Goal: Communication & Community: Answer question/provide support

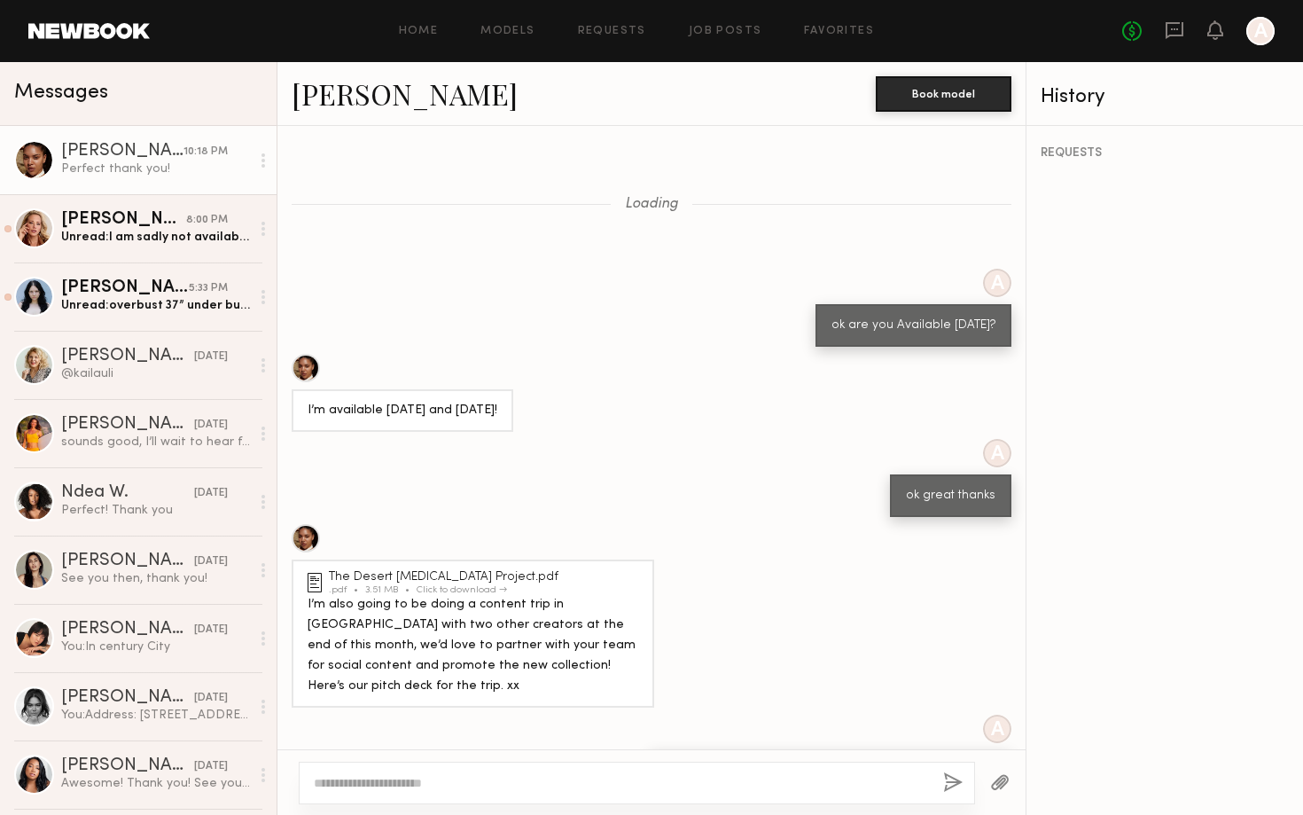
scroll to position [678, 0]
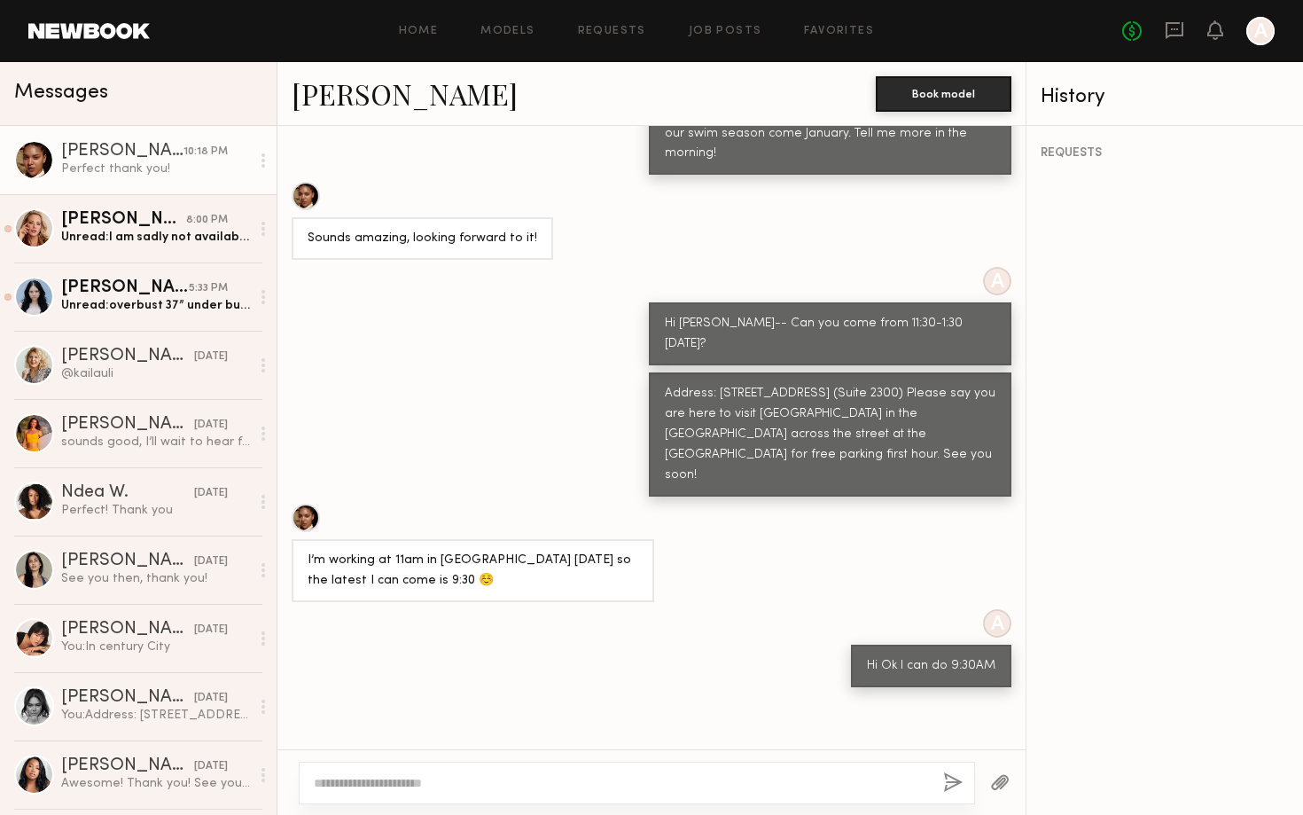
click at [107, 152] on div "[PERSON_NAME]" at bounding box center [122, 152] width 122 height 18
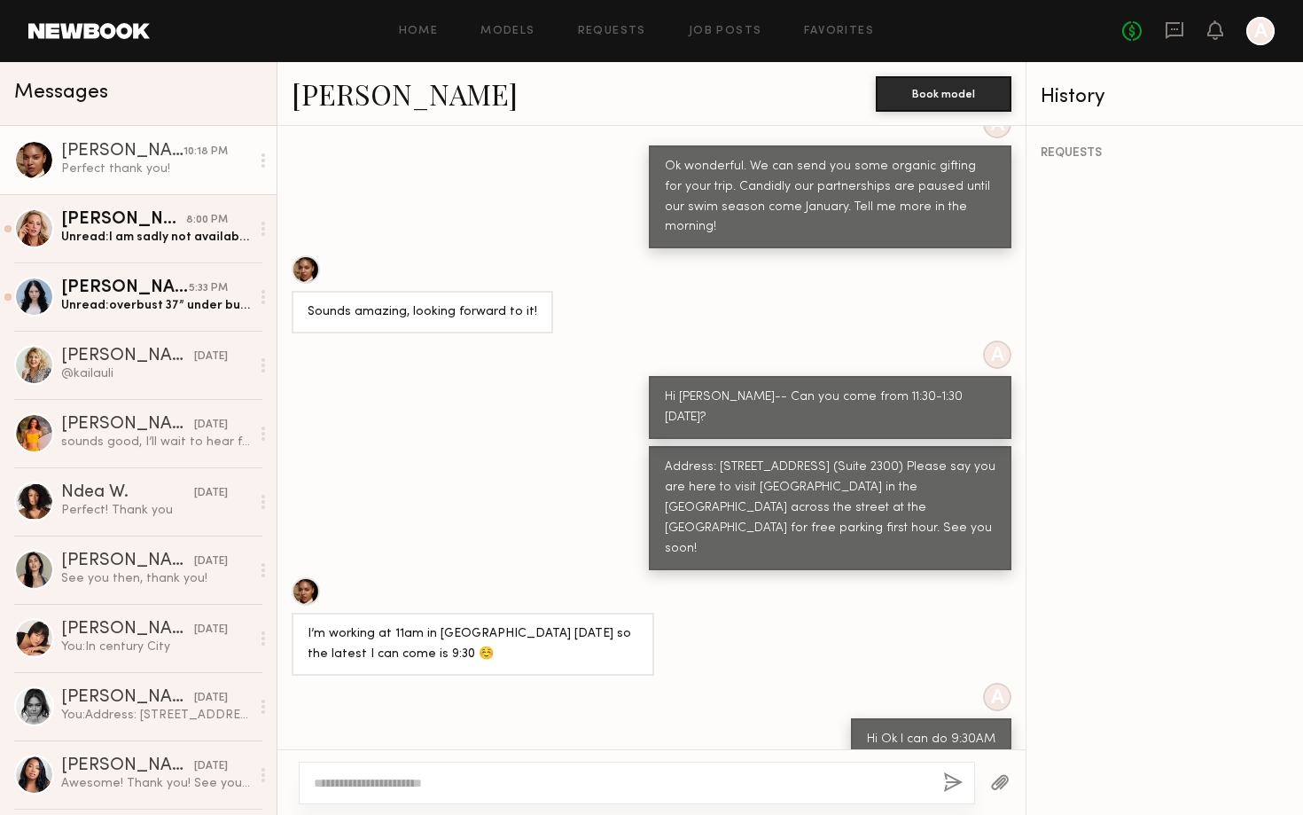
scroll to position [601, 0]
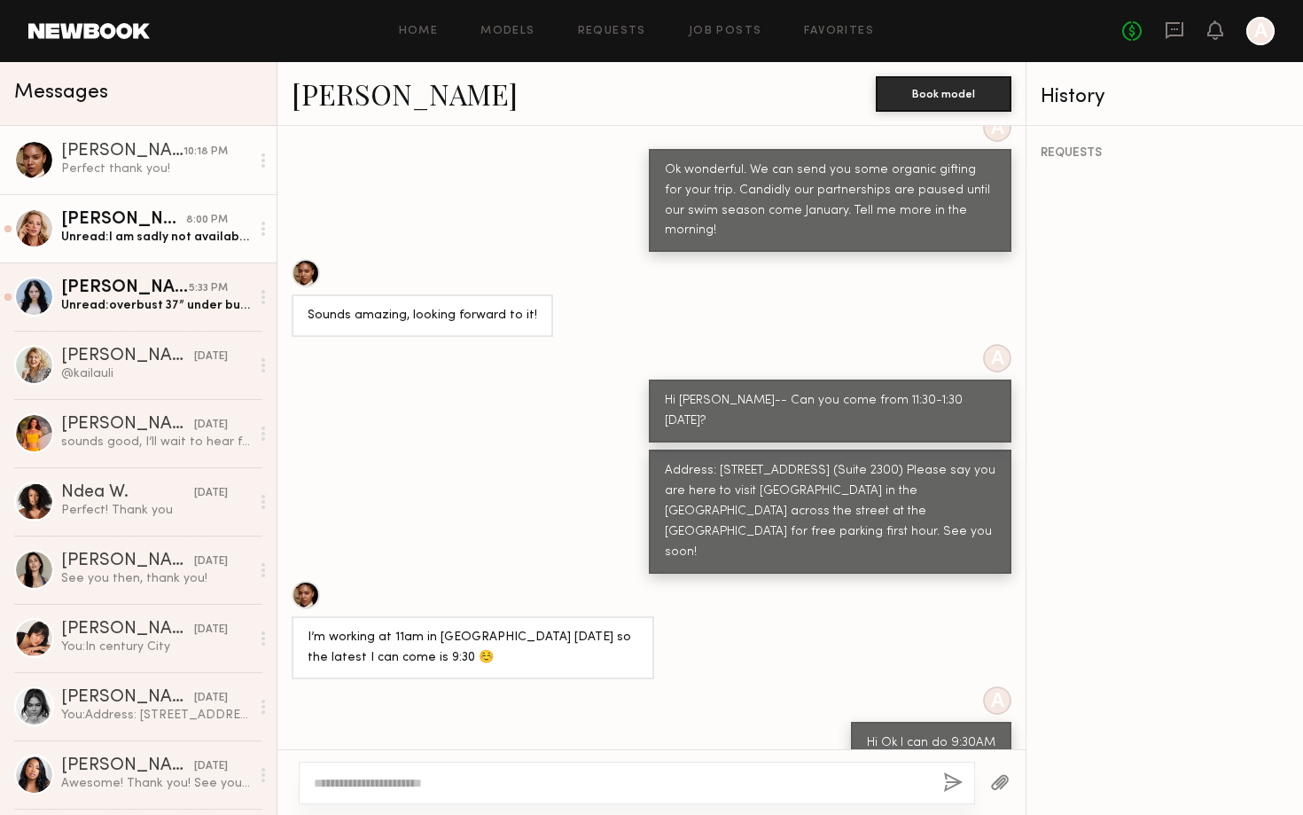
click at [230, 230] on div "Unread: I am sadly not available tomorrow during that time" at bounding box center [155, 237] width 189 height 17
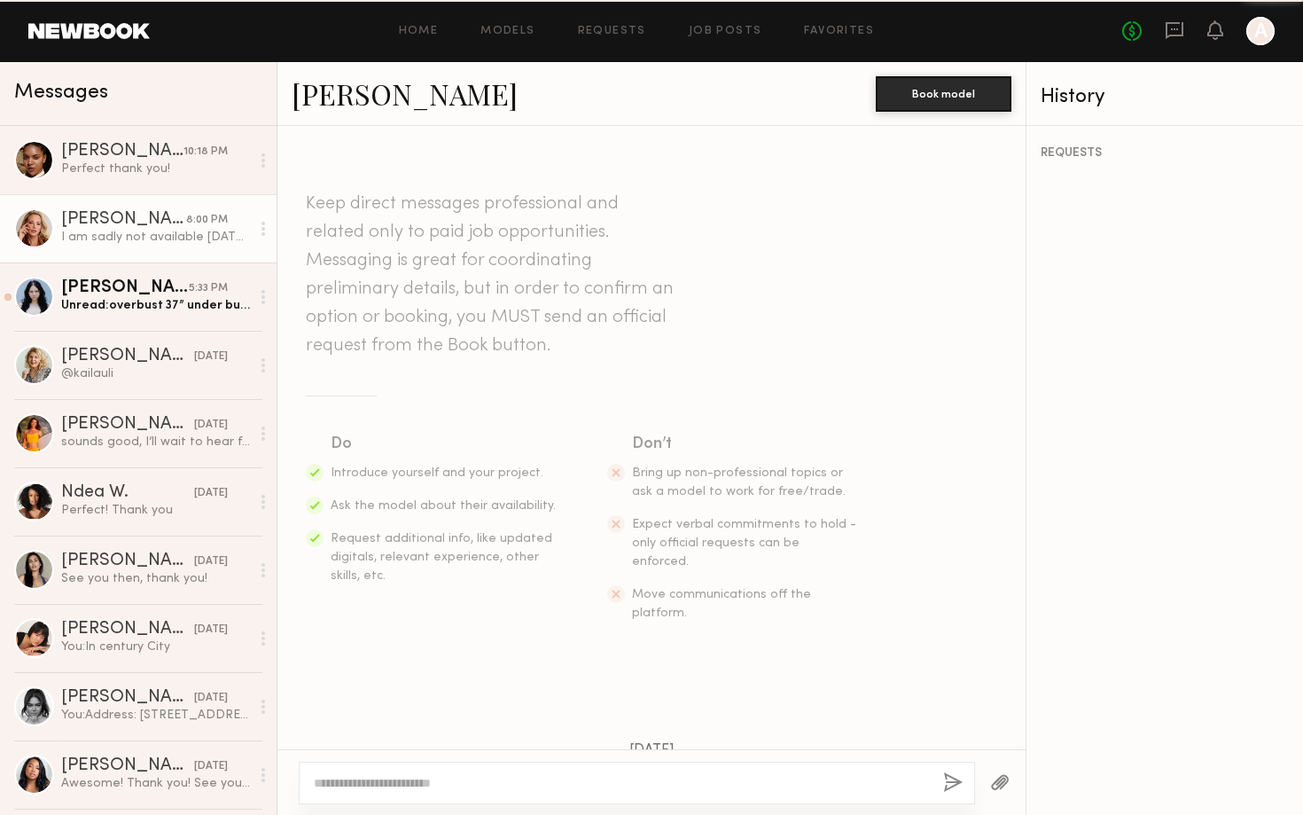
scroll to position [472, 0]
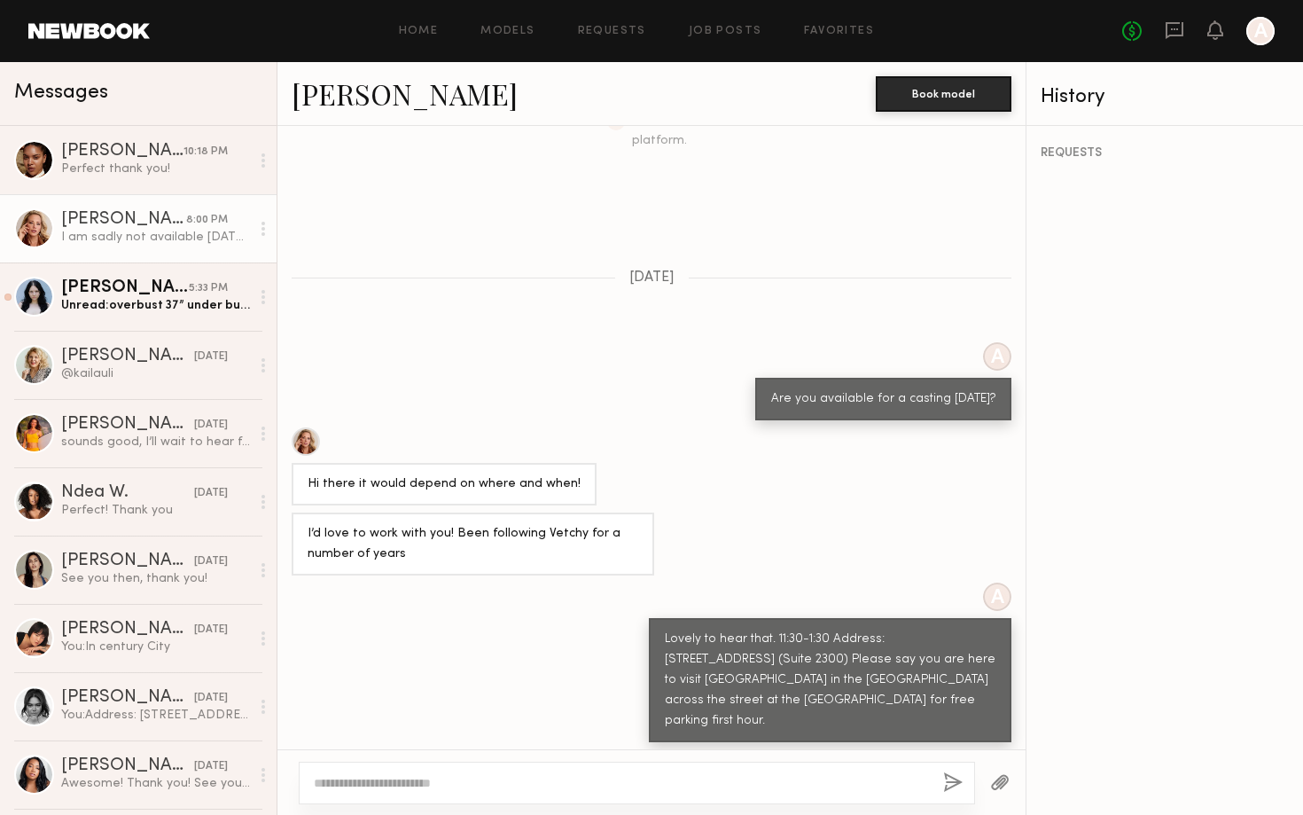
click at [483, 769] on div at bounding box center [637, 782] width 676 height 43
click at [171, 293] on div "[PERSON_NAME]" at bounding box center [125, 288] width 128 height 18
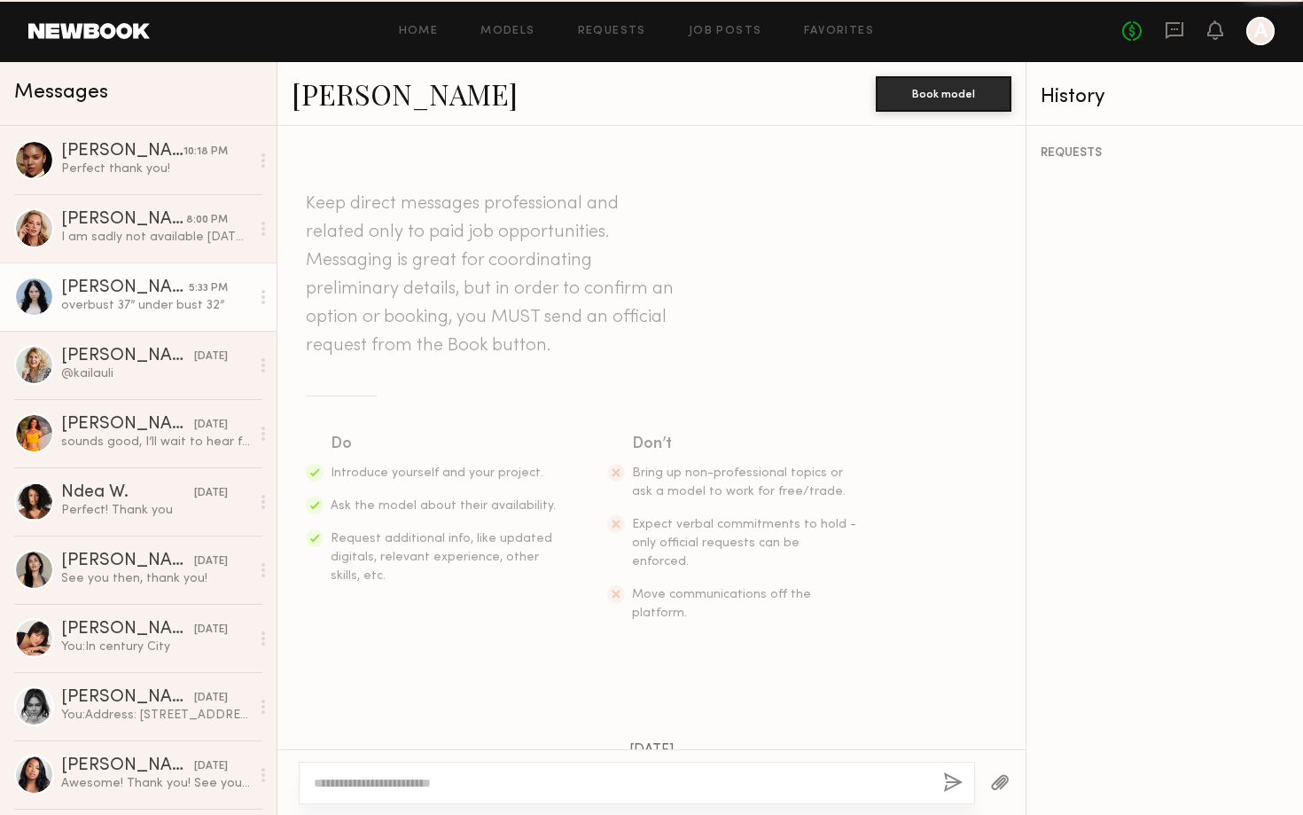
scroll to position [1094, 0]
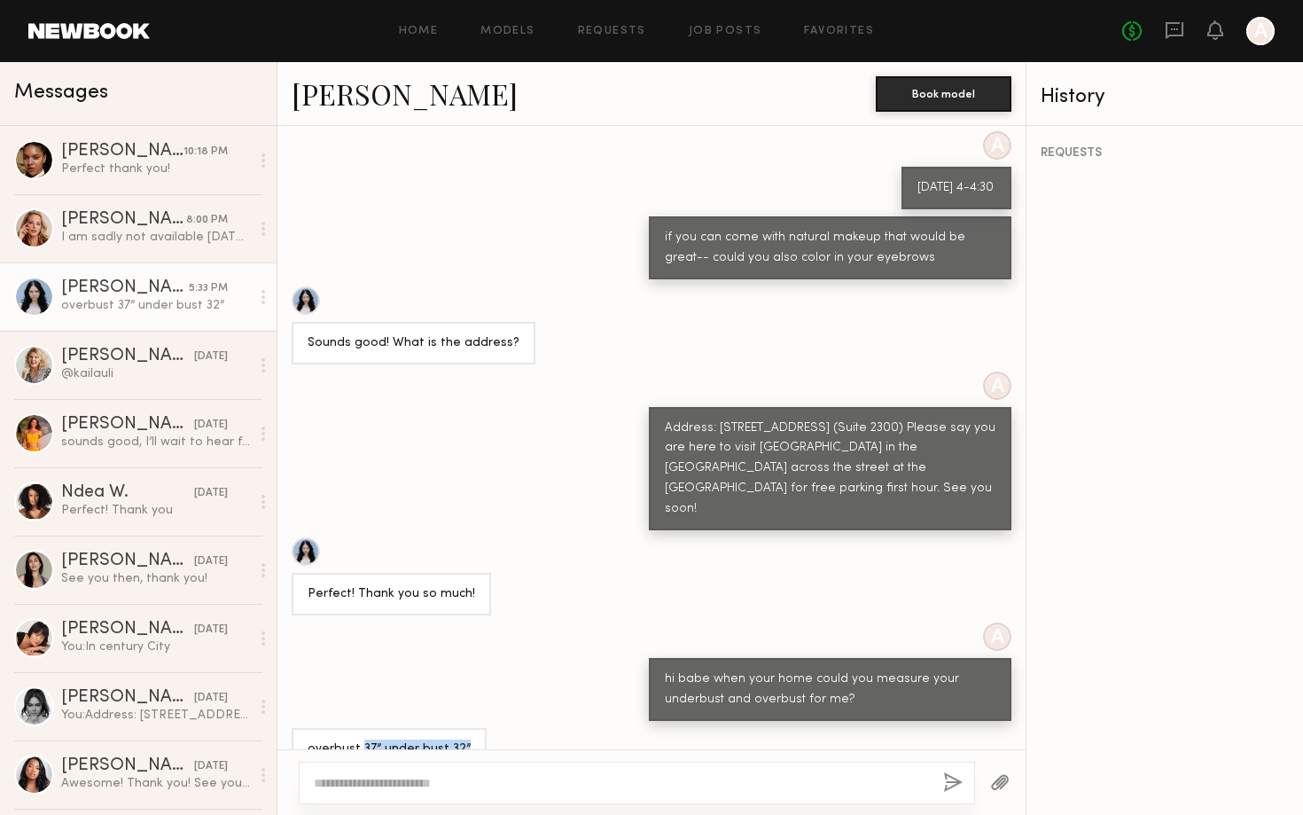
drag, startPoint x: 359, startPoint y: 713, endPoint x: 515, endPoint y: 714, distance: 156.0
click at [516, 728] on div "overbust 37” under bust 32”" at bounding box center [651, 749] width 748 height 43
copy div "37” under bust 32”"
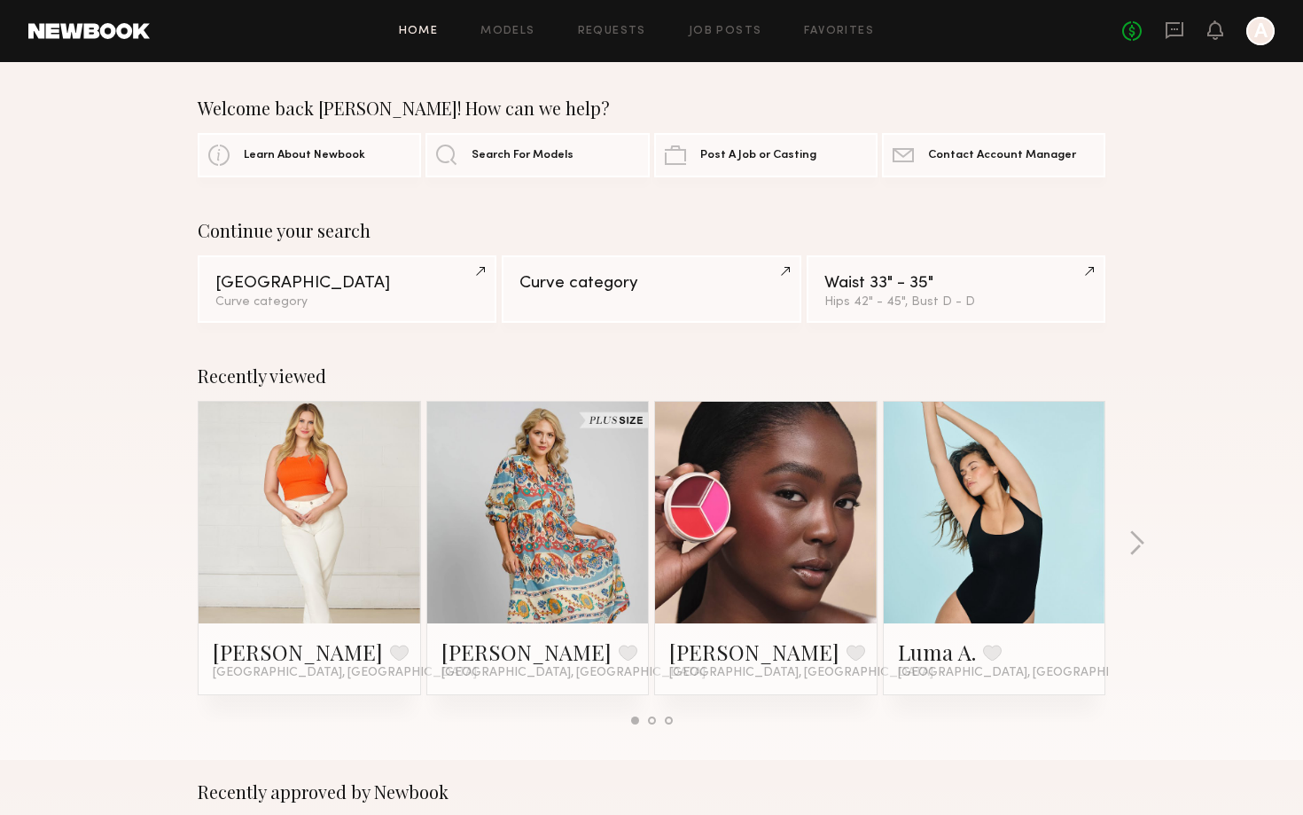
click at [942, 619] on link at bounding box center [995, 513] width 108 height 222
click at [1175, 29] on icon at bounding box center [1174, 29] width 7 height 2
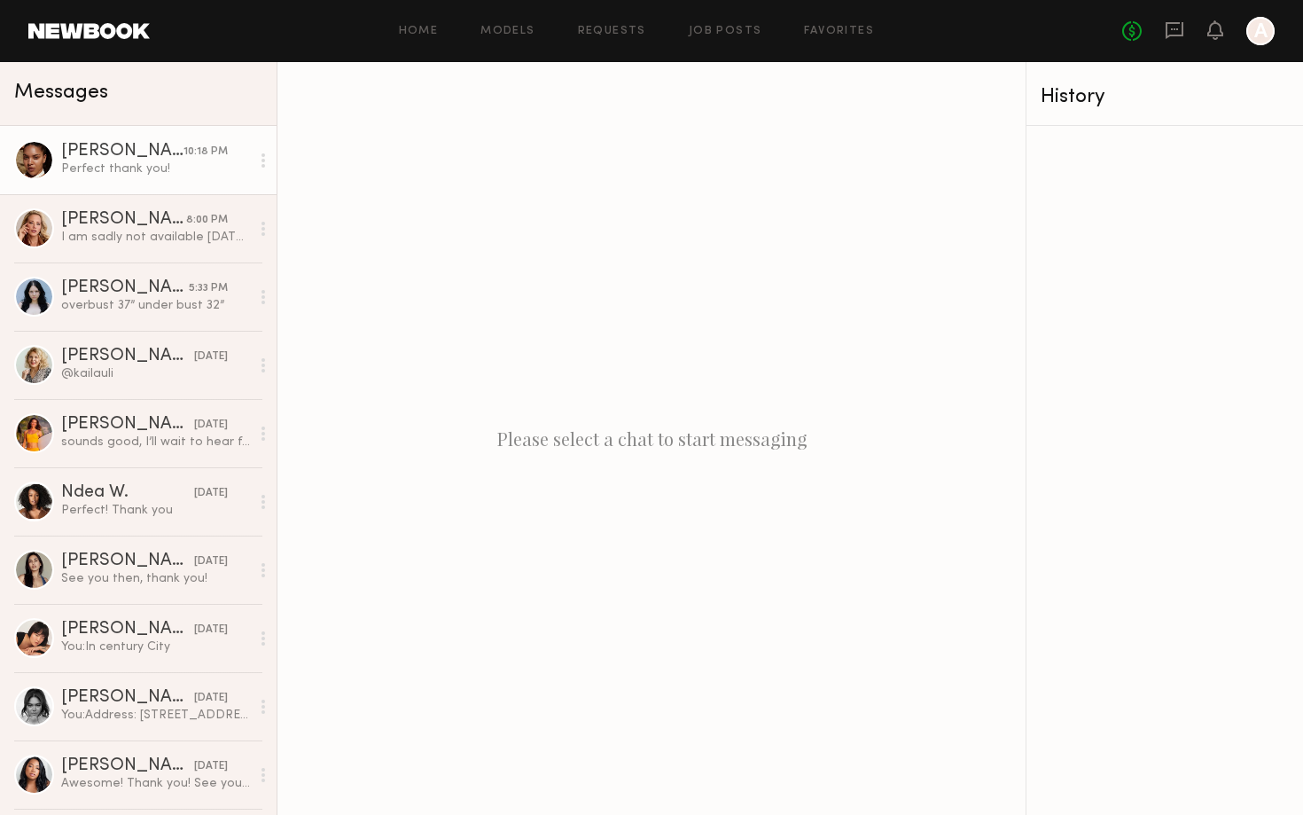
click at [168, 173] on div "Perfect thank you!" at bounding box center [155, 168] width 189 height 17
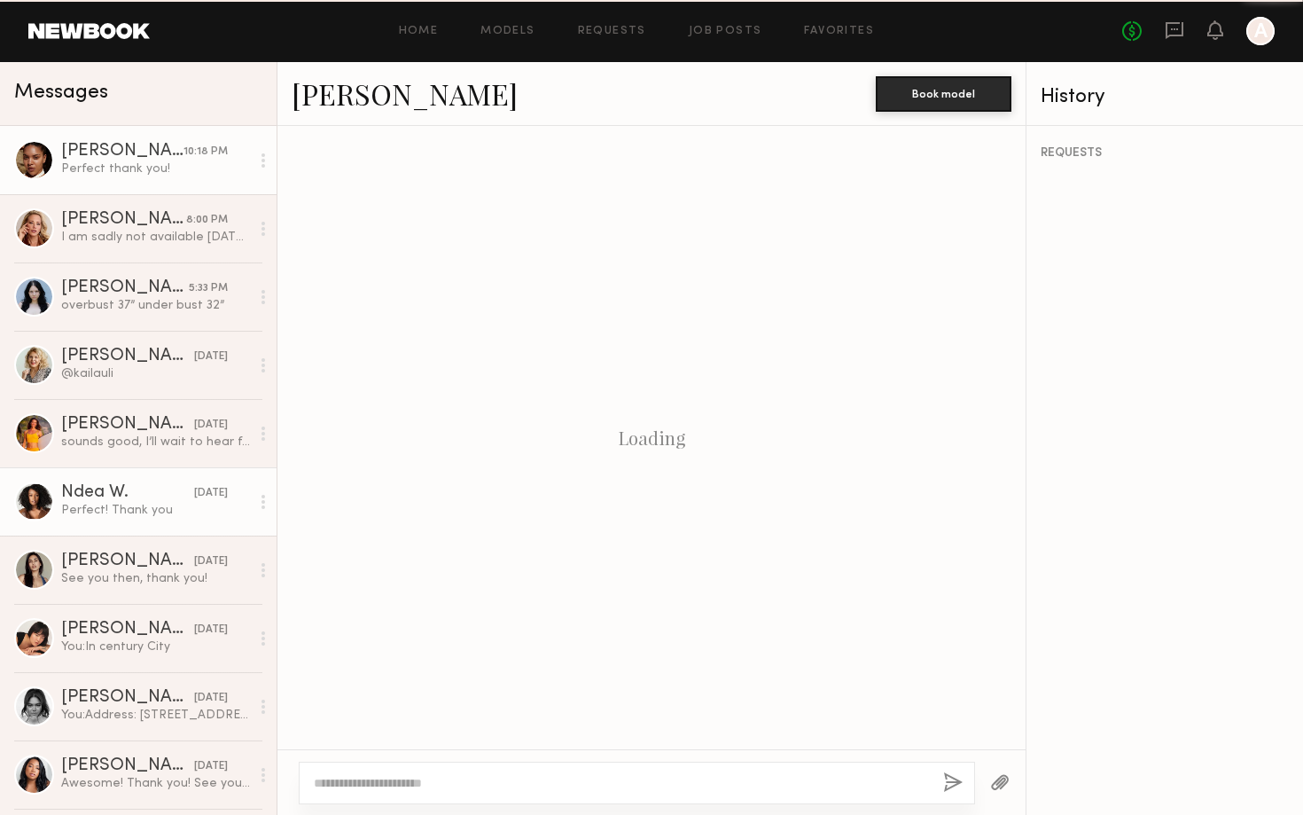
scroll to position [512, 0]
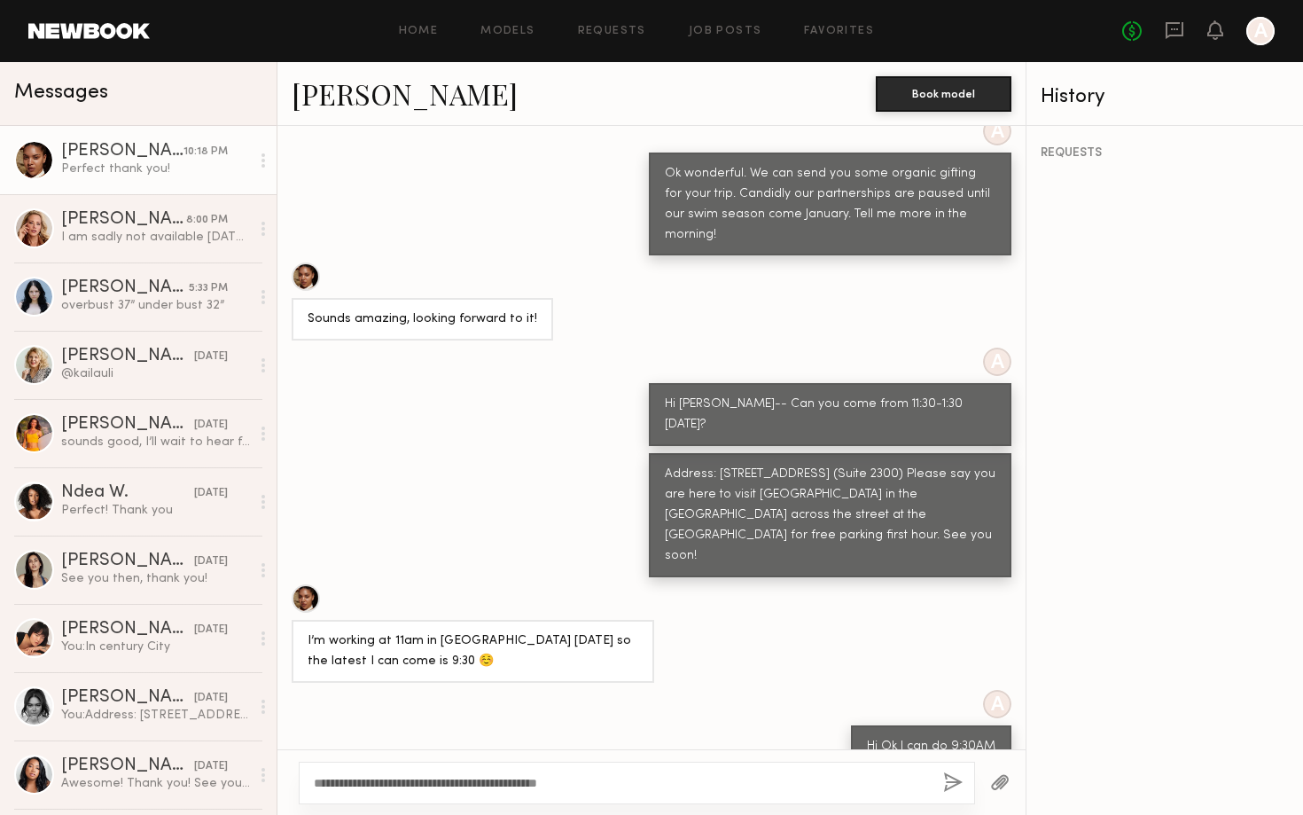
type textarea "**********"
click at [958, 782] on button "button" at bounding box center [953, 783] width 20 height 22
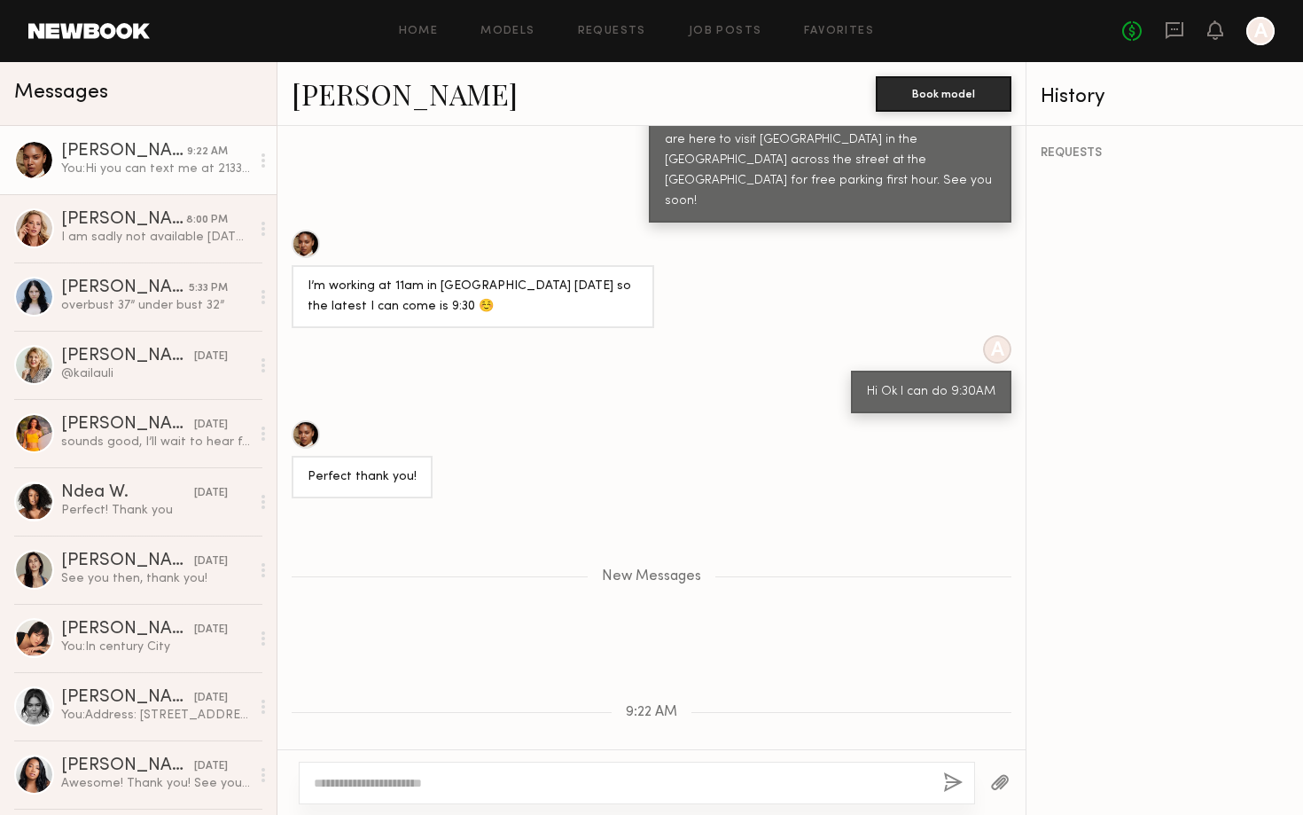
scroll to position [978, 0]
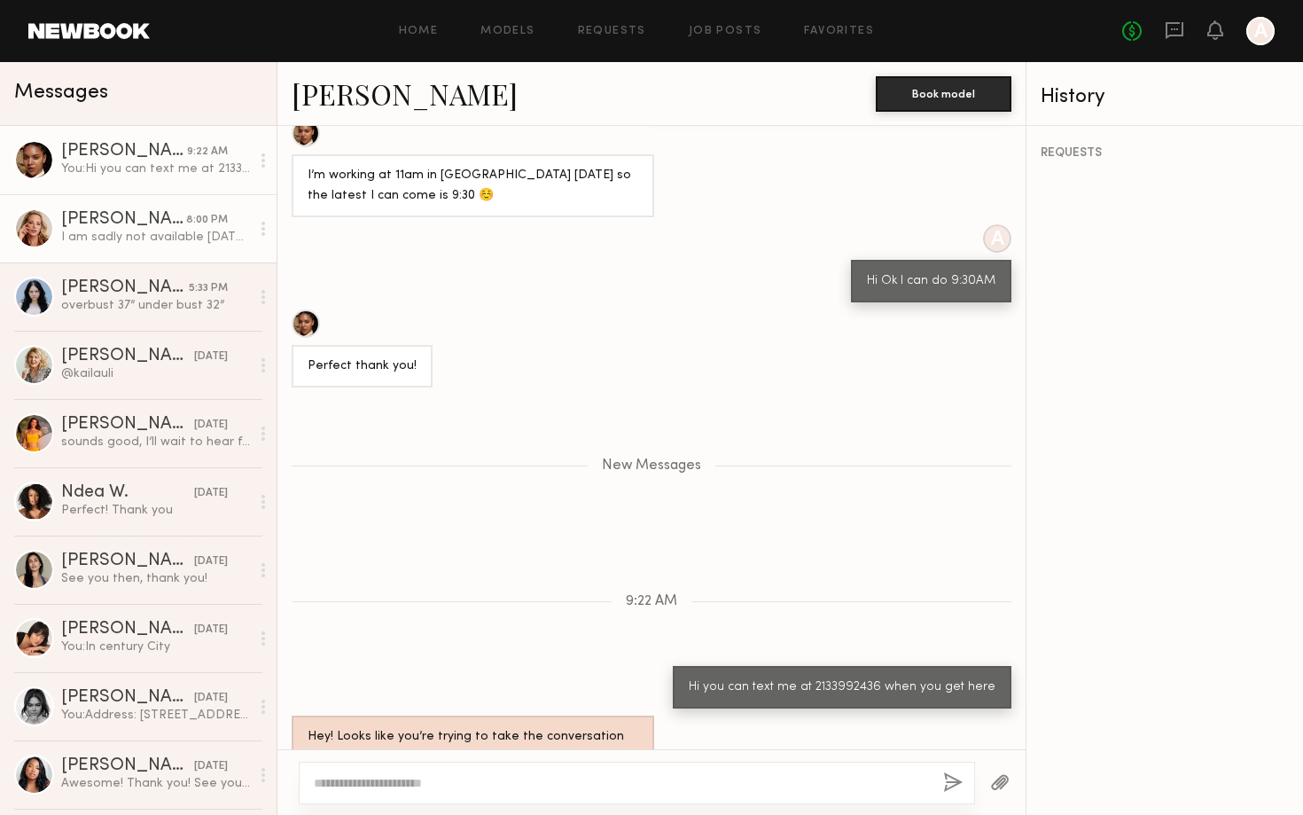
click at [160, 219] on div "Alyssa A." at bounding box center [123, 220] width 125 height 18
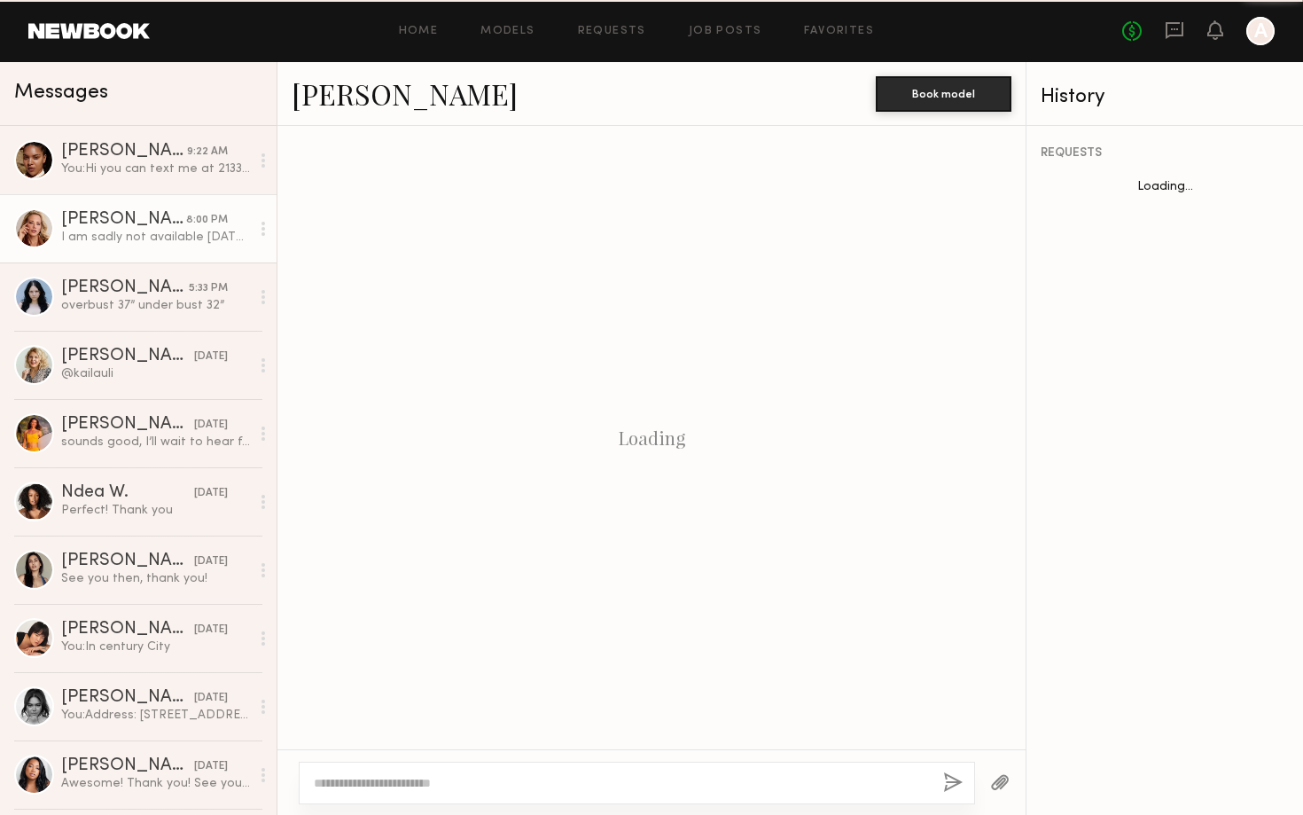
scroll to position [472, 0]
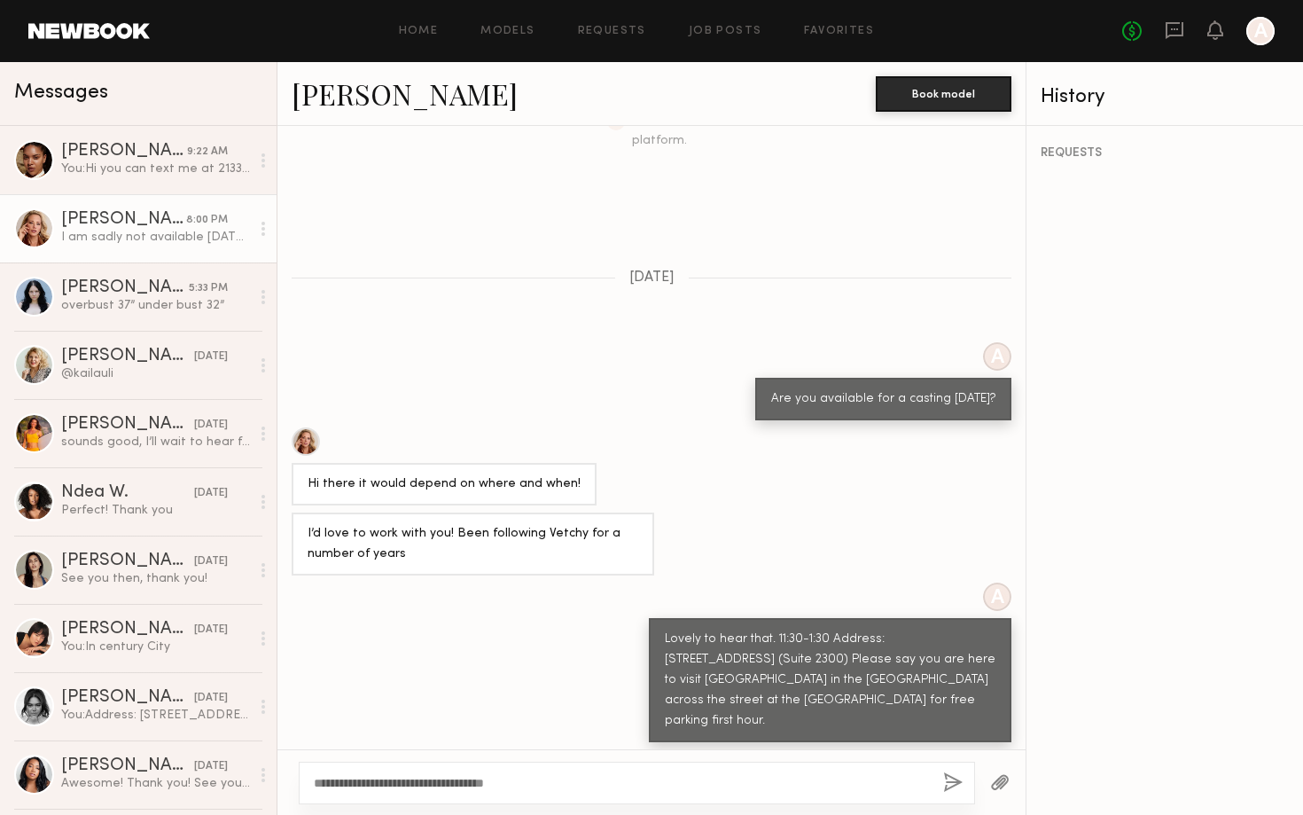
type textarea "**********"
click at [950, 776] on button "button" at bounding box center [953, 783] width 20 height 22
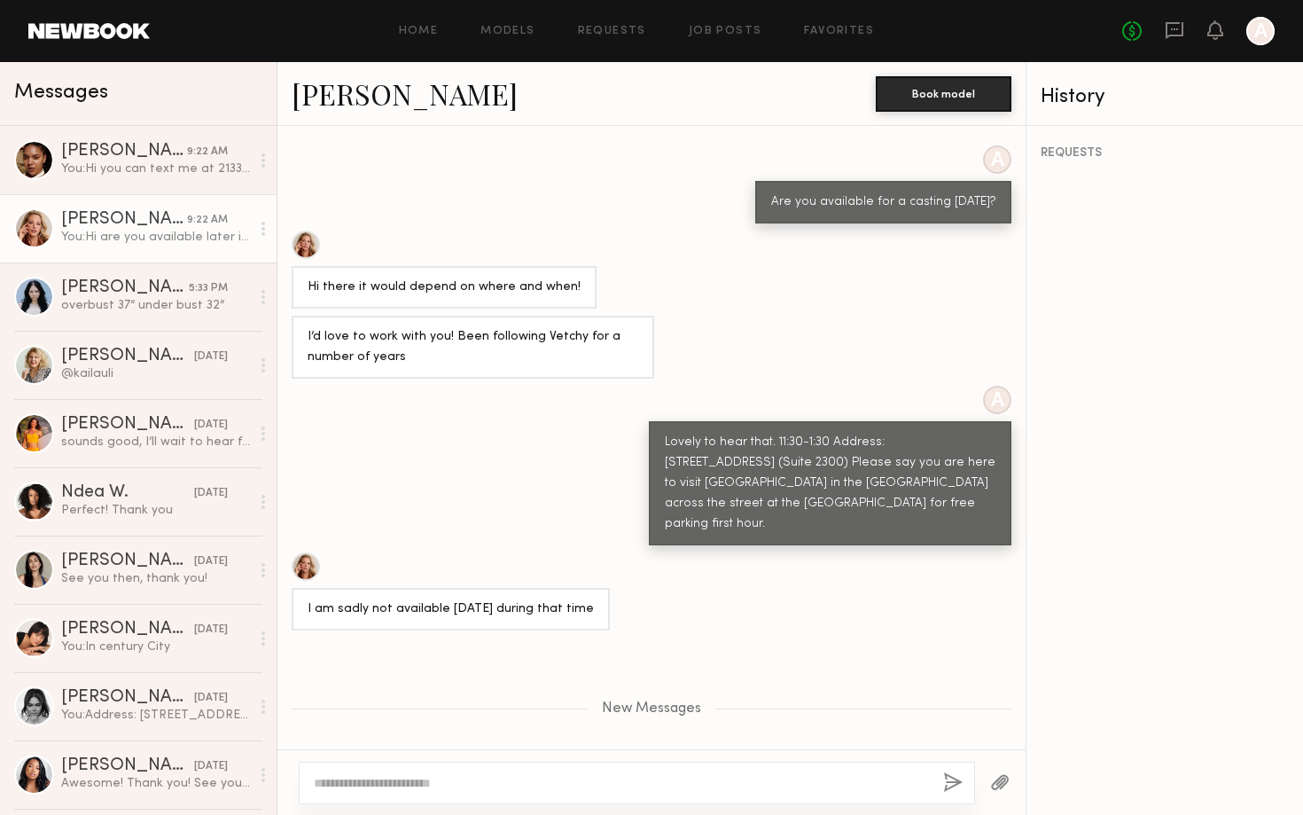
scroll to position [827, 0]
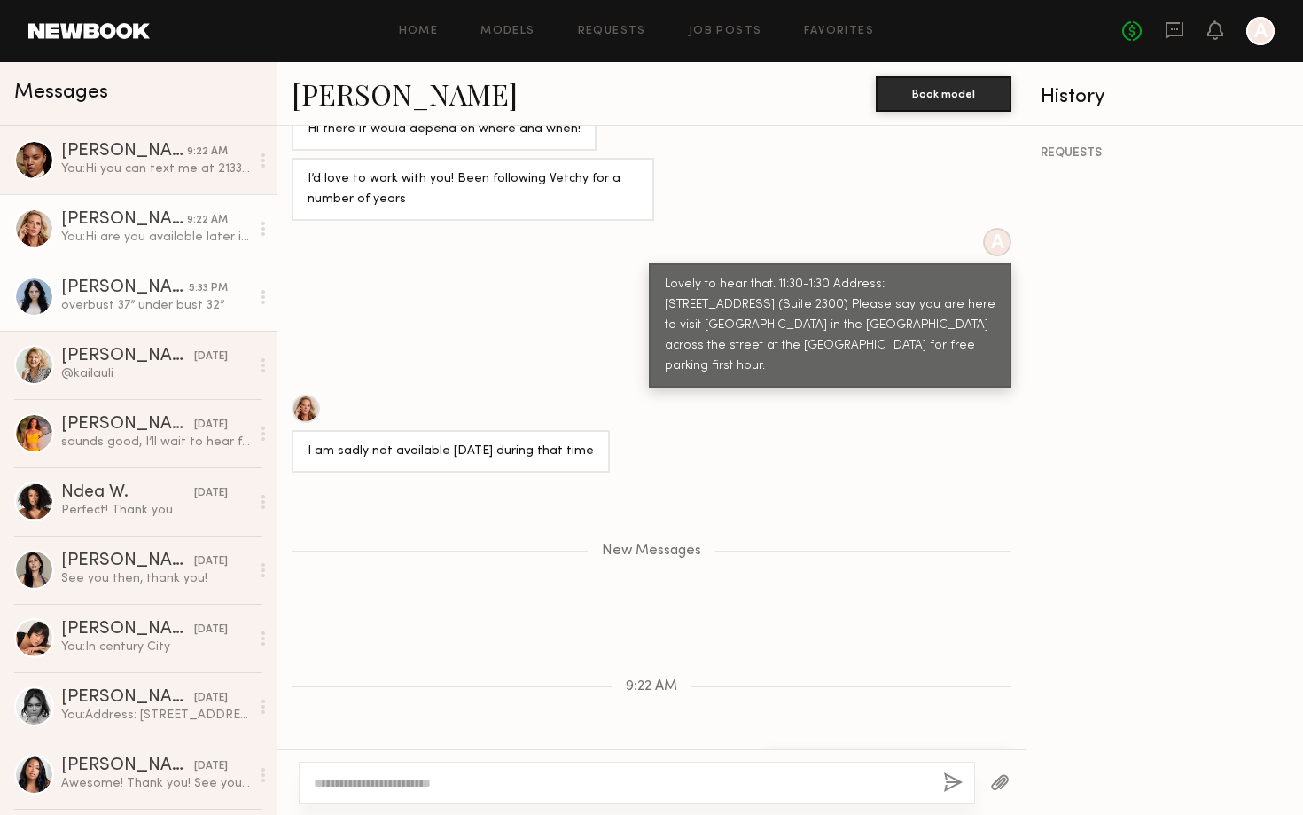
click at [123, 293] on div "Sophie L." at bounding box center [125, 288] width 128 height 18
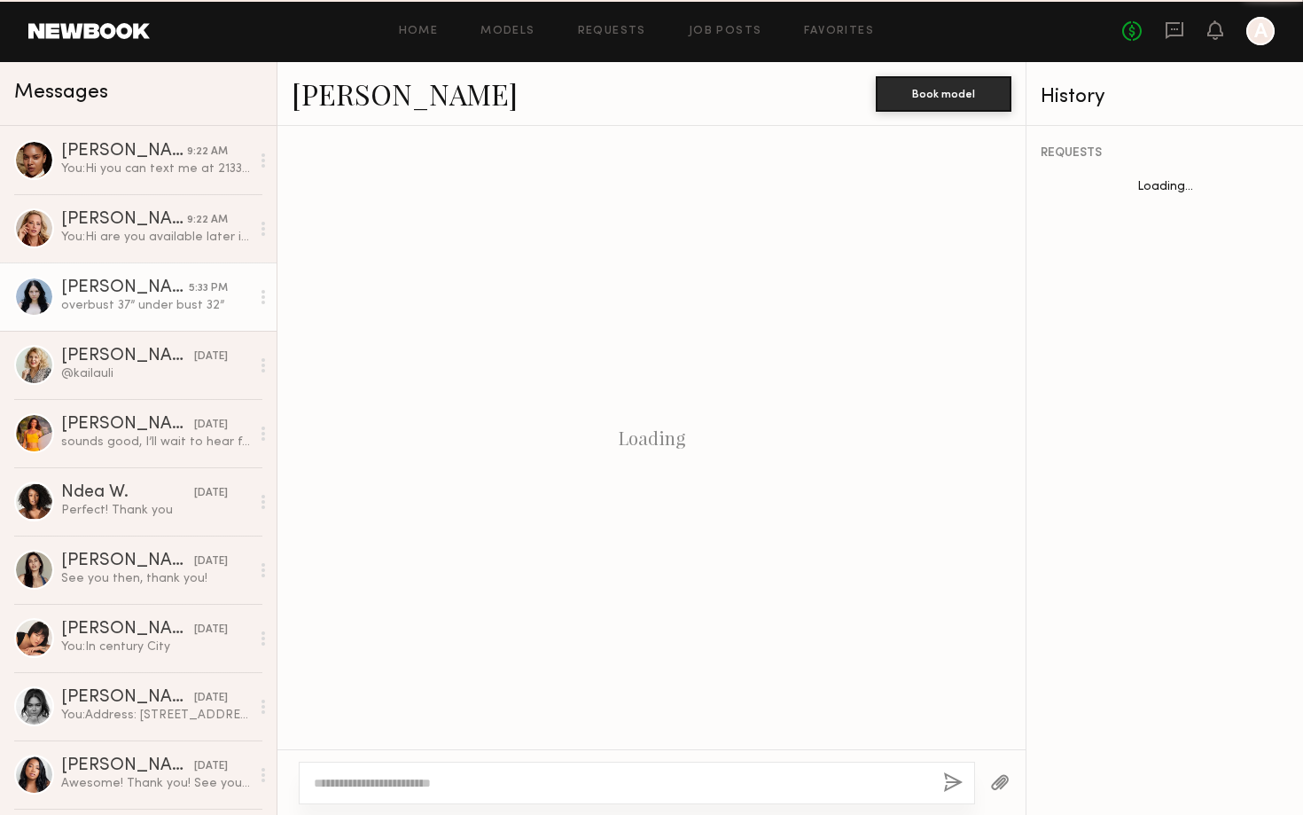
scroll to position [372, 0]
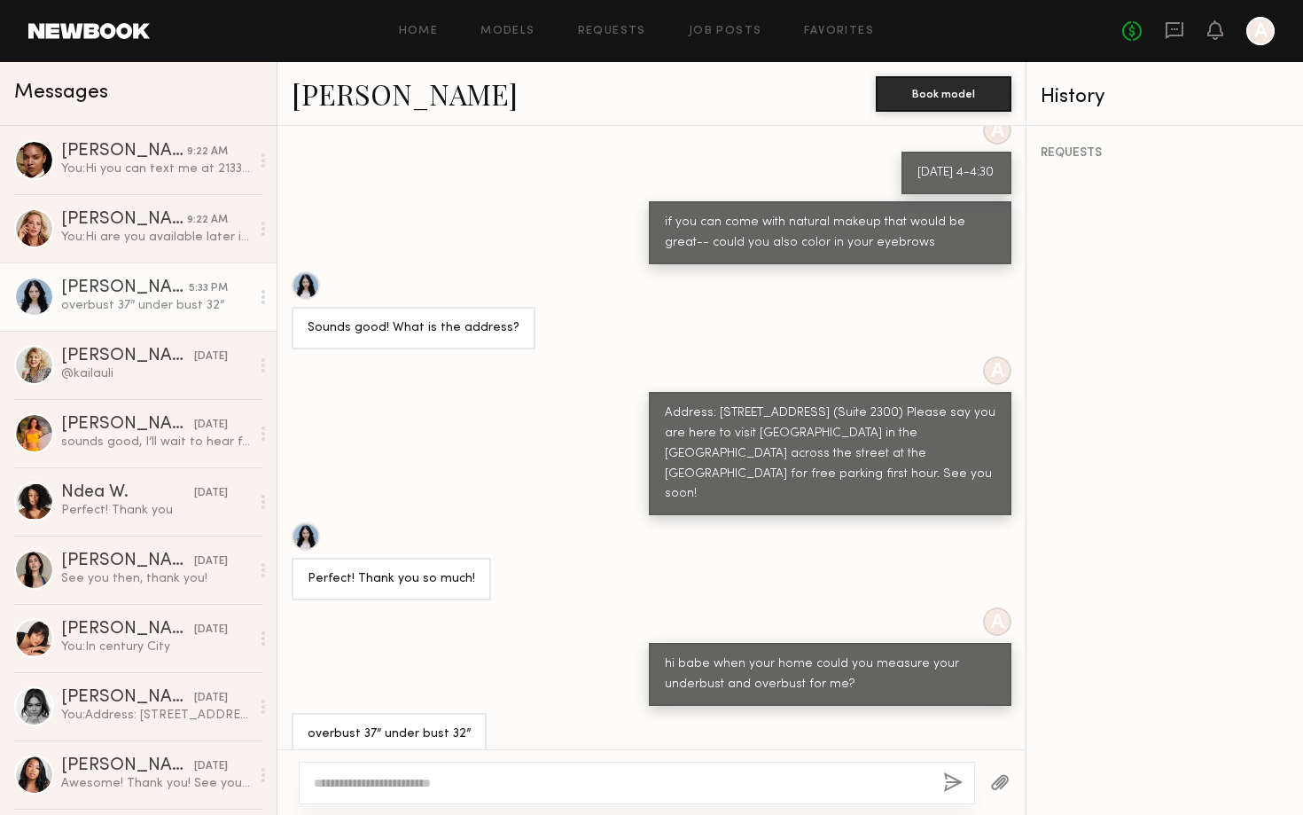
click at [302, 287] on div at bounding box center [306, 285] width 28 height 28
click at [104, 363] on div "Kaila U." at bounding box center [127, 356] width 133 height 18
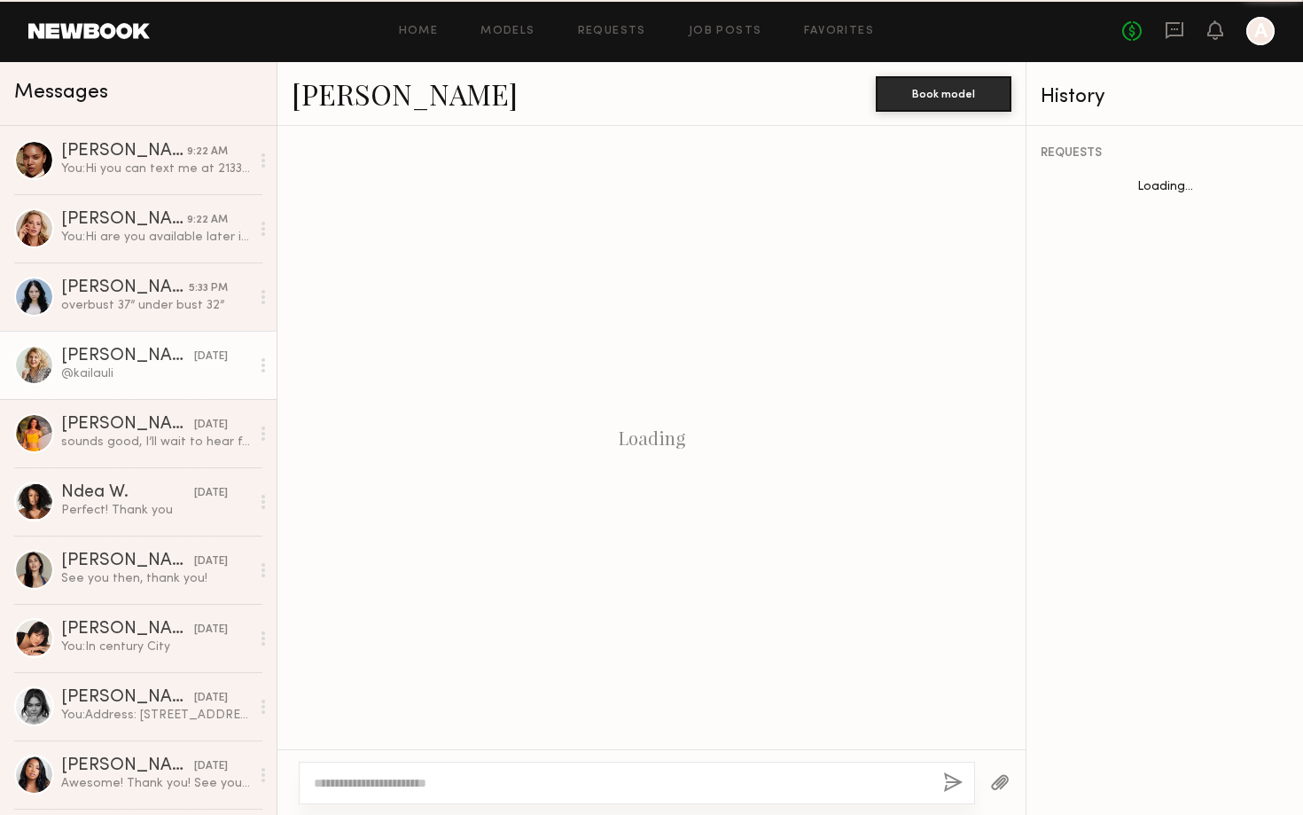
scroll to position [988, 0]
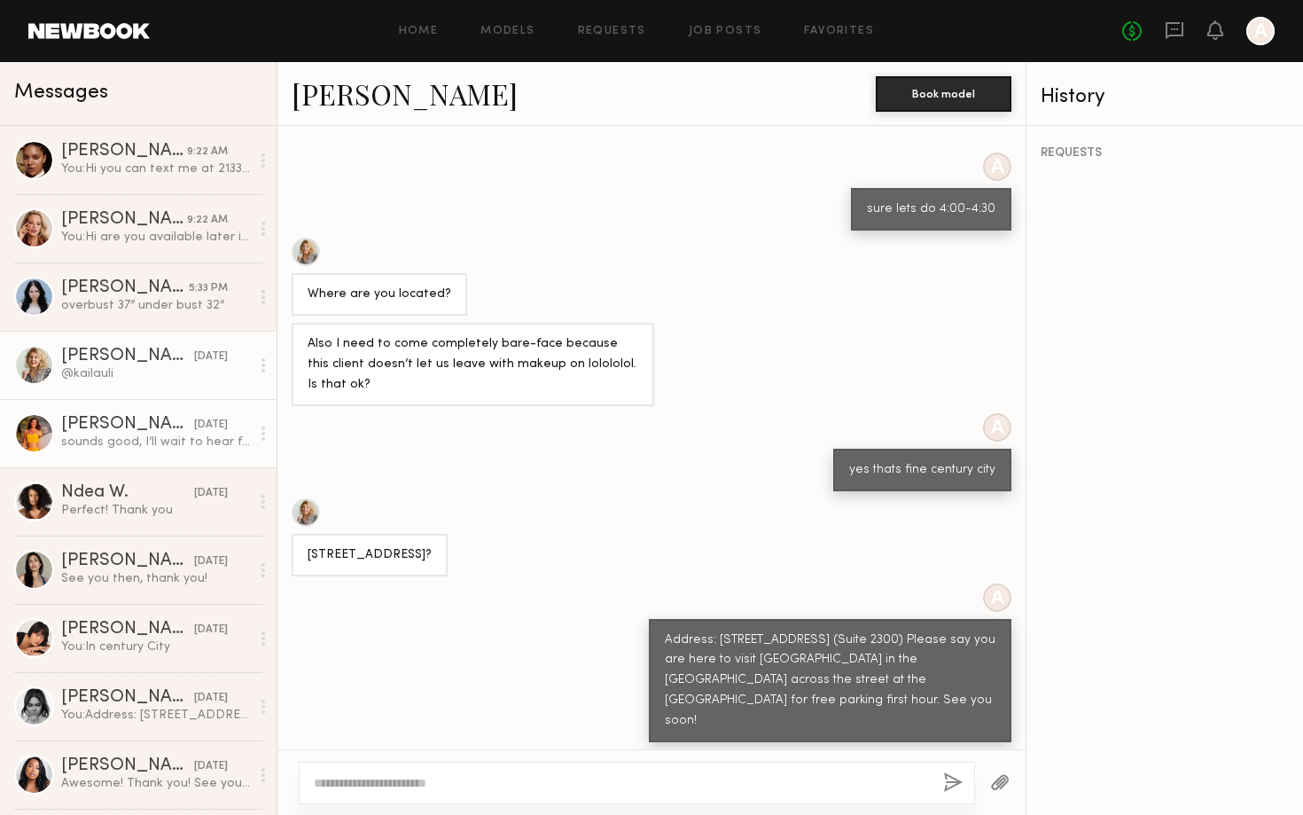
click at [141, 400] on link "Miska S. yesterday sounds good, I’ll wait to hear from you!" at bounding box center [138, 433] width 277 height 68
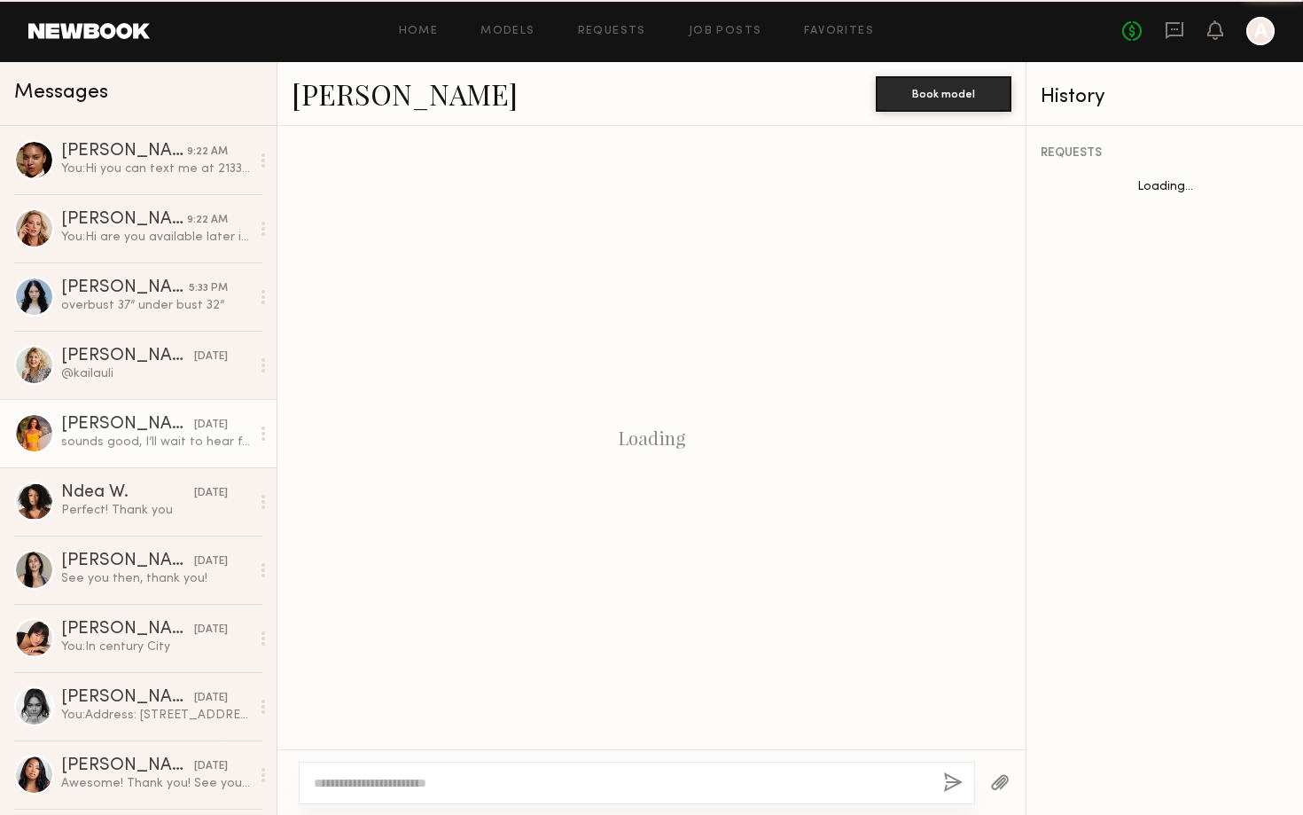
scroll to position [1091, 0]
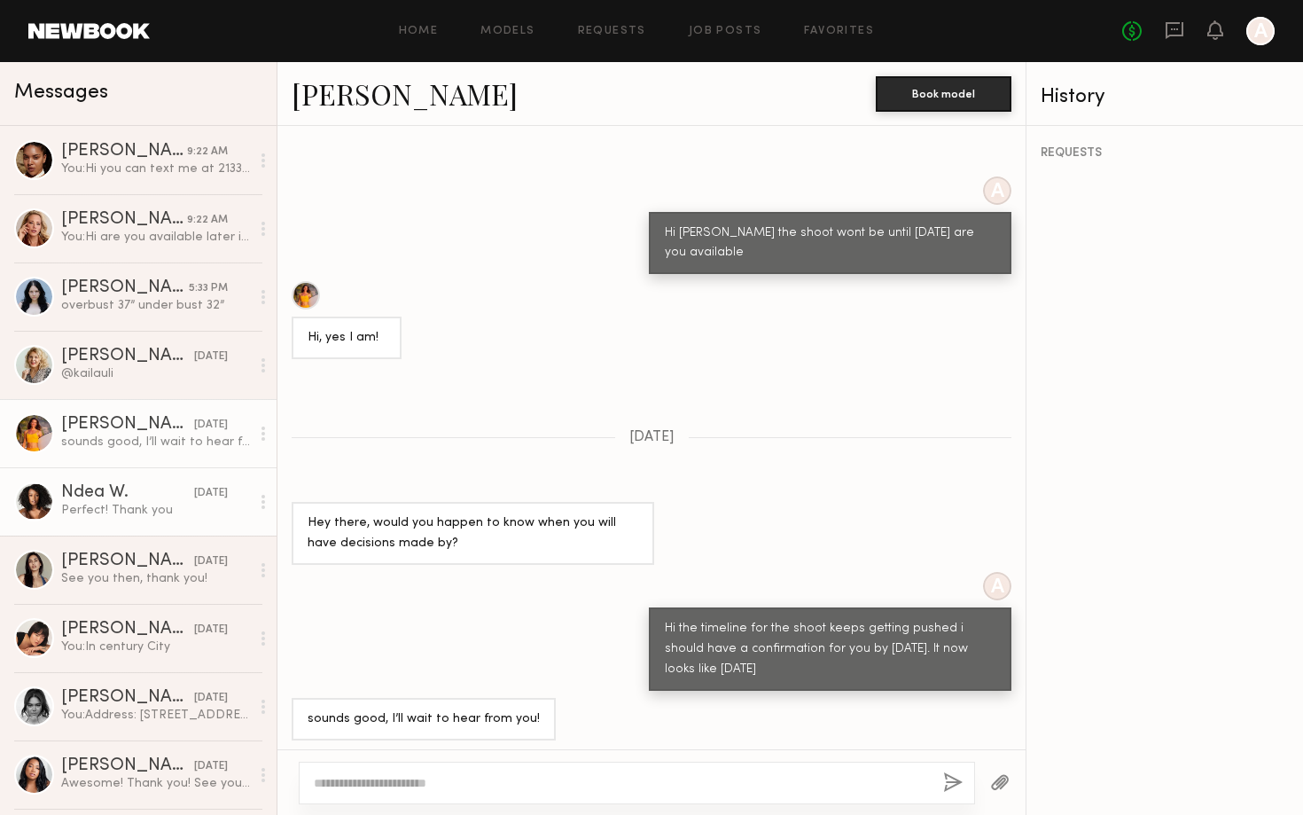
click at [138, 497] on div "Ndea W." at bounding box center [127, 493] width 133 height 18
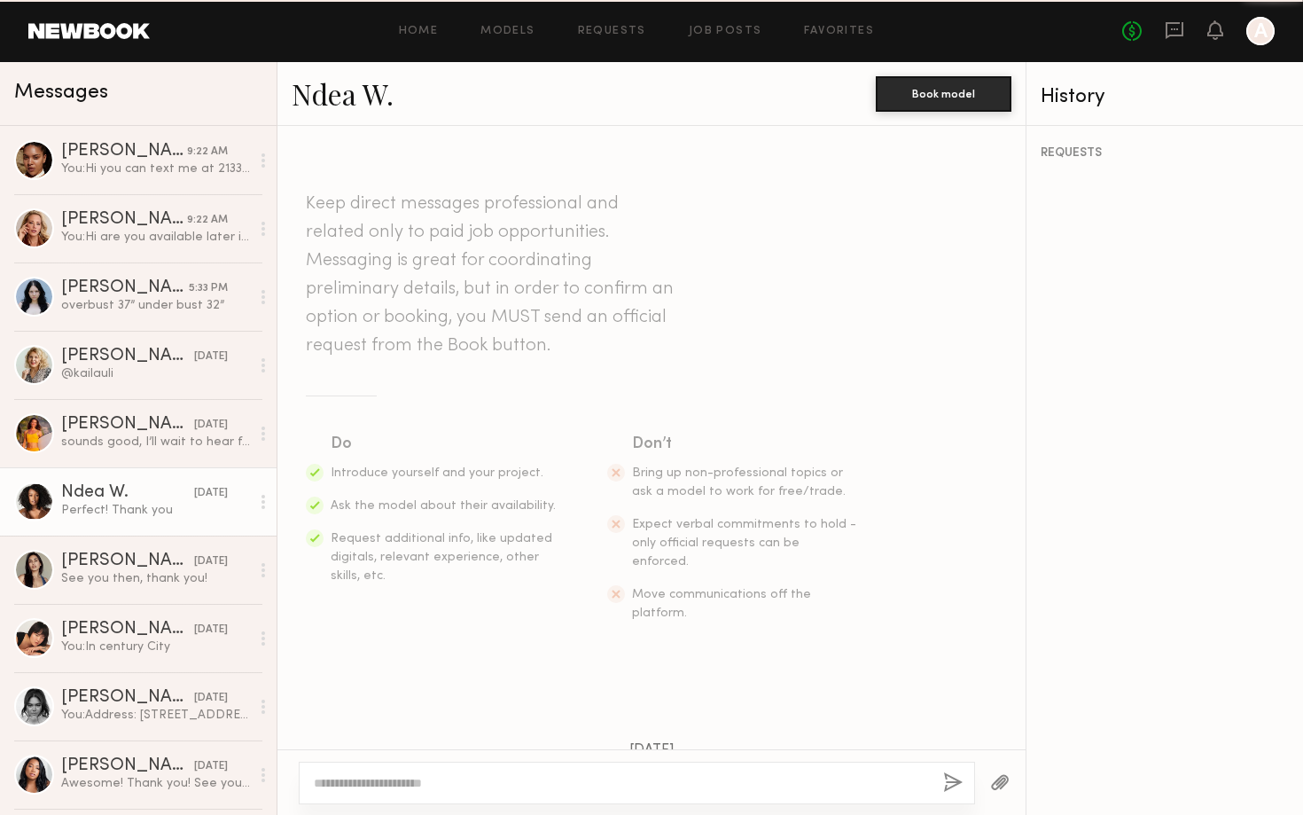
scroll to position [794, 0]
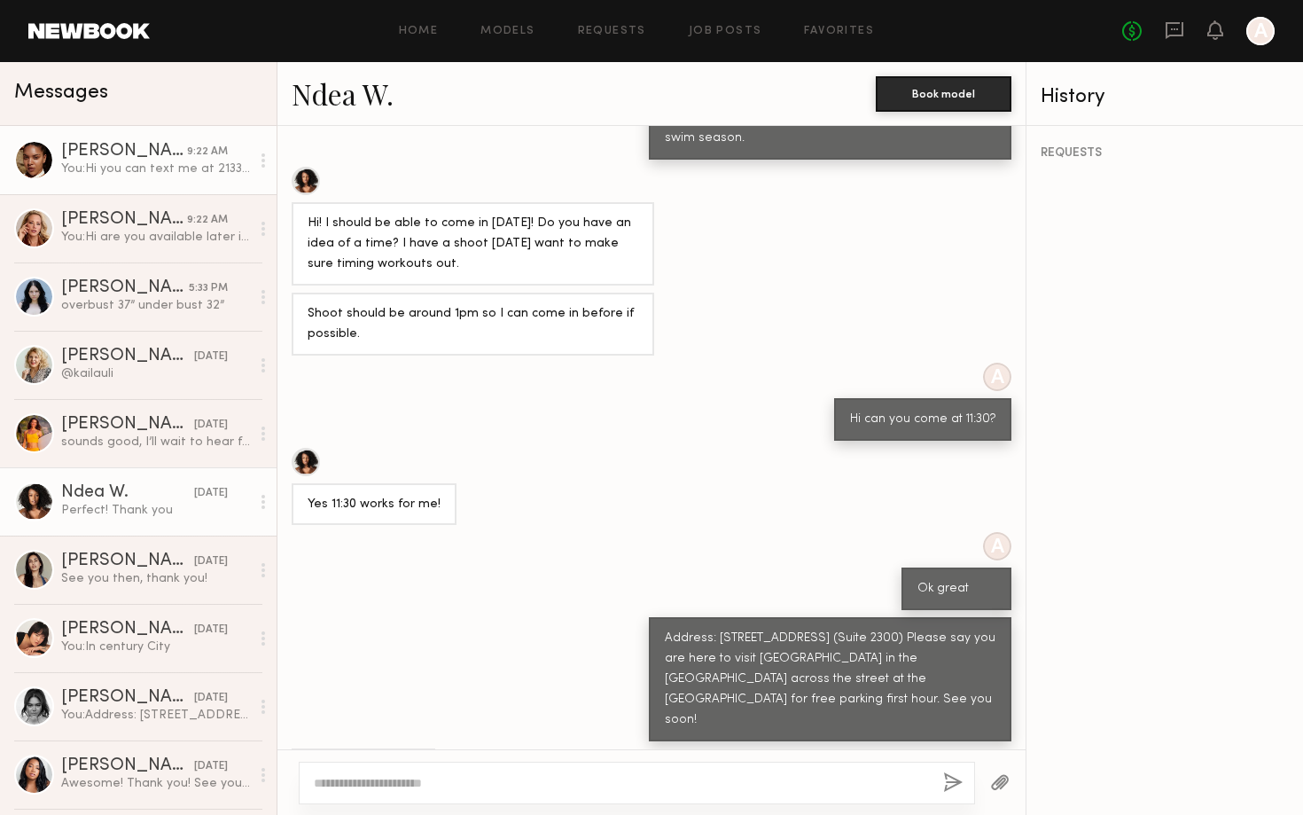
click at [156, 165] on div "You: Hi you can text me at 2133992436 when you get here" at bounding box center [155, 168] width 189 height 17
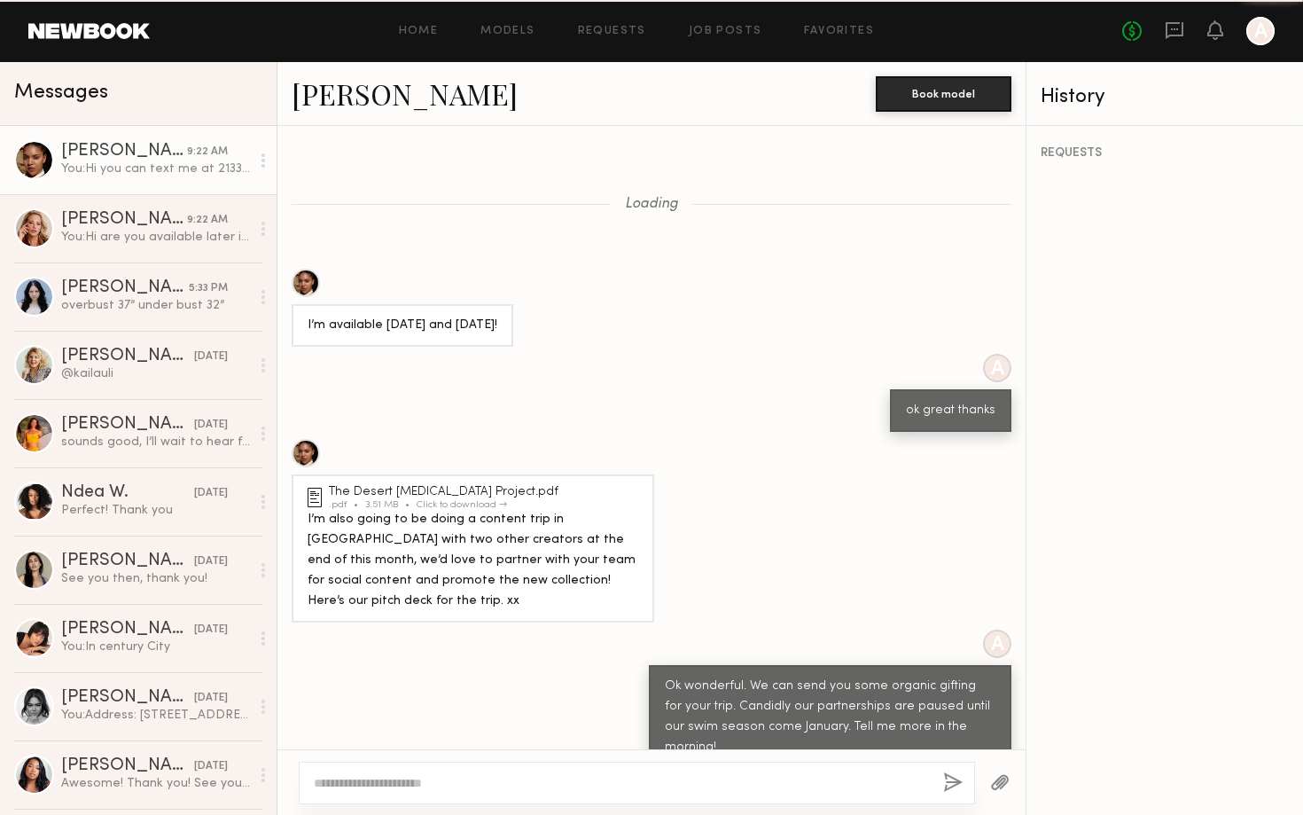
scroll to position [843, 0]
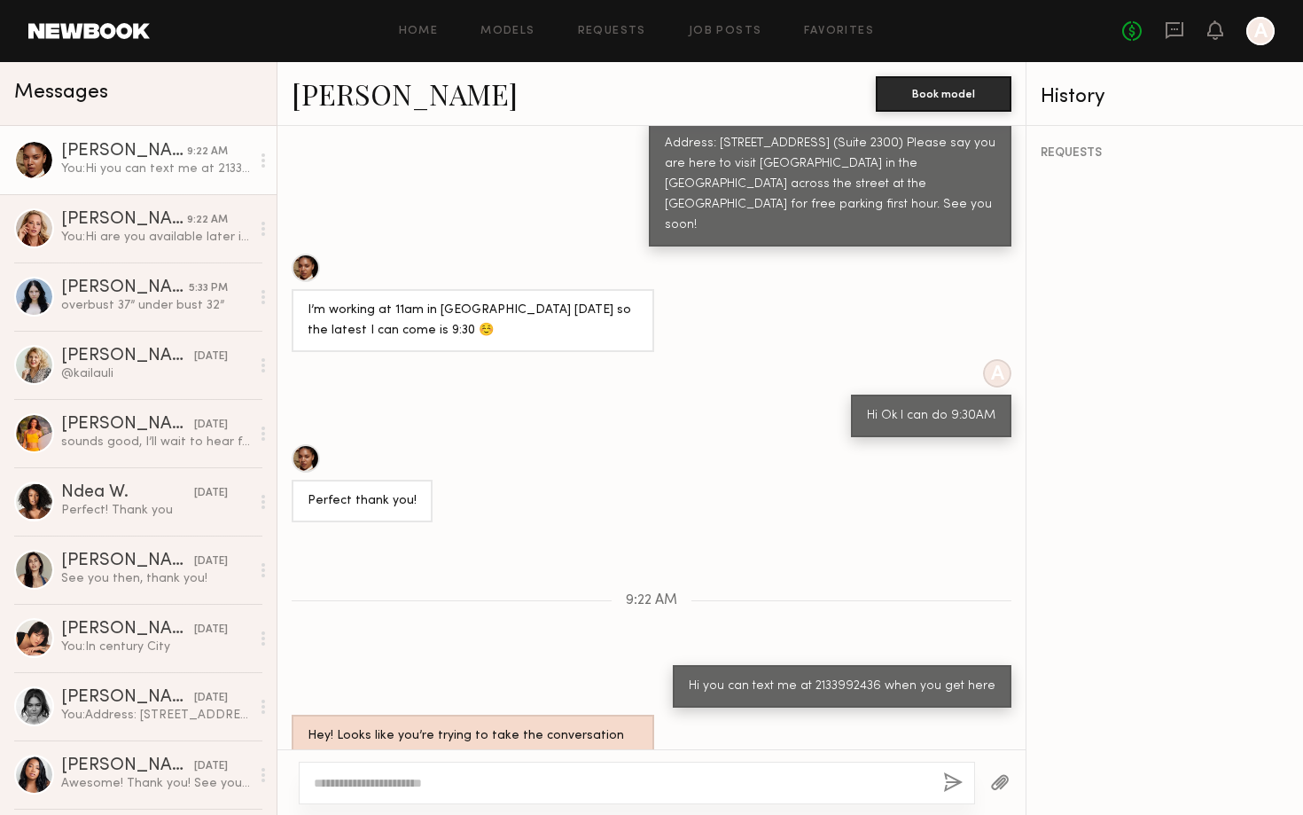
click at [724, 665] on div "Hi you can text me at 2133992436 when you get here" at bounding box center [842, 686] width 339 height 43
click at [724, 676] on div "Hi you can text me at 2133992436 when you get here" at bounding box center [842, 686] width 307 height 20
copy div "Hi you can text me at 2133992436 when you get here"
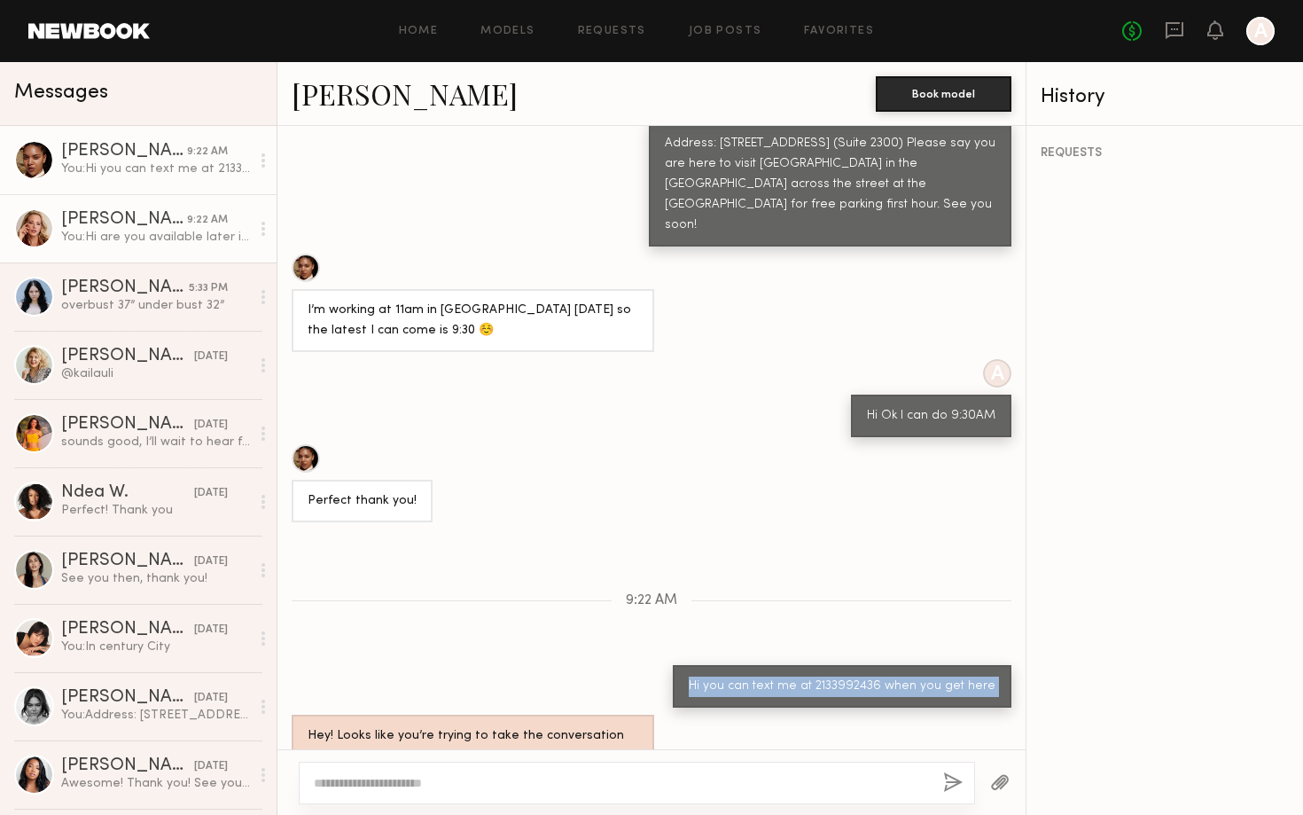
click at [165, 244] on div "You: Hi are you available later in the day?" at bounding box center [155, 237] width 189 height 17
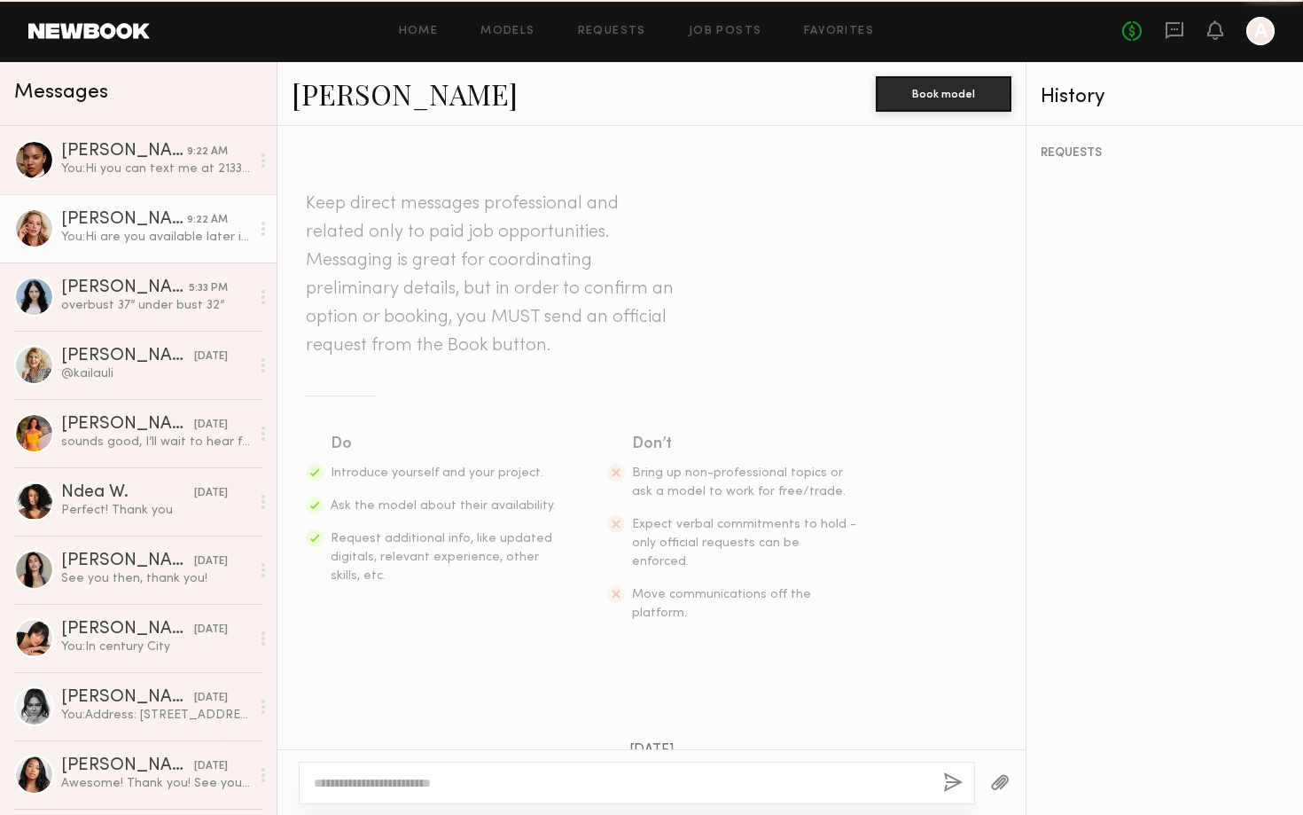
scroll to position [692, 0]
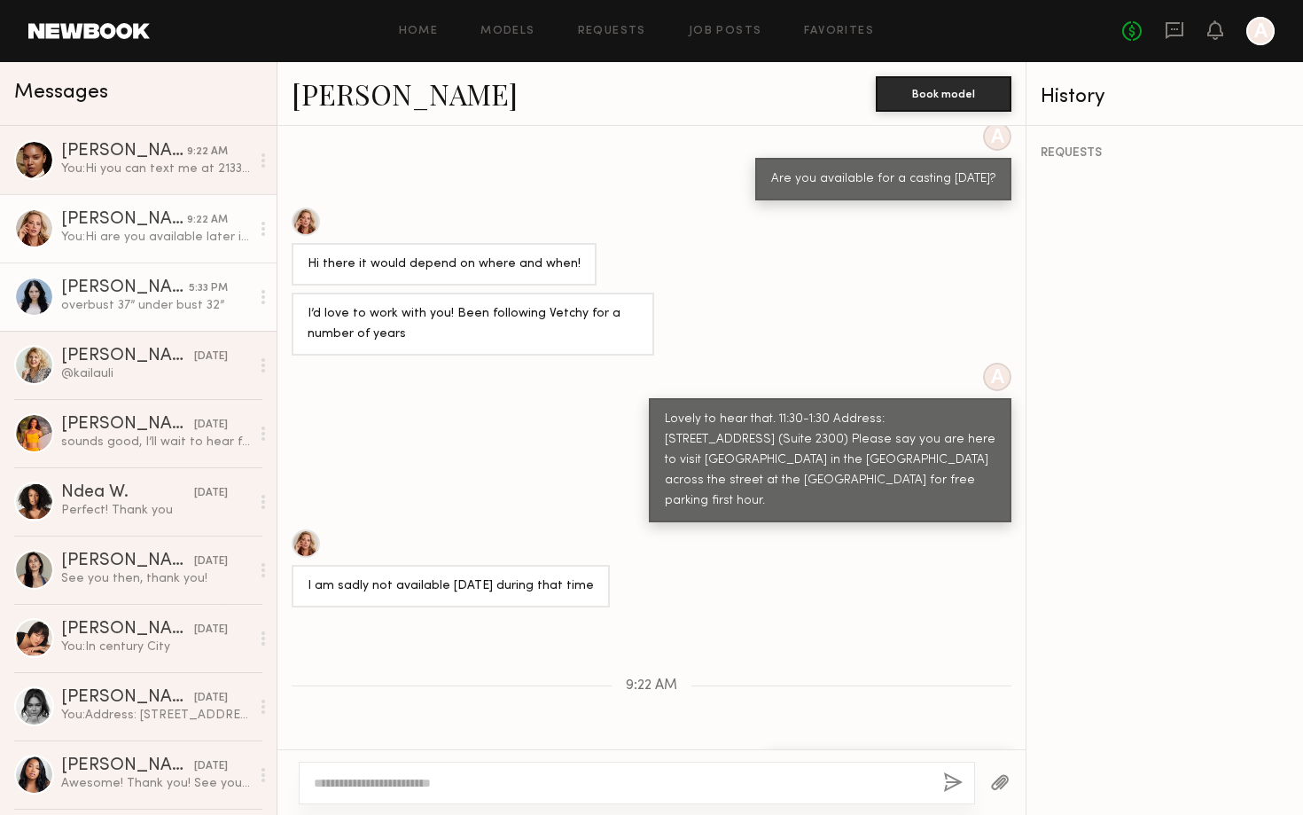
click at [168, 324] on link "Sophie L. 5:33 PM overbust 37” under bust 32”" at bounding box center [138, 296] width 277 height 68
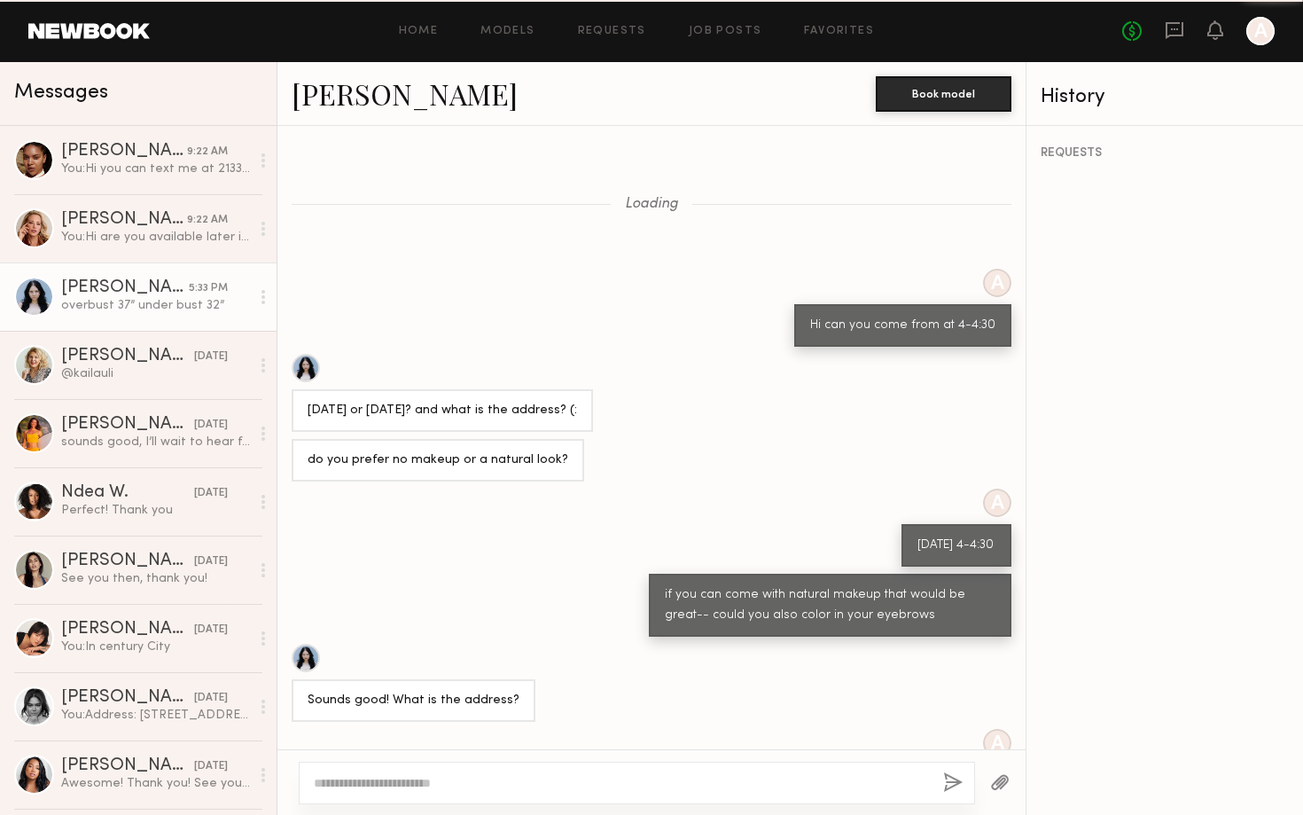
scroll to position [372, 0]
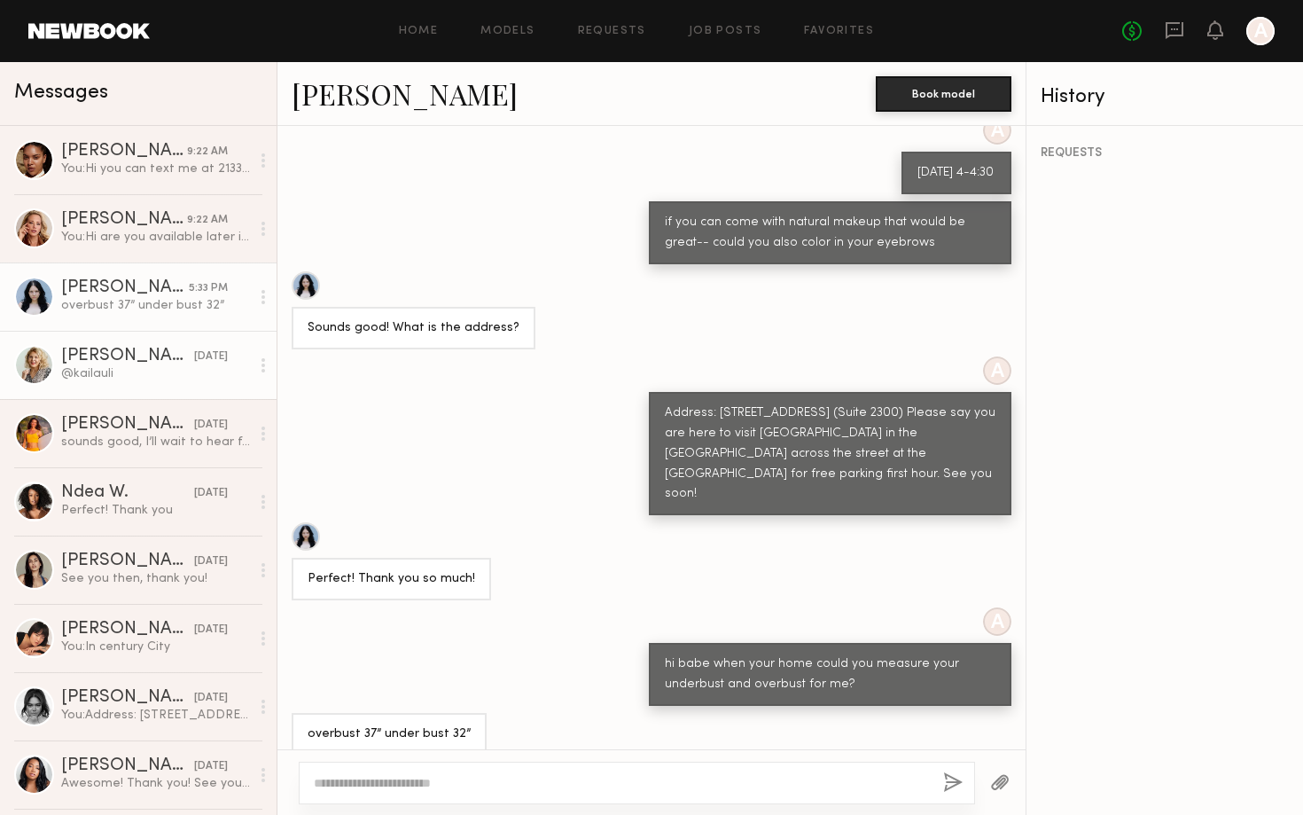
click at [194, 363] on div "[DATE]" at bounding box center [211, 356] width 34 height 17
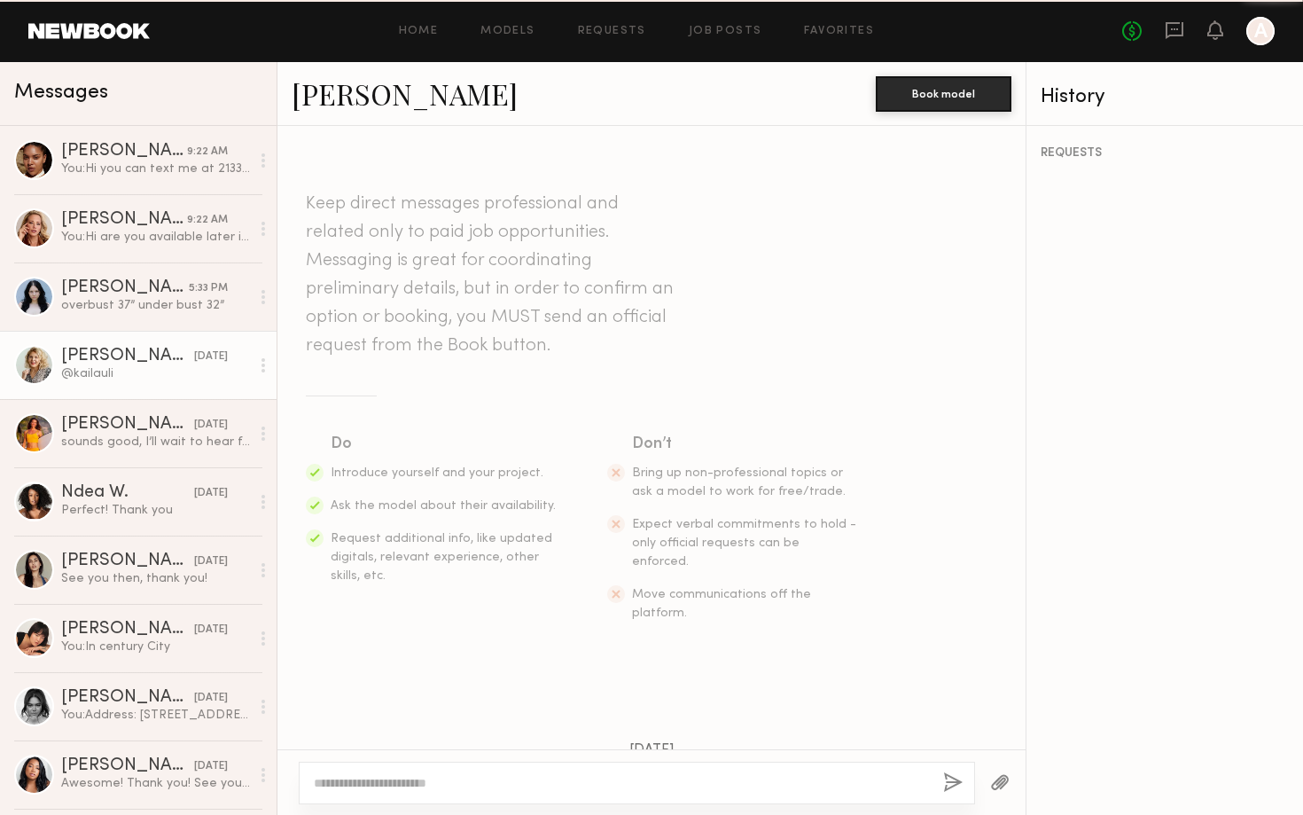
scroll to position [988, 0]
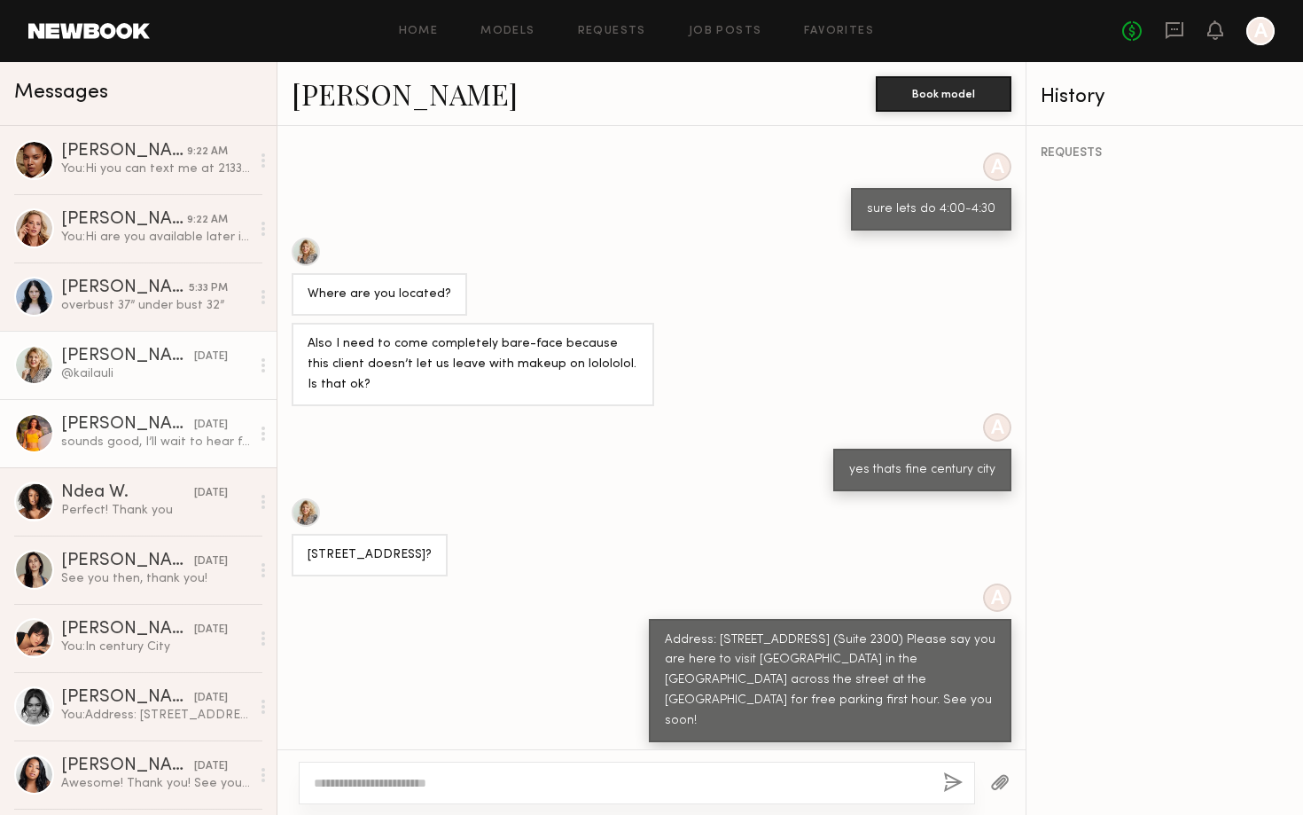
click at [194, 424] on div "[DATE]" at bounding box center [211, 425] width 34 height 17
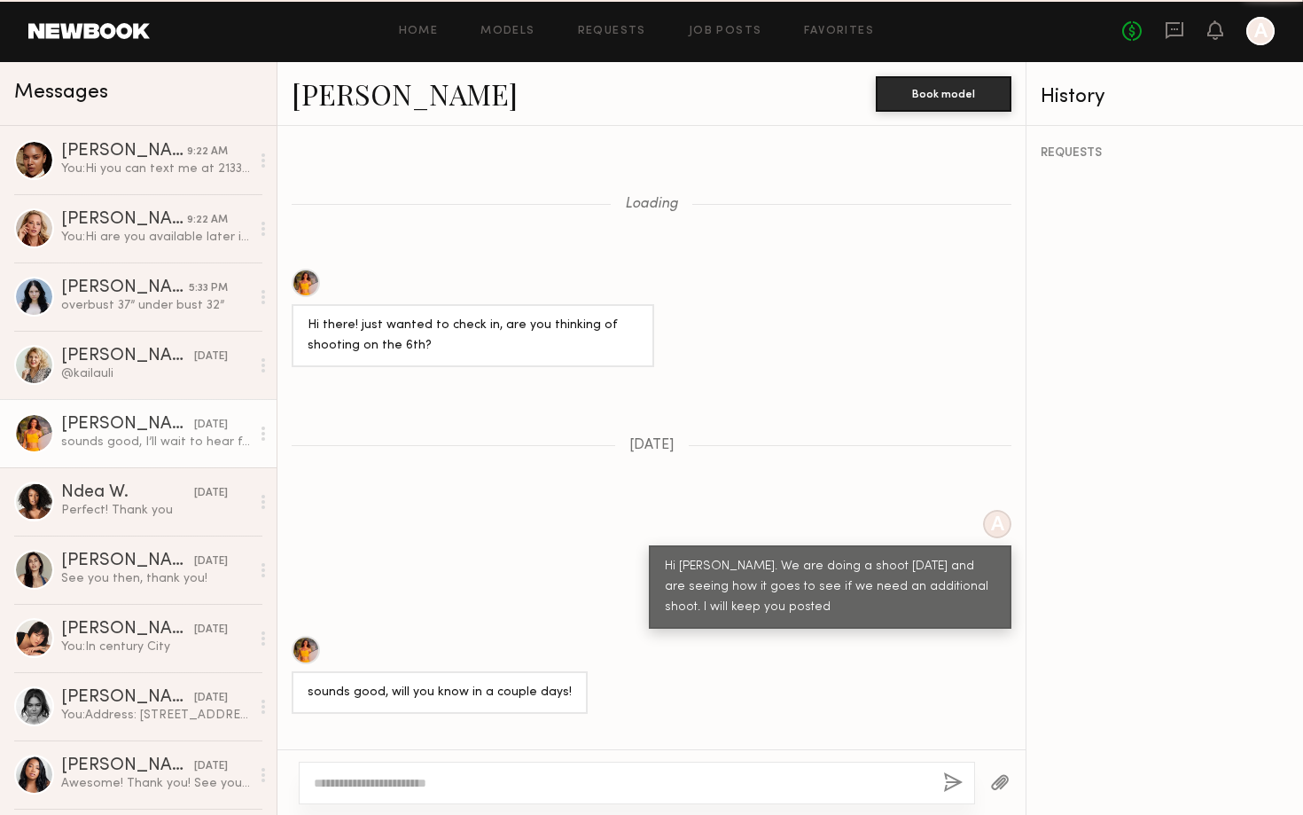
scroll to position [1091, 0]
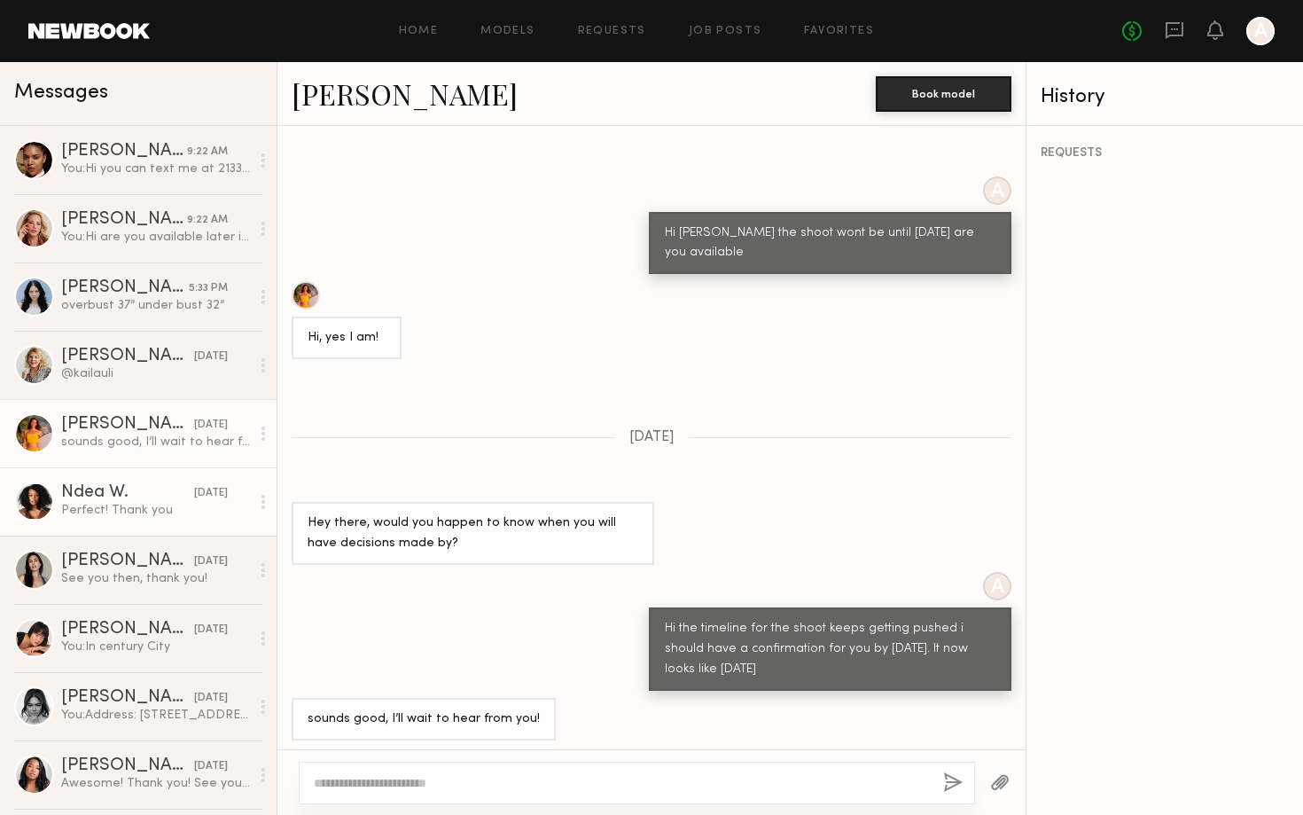
click at [205, 503] on div "Perfect! Thank you" at bounding box center [155, 510] width 189 height 17
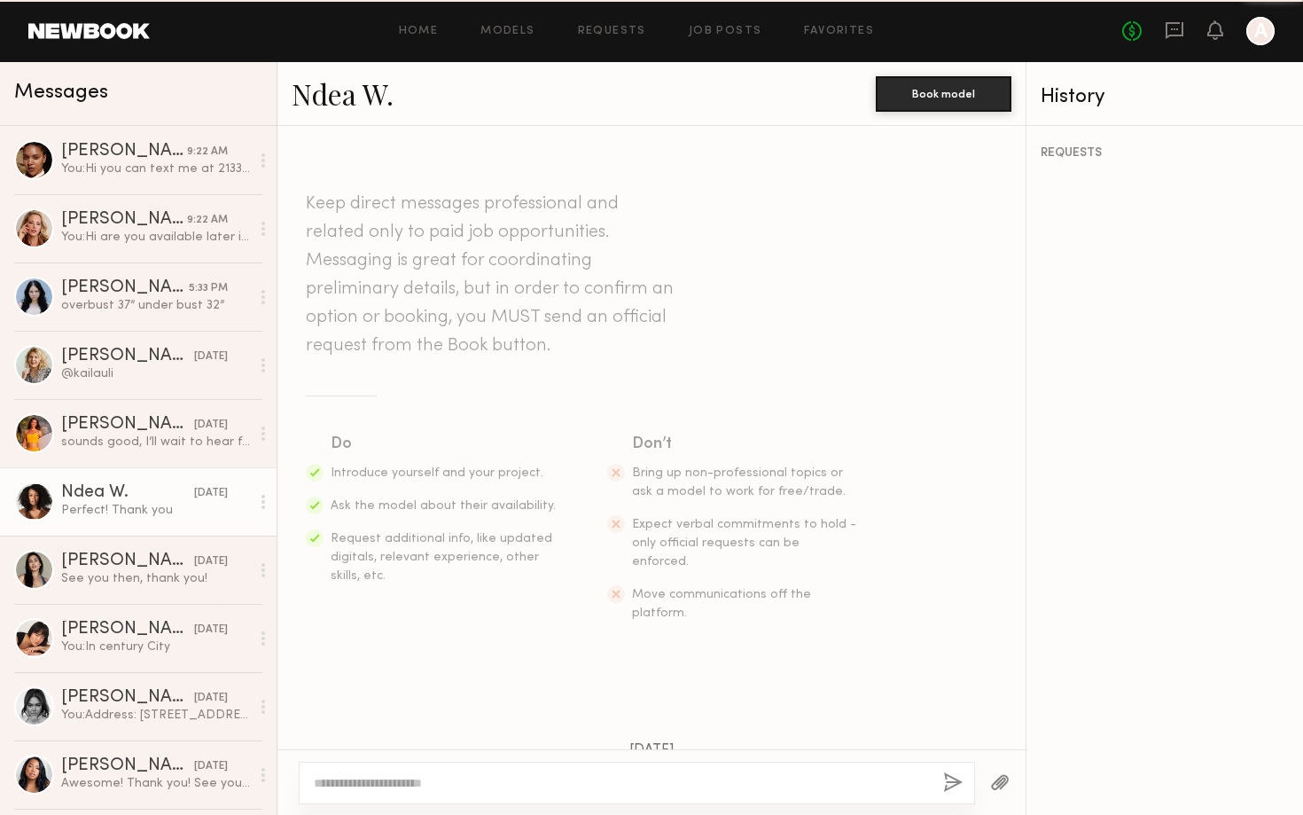
scroll to position [794, 0]
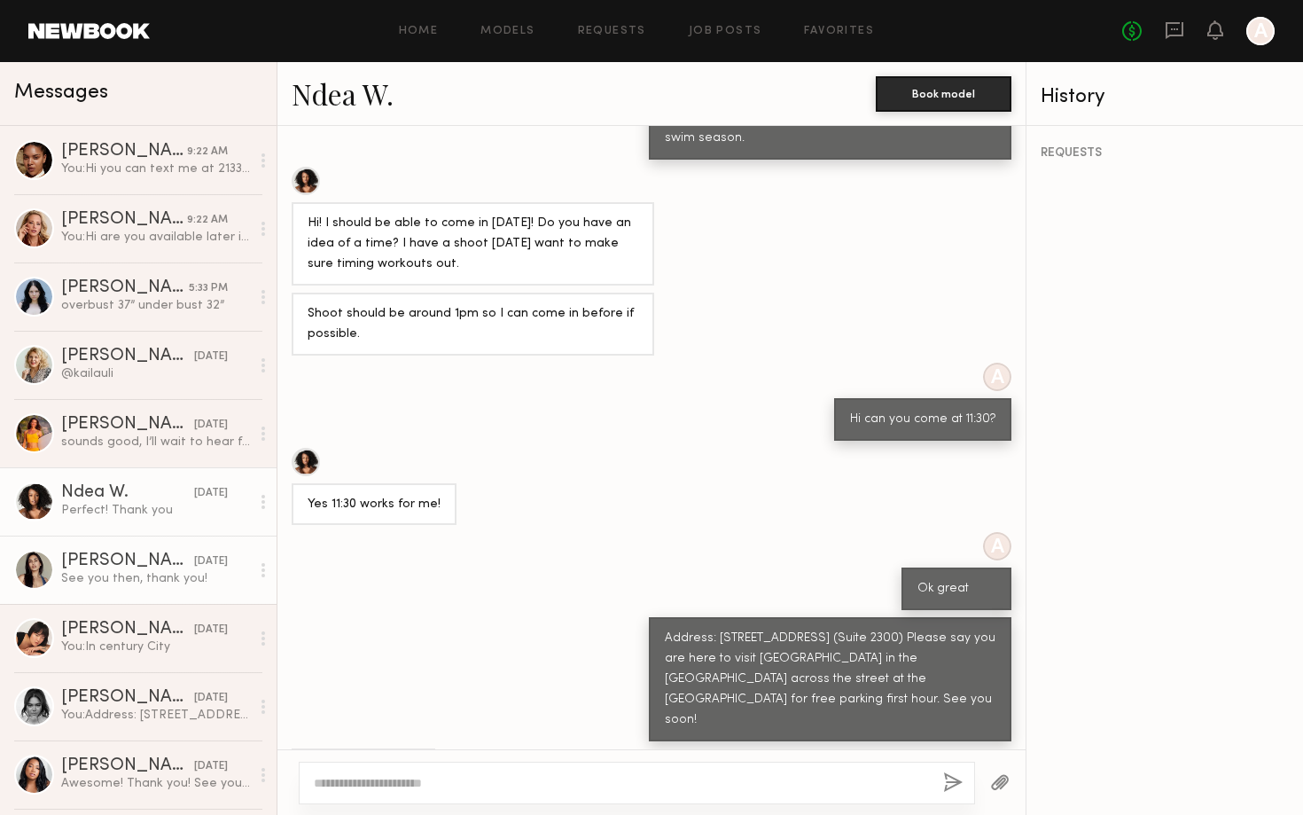
click at [222, 574] on div "See you then, thank you!" at bounding box center [155, 578] width 189 height 17
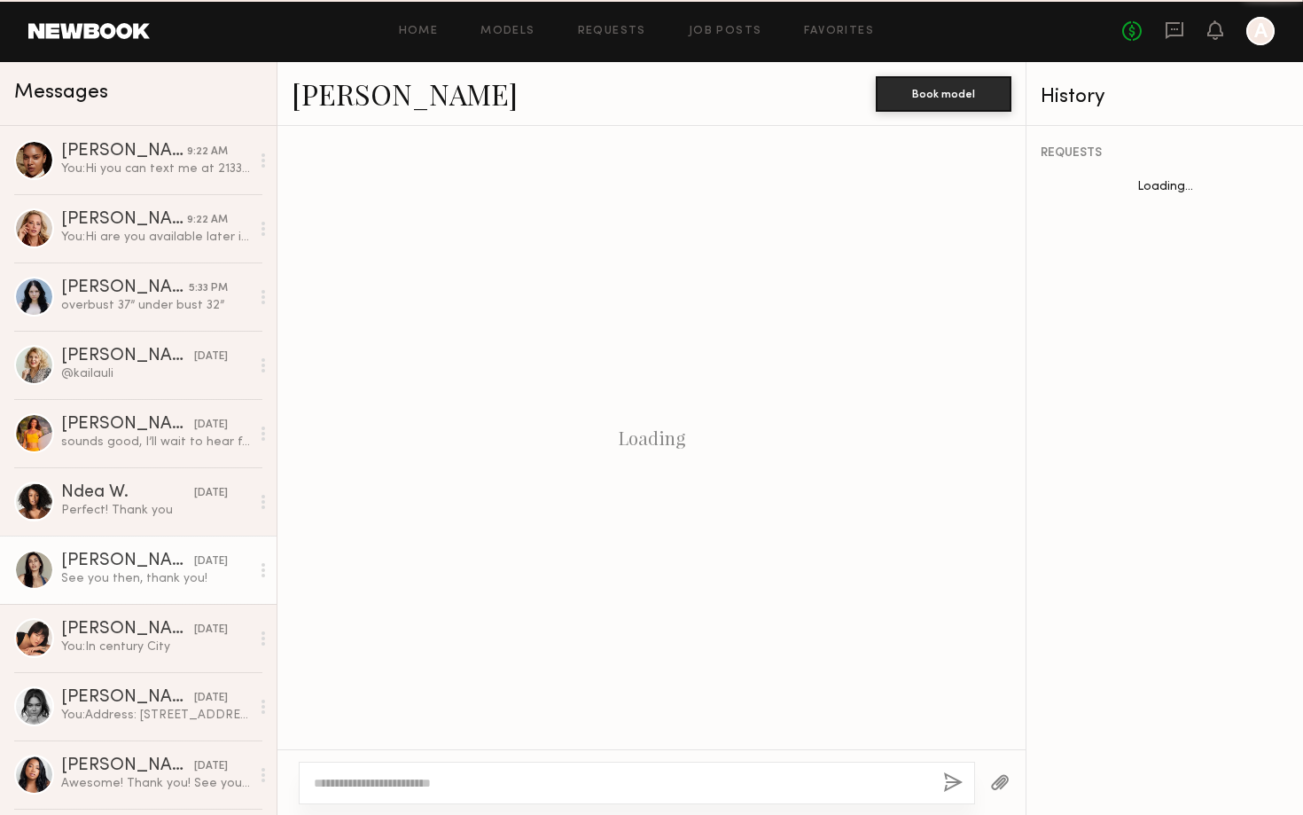
scroll to position [452, 0]
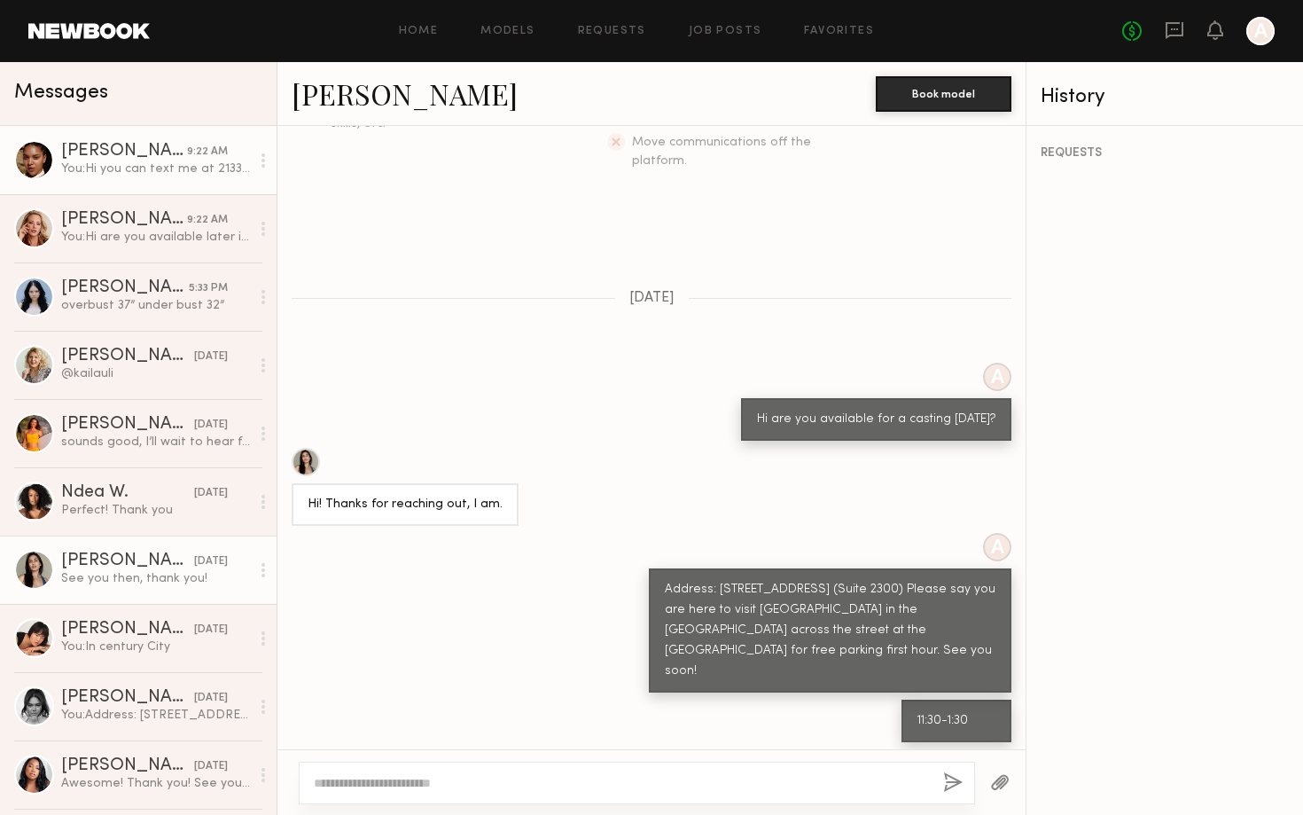
click at [141, 172] on div "You: Hi you can text me at 2133992436 when you get here" at bounding box center [155, 168] width 189 height 17
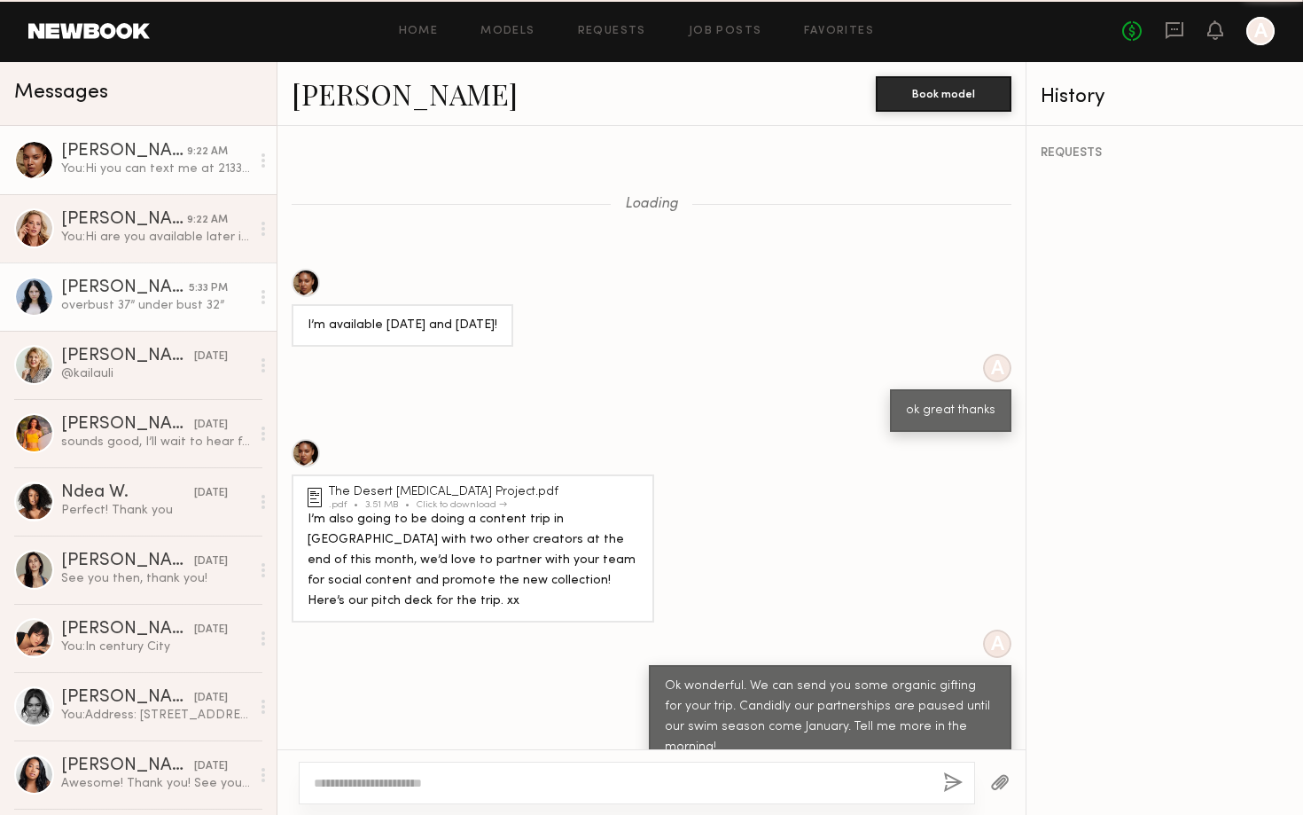
scroll to position [928, 0]
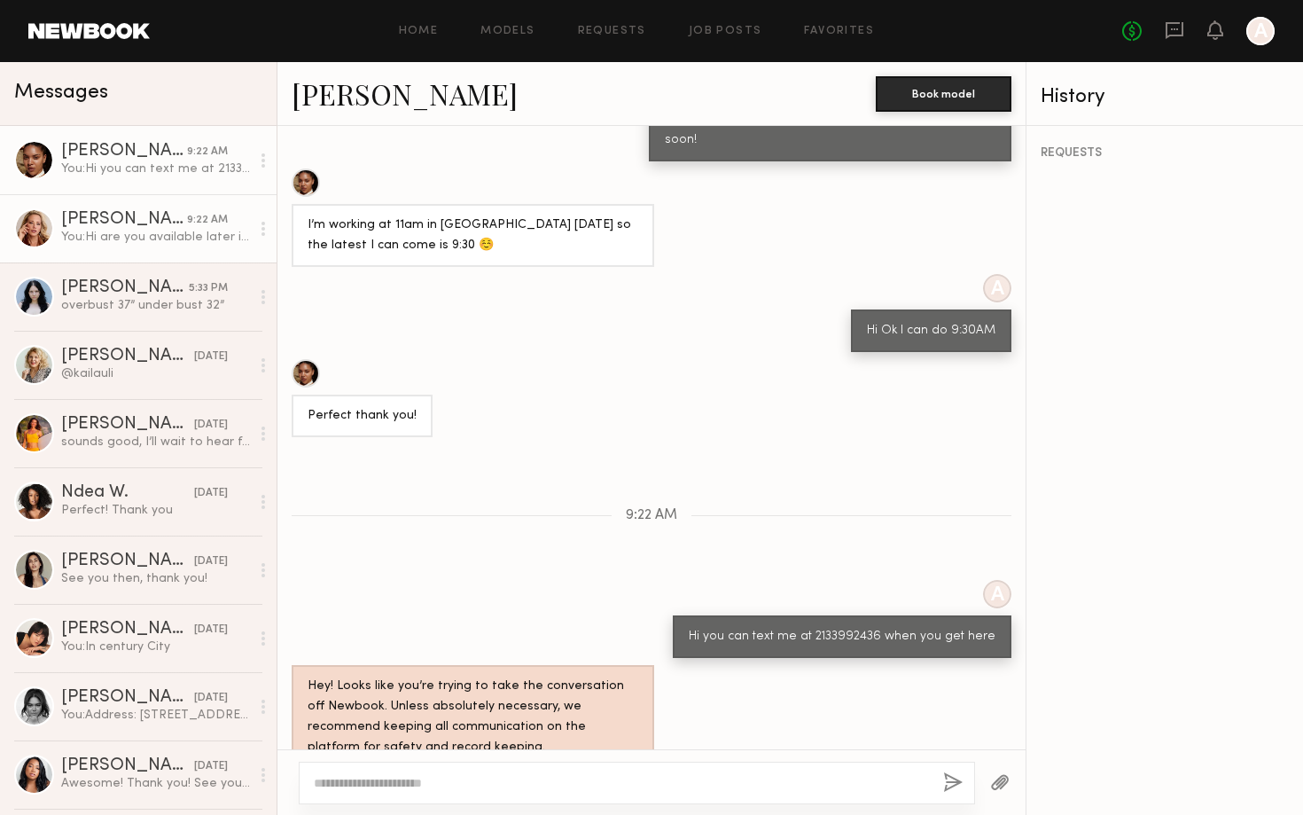
click at [137, 231] on div "You: Hi are you available later in the day?" at bounding box center [155, 237] width 189 height 17
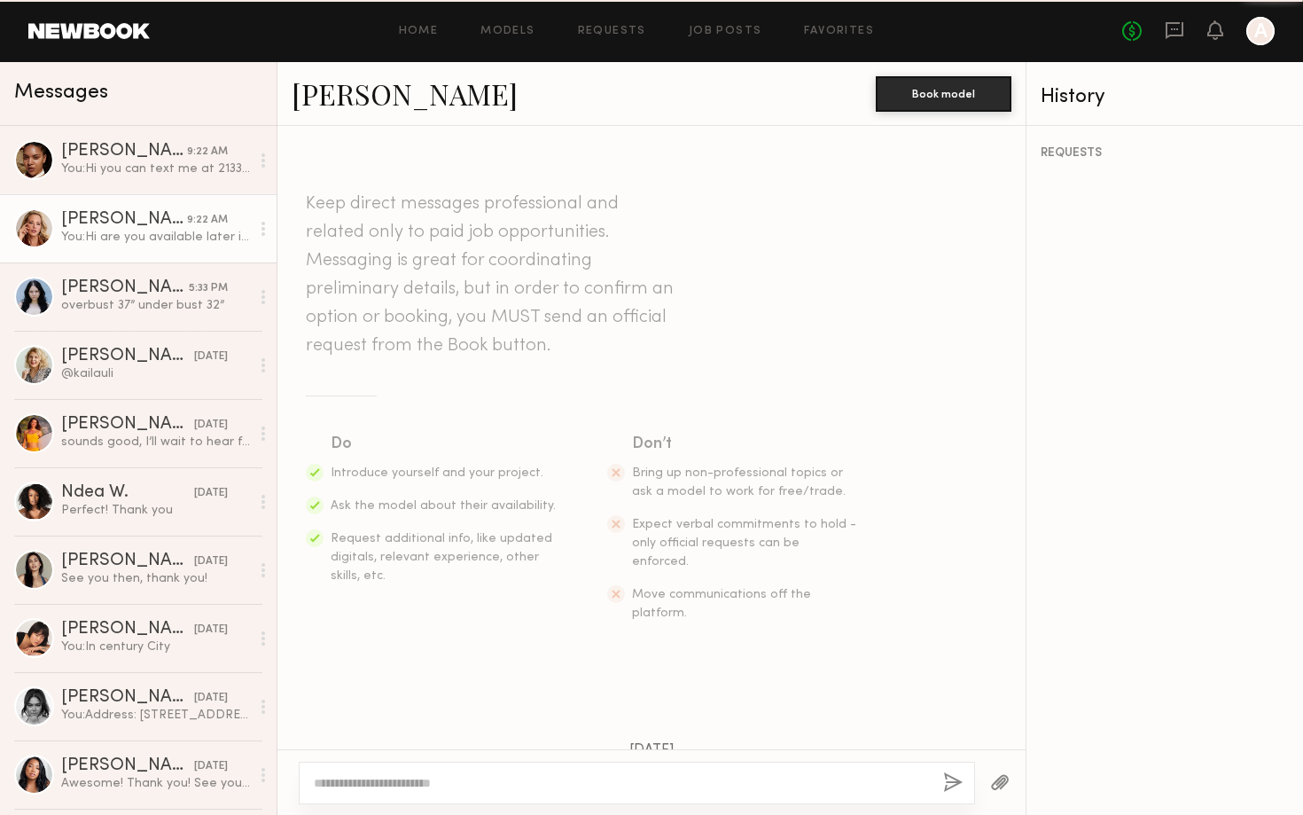
scroll to position [692, 0]
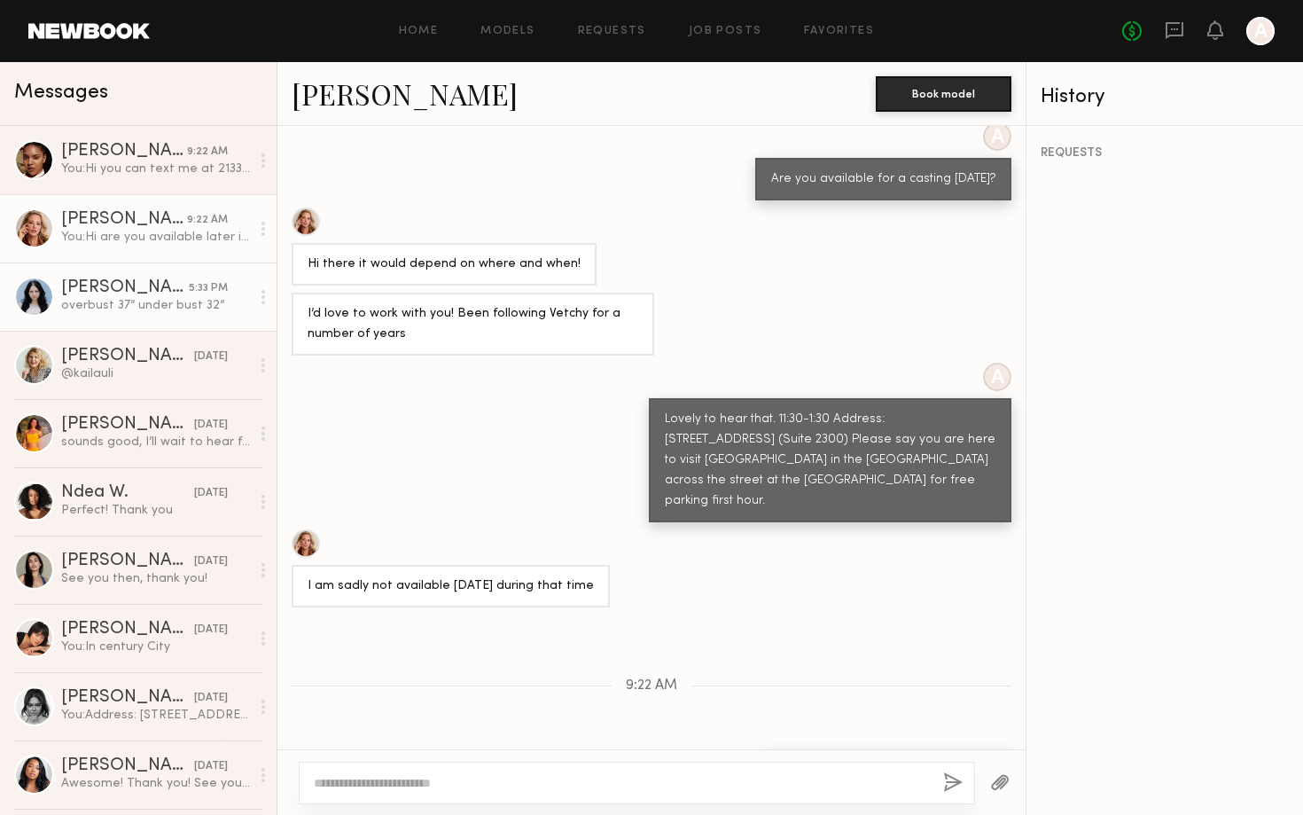
click at [139, 300] on div "overbust 37” under bust 32”" at bounding box center [155, 305] width 189 height 17
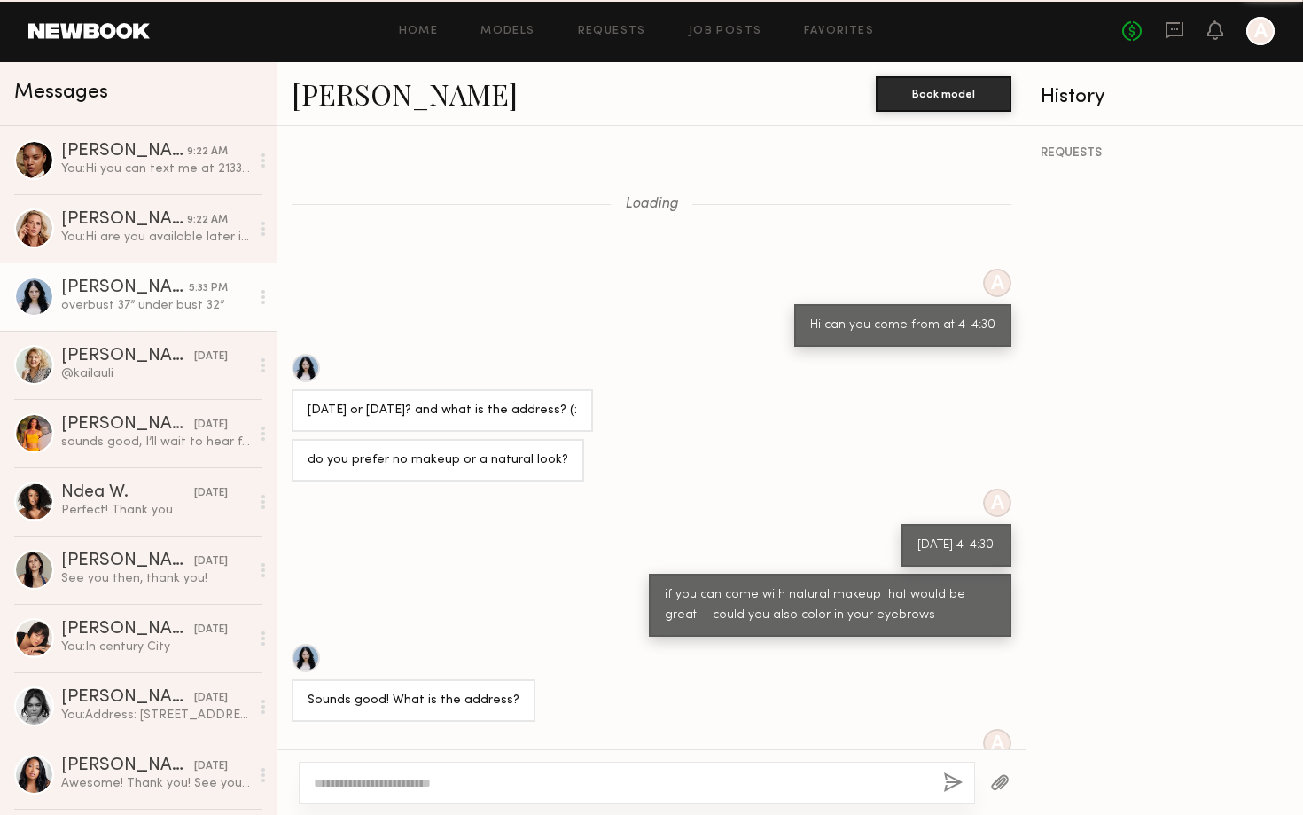
scroll to position [372, 0]
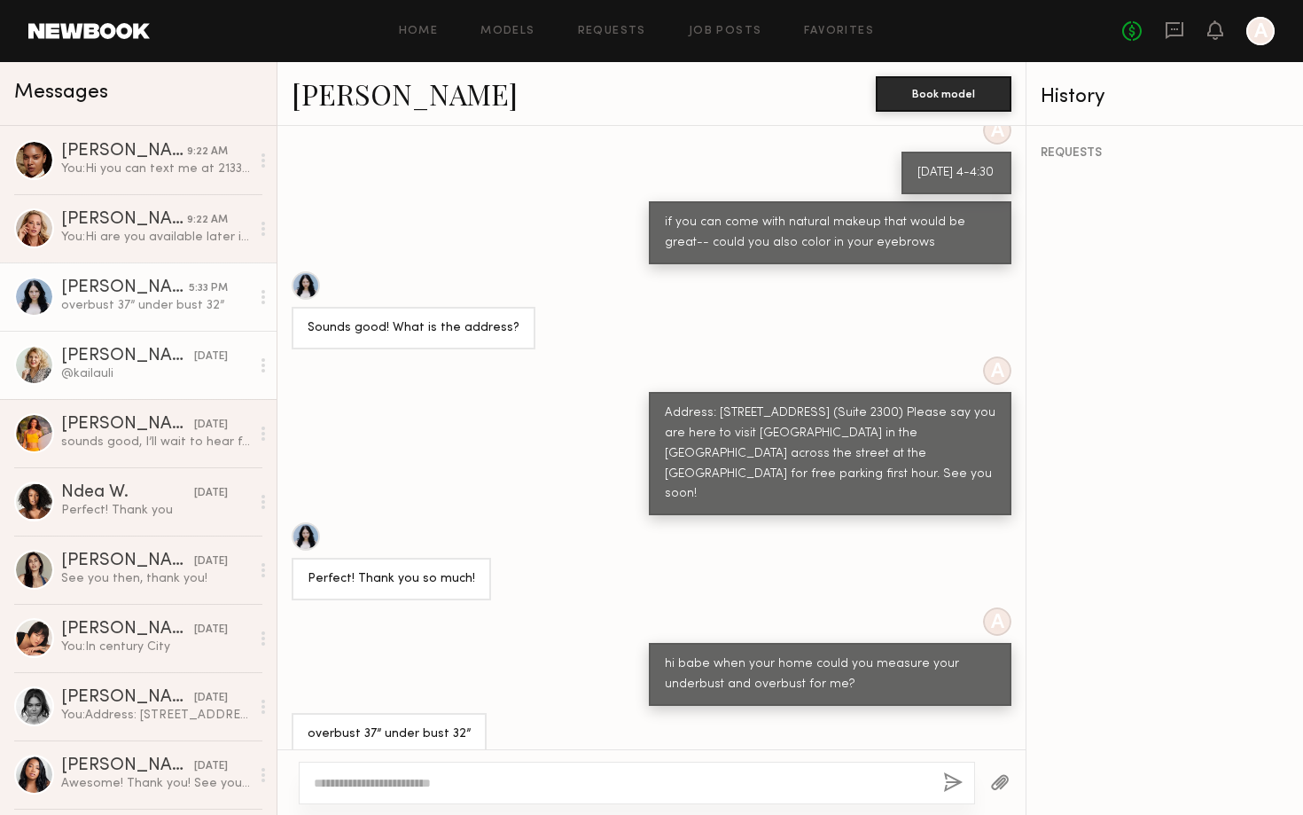
click at [160, 362] on div "[PERSON_NAME]" at bounding box center [127, 356] width 133 height 18
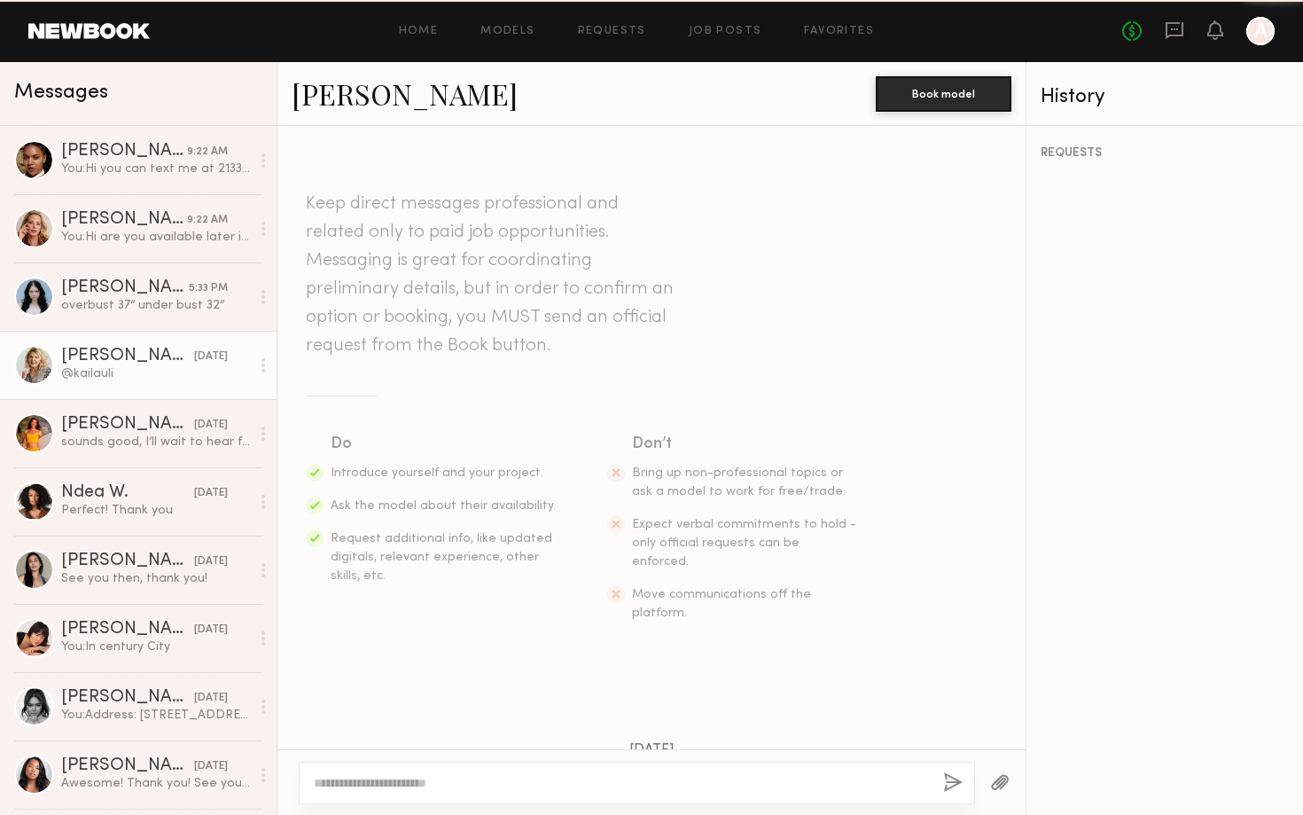
scroll to position [988, 0]
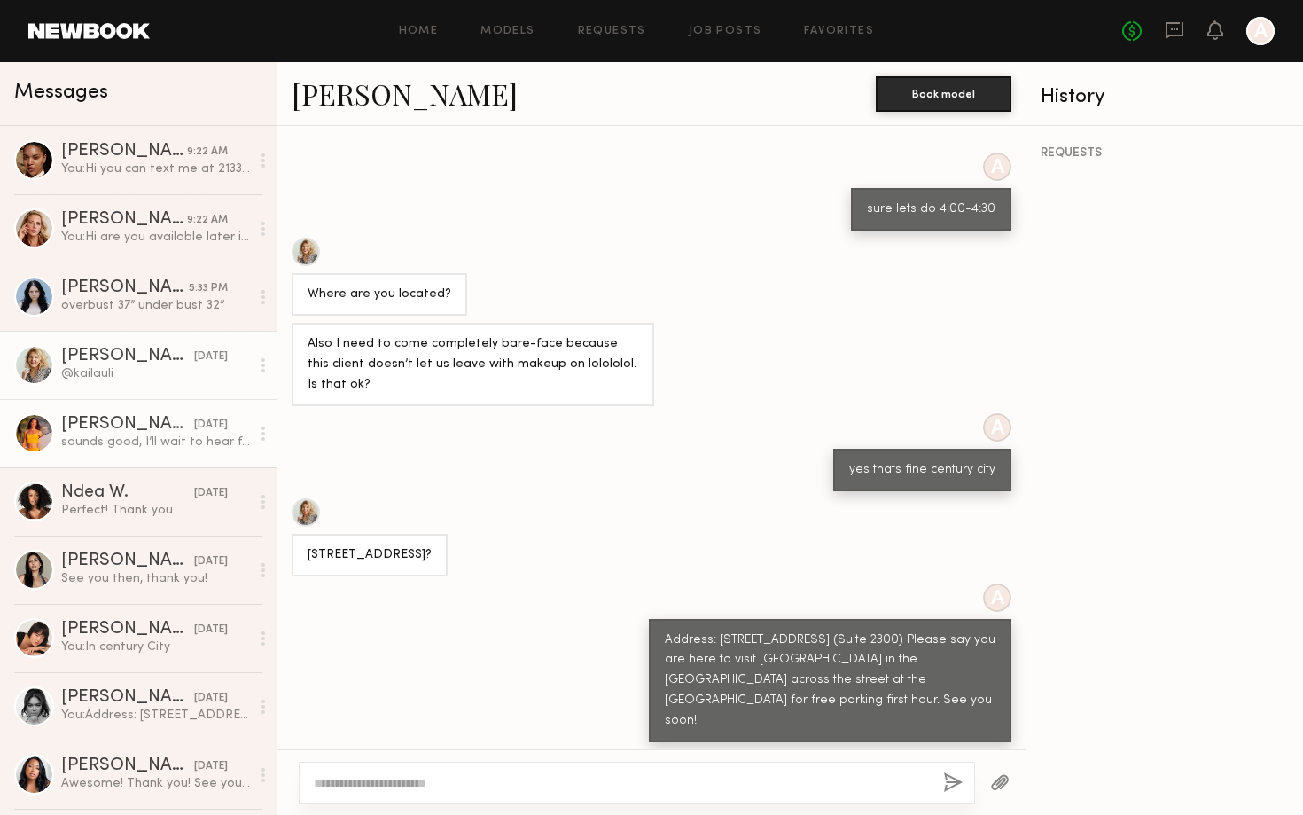
click at [177, 432] on div "[PERSON_NAME]" at bounding box center [127, 425] width 133 height 18
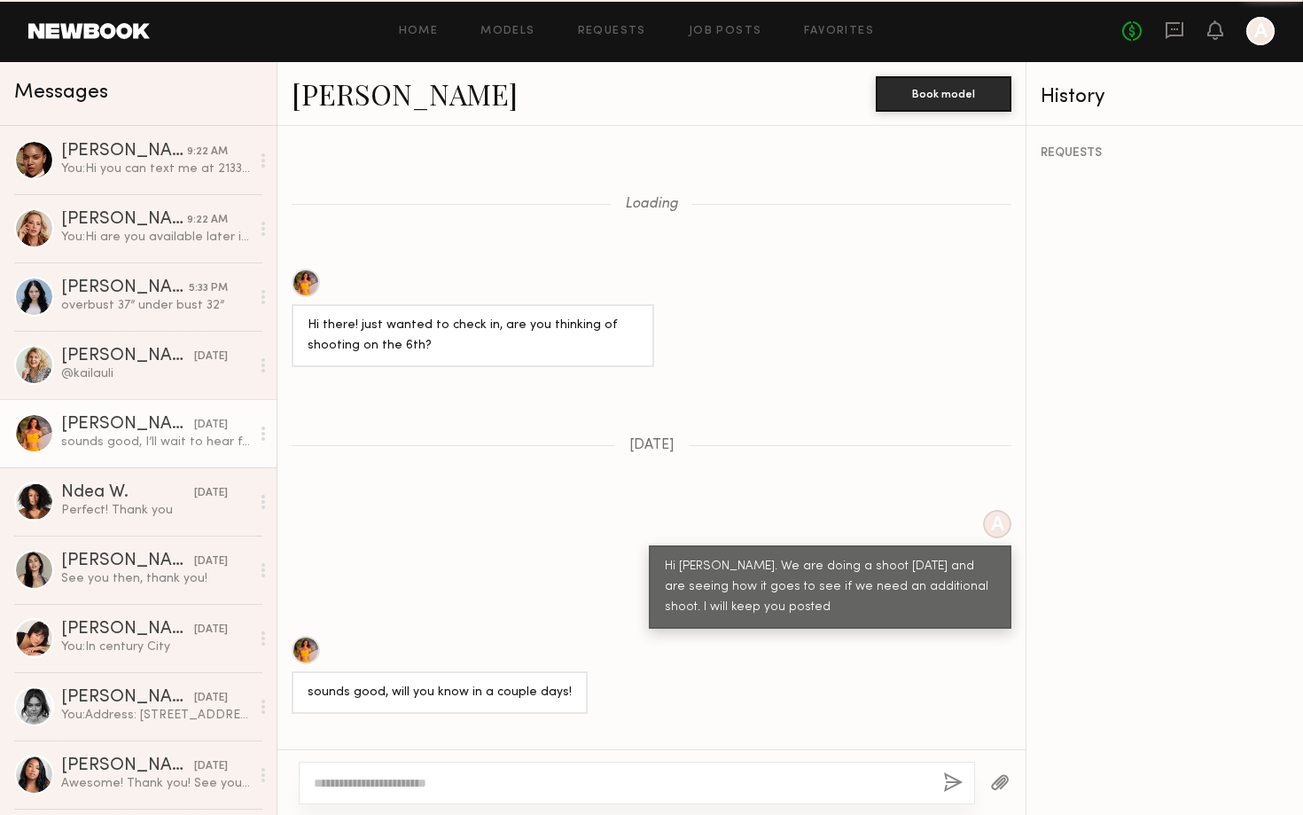
scroll to position [1091, 0]
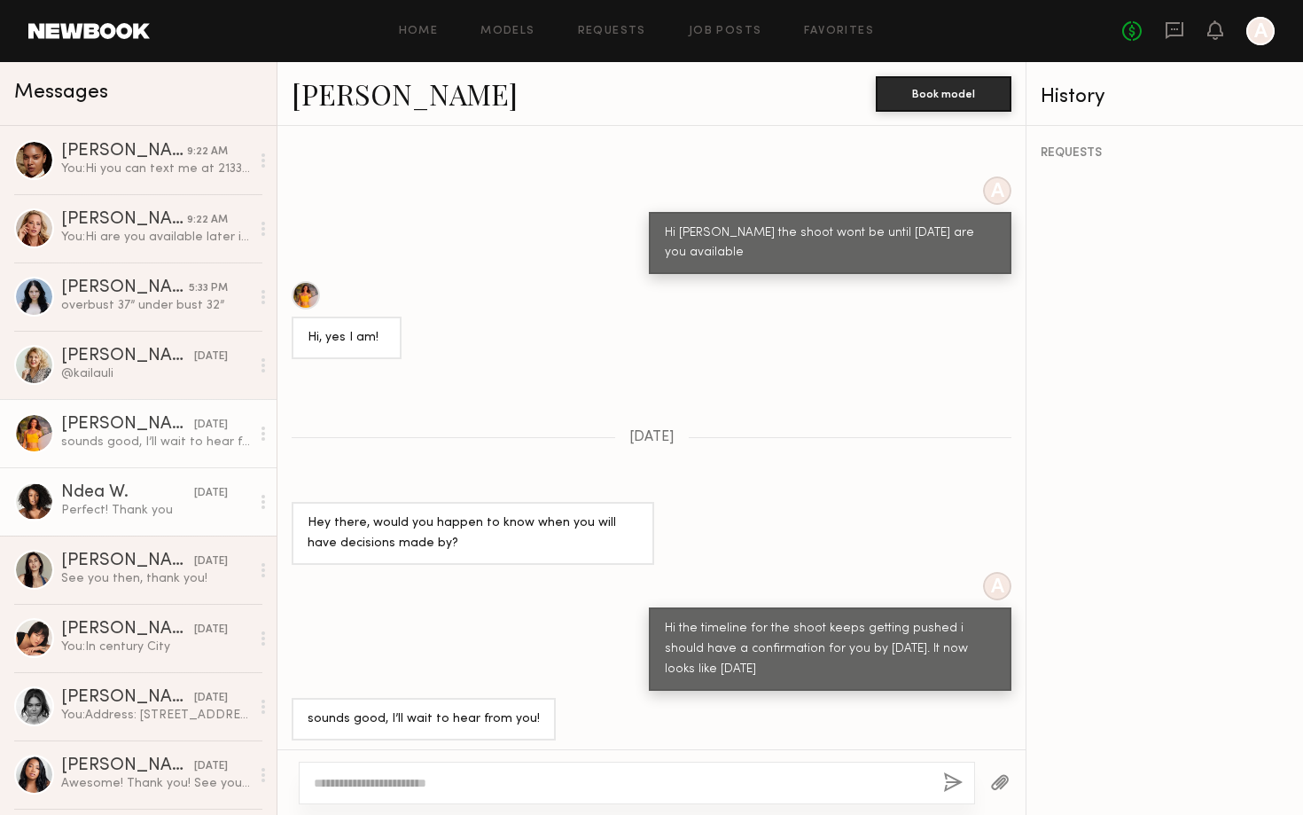
click at [194, 500] on div "[DATE]" at bounding box center [211, 493] width 34 height 17
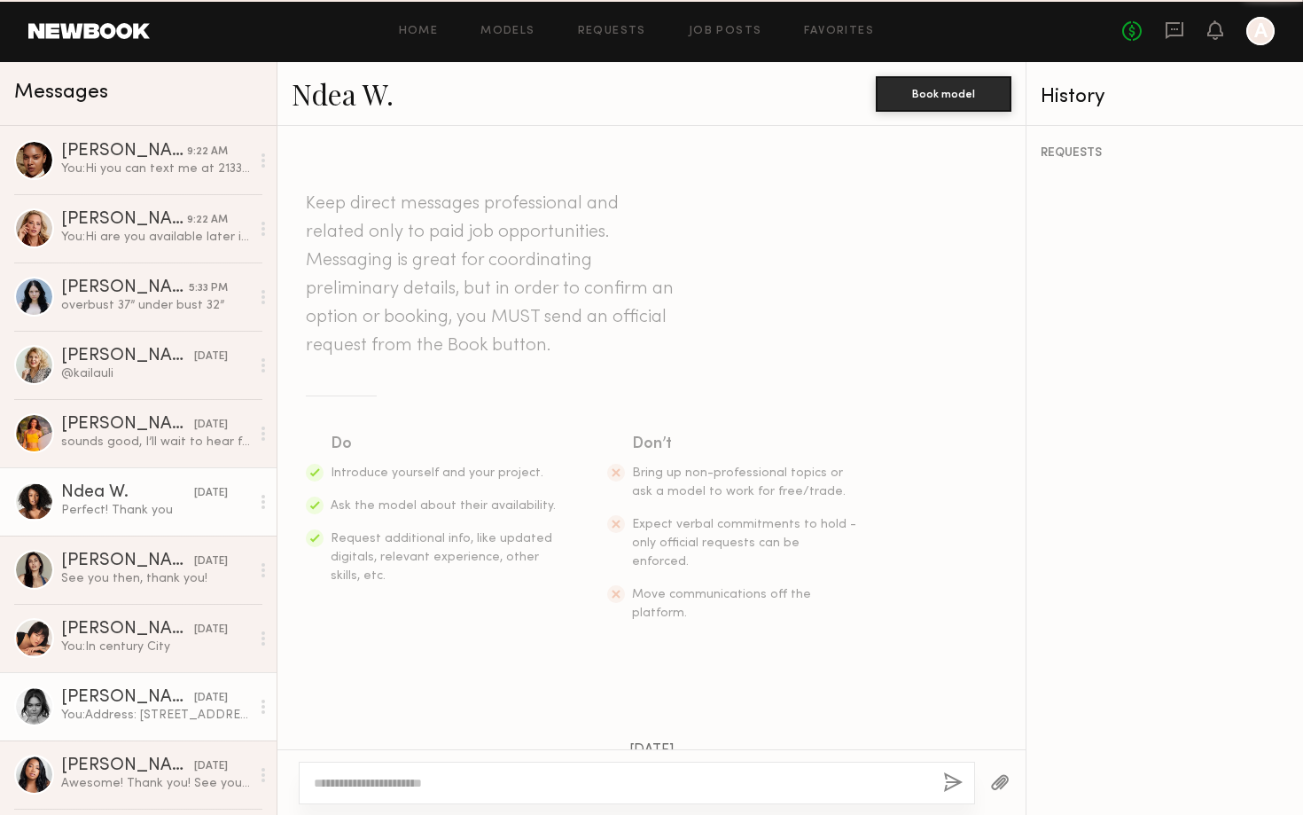
scroll to position [794, 0]
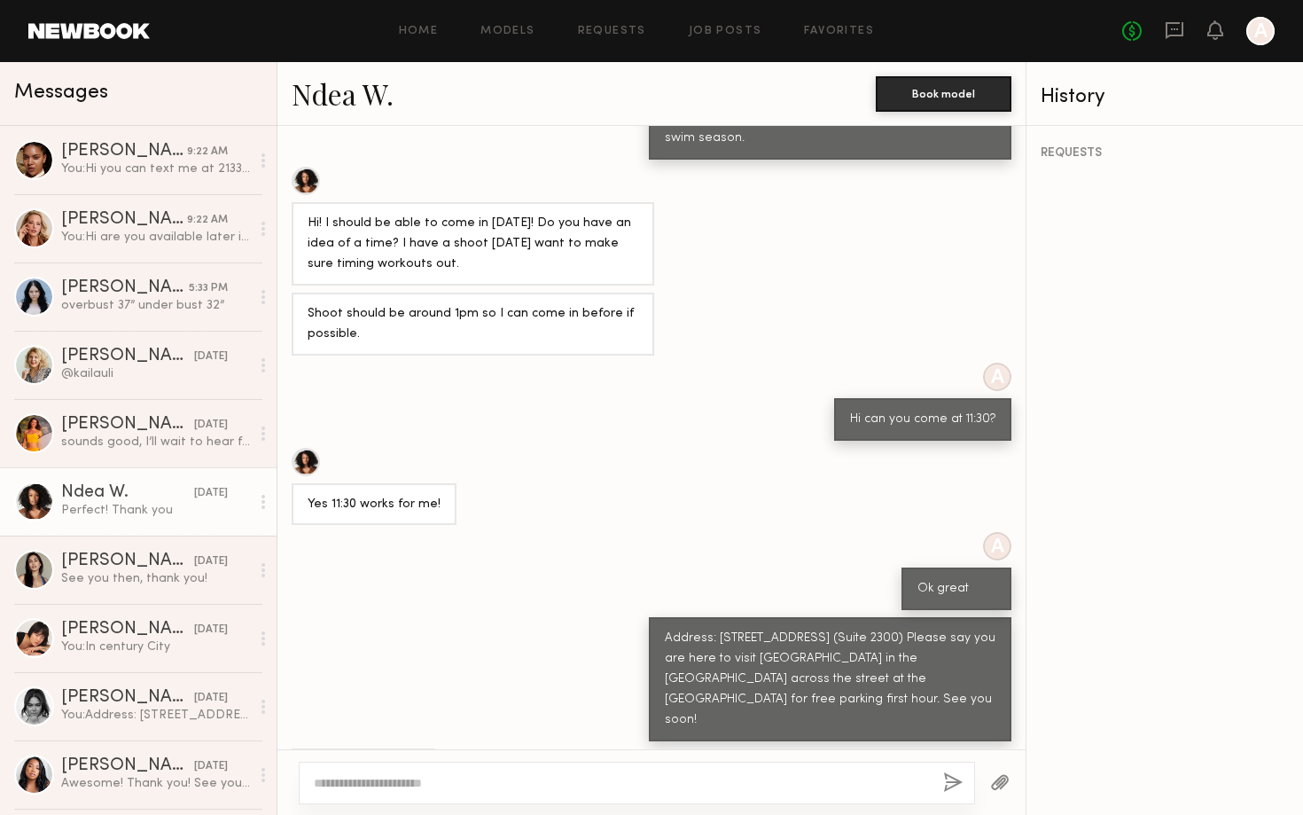
click at [348, 792] on div at bounding box center [637, 782] width 676 height 43
click at [353, 781] on textarea at bounding box center [621, 783] width 615 height 18
paste textarea "**********"
type textarea "**********"
click at [946, 785] on button "button" at bounding box center [953, 783] width 20 height 22
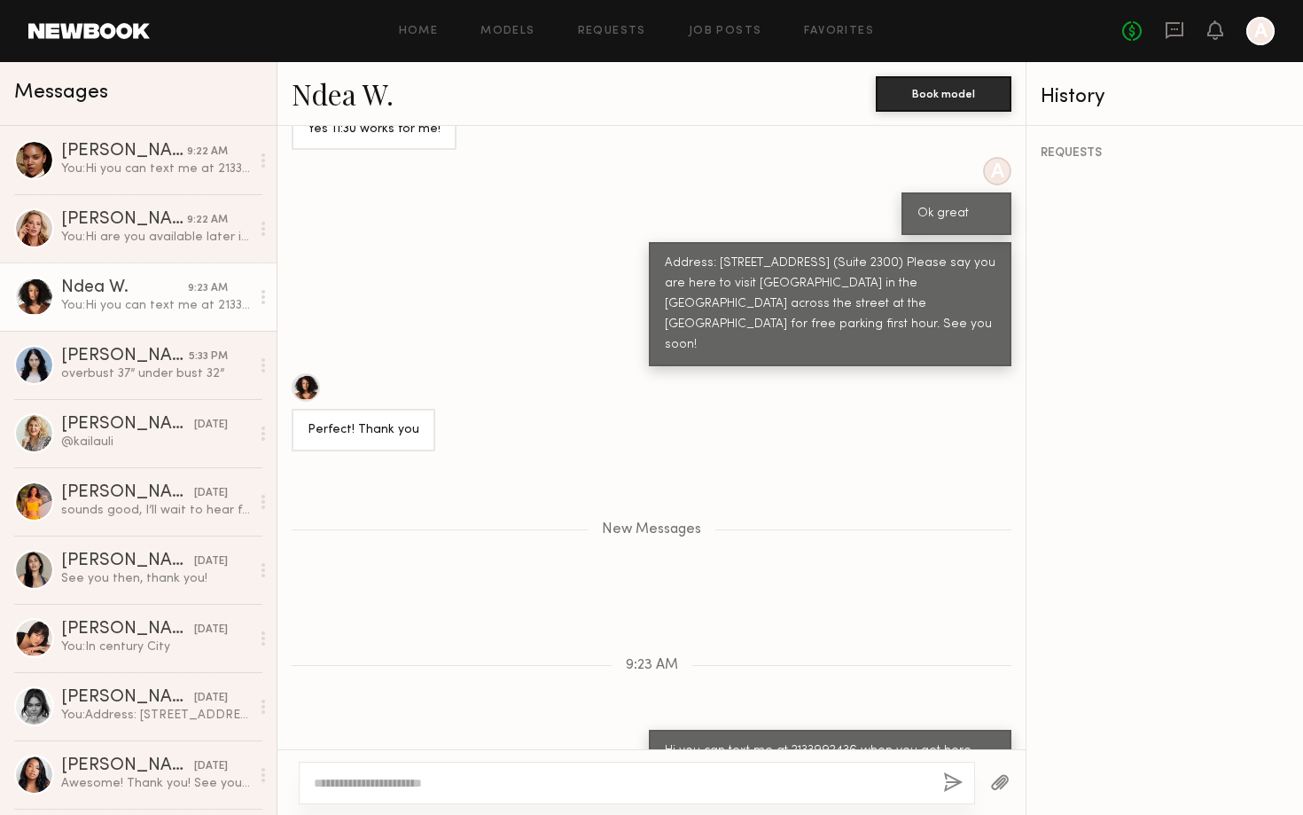
scroll to position [1280, 0]
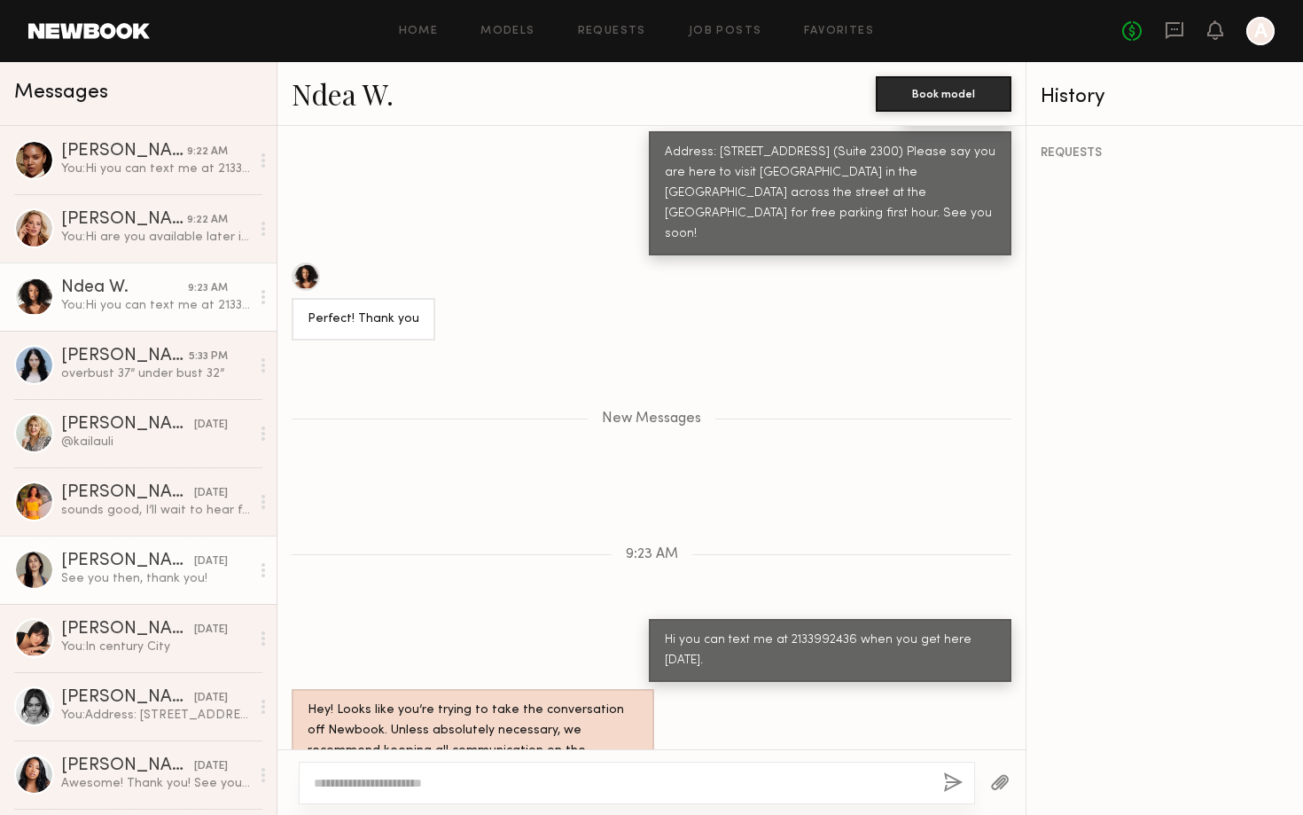
click at [131, 595] on link "Sharon C. yesterday See you then, thank you!" at bounding box center [138, 569] width 277 height 68
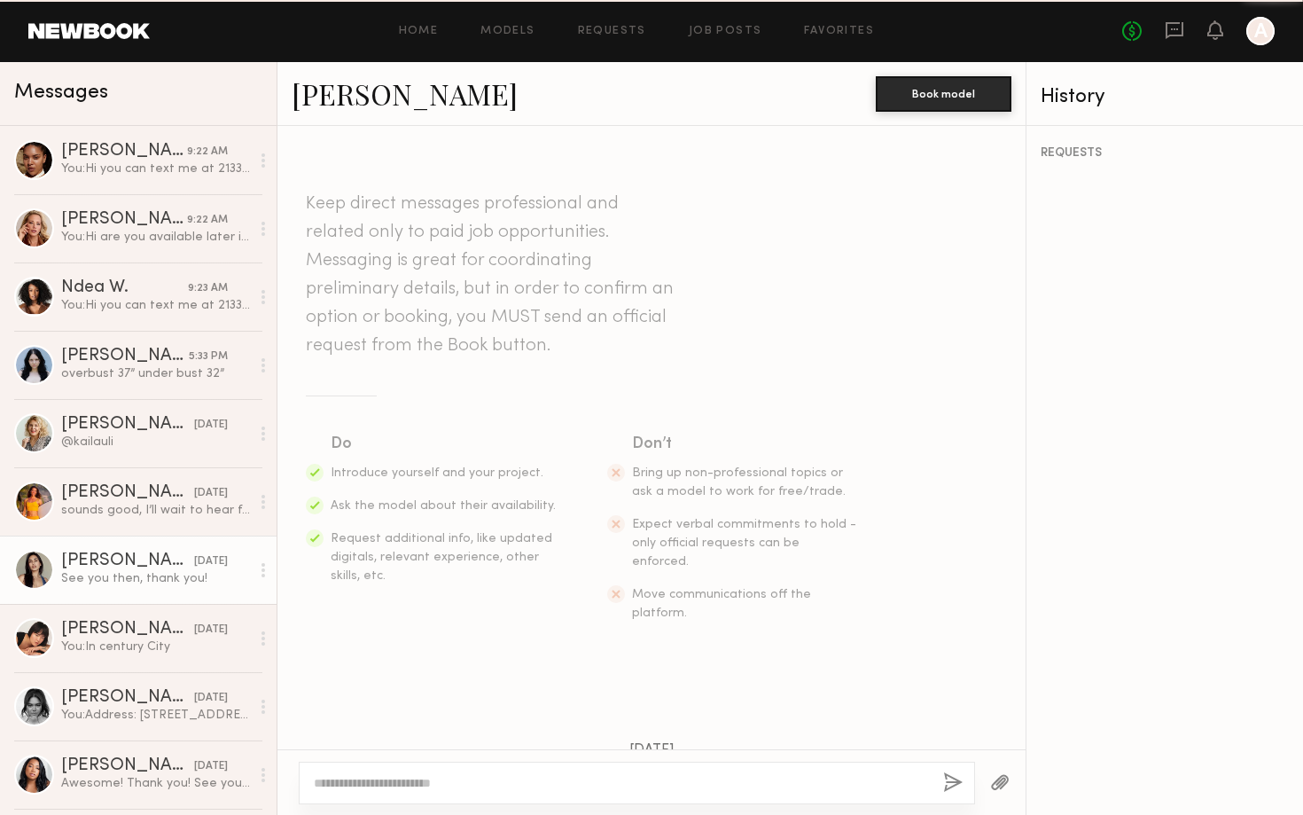
scroll to position [452, 0]
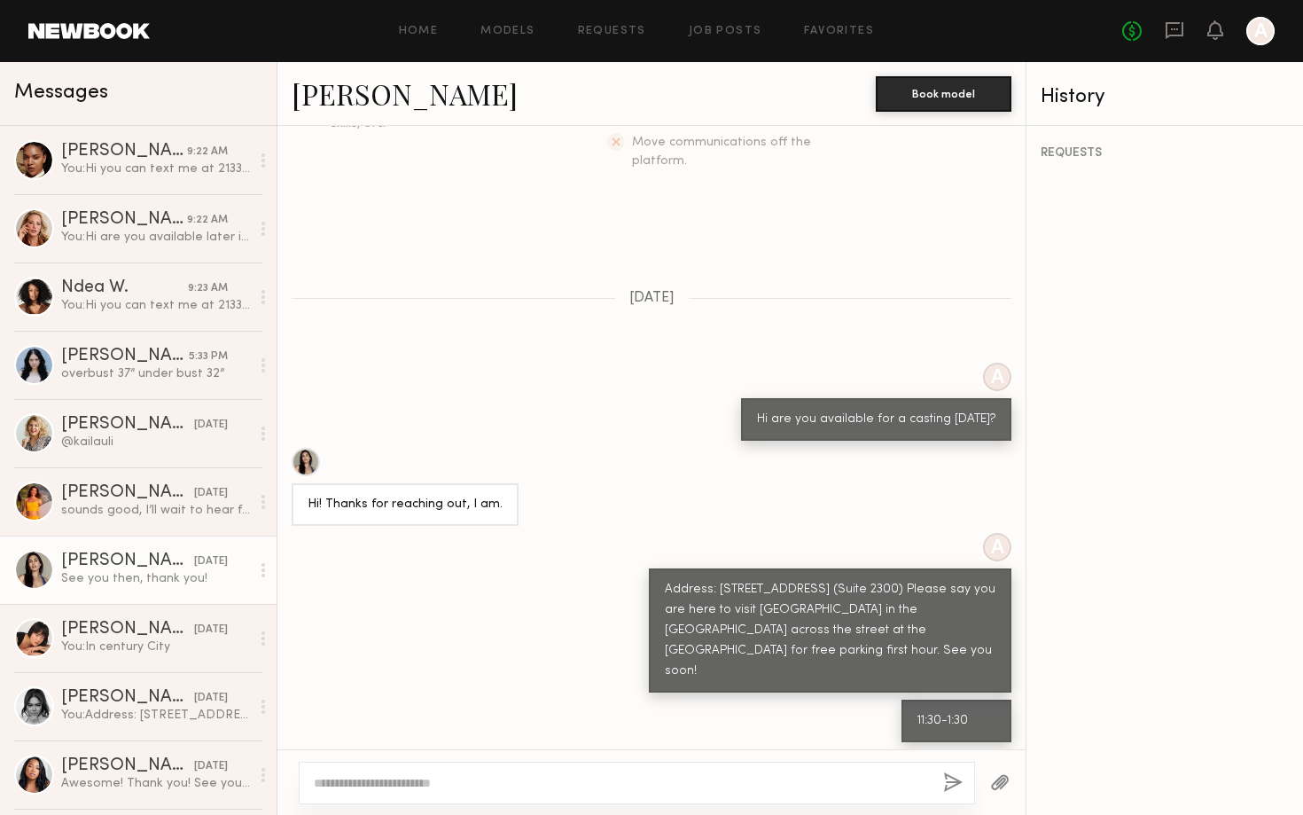
click at [447, 774] on textarea at bounding box center [621, 783] width 615 height 18
click at [638, 769] on textarea "**********" at bounding box center [621, 773] width 615 height 35
drag, startPoint x: 729, startPoint y: 777, endPoint x: 325, endPoint y: 720, distance: 407.3
click at [325, 720] on div "**********" at bounding box center [651, 470] width 748 height 689
click at [321, 787] on textarea "**********" at bounding box center [621, 773] width 615 height 35
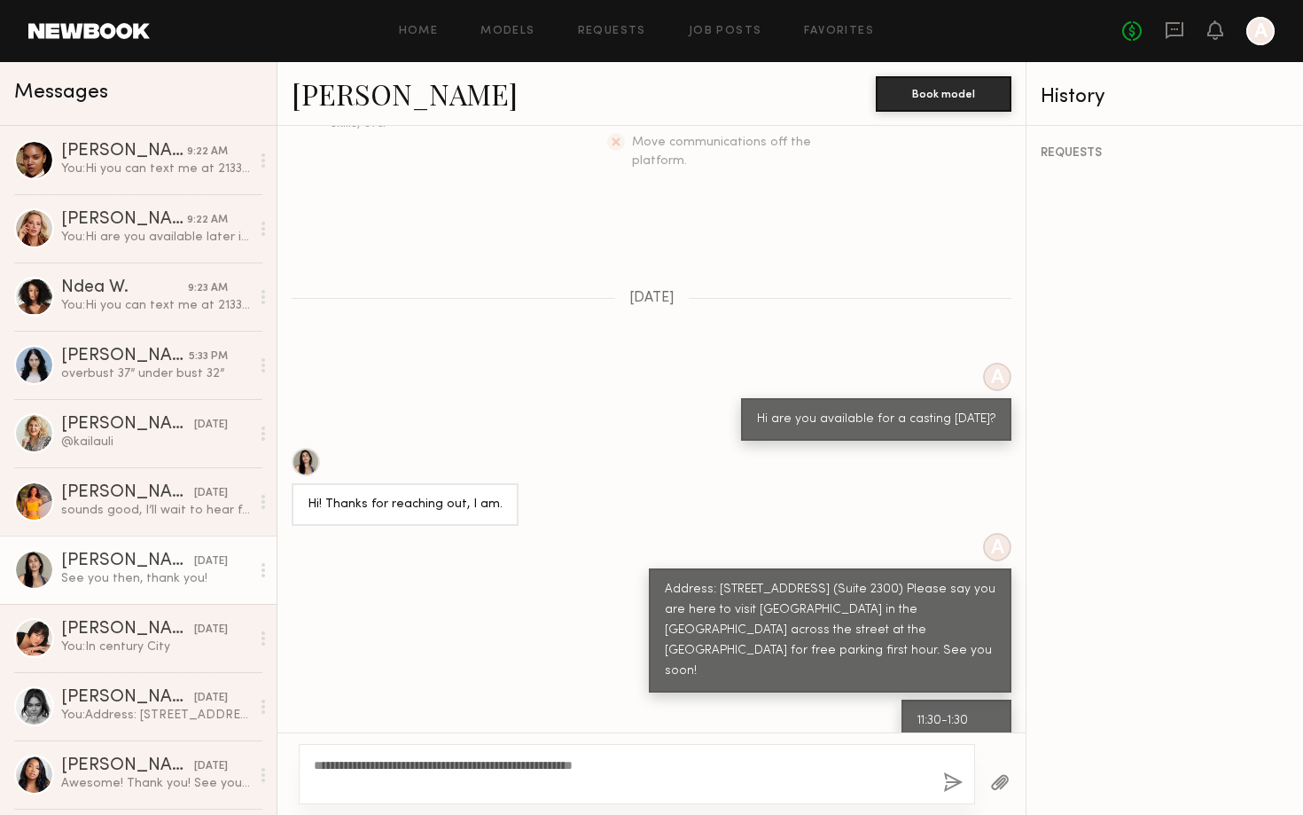
type textarea "**********"
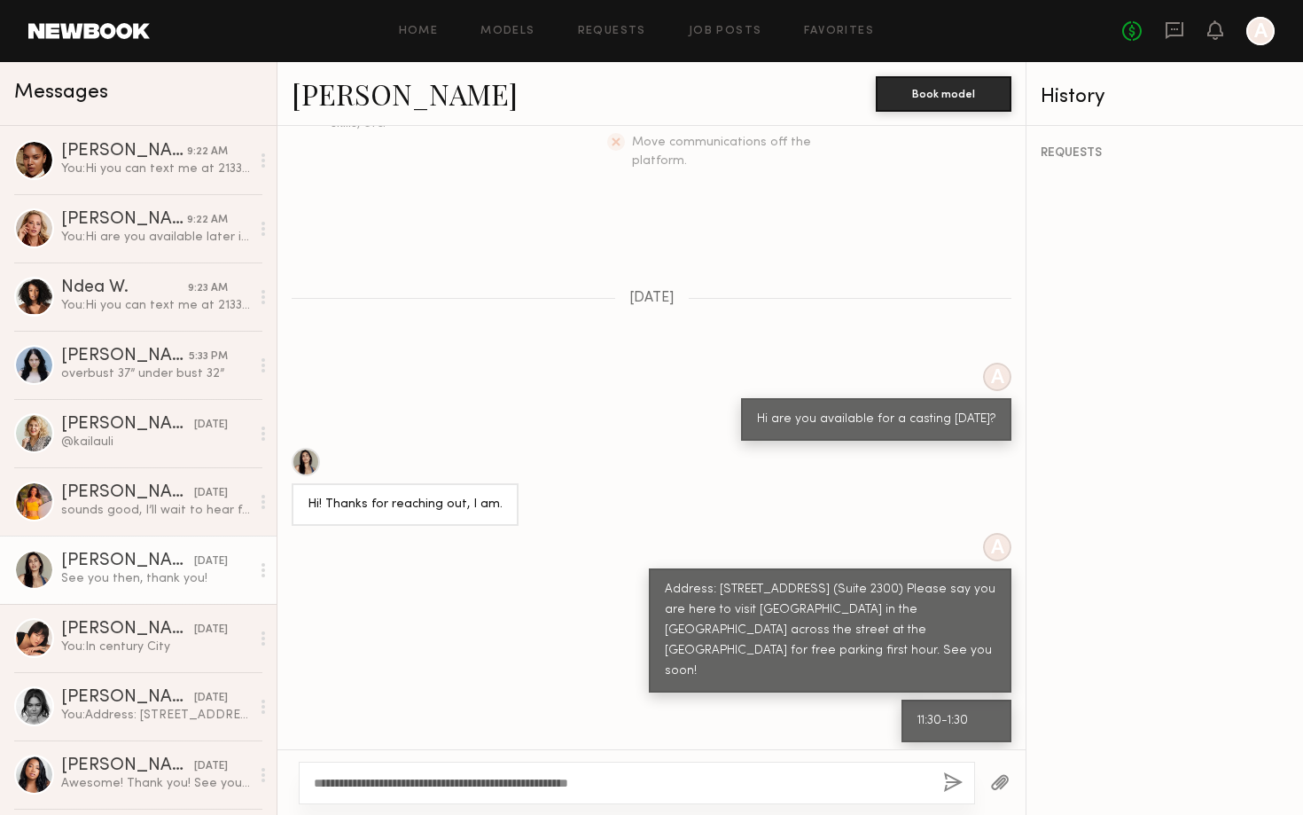
click at [321, 787] on textarea "**********" at bounding box center [621, 783] width 615 height 18
type textarea "**********"
click at [950, 773] on button "button" at bounding box center [953, 783] width 20 height 22
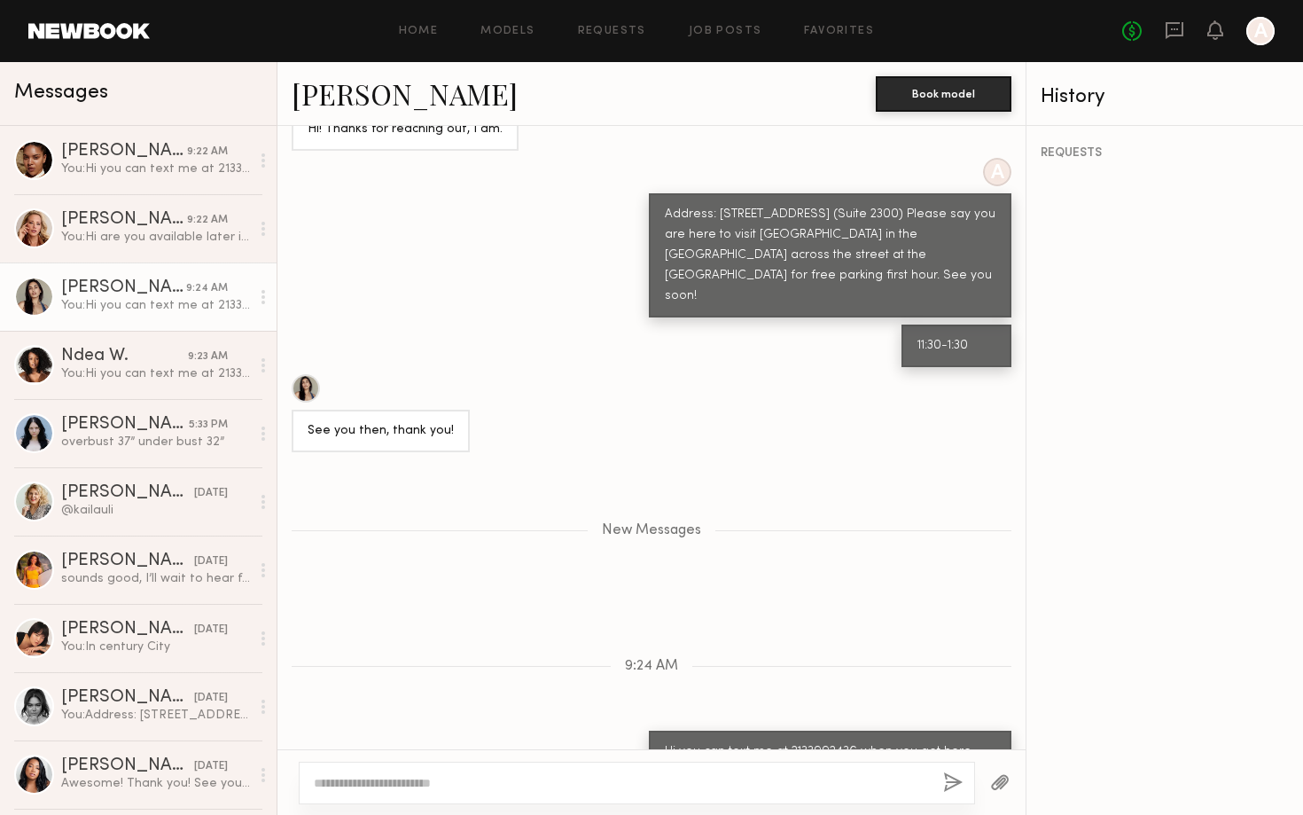
scroll to position [938, 0]
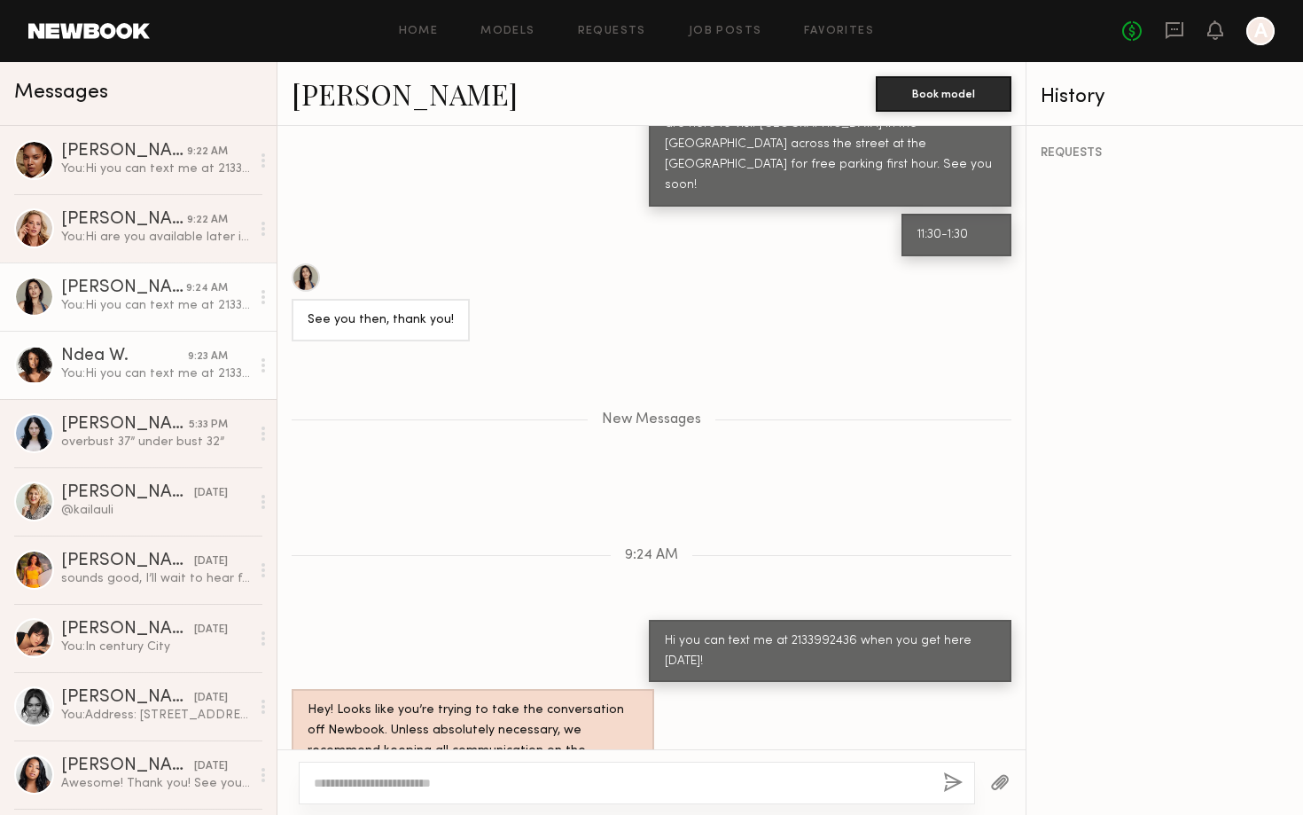
click at [89, 369] on div "You: Hi you can text me at 2133992436 when you get here today." at bounding box center [155, 373] width 189 height 17
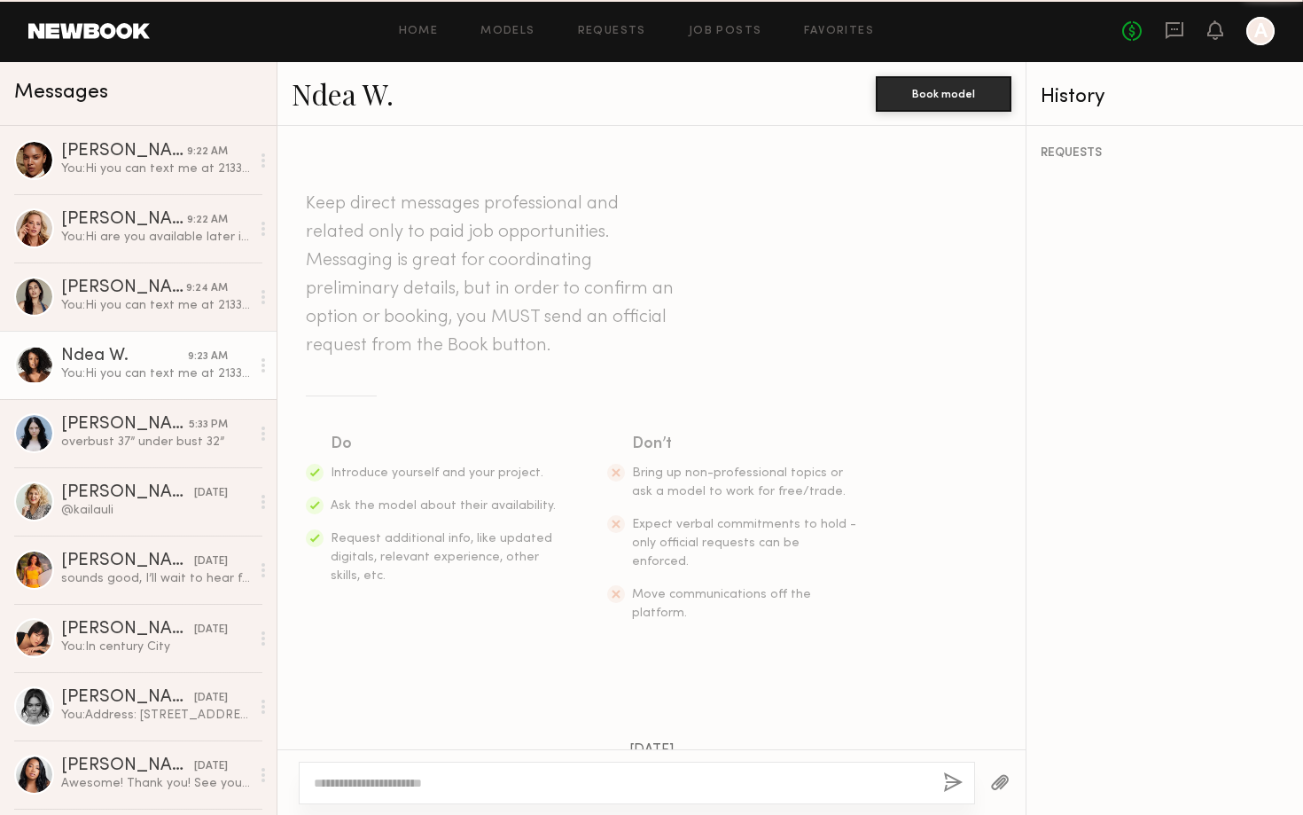
scroll to position [1145, 0]
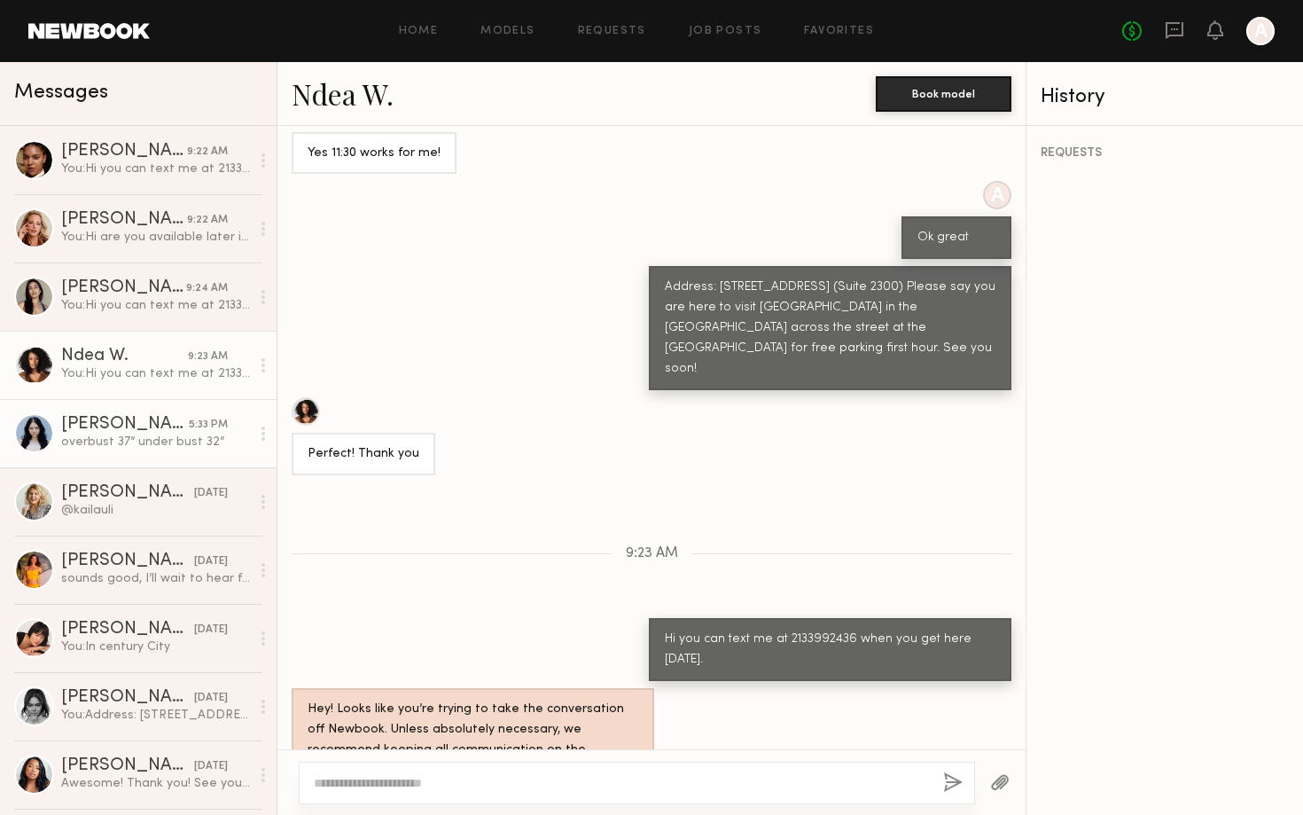
click at [101, 438] on div "overbust 37” under bust 32”" at bounding box center [155, 441] width 189 height 17
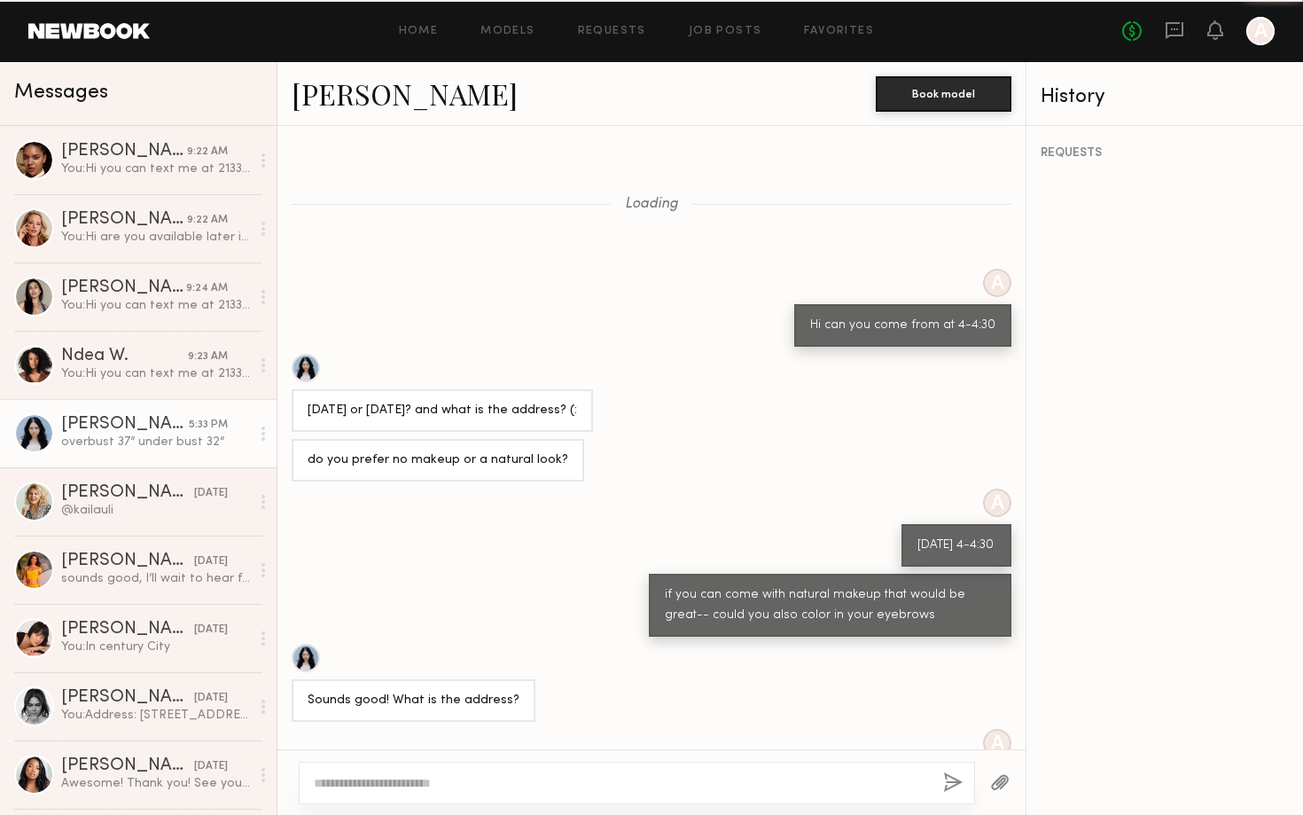
scroll to position [372, 0]
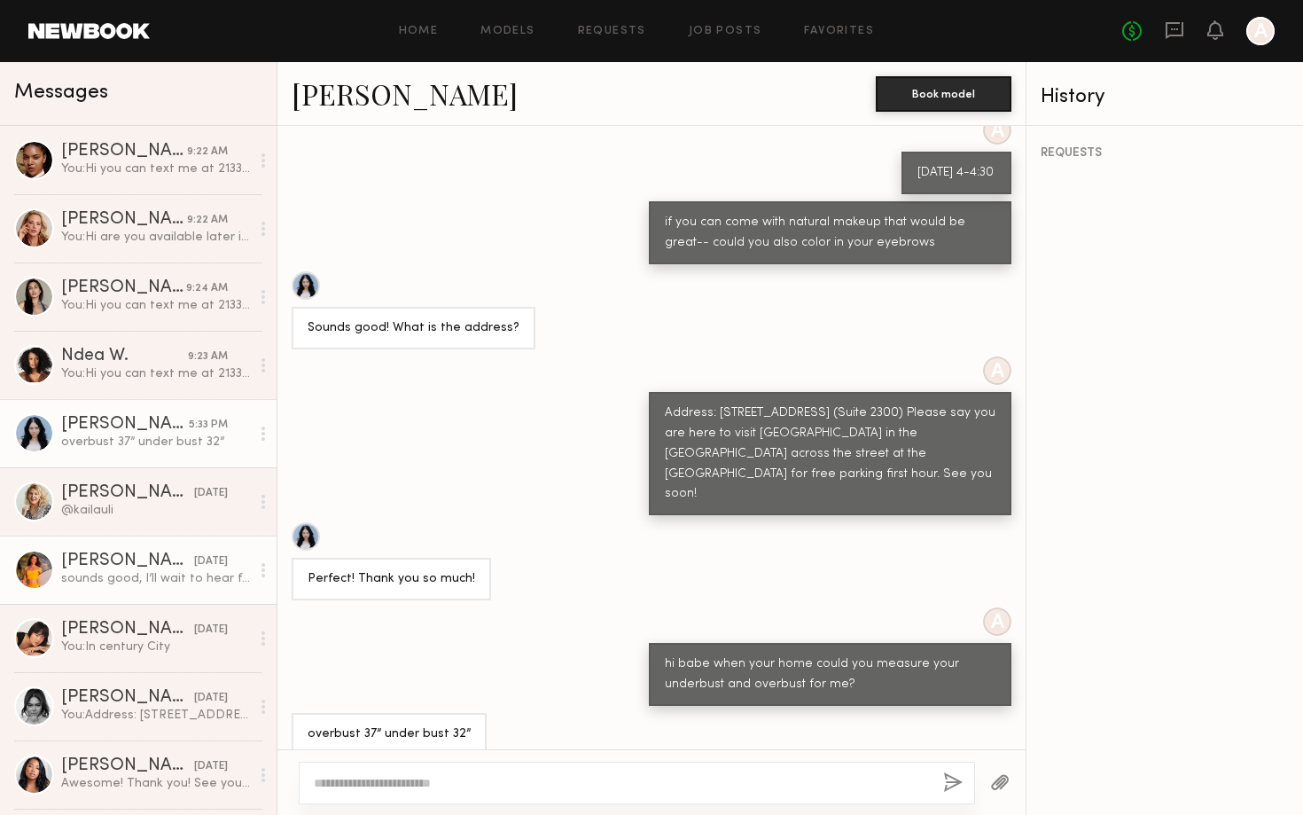
click at [128, 543] on link "Miska S. yesterday sounds good, I’ll wait to hear from you!" at bounding box center [138, 569] width 277 height 68
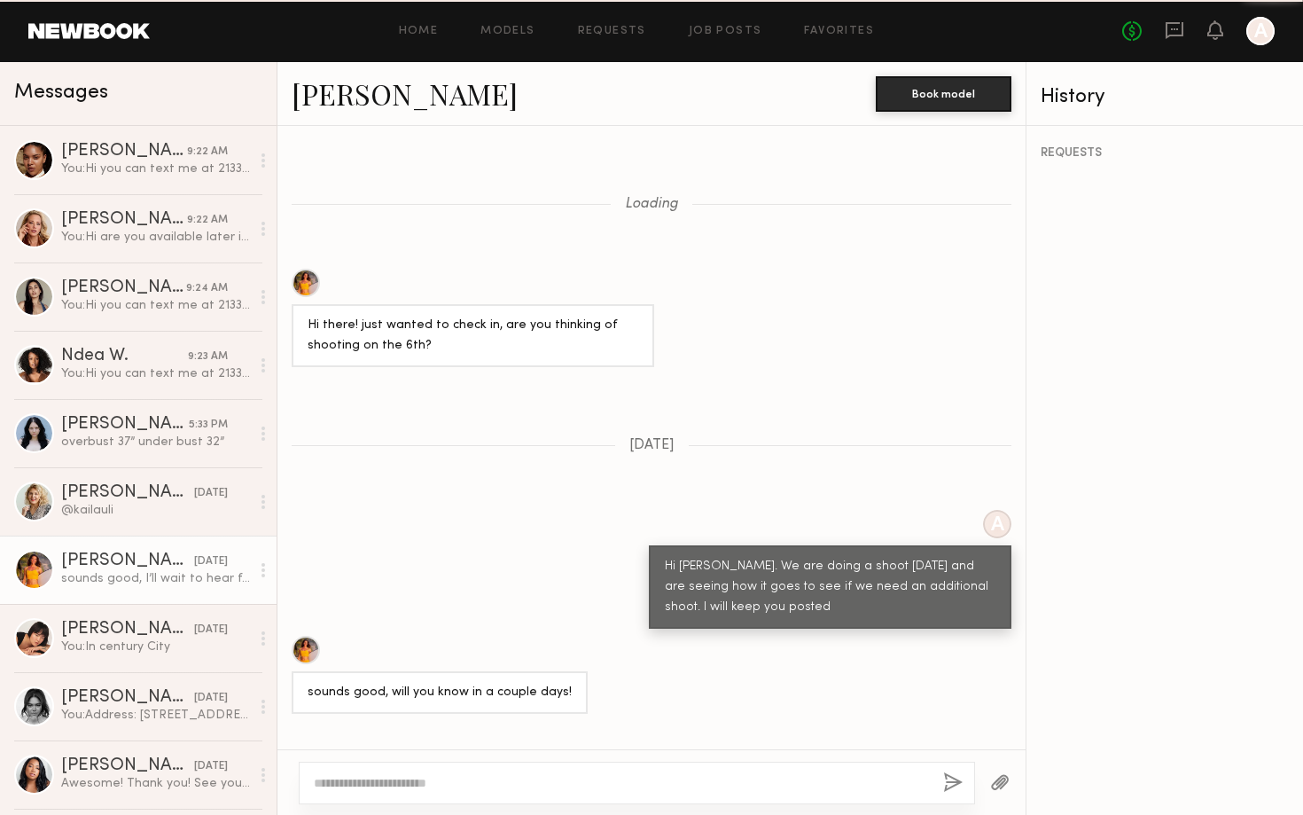
scroll to position [1091, 0]
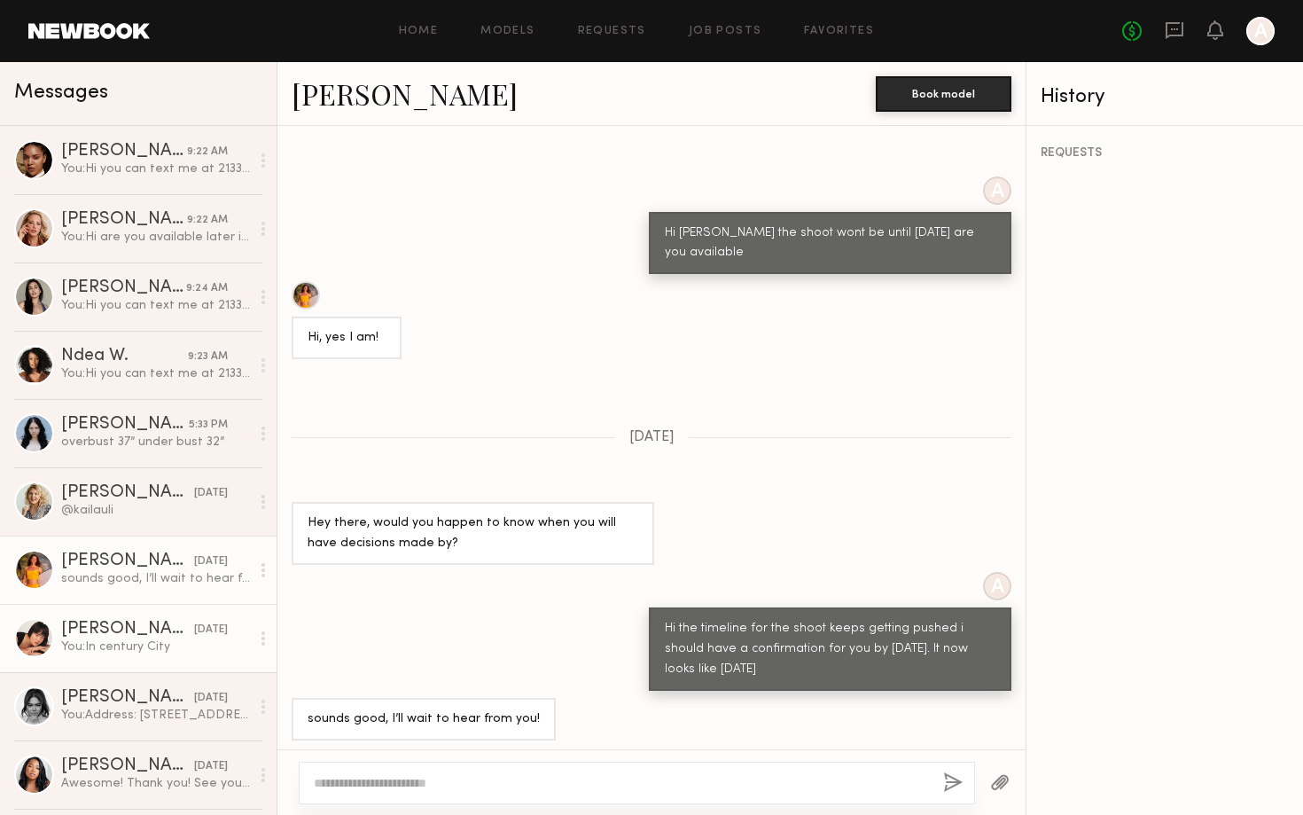
click at [121, 661] on link "Annika S. yesterday You: In century City" at bounding box center [138, 638] width 277 height 68
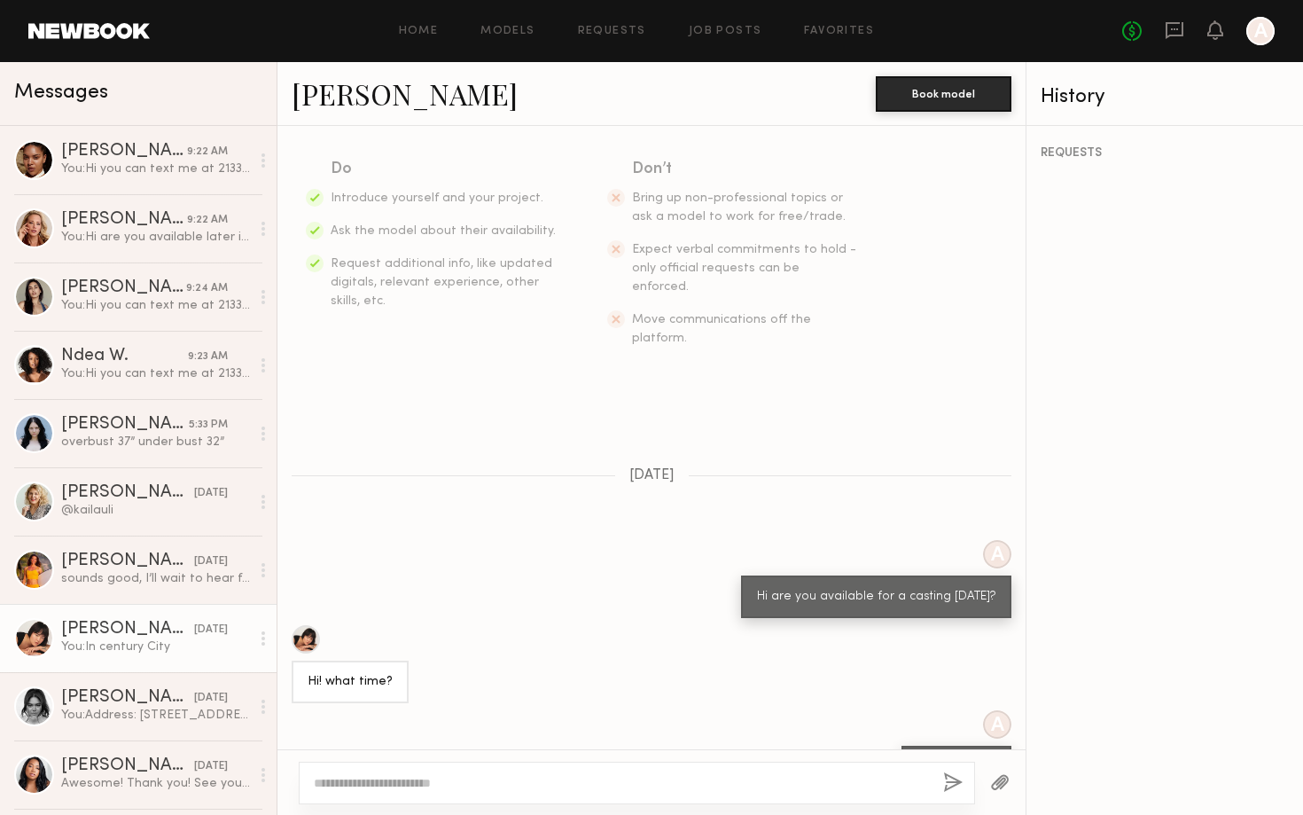
scroll to position [342, 0]
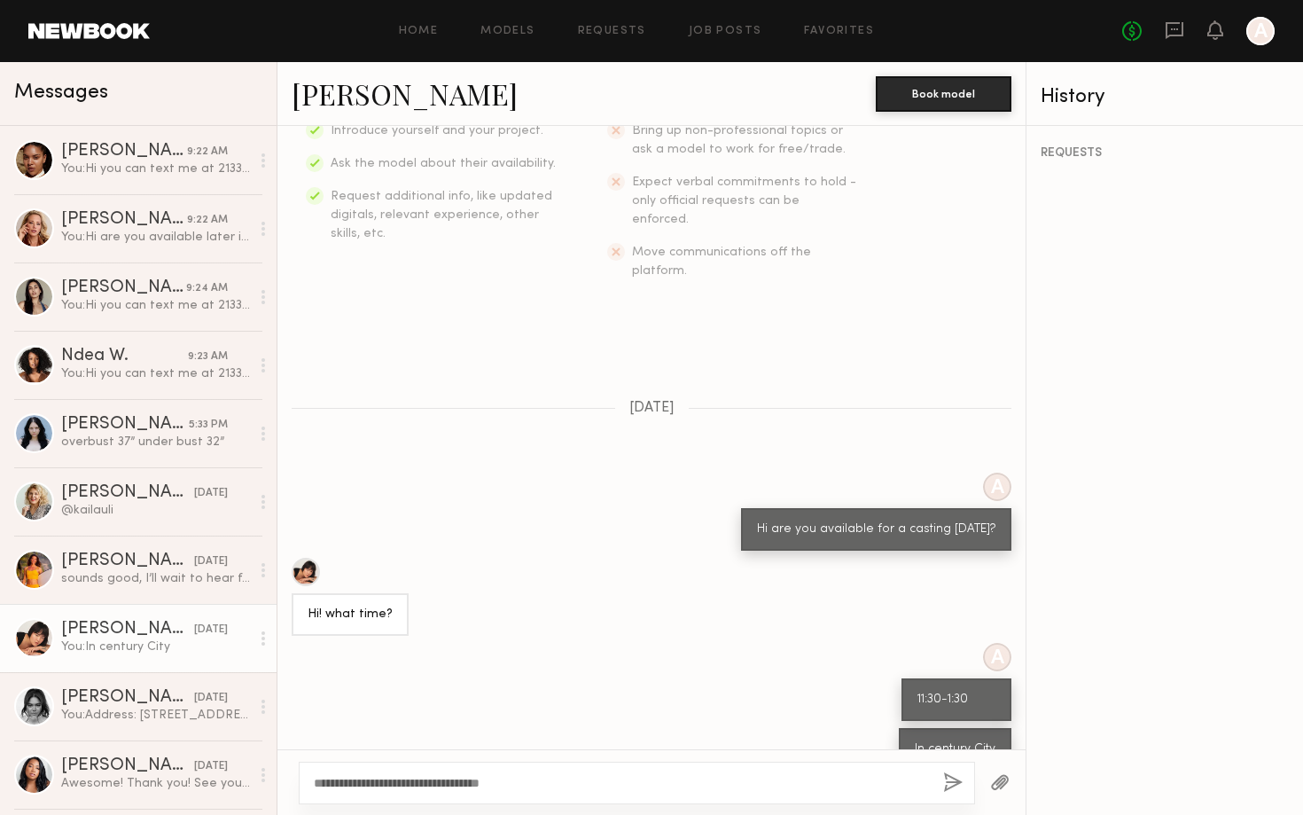
type textarea "**********"
click at [944, 785] on button "button" at bounding box center [953, 783] width 20 height 22
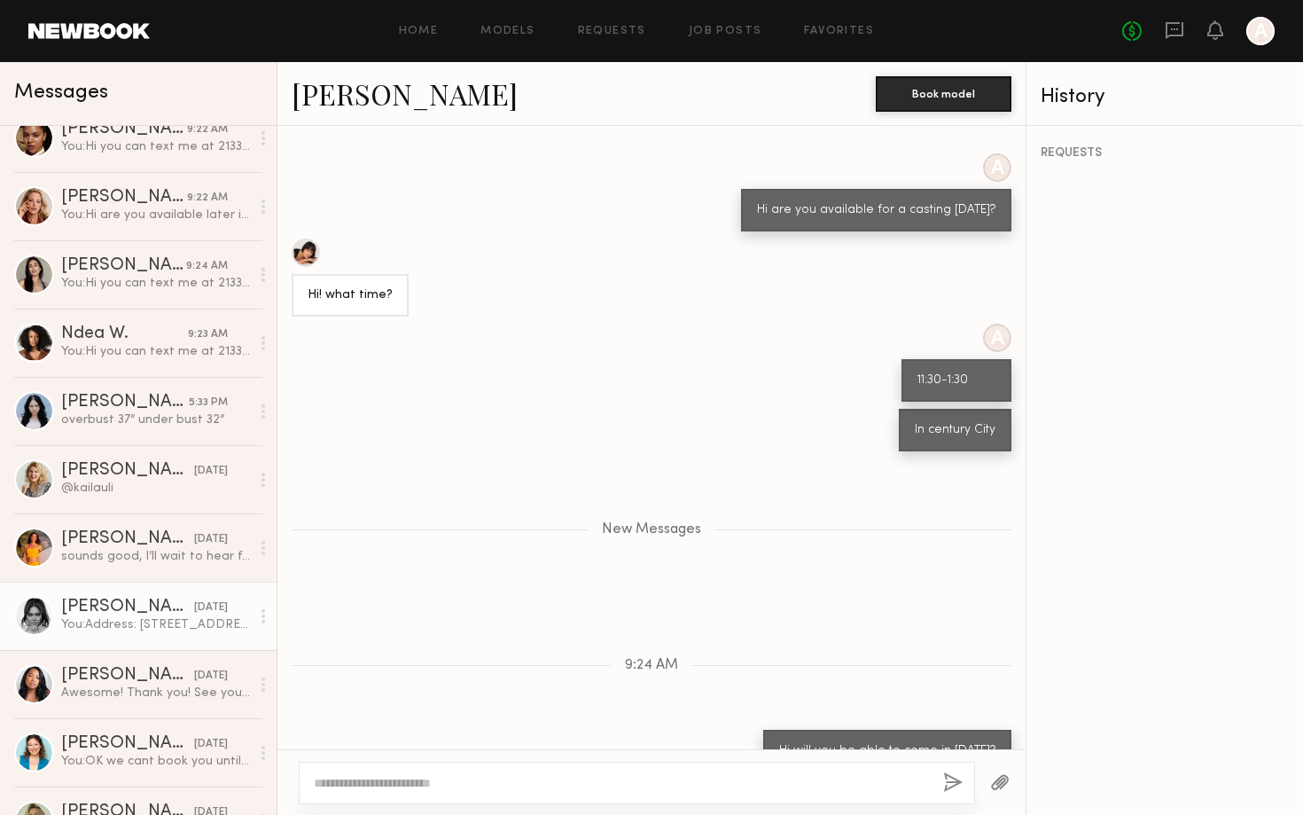
scroll to position [93, 0]
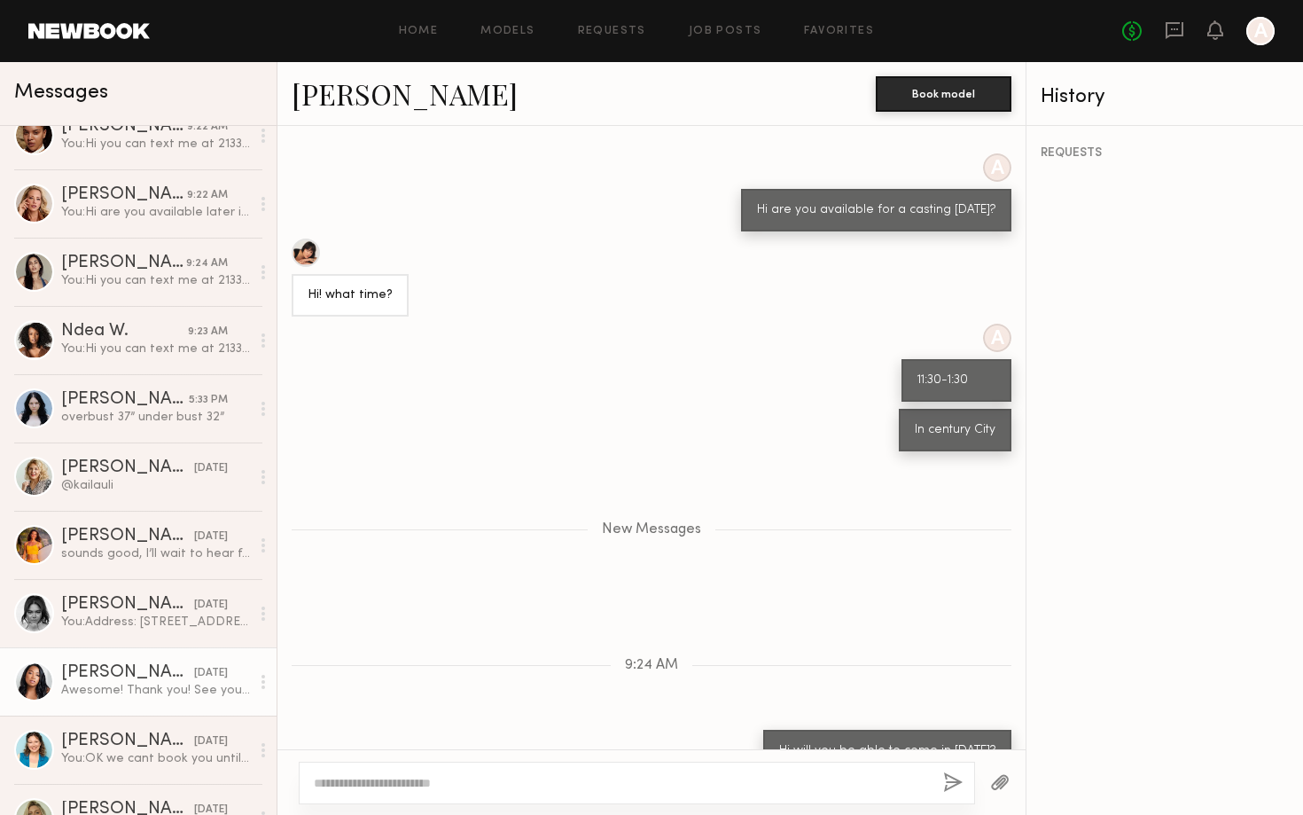
click at [103, 689] on div "Awesome! Thank you! See you soon!" at bounding box center [155, 690] width 189 height 17
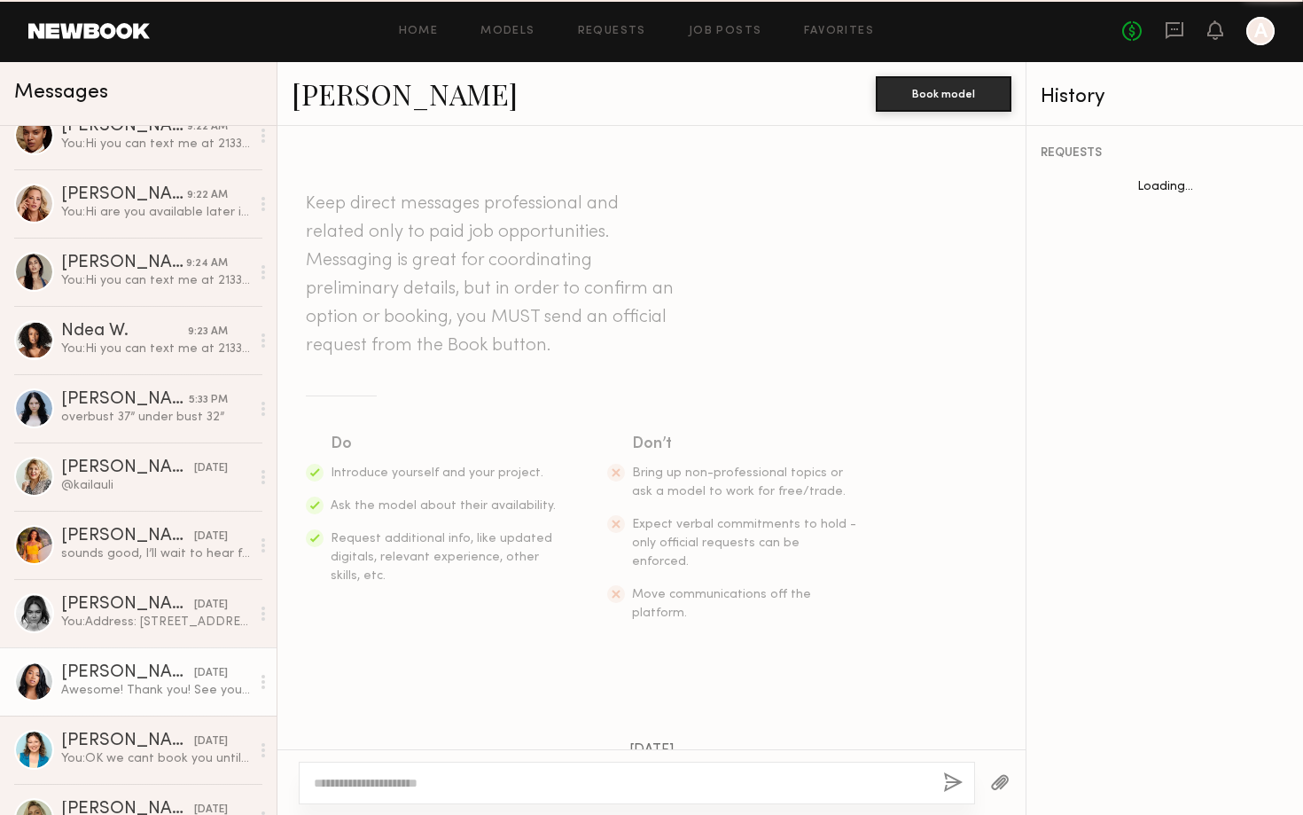
scroll to position [1009, 0]
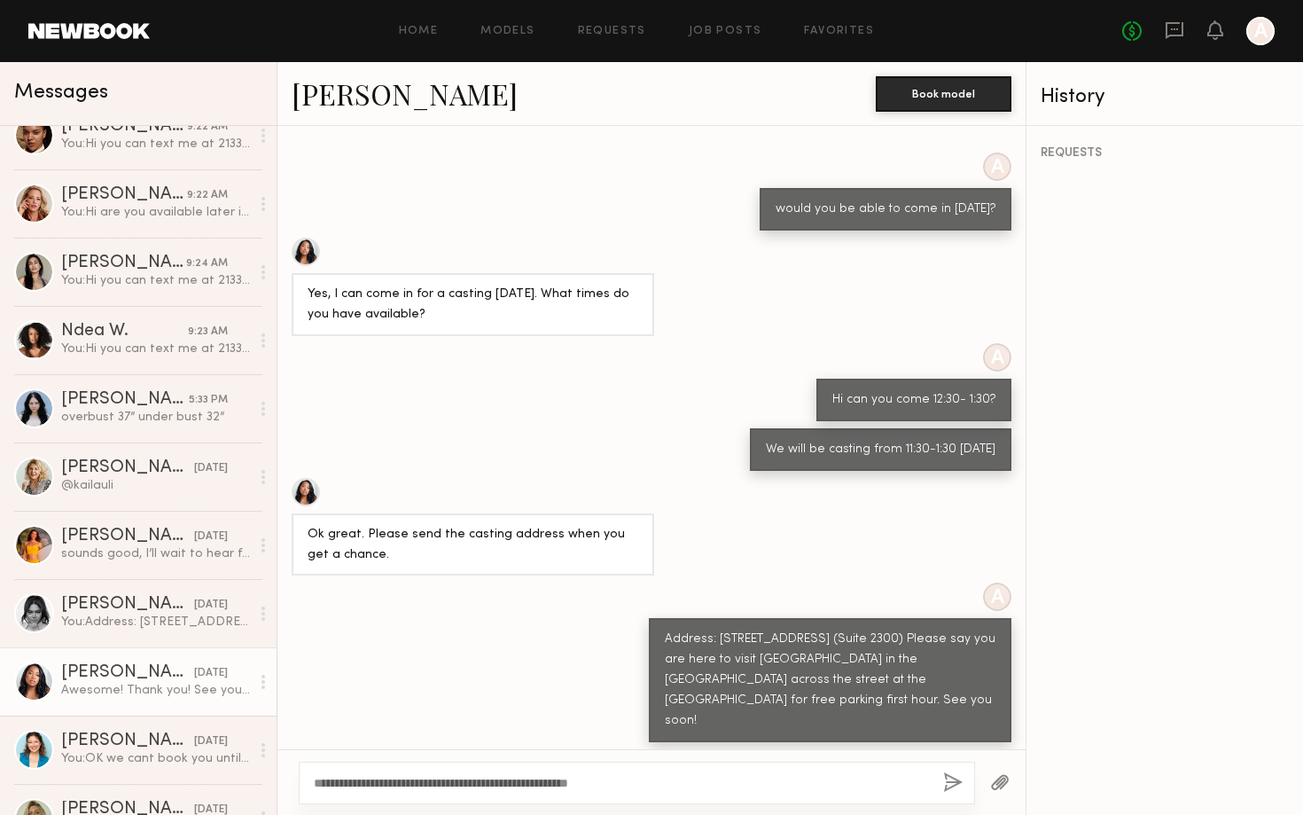
type textarea "**********"
click at [961, 782] on button "button" at bounding box center [953, 783] width 20 height 22
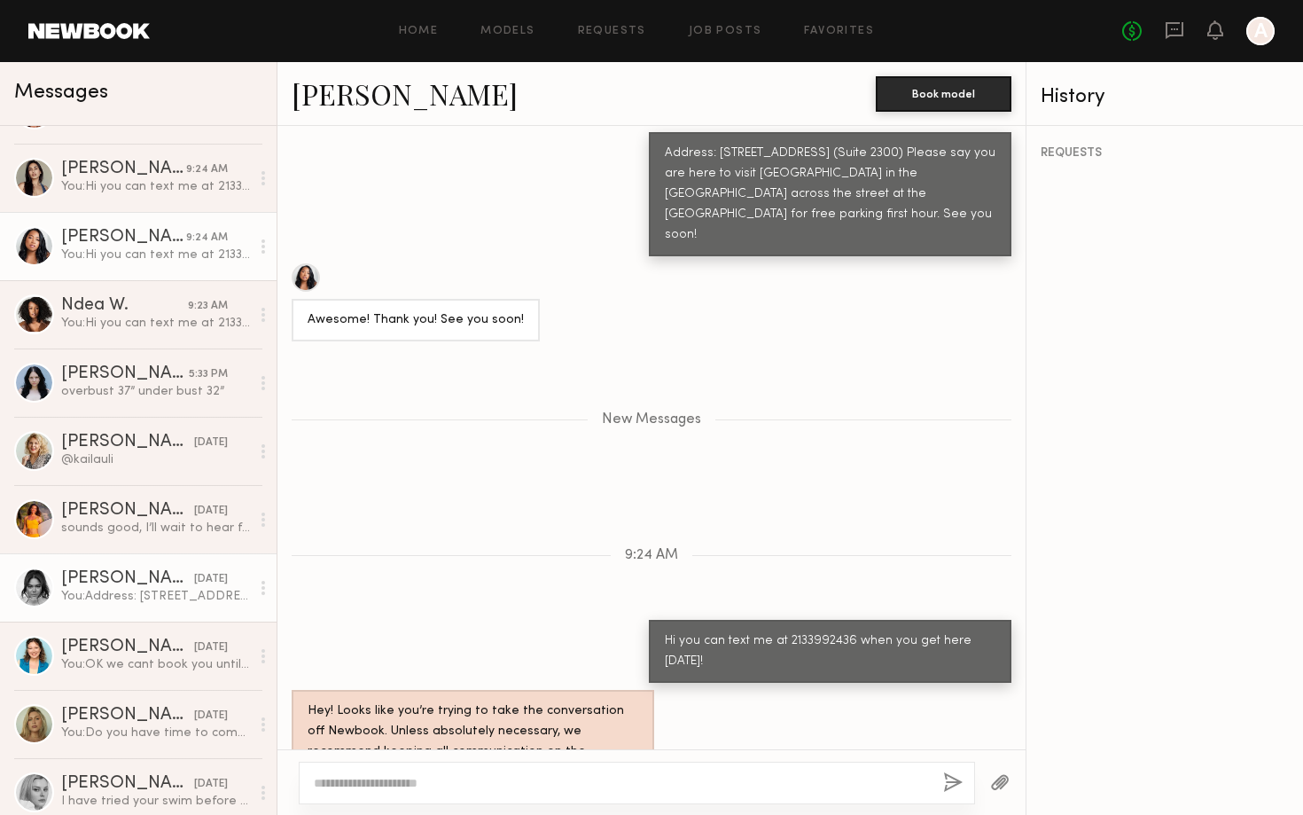
scroll to position [188, 0]
click at [176, 595] on div "You: Address: 10250 Constellation Blvd, Los Angeles, CA 90067 (Suite 2300) Plea…" at bounding box center [155, 595] width 189 height 17
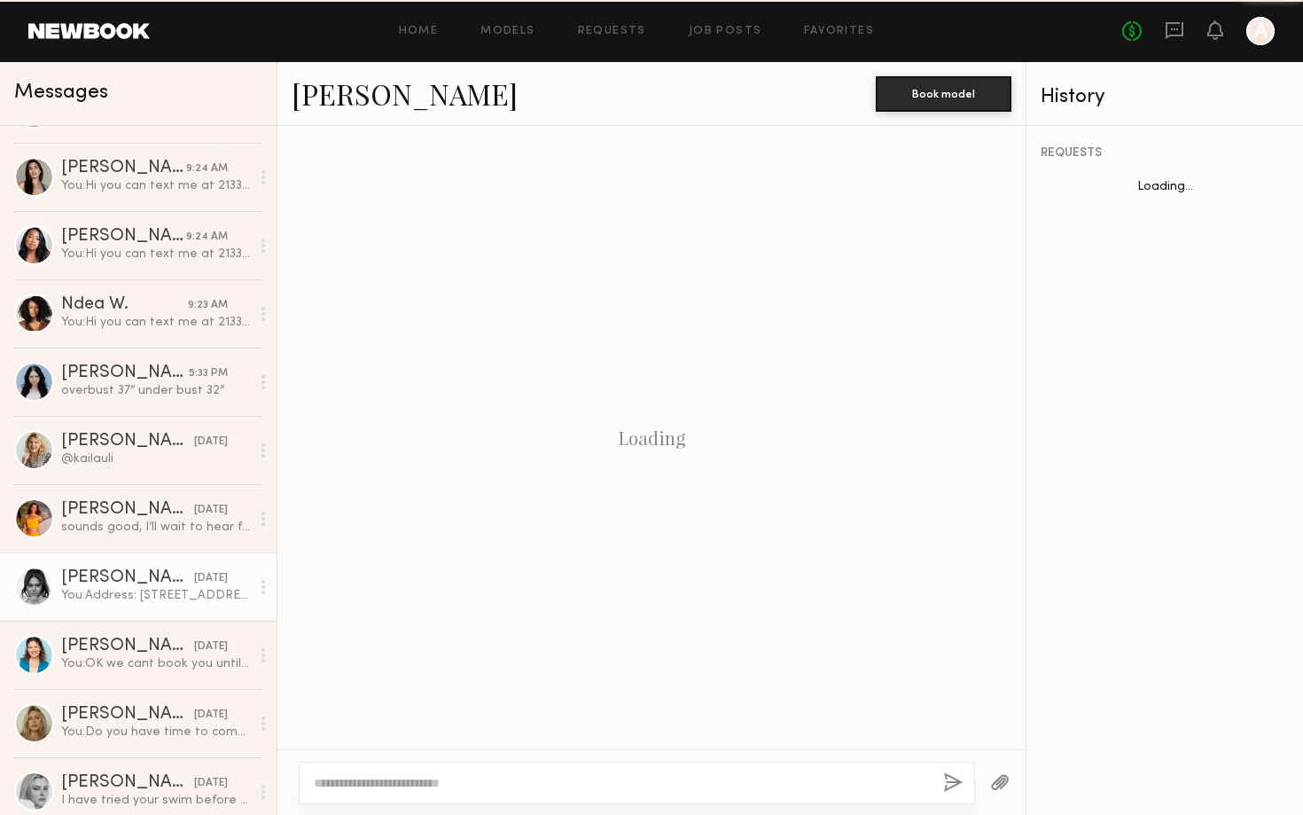
scroll to position [909, 0]
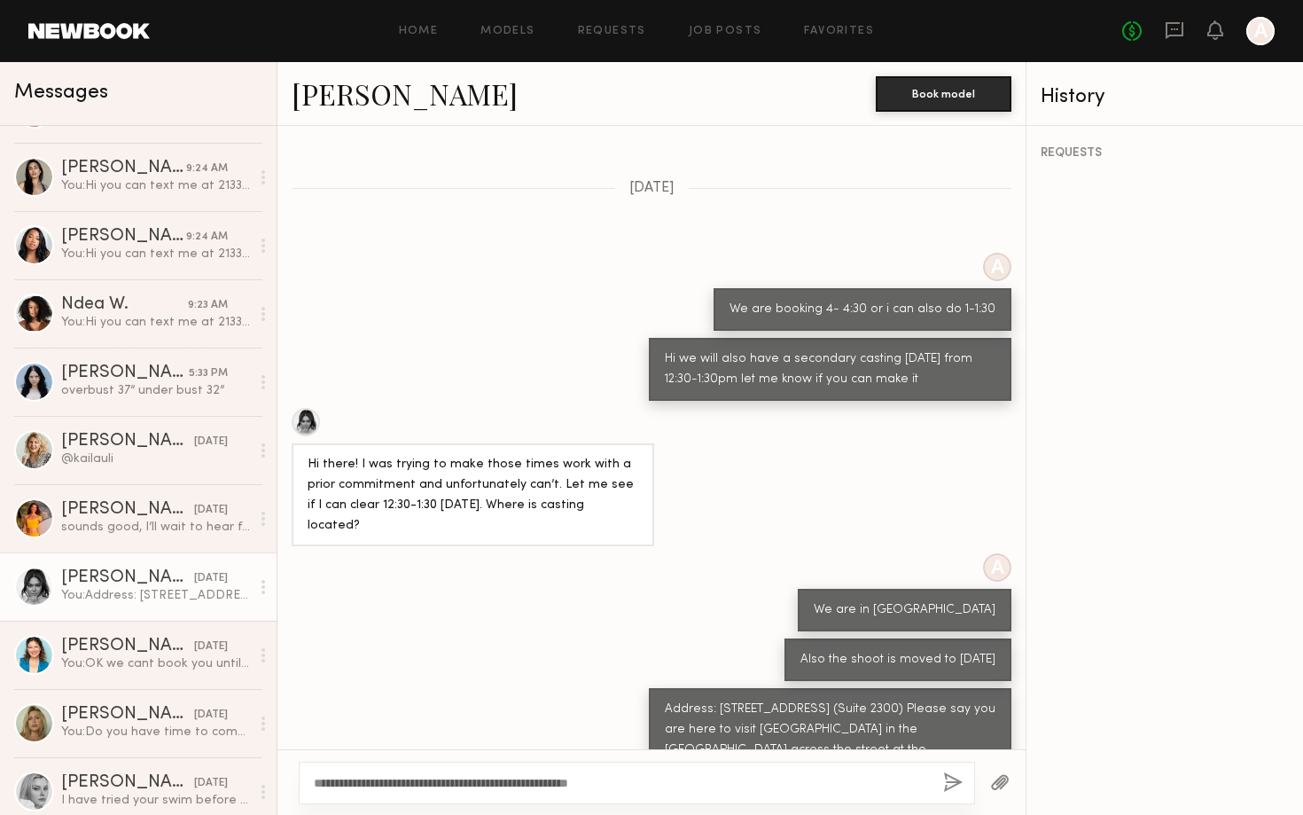
type textarea "**********"
click at [956, 776] on button "button" at bounding box center [953, 783] width 20 height 22
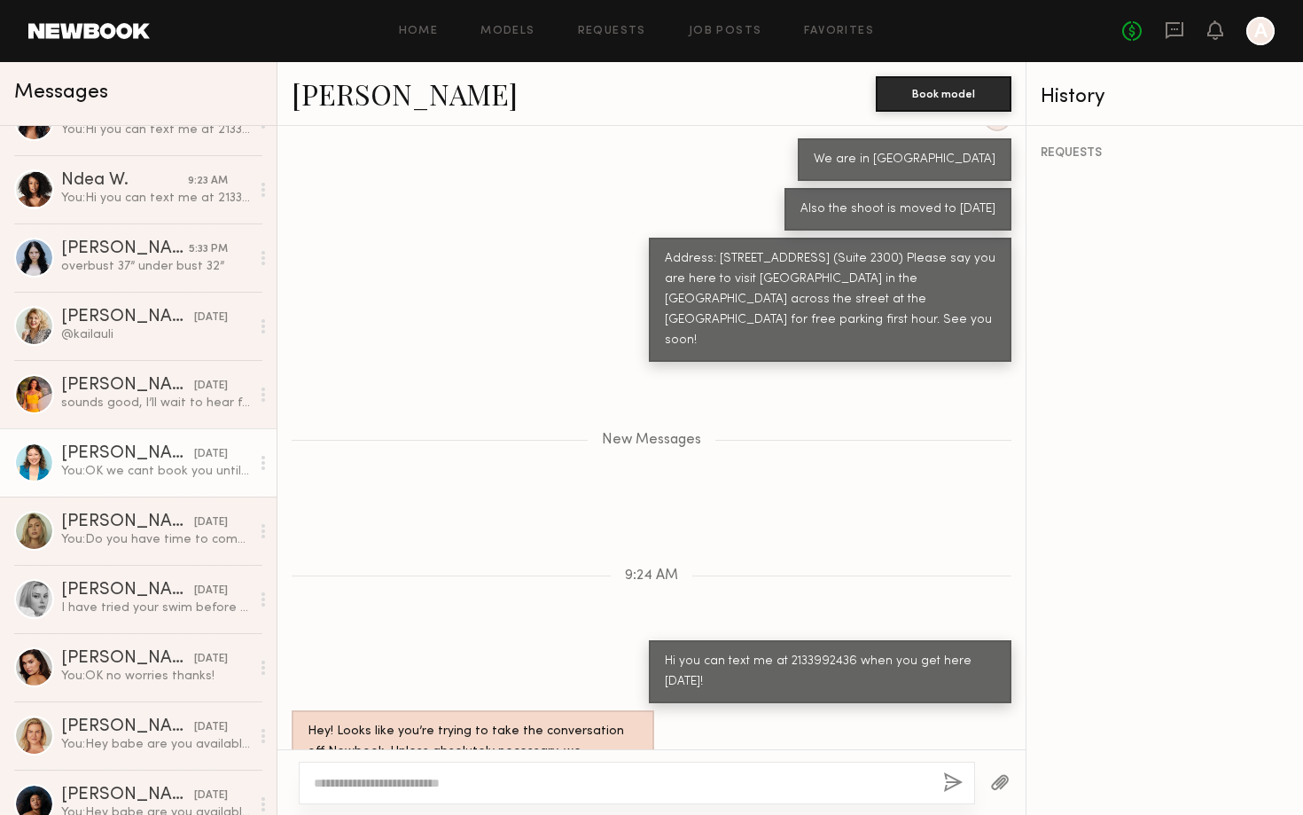
scroll to position [384, 0]
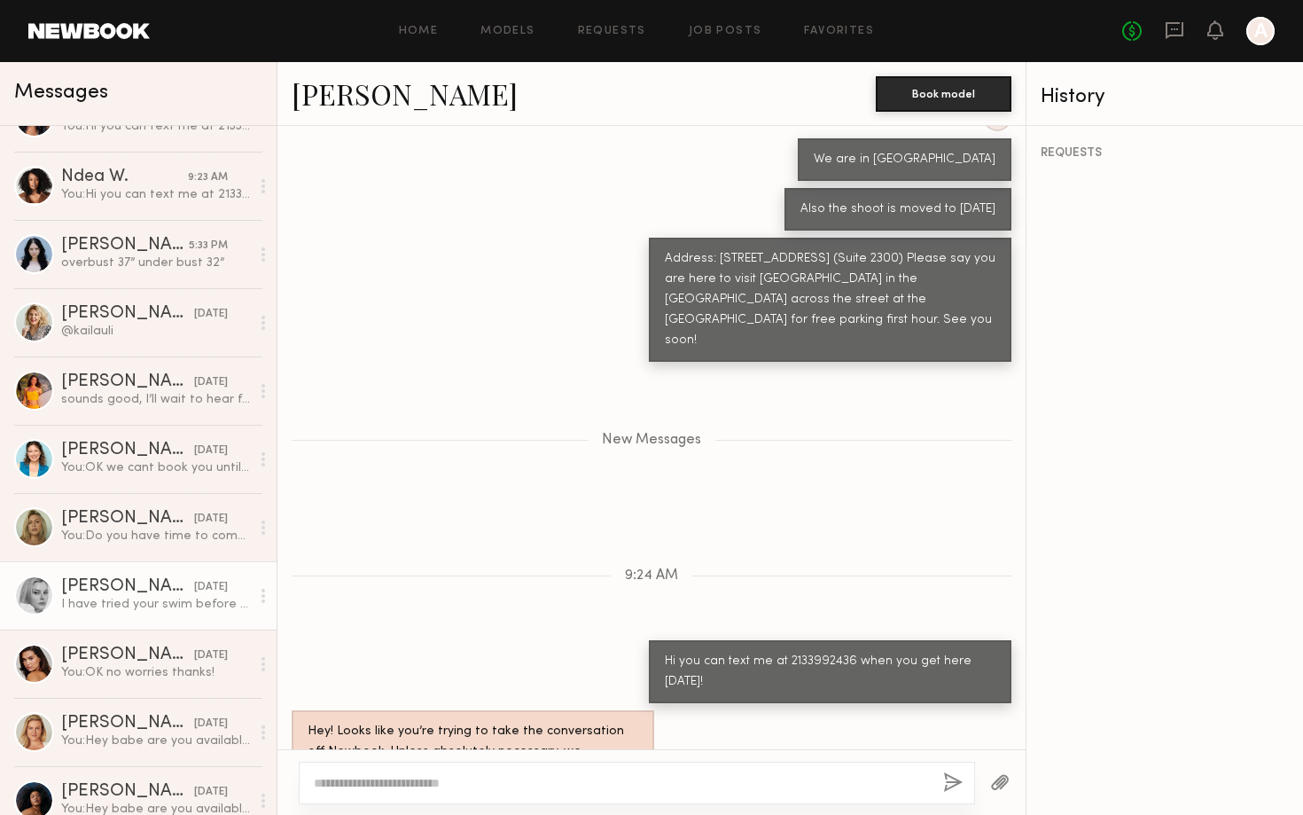
click at [202, 593] on div "[DATE]" at bounding box center [211, 587] width 34 height 17
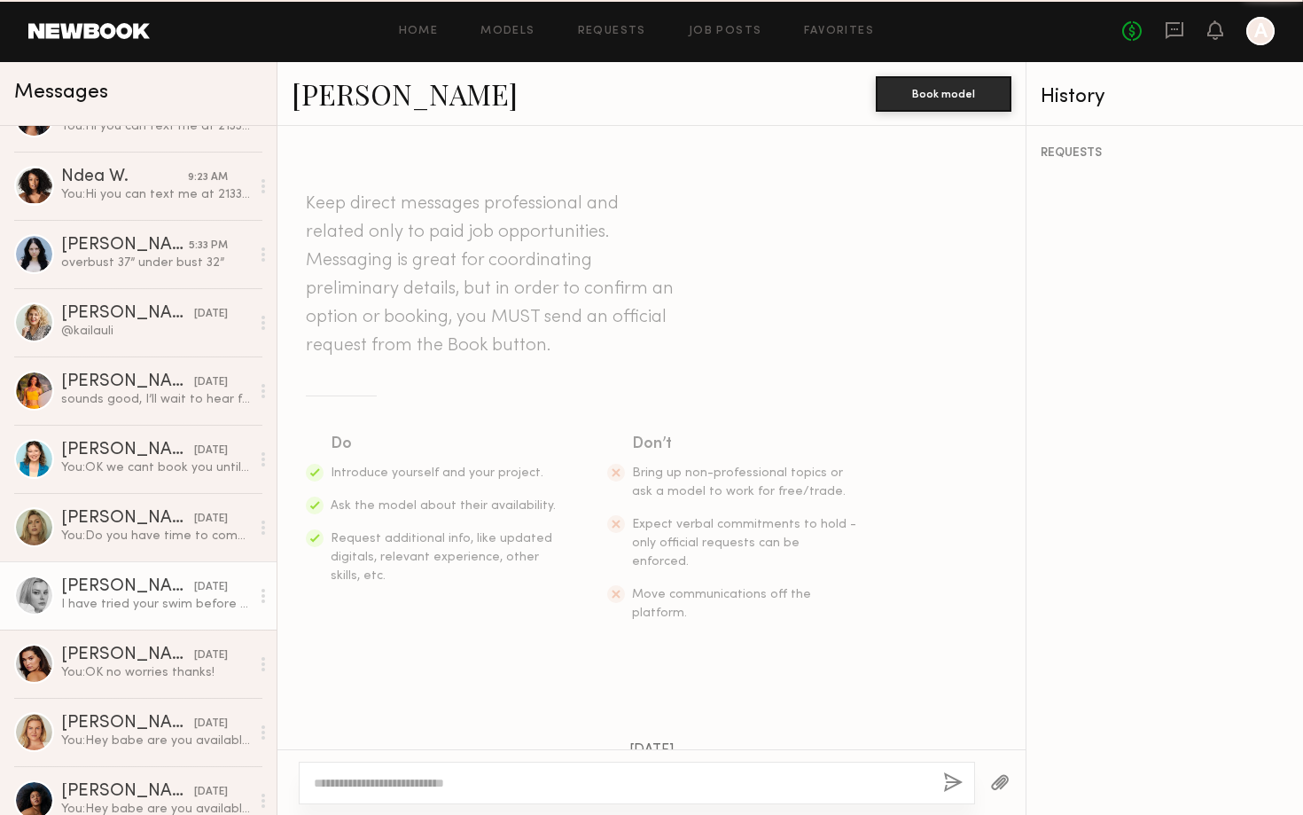
scroll to position [752, 0]
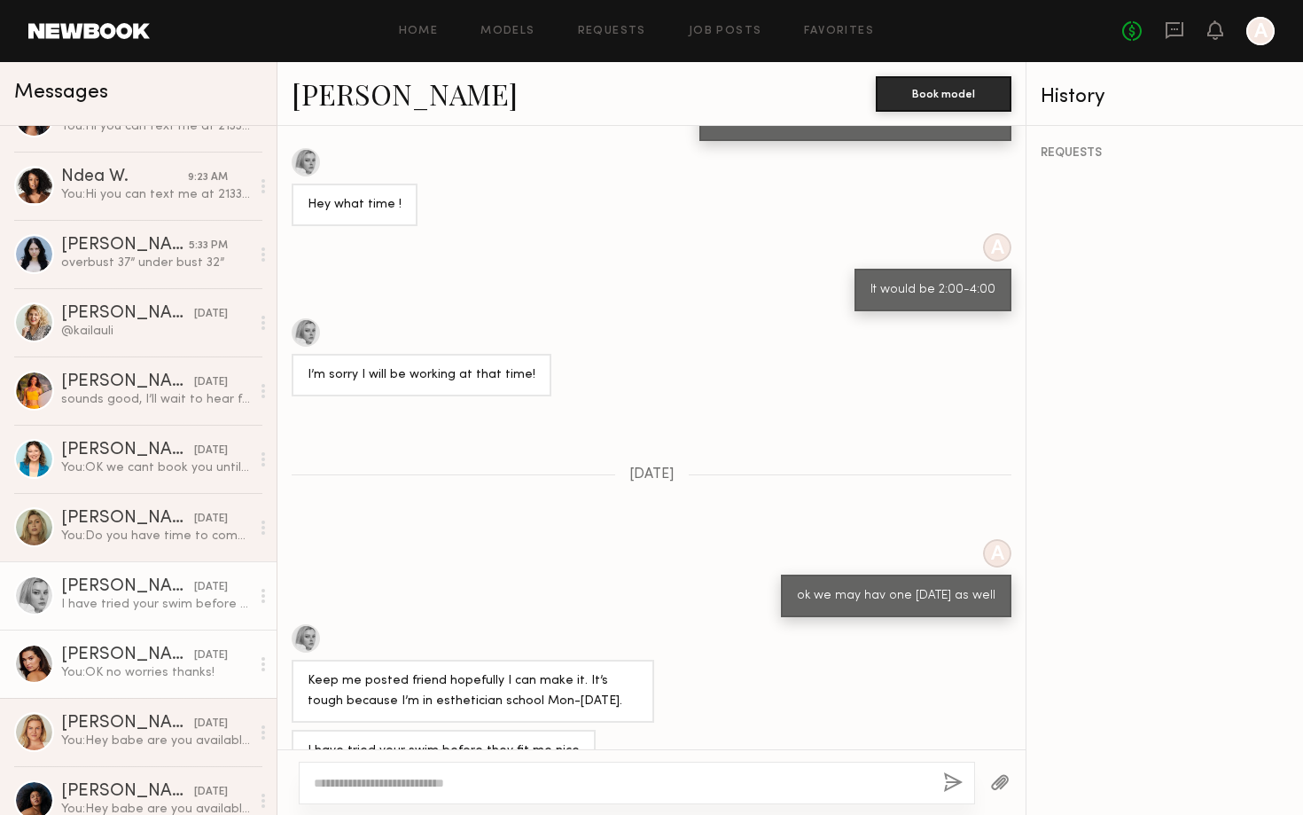
click at [203, 656] on div "[DATE]" at bounding box center [211, 655] width 34 height 17
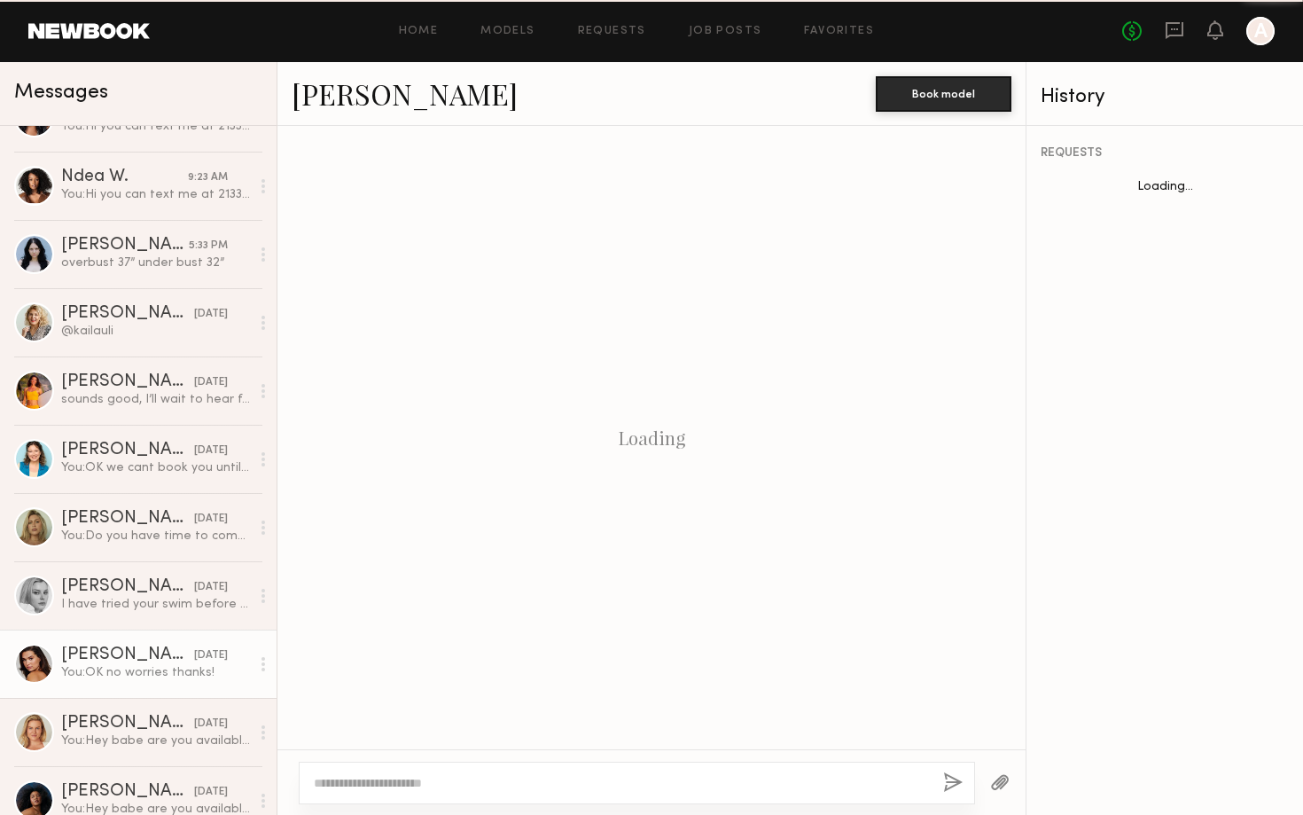
scroll to position [426, 0]
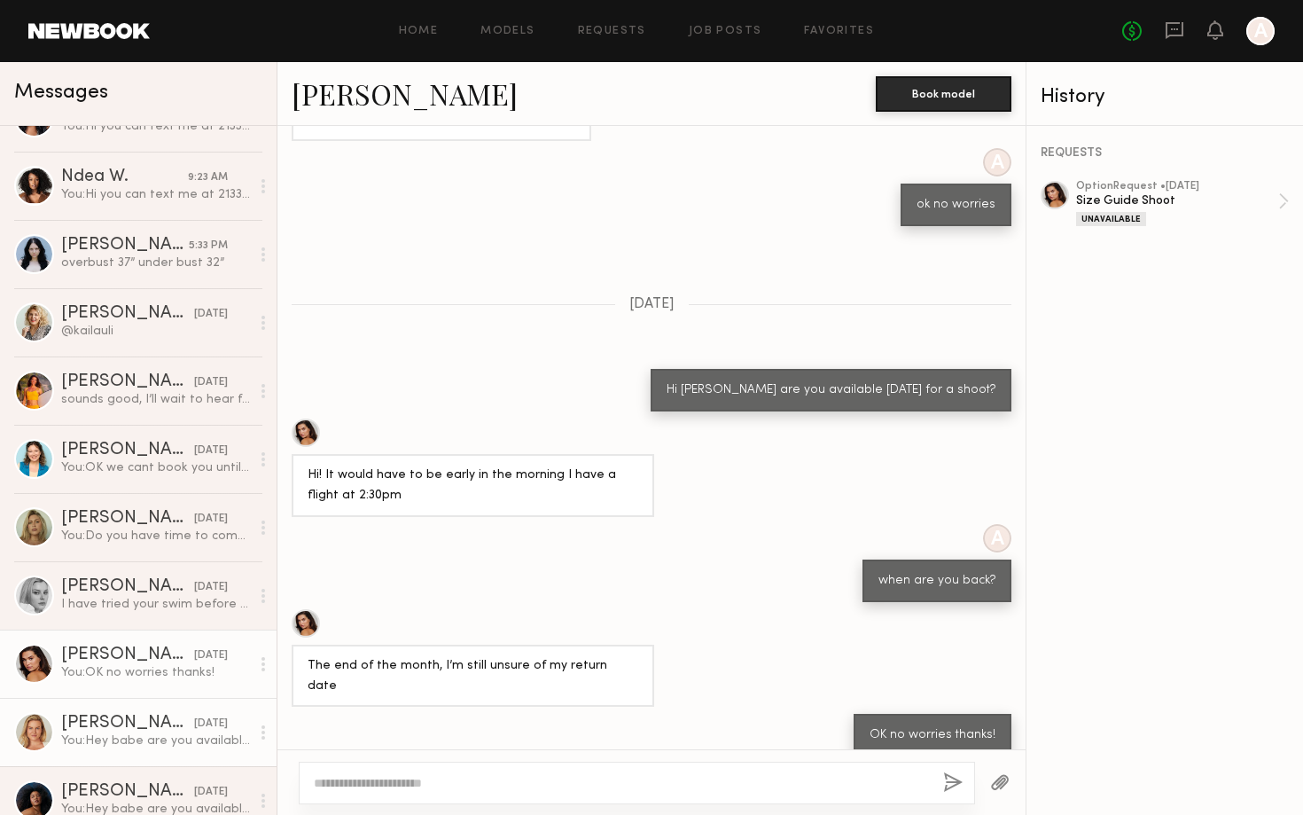
click at [163, 730] on div "[PERSON_NAME]" at bounding box center [127, 723] width 133 height 18
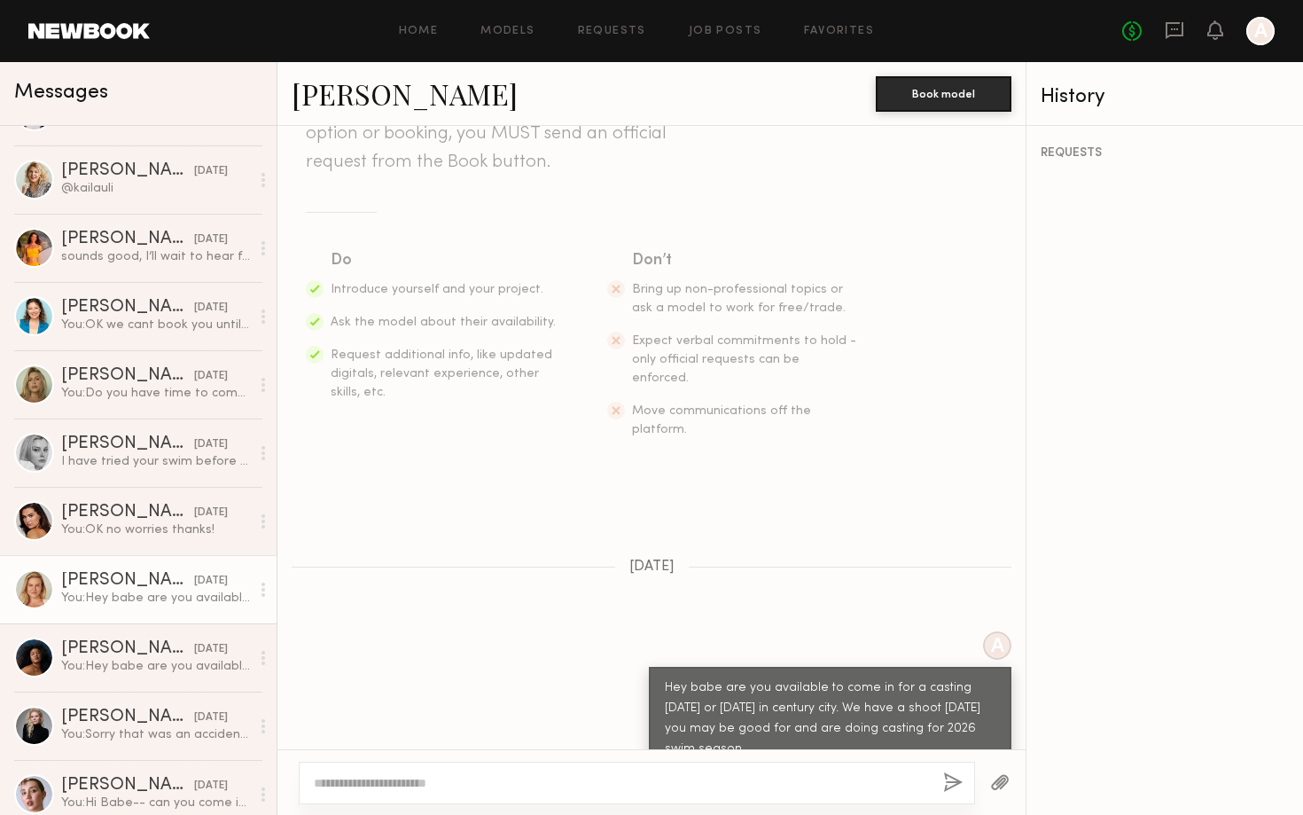
scroll to position [527, 0]
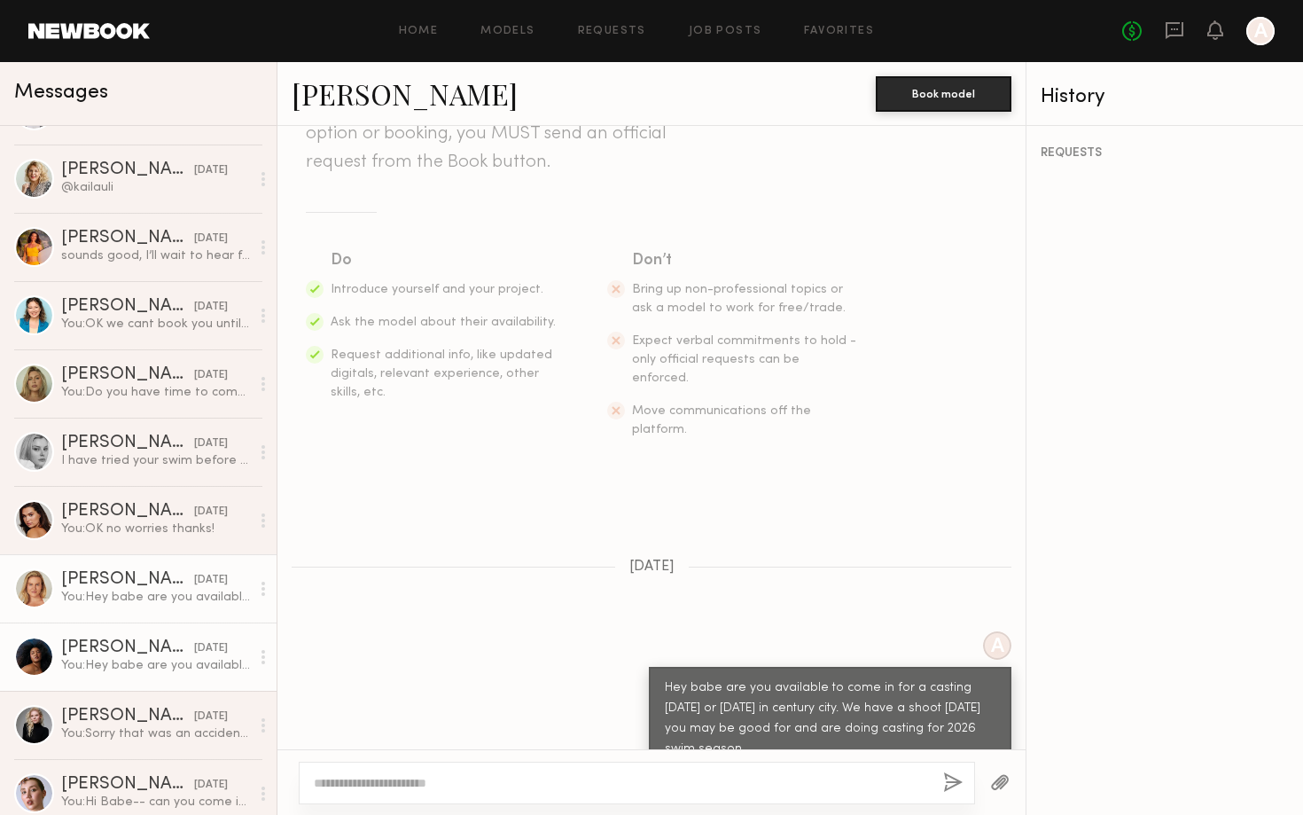
click at [161, 649] on div "[PERSON_NAME]" at bounding box center [127, 648] width 133 height 18
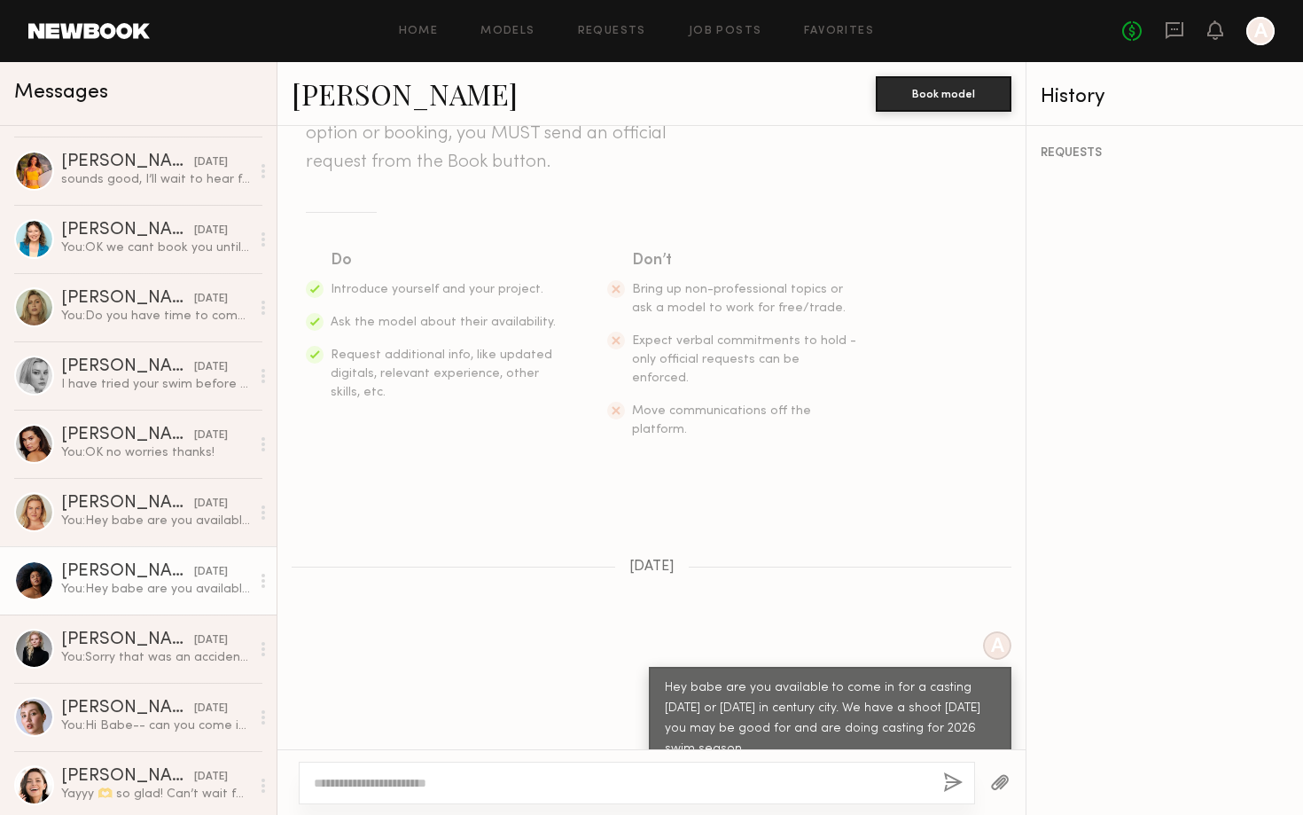
scroll to position [612, 0]
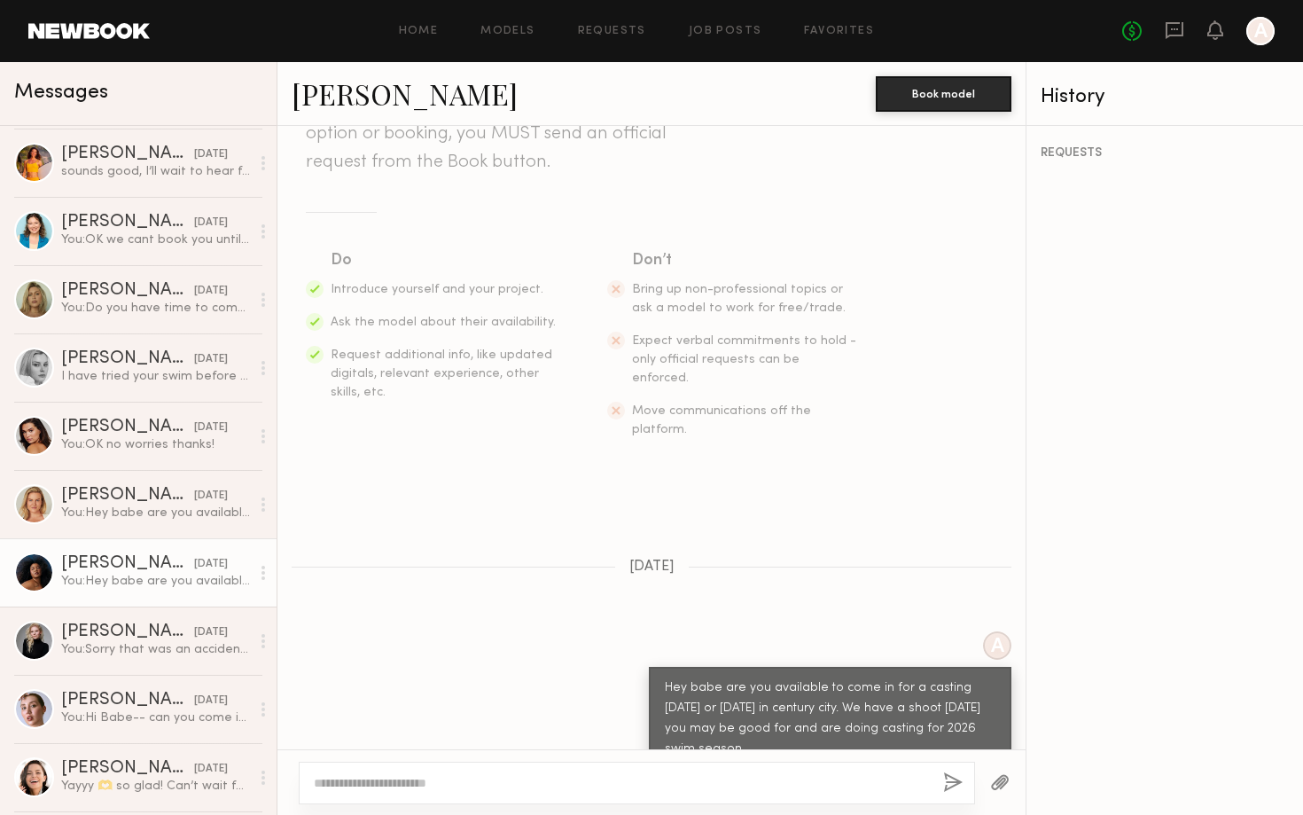
click at [161, 640] on div "[PERSON_NAME]" at bounding box center [127, 632] width 133 height 18
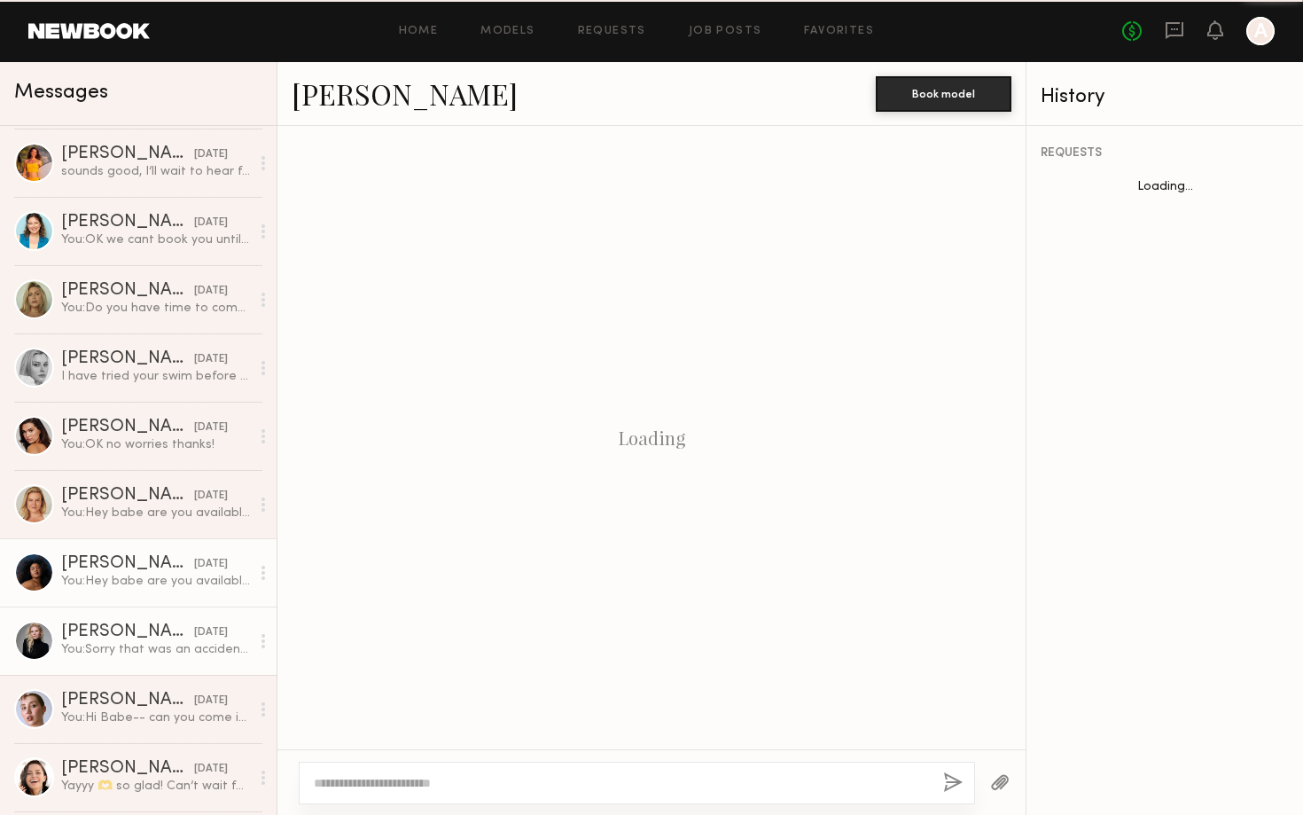
scroll to position [1969, 0]
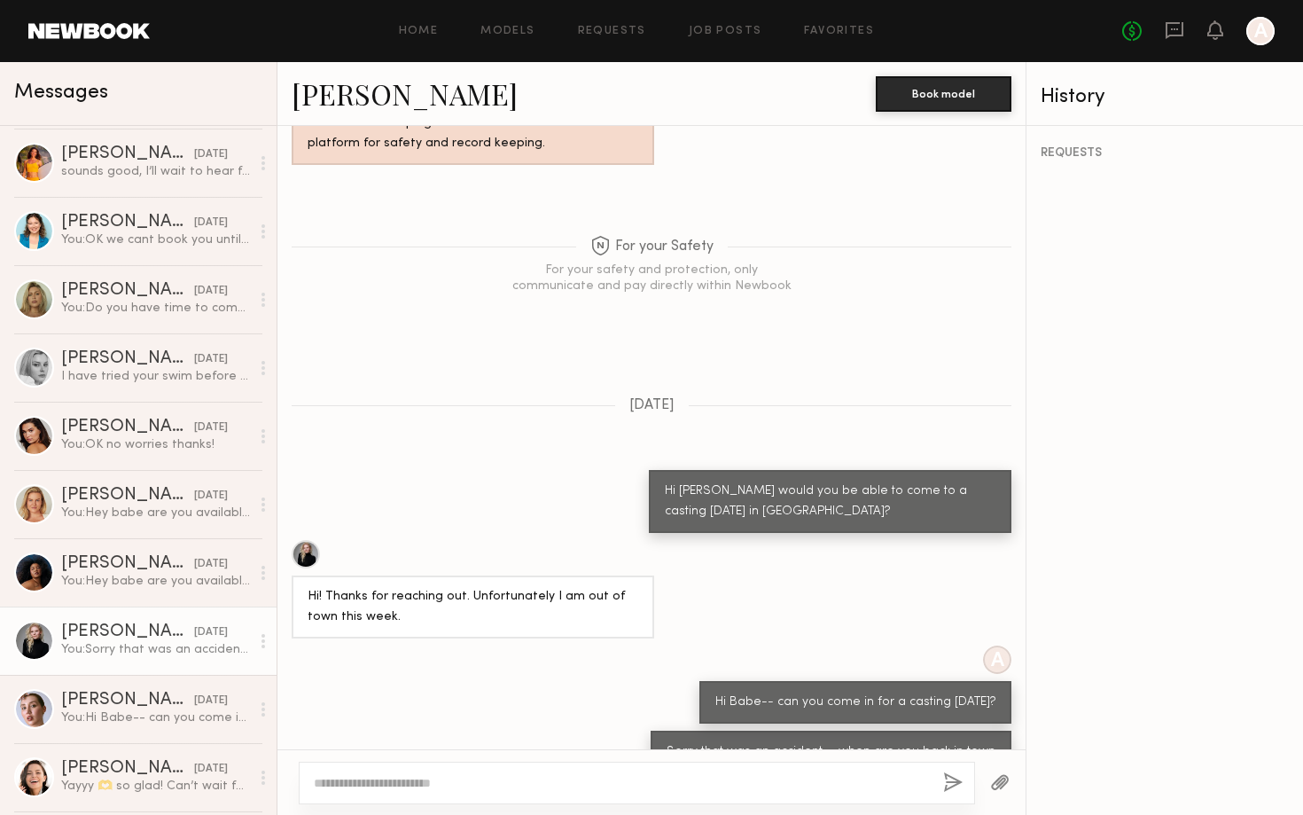
click at [331, 765] on div at bounding box center [637, 782] width 676 height 43
click at [339, 778] on textarea at bounding box center [621, 783] width 615 height 18
type textarea "**********"
click at [964, 773] on div "**********" at bounding box center [637, 782] width 676 height 43
click at [947, 782] on button "button" at bounding box center [953, 783] width 20 height 22
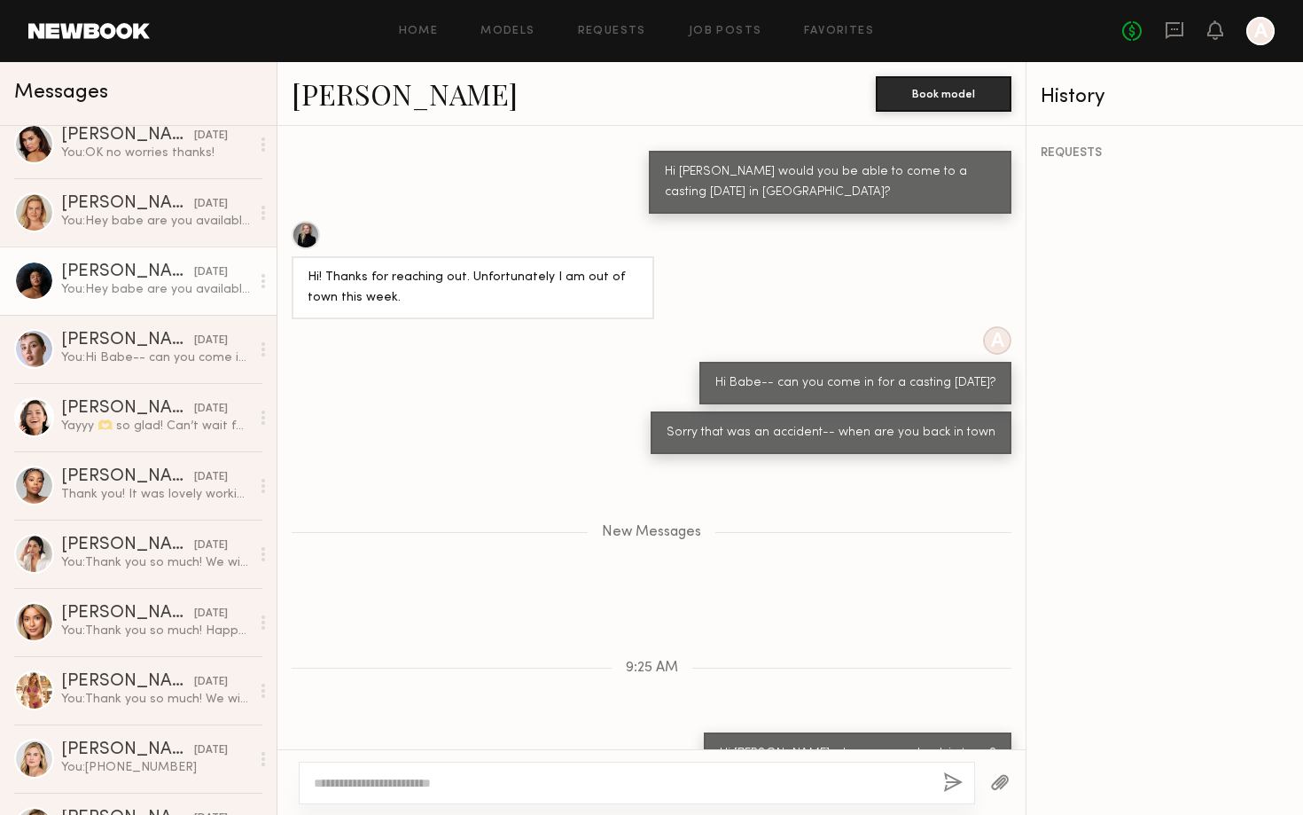
scroll to position [0, 0]
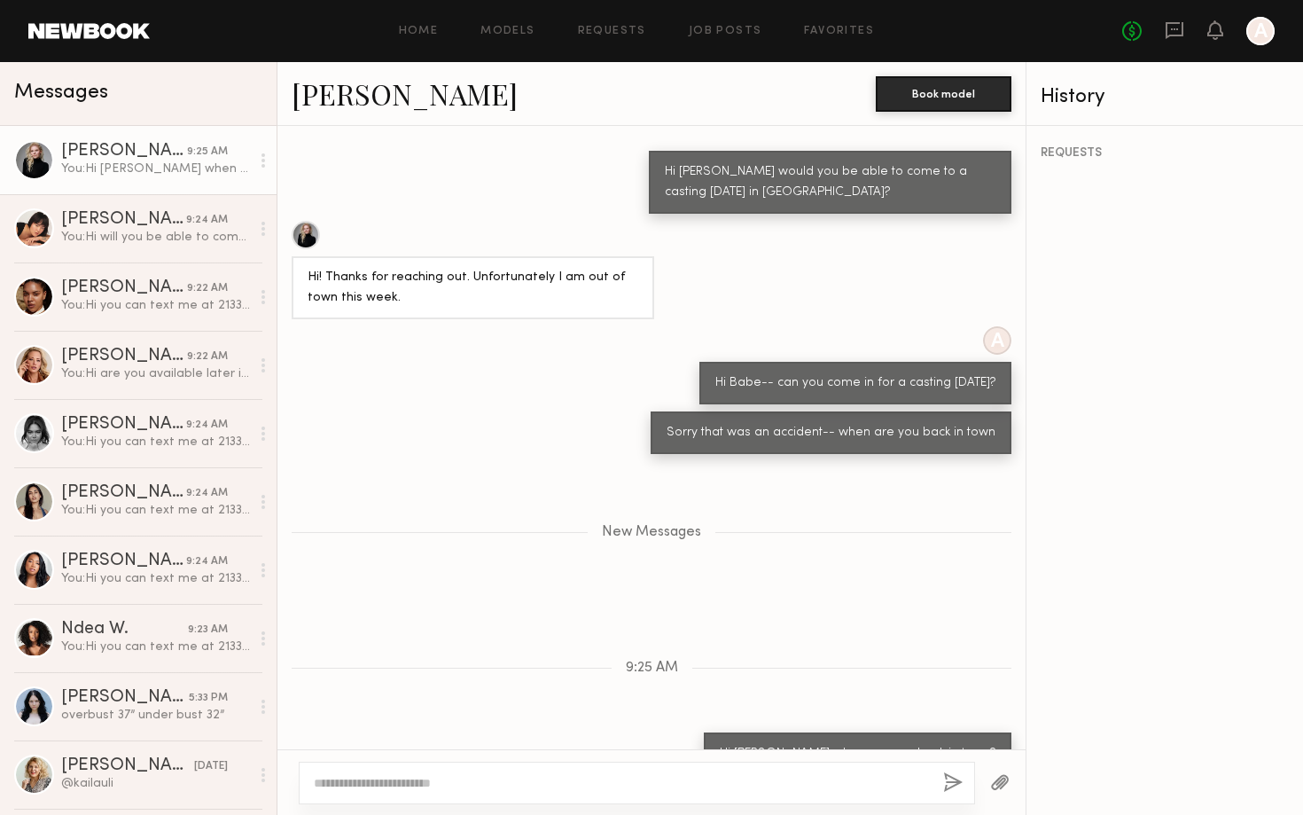
click at [742, 176] on div "Keep direct messages professional and related only to paid job opportunities. M…" at bounding box center [651, 437] width 748 height 623
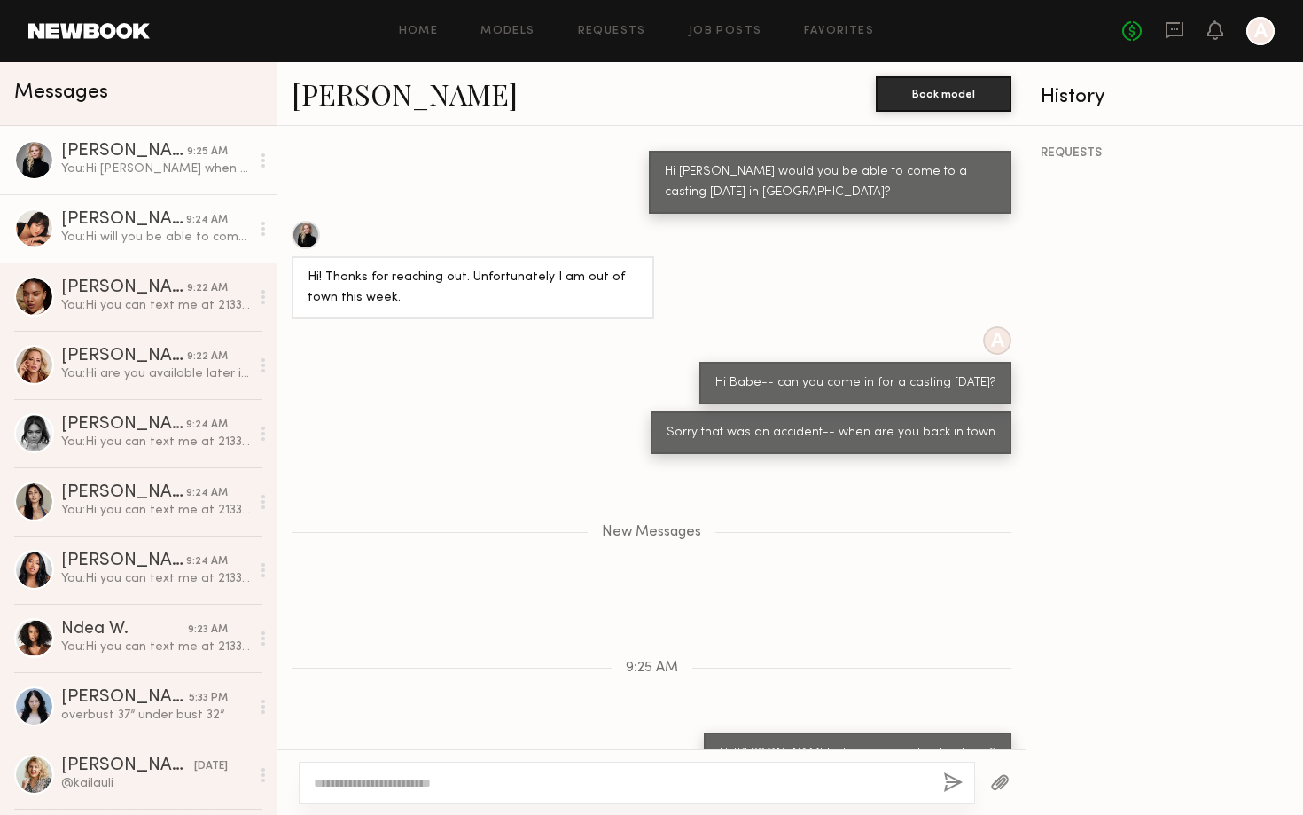
click at [137, 237] on div "You: Hi will you be able to come in today?" at bounding box center [155, 237] width 189 height 17
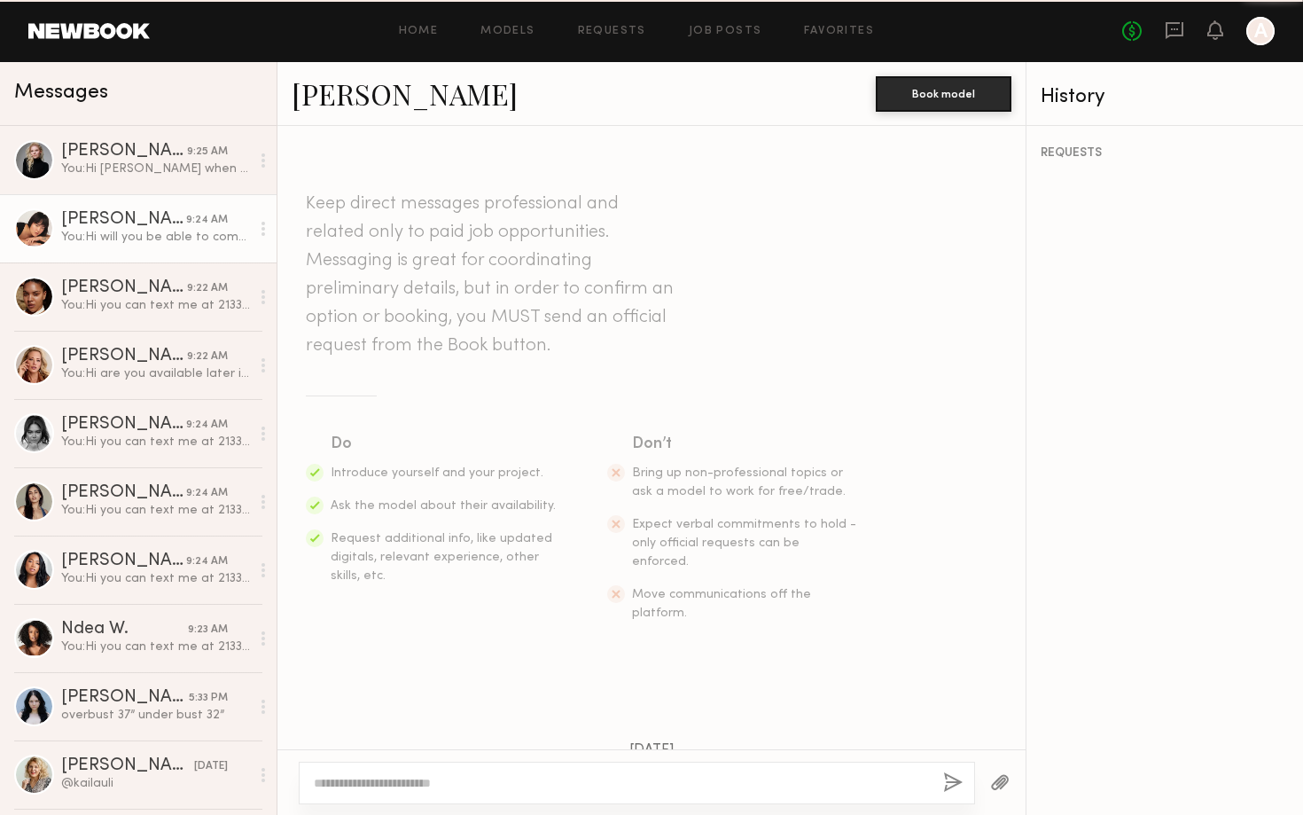
scroll to position [527, 0]
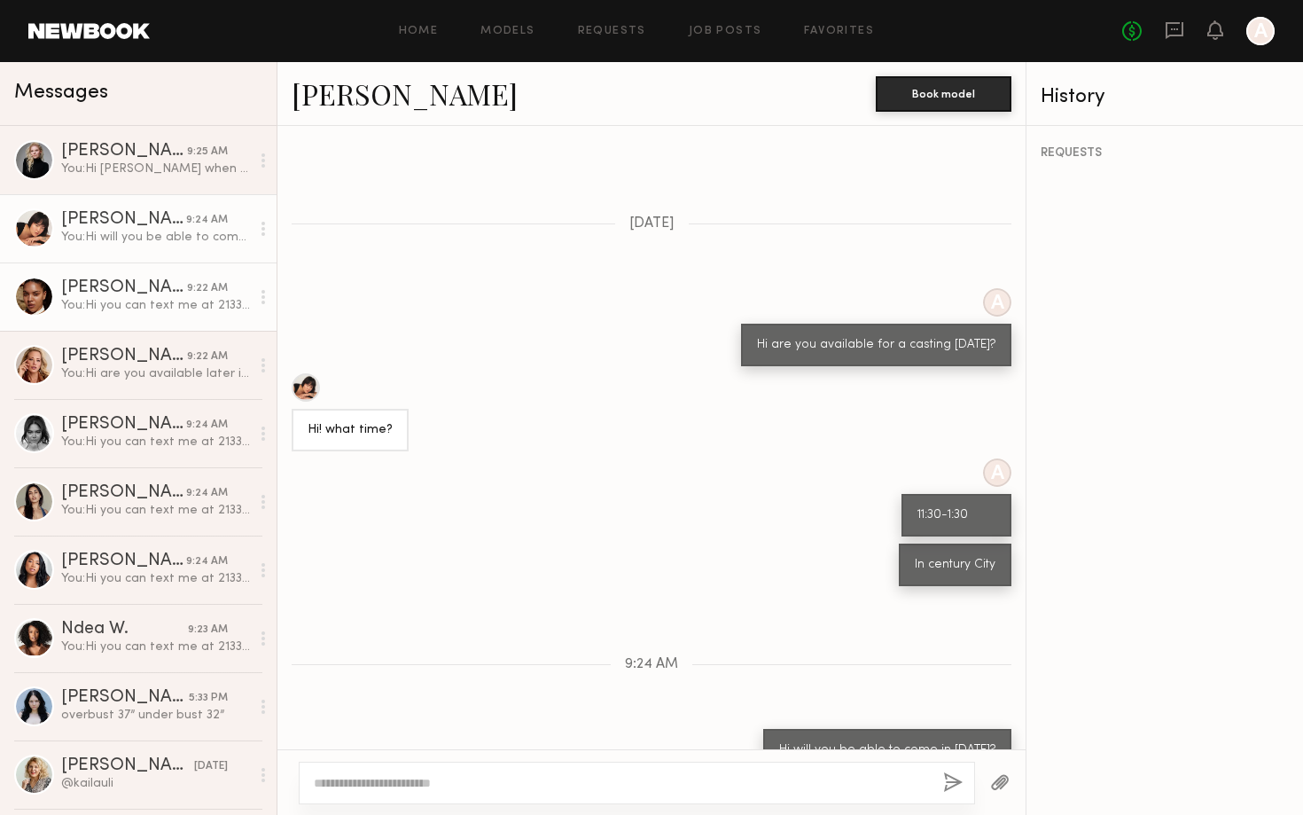
click at [135, 302] on div "You: Hi you can text me at 2133992436 when you get here" at bounding box center [155, 305] width 189 height 17
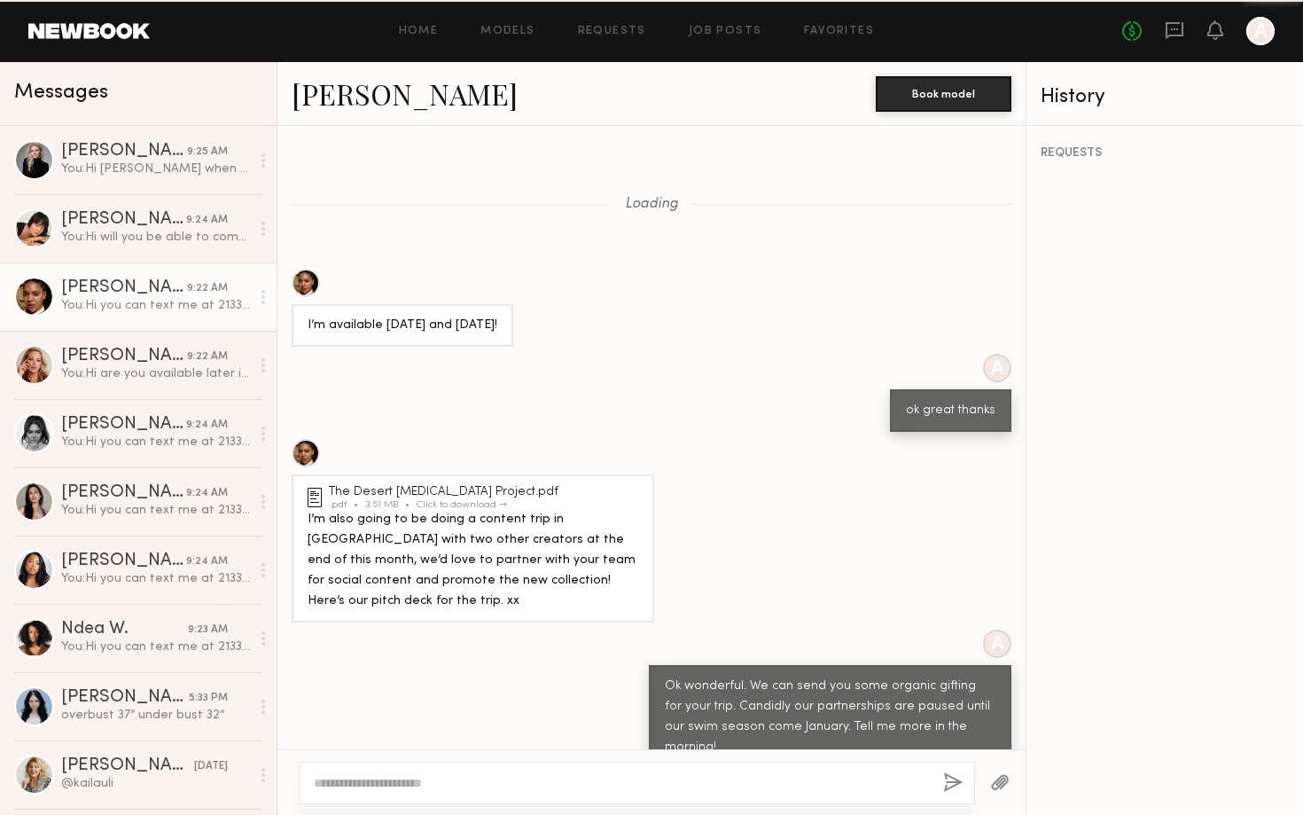
scroll to position [928, 0]
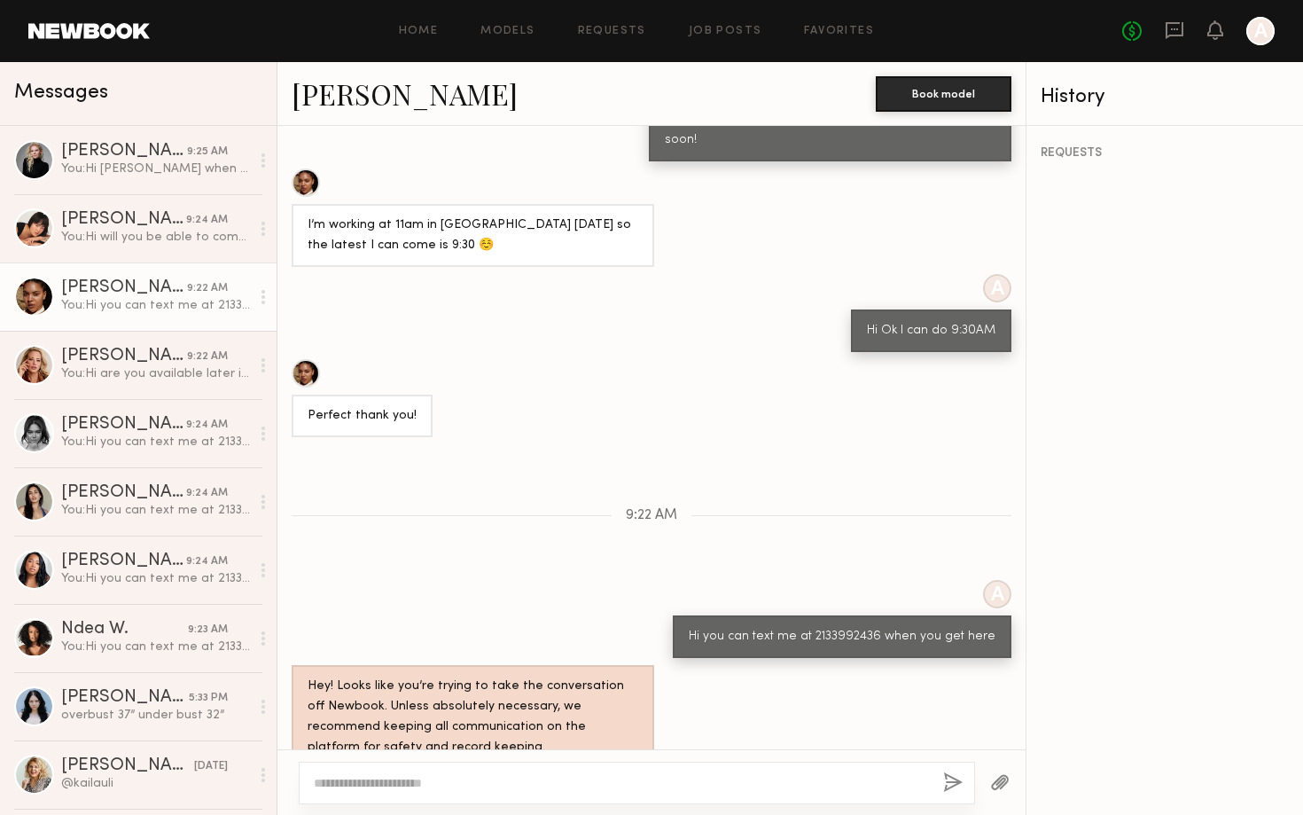
click at [316, 95] on link "[PERSON_NAME]" at bounding box center [405, 93] width 226 height 38
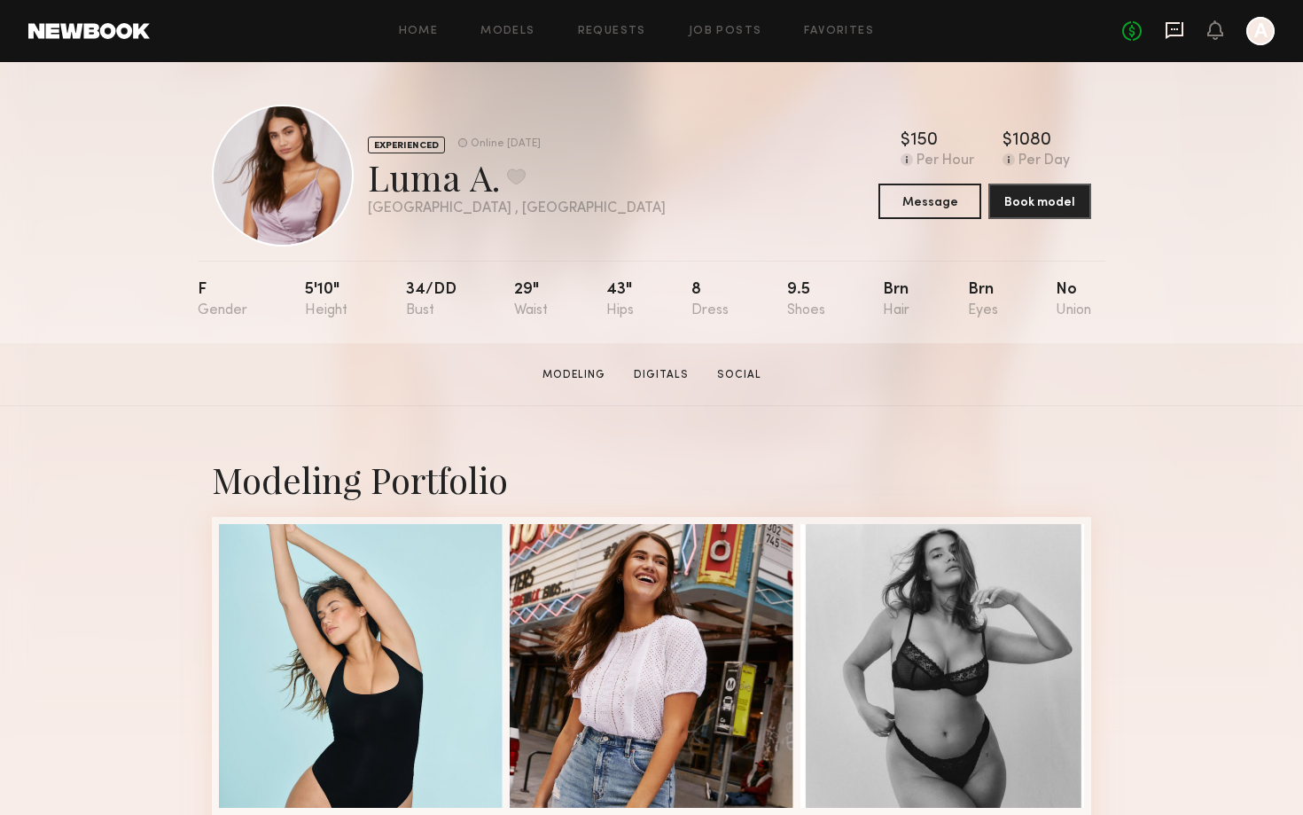
click at [1166, 24] on icon at bounding box center [1175, 30] width 18 height 17
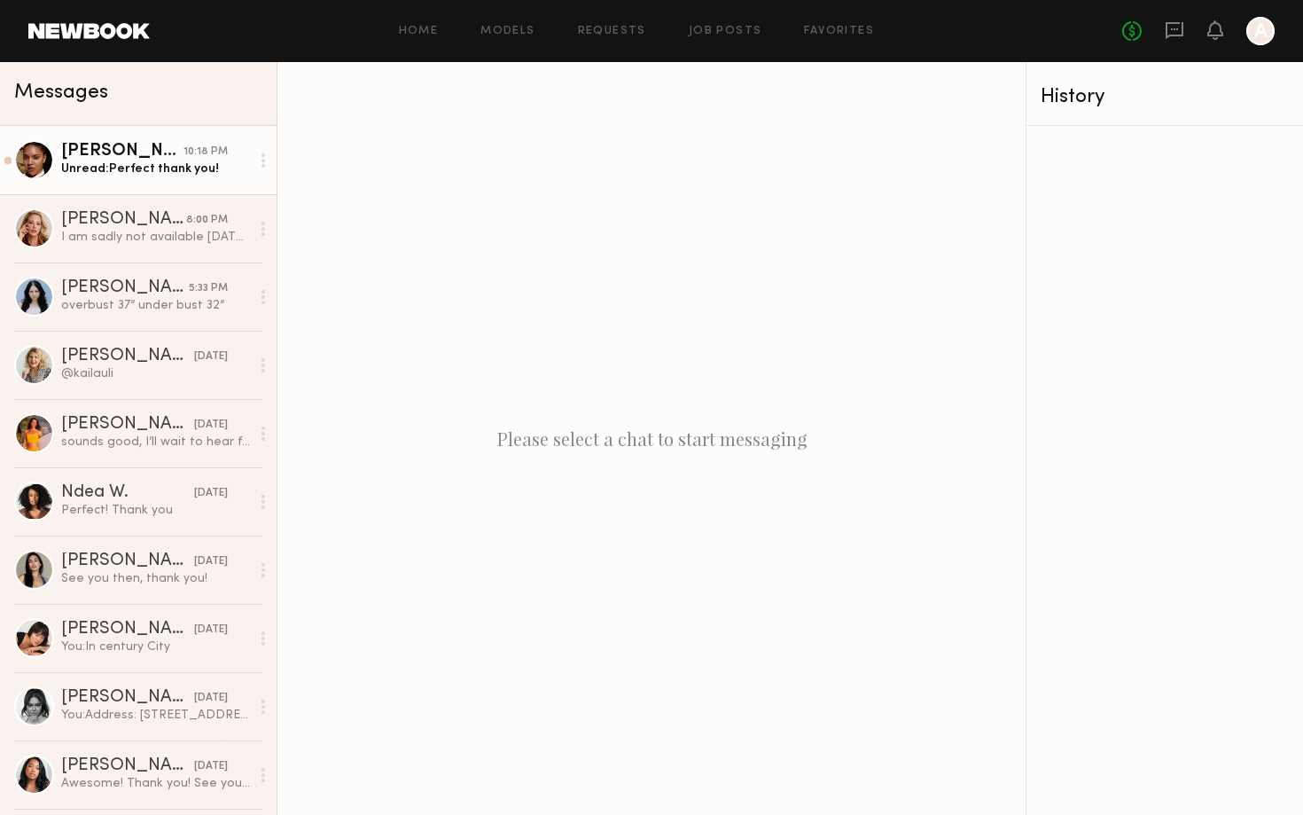
click at [181, 148] on div "[PERSON_NAME]" at bounding box center [122, 152] width 122 height 18
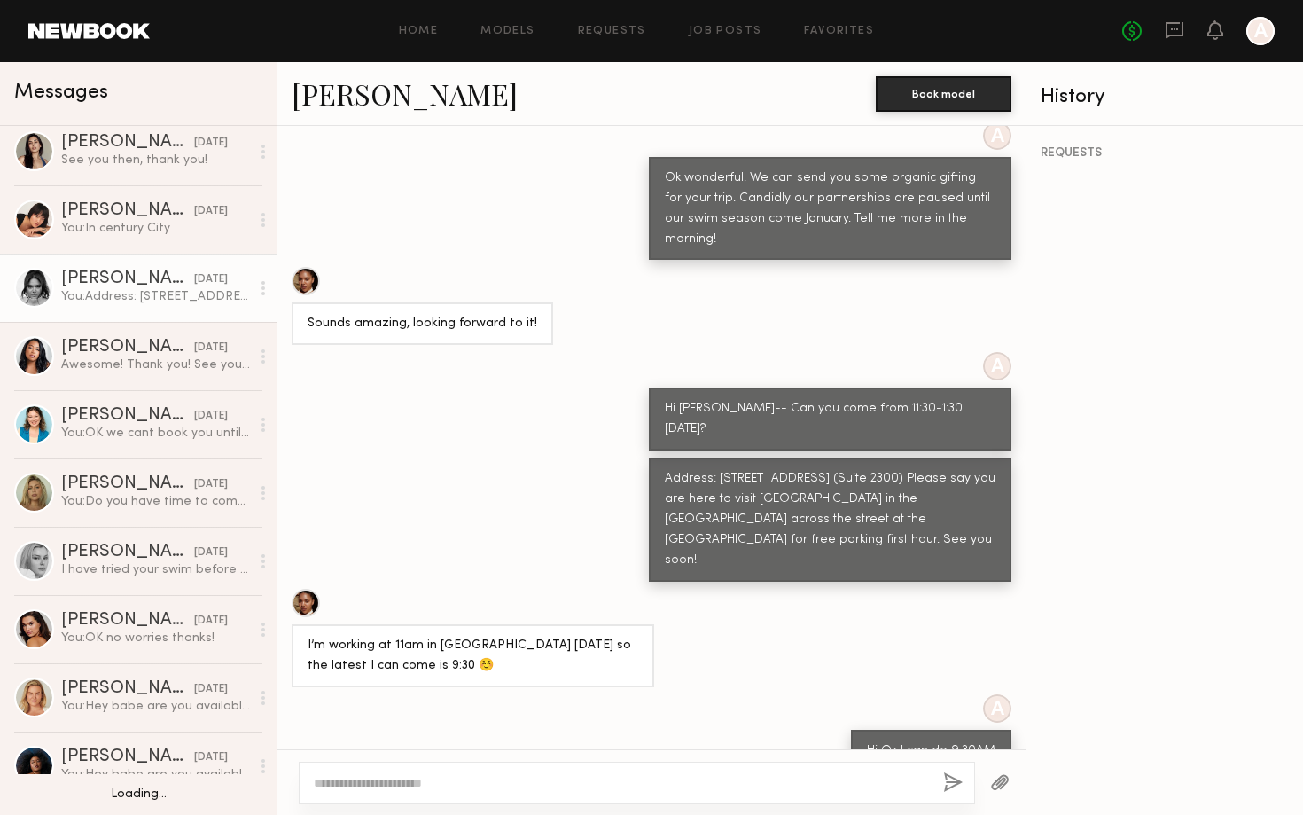
scroll to position [604, 0]
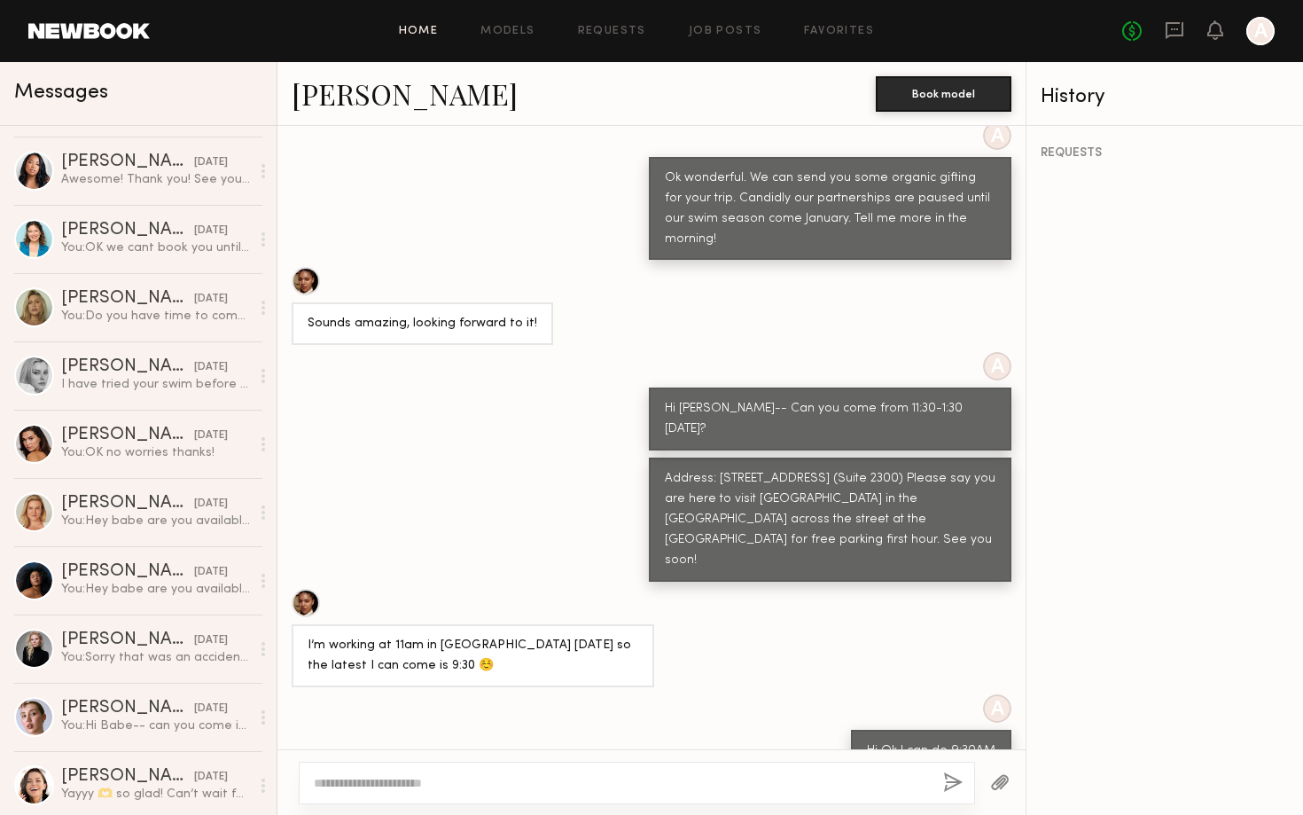
click at [433, 29] on link "Home" at bounding box center [419, 32] width 40 height 12
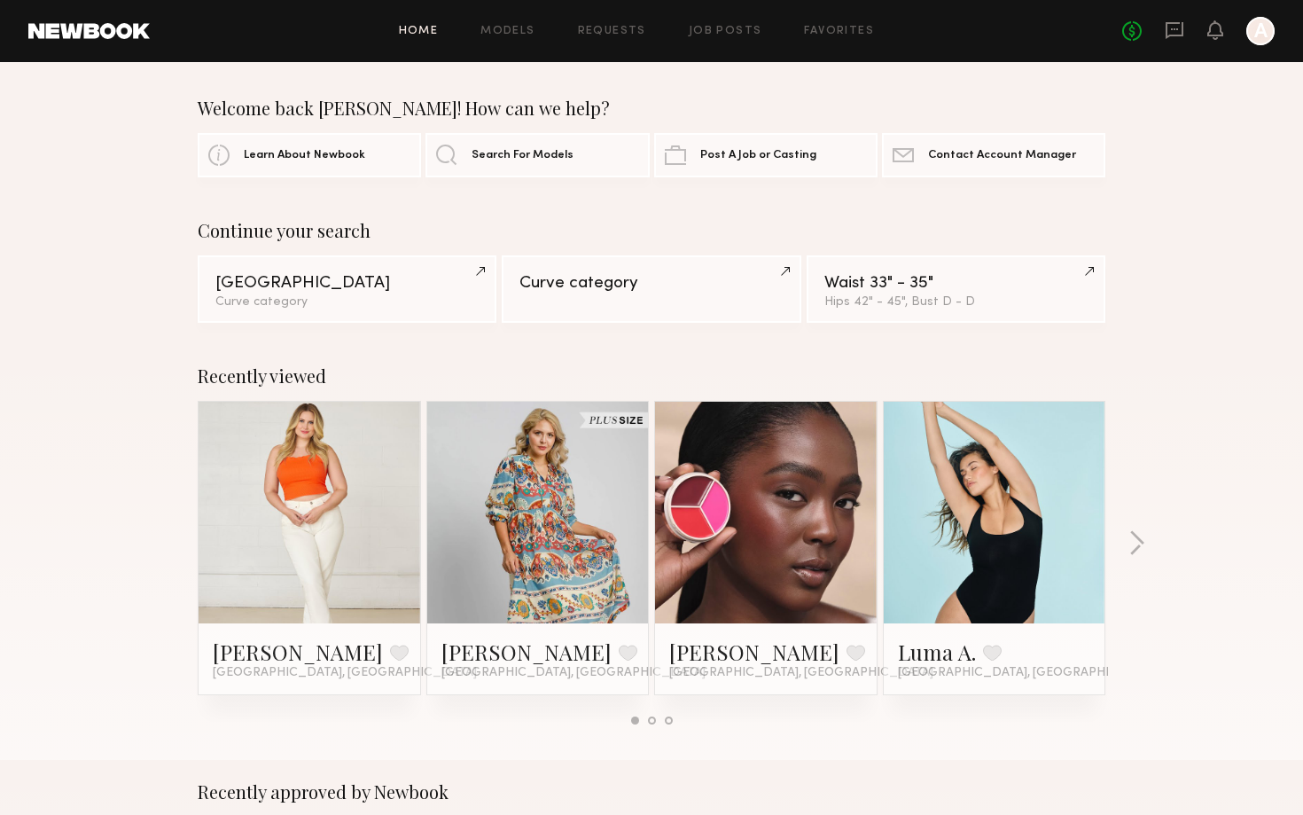
click at [716, 21] on div "Home Models Requests Job Posts Favorites Sign Out No fees up to $5,000 A" at bounding box center [712, 31] width 1125 height 28
click at [716, 32] on link "Job Posts" at bounding box center [726, 32] width 74 height 12
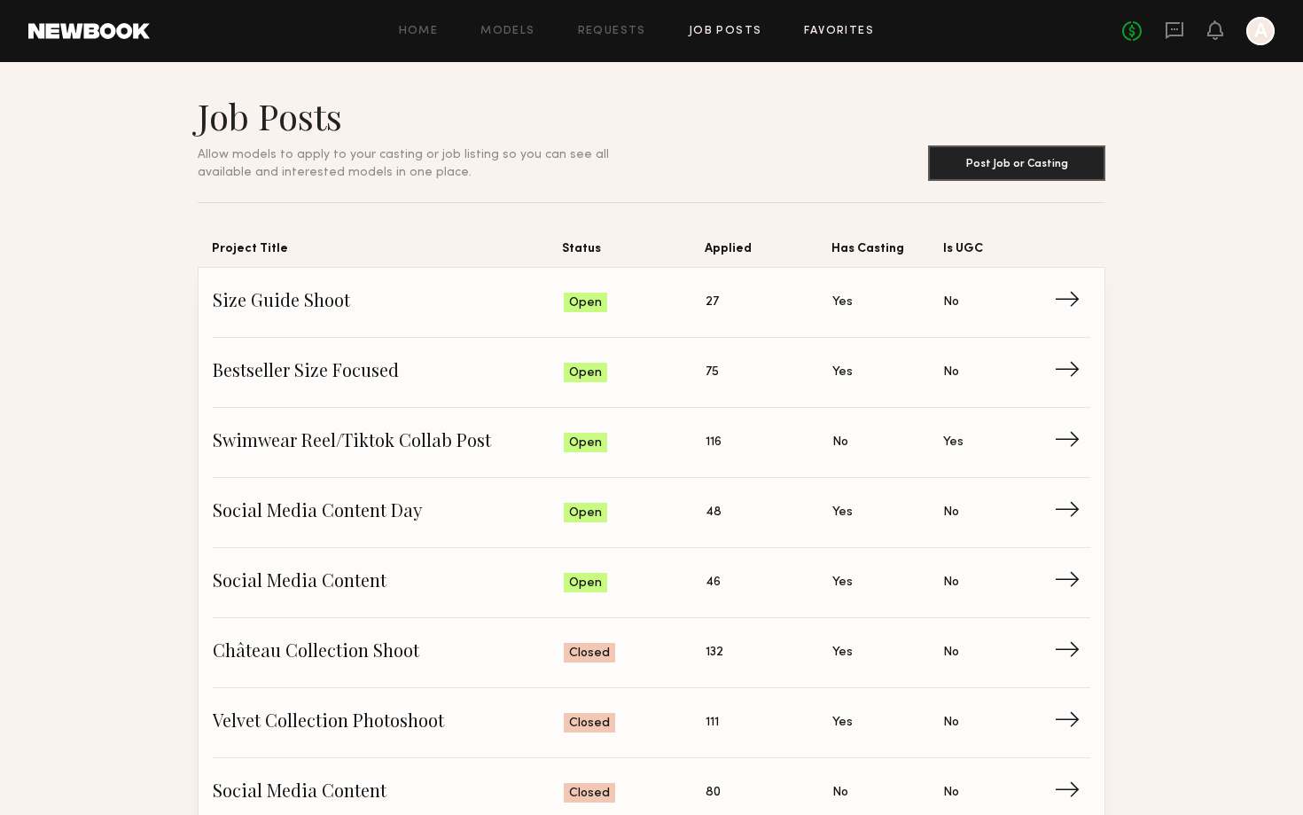
click at [825, 36] on link "Favorites" at bounding box center [839, 32] width 70 height 12
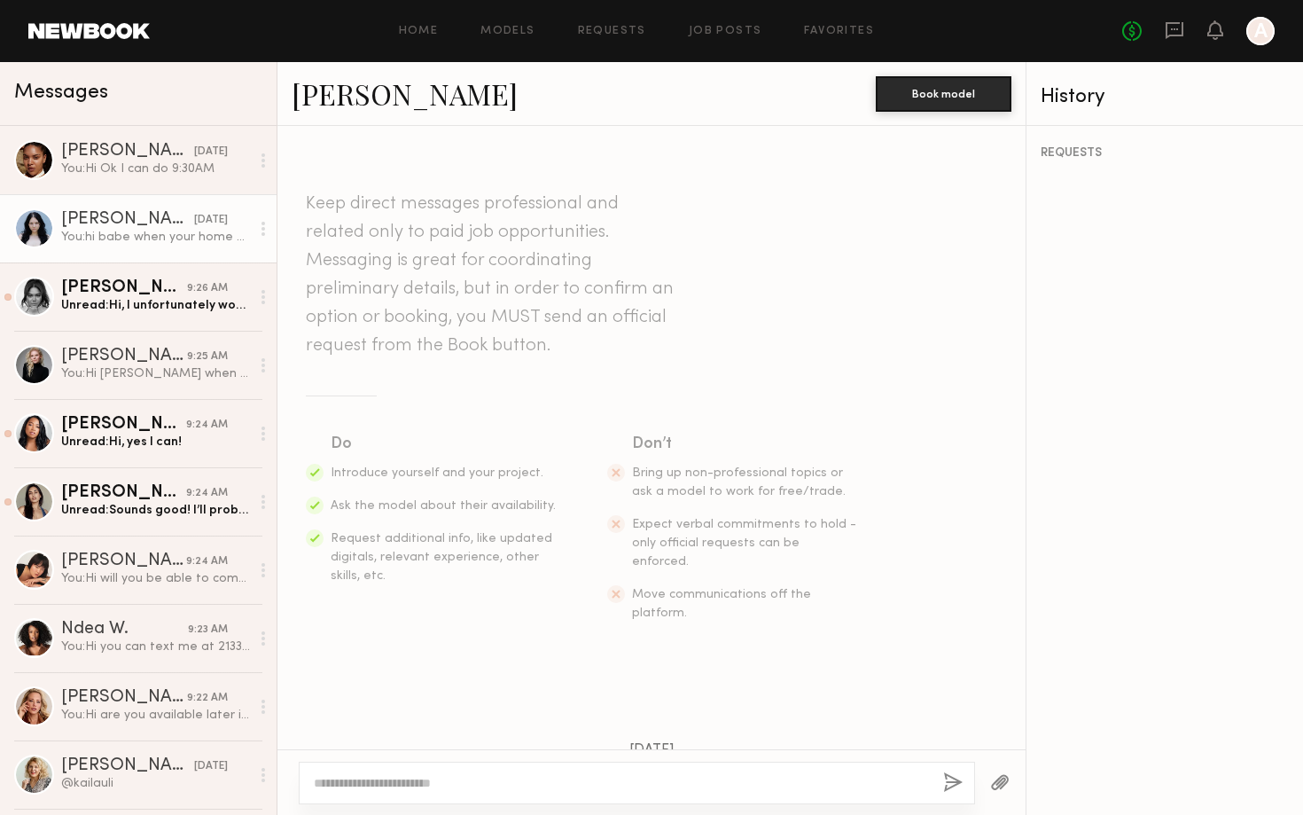
scroll to position [1229, 0]
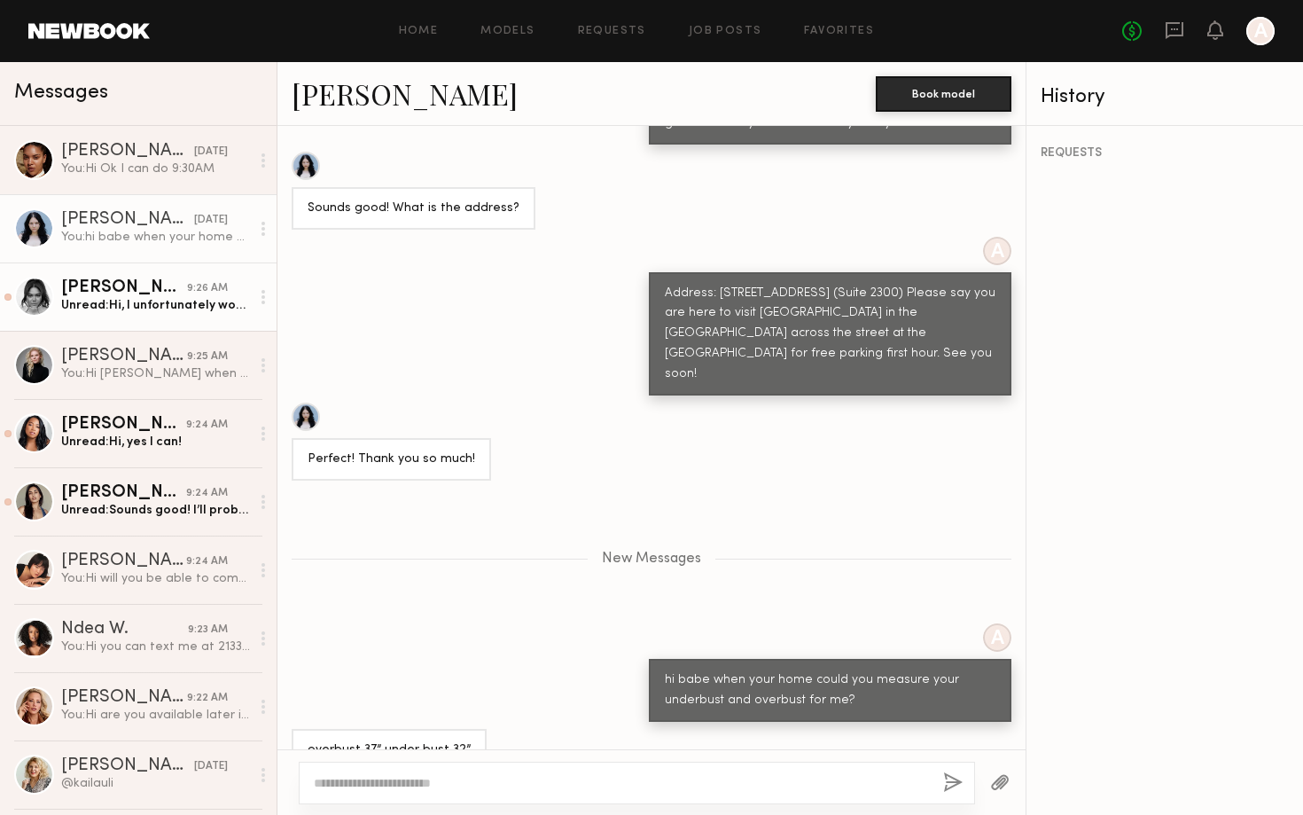
click at [160, 291] on div "[PERSON_NAME]" at bounding box center [124, 288] width 126 height 18
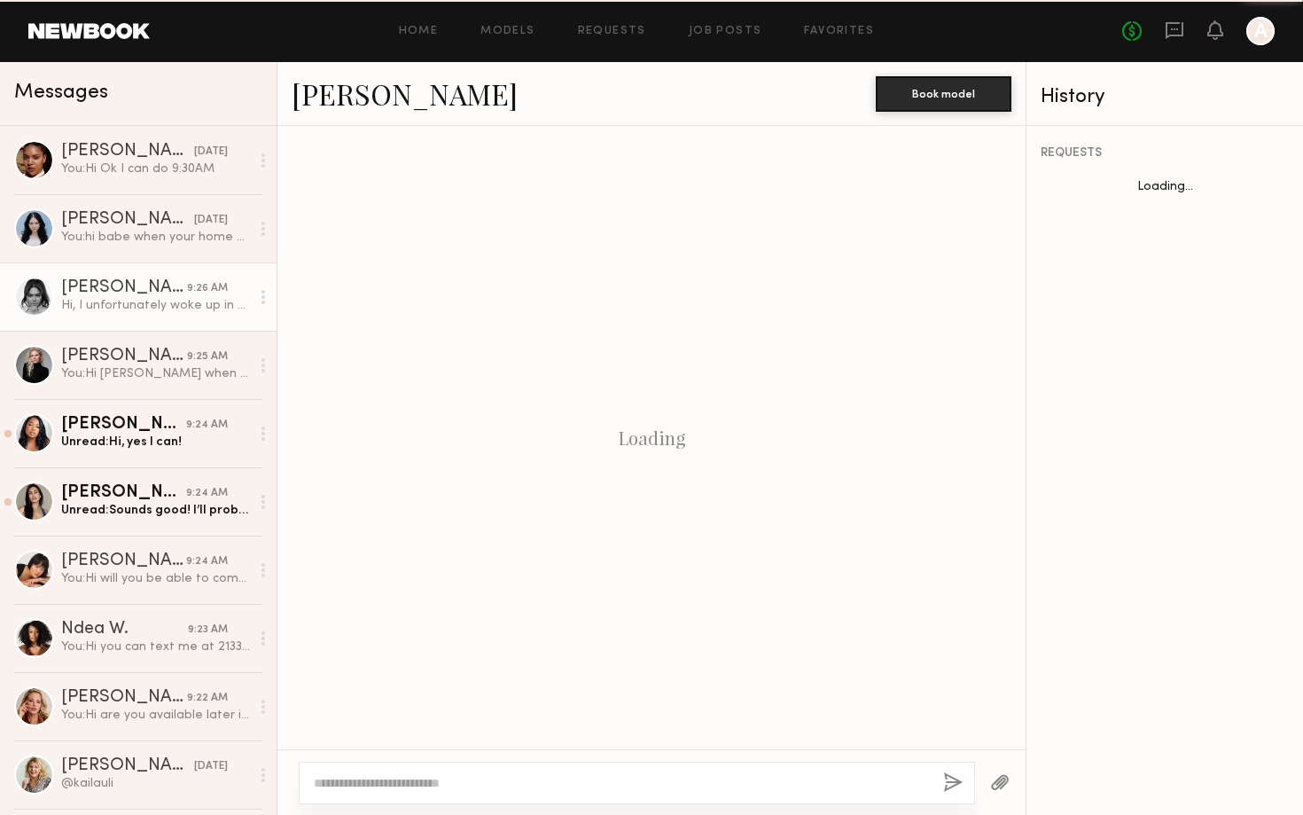
scroll to position [1355, 0]
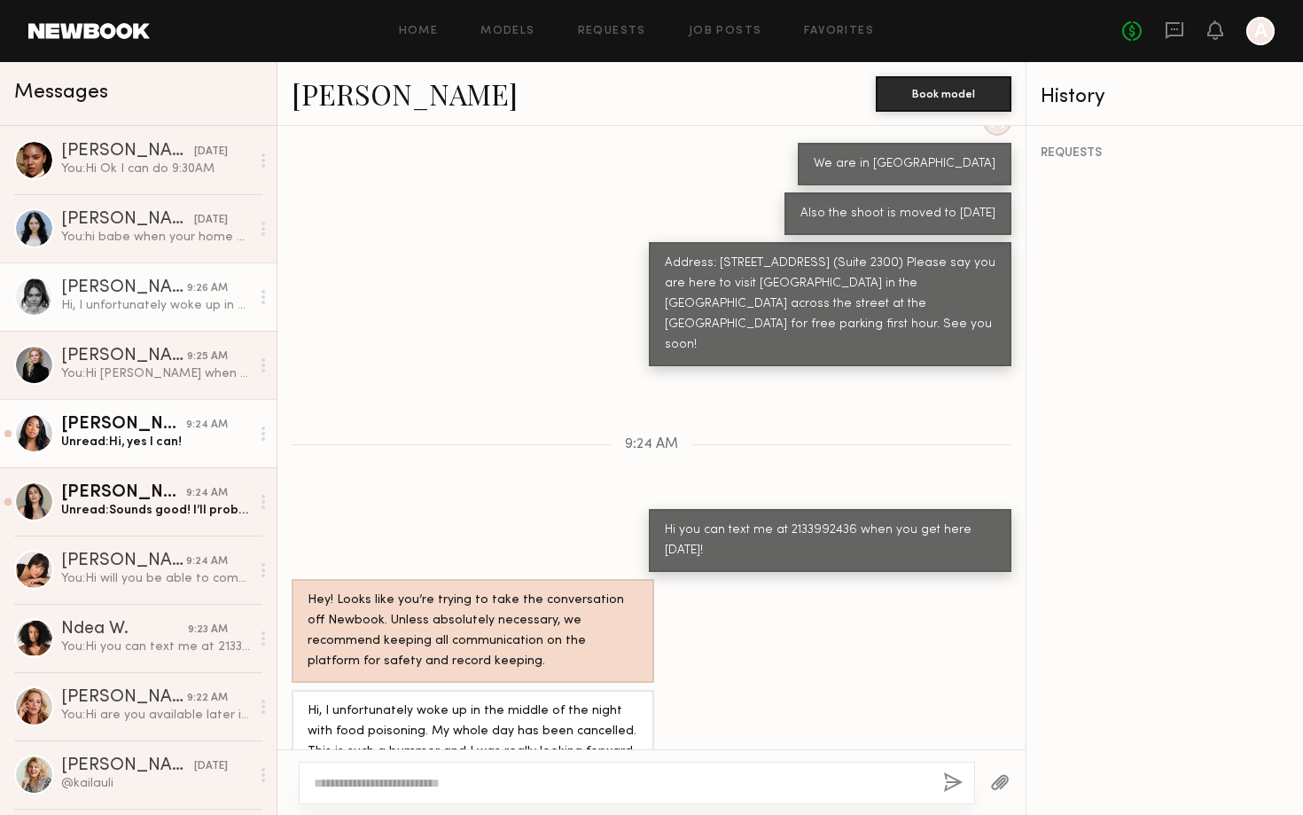
click at [159, 447] on div "Unread: Hi, yes I can!" at bounding box center [155, 441] width 189 height 17
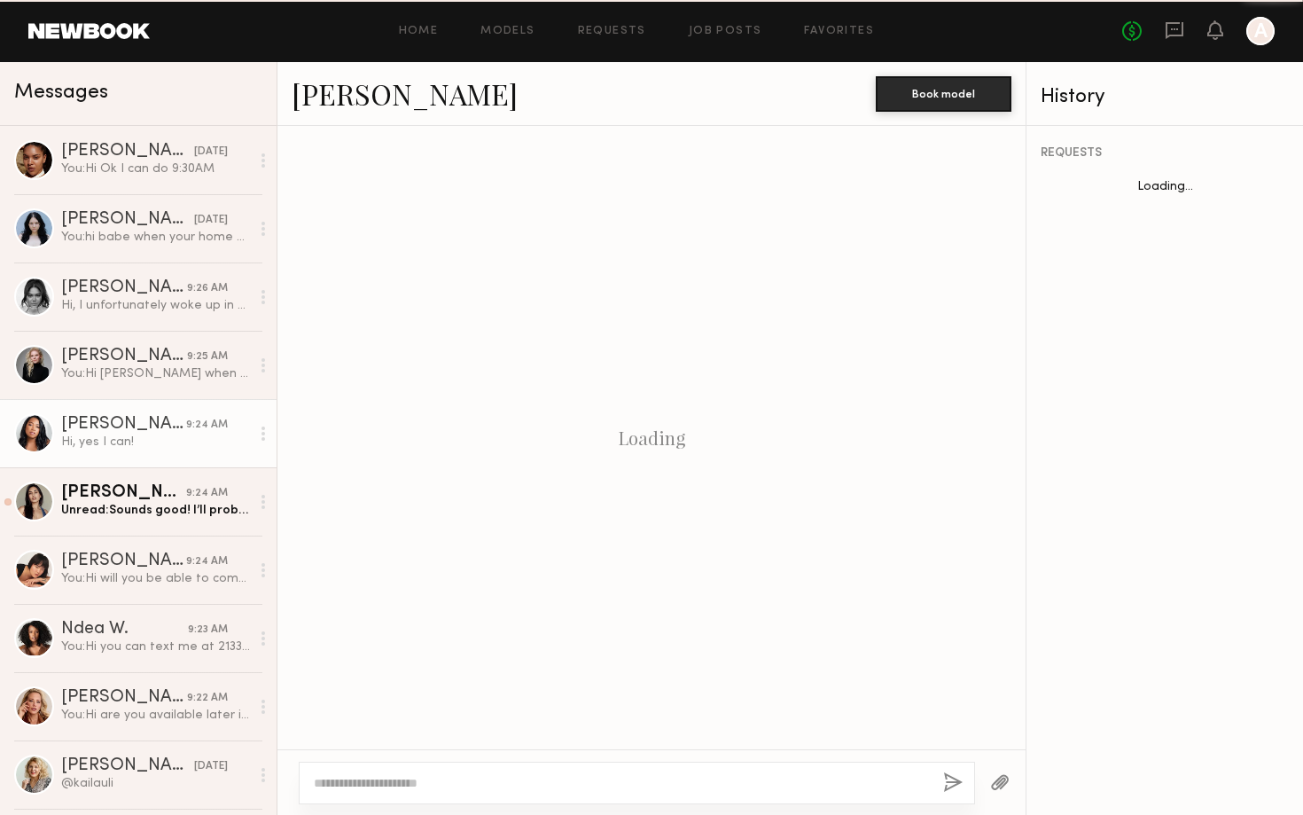
scroll to position [828, 0]
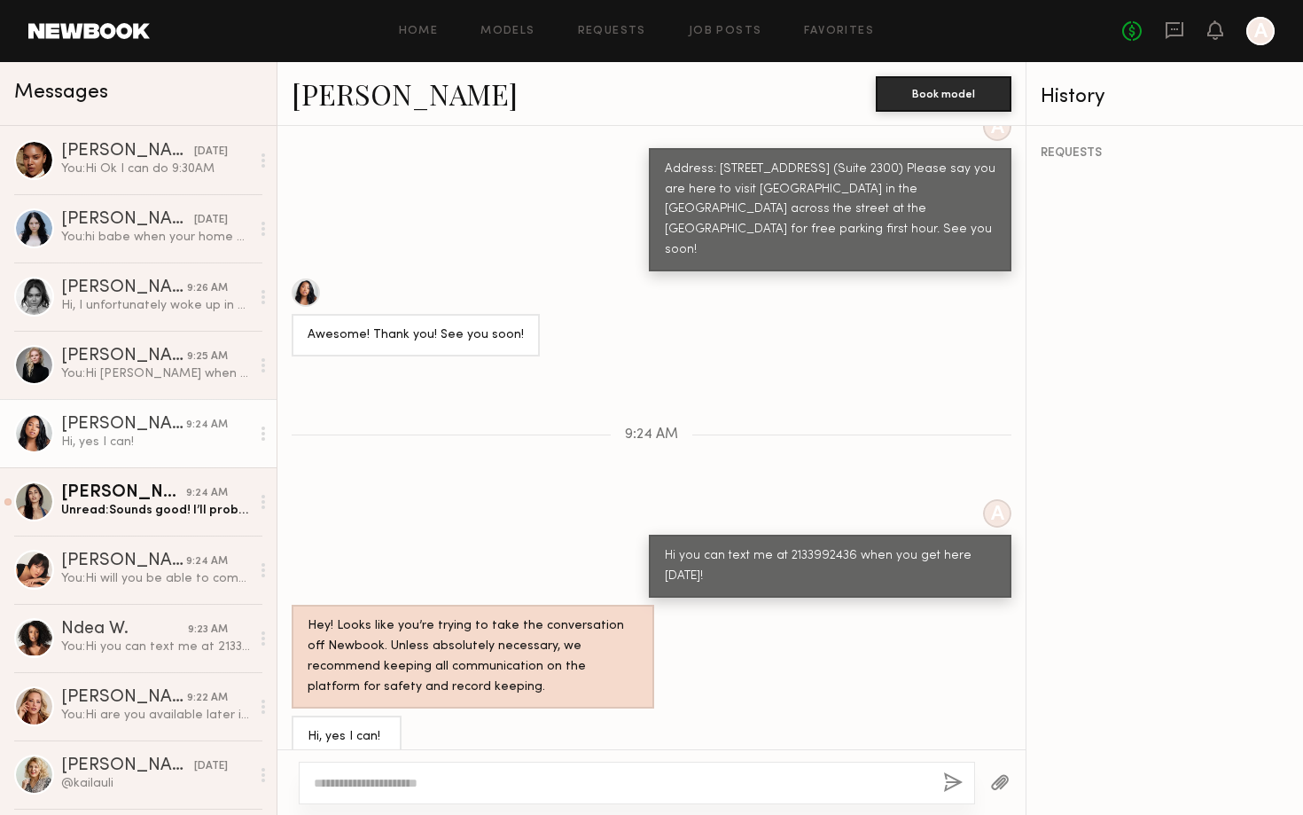
click at [344, 91] on link "Kia B." at bounding box center [405, 93] width 226 height 38
click at [171, 506] on div "Unread: Sounds good! I’ll probably get there a little bit after noon :)" at bounding box center [155, 510] width 189 height 17
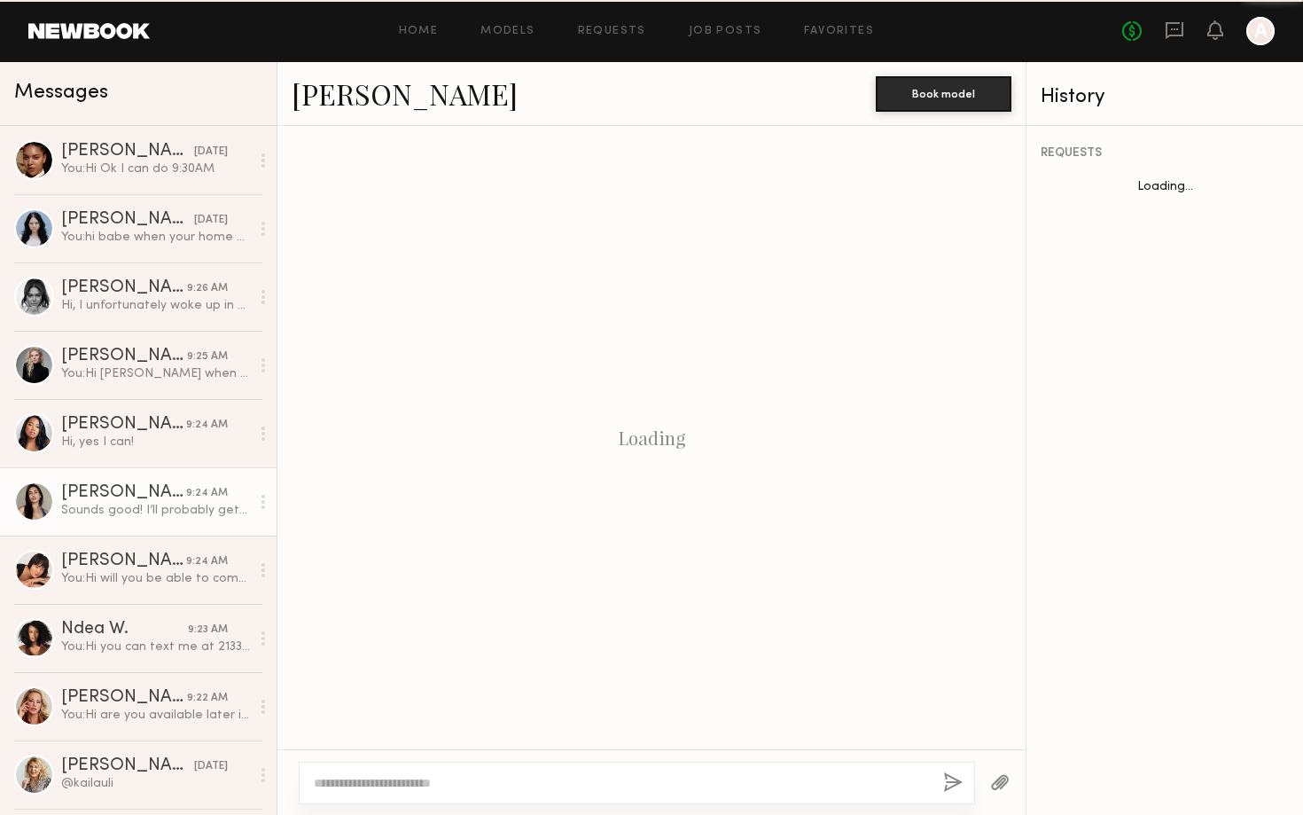
scroll to position [888, 0]
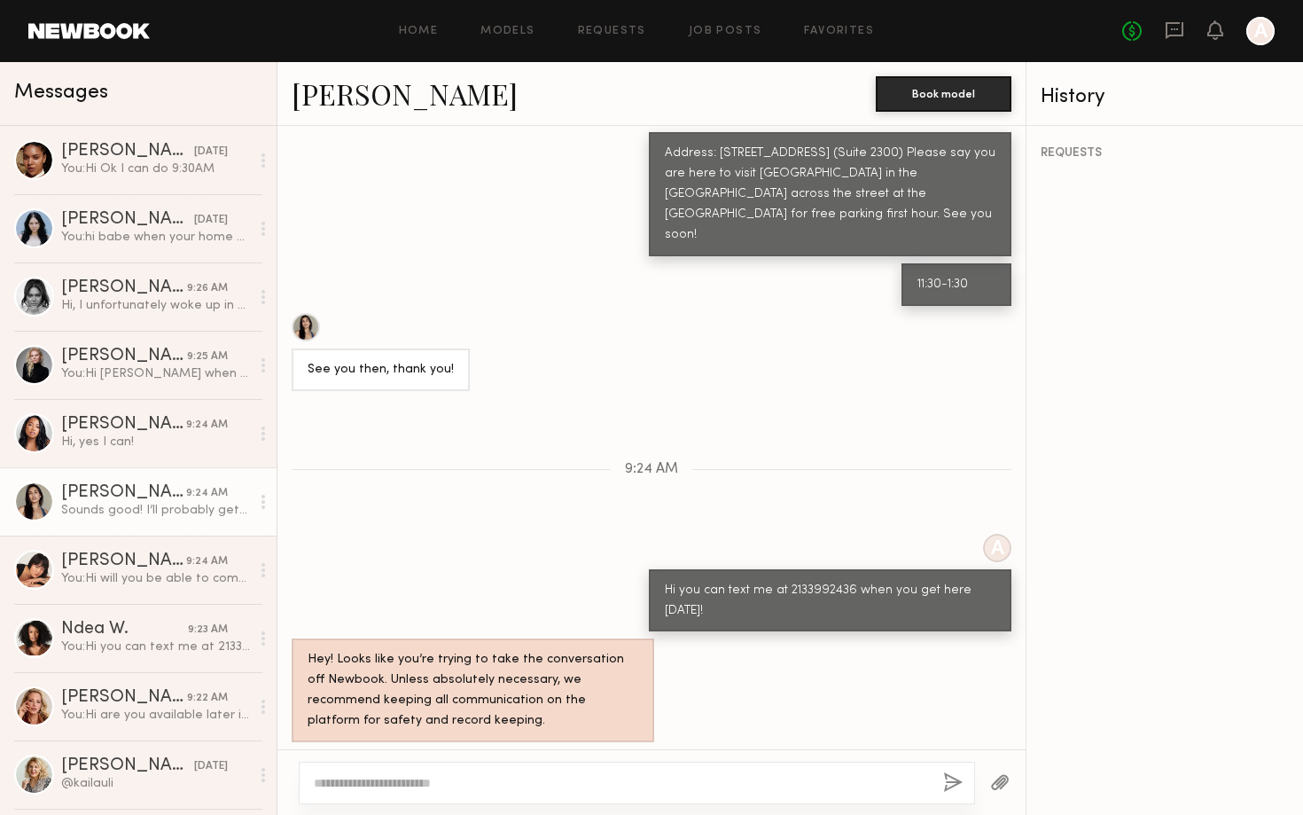
click at [369, 110] on link "Sharon C." at bounding box center [405, 93] width 226 height 38
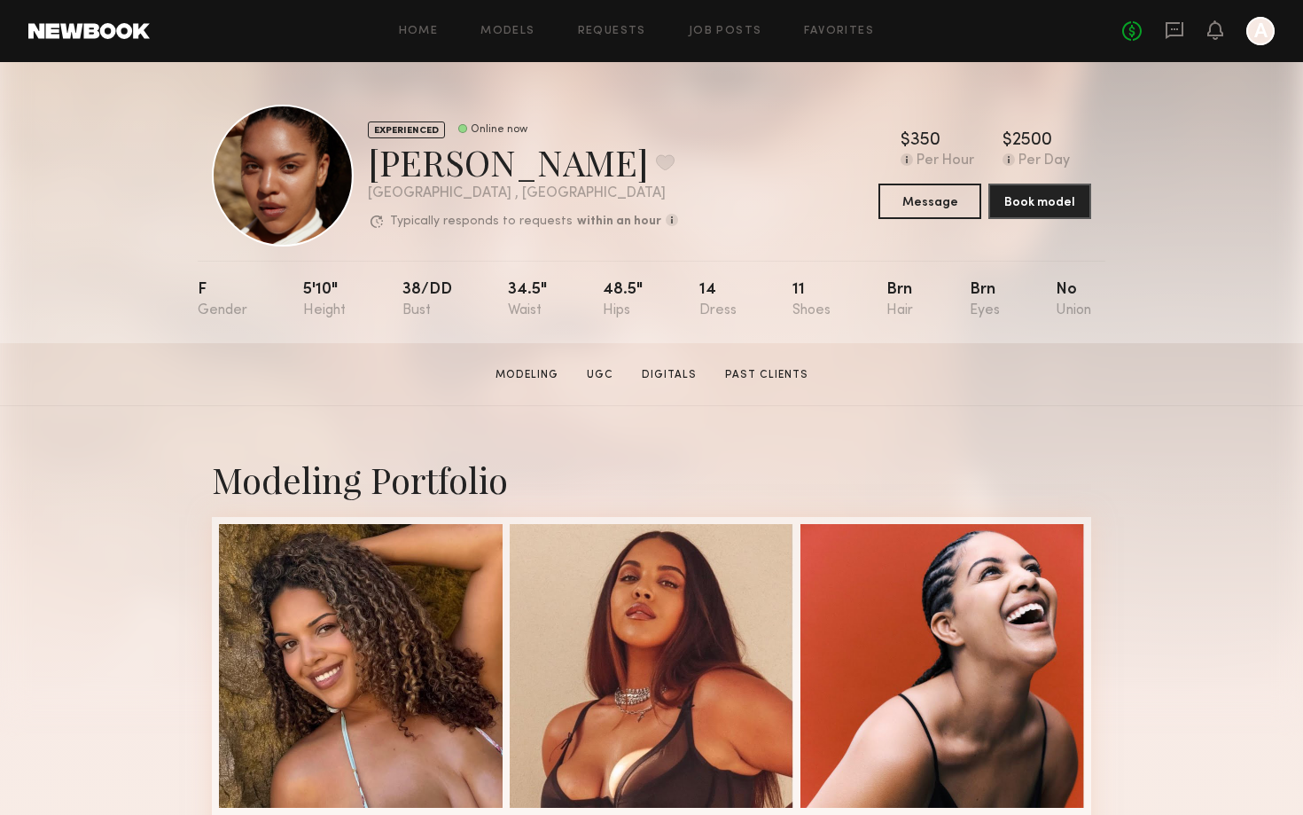
click at [1182, 35] on icon at bounding box center [1175, 30] width 18 height 17
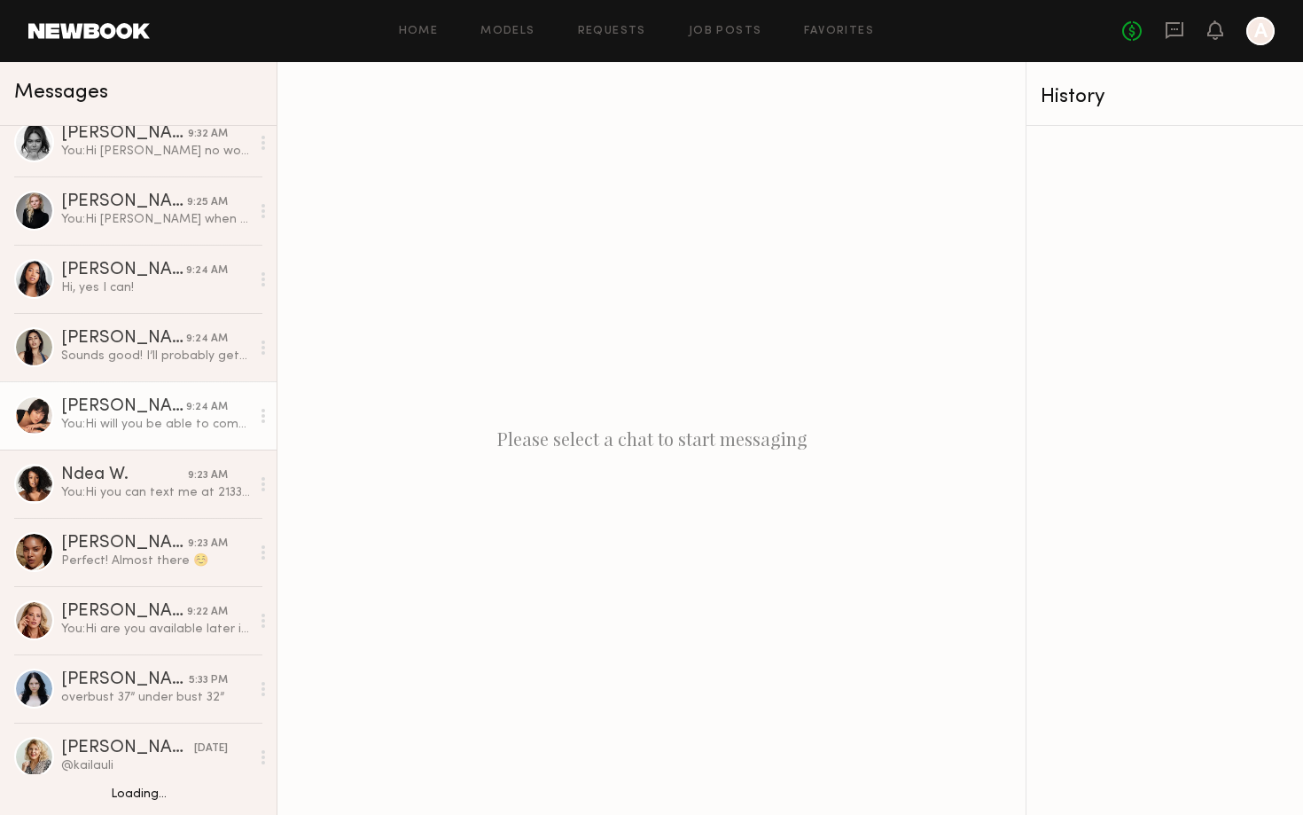
scroll to position [30, 0]
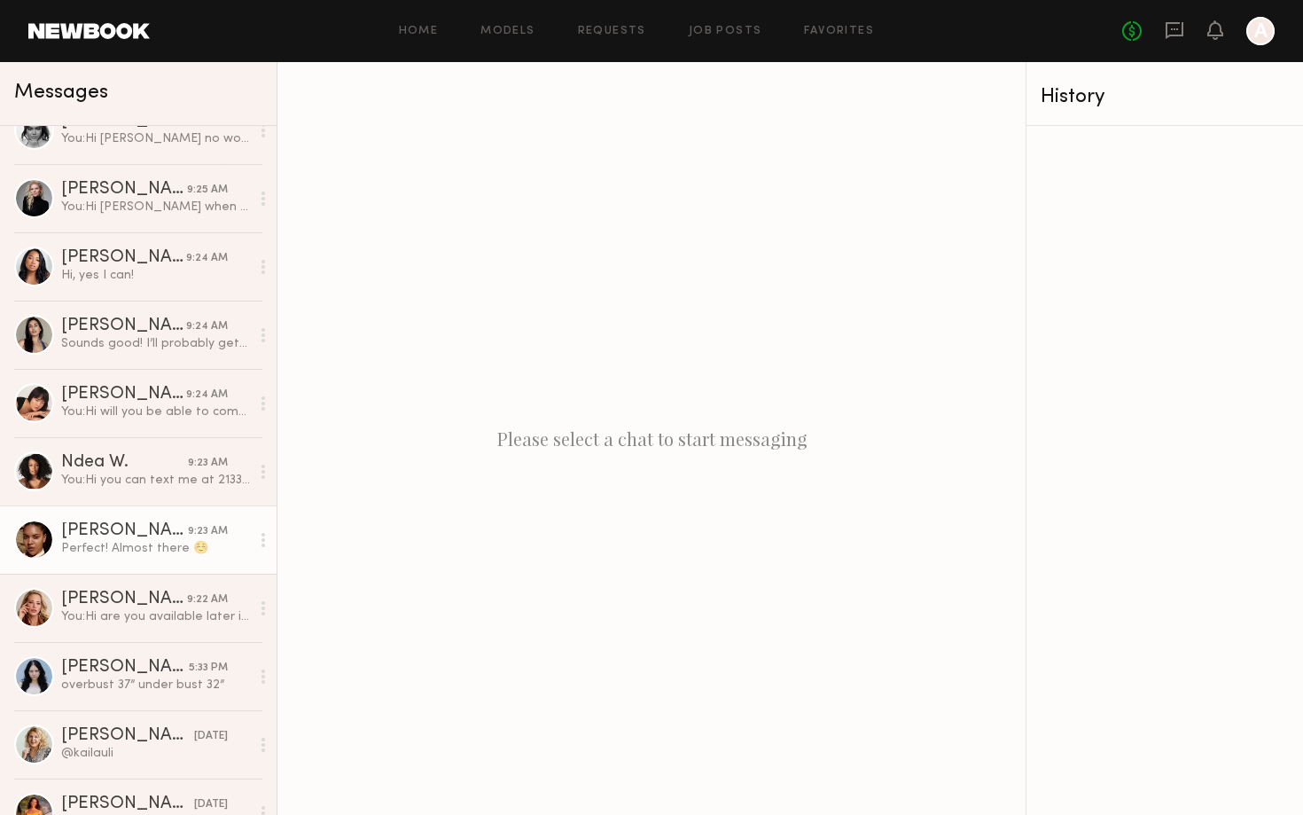
click at [68, 545] on div "Perfect! Almost there ☺️" at bounding box center [155, 548] width 189 height 17
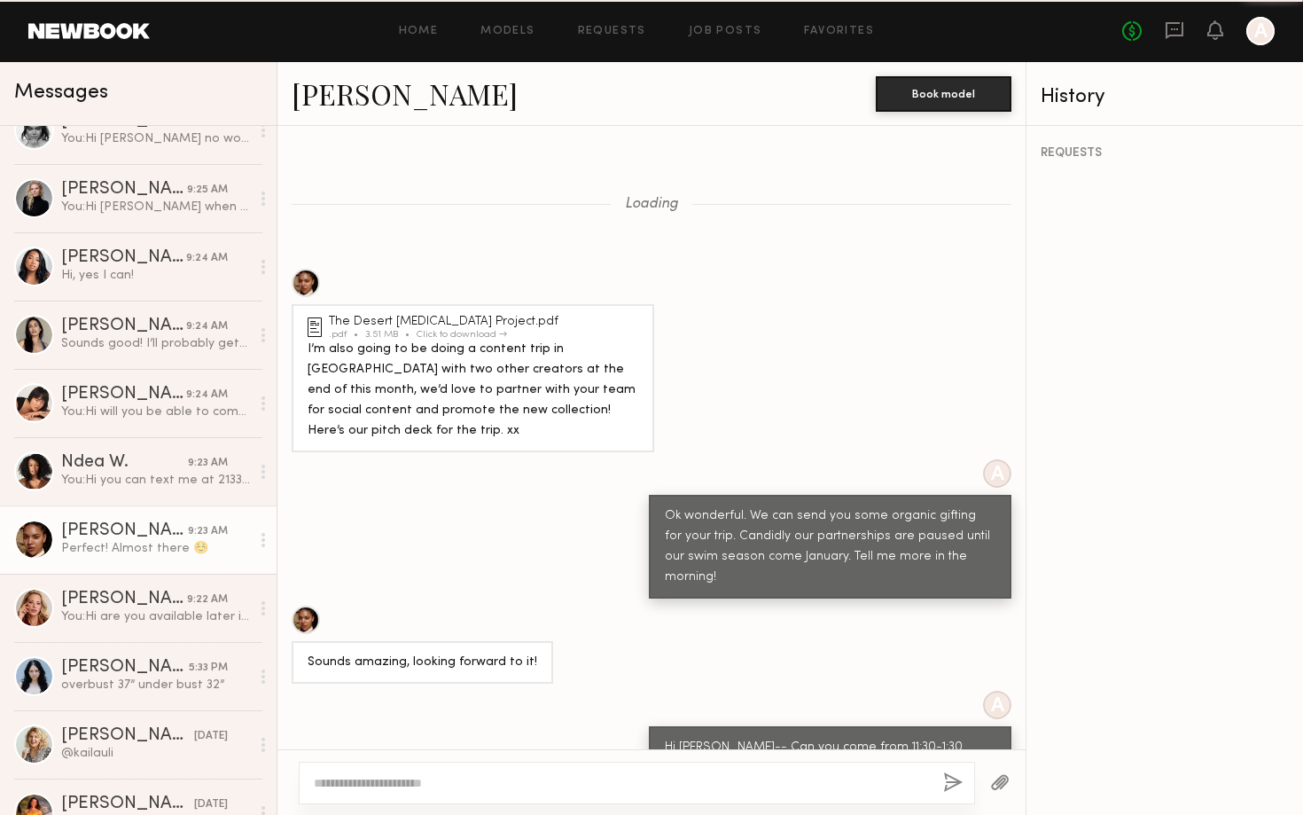
scroll to position [758, 0]
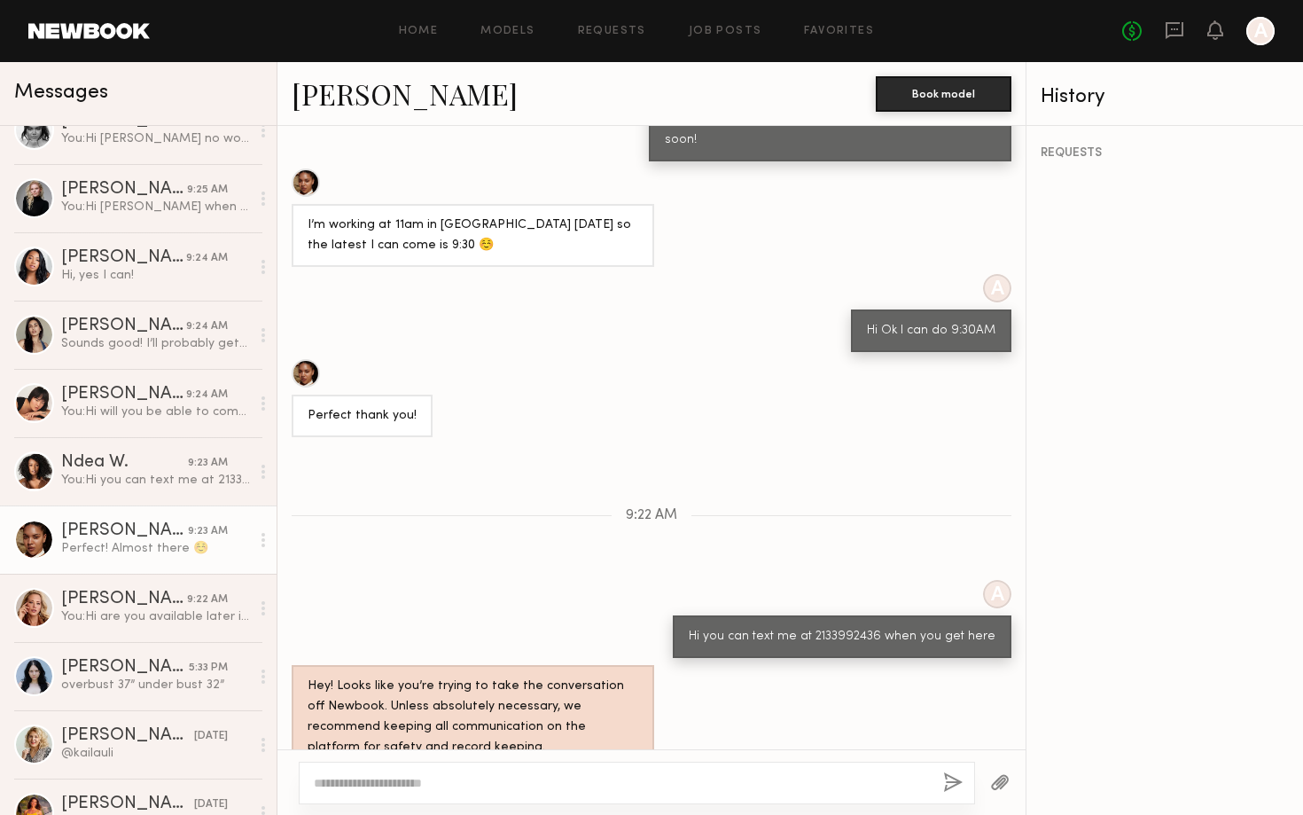
click at [352, 105] on link "[PERSON_NAME]" at bounding box center [405, 93] width 226 height 38
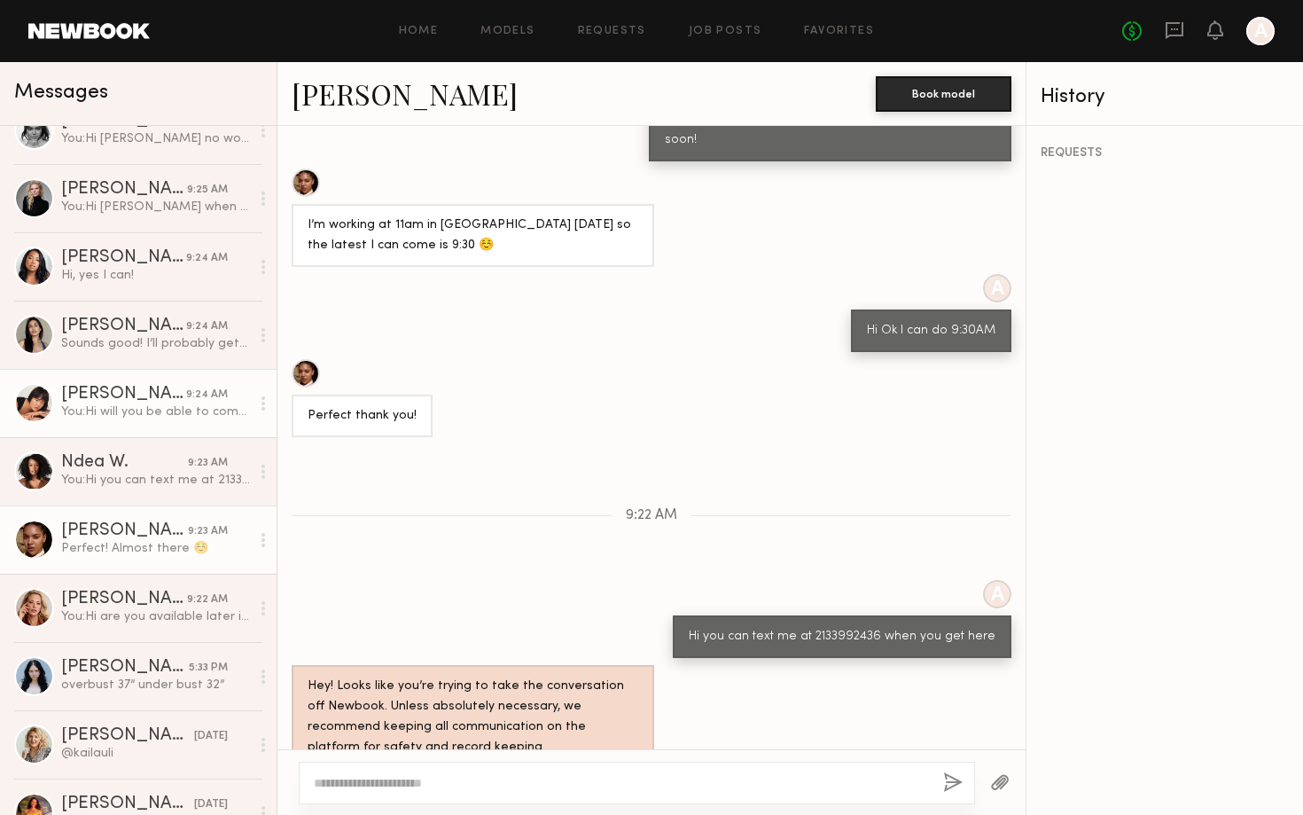
scroll to position [0, 0]
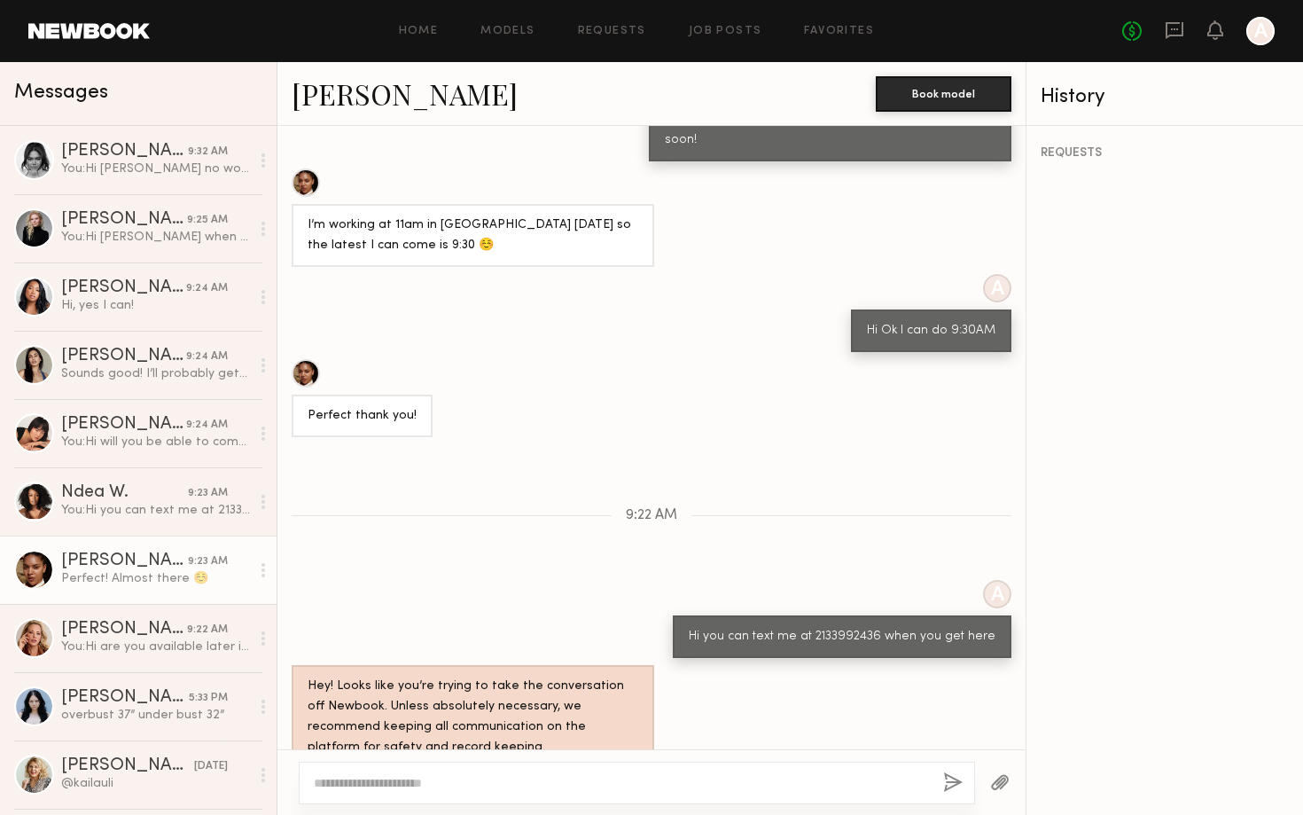
click at [504, 38] on div "Home Models Requests Job Posts Favorites Sign Out No fees up to $5,000 A" at bounding box center [712, 31] width 1125 height 28
click at [504, 32] on link "Models" at bounding box center [507, 32] width 54 height 12
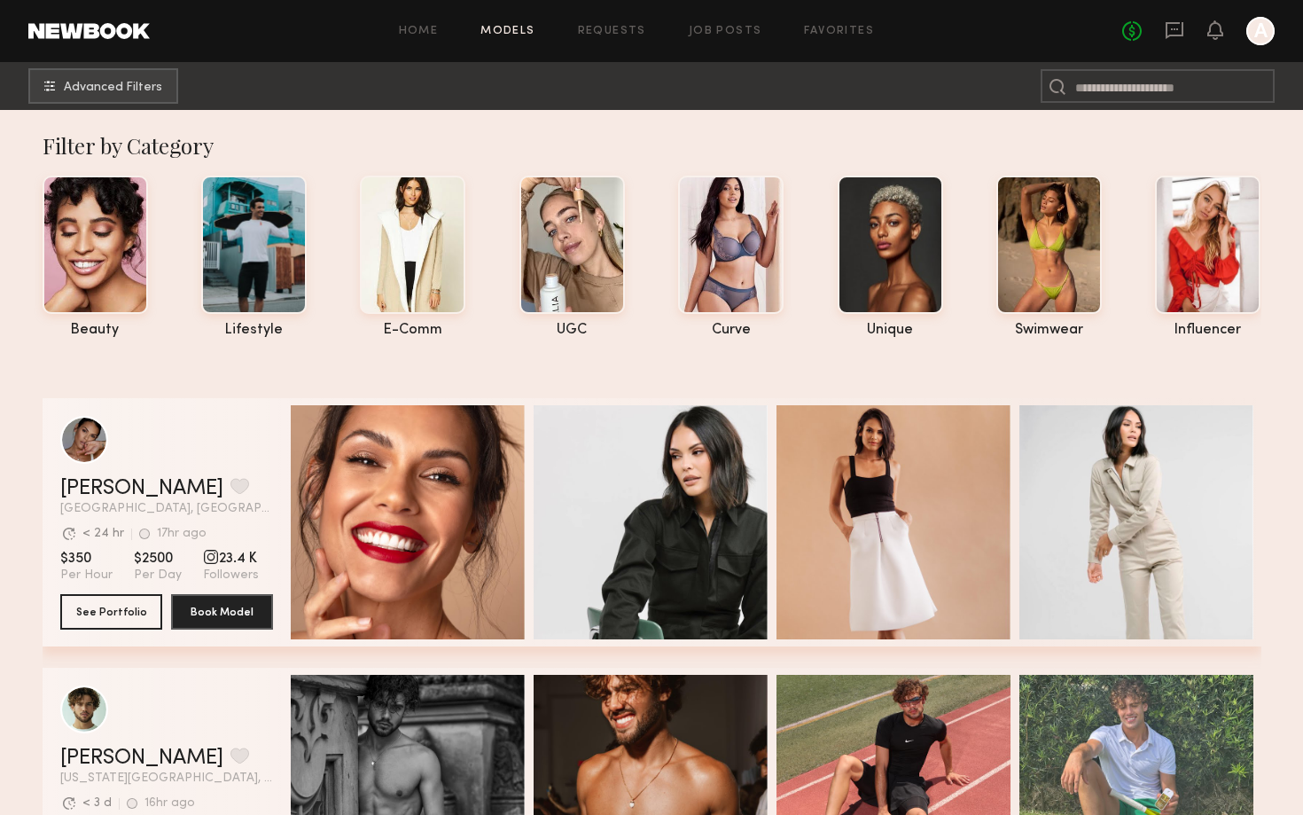
click at [1174, 40] on link at bounding box center [1175, 31] width 20 height 22
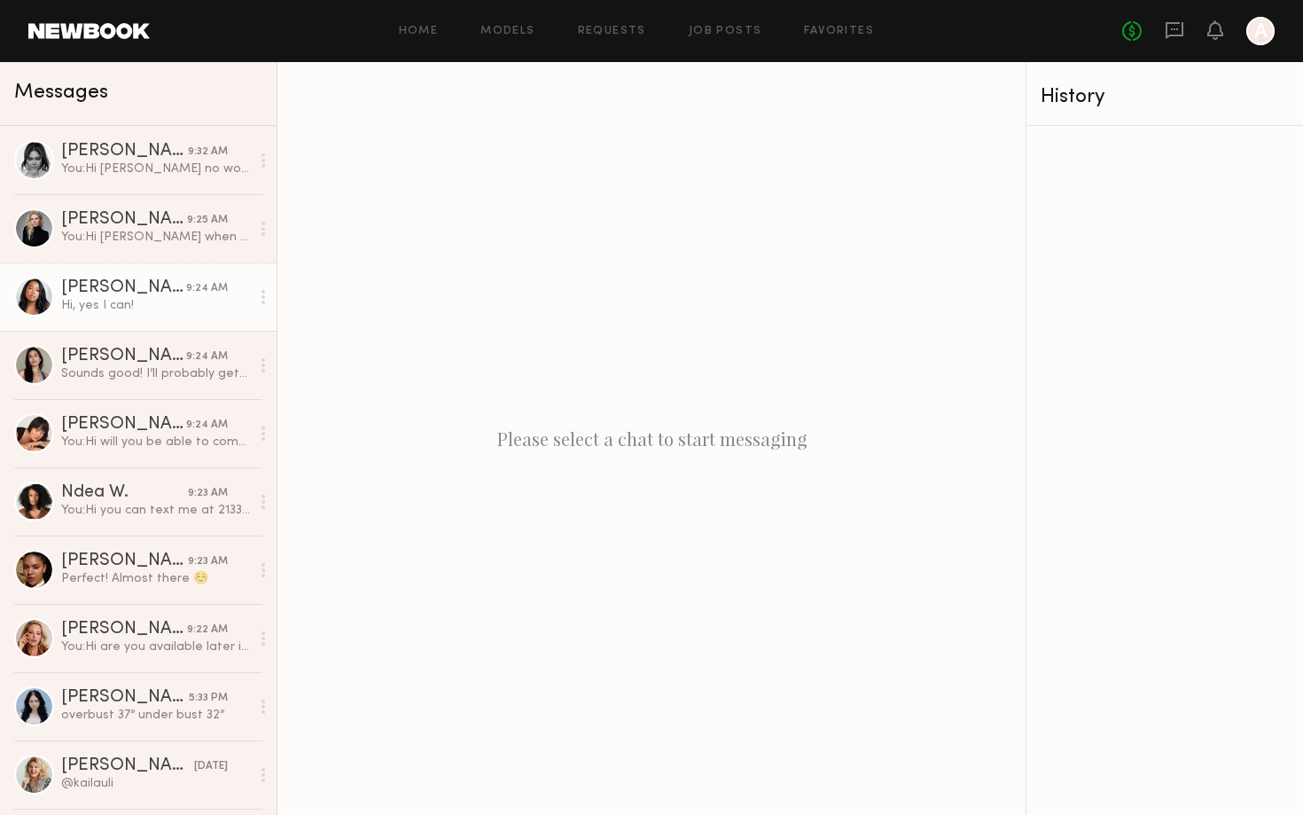
click at [133, 283] on div "[PERSON_NAME]" at bounding box center [123, 288] width 125 height 18
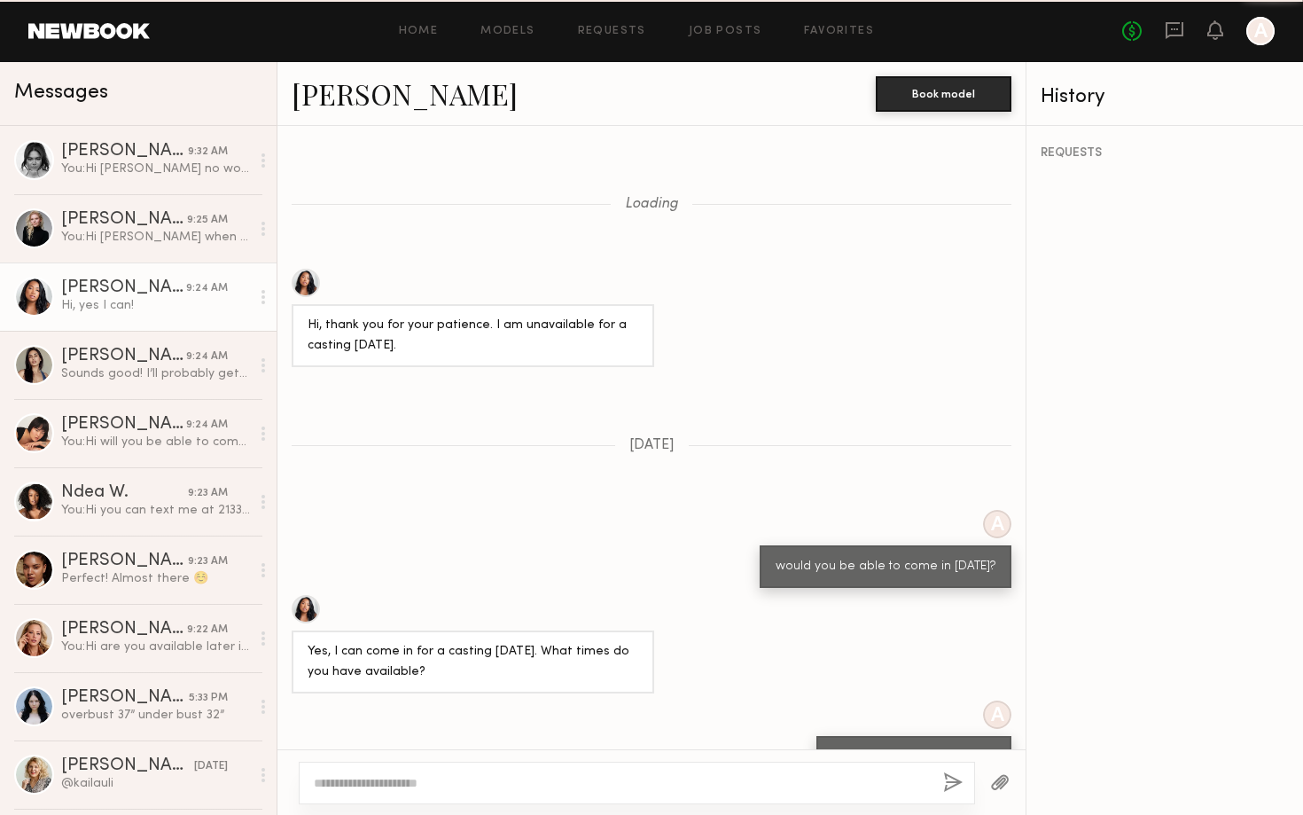
scroll to position [828, 0]
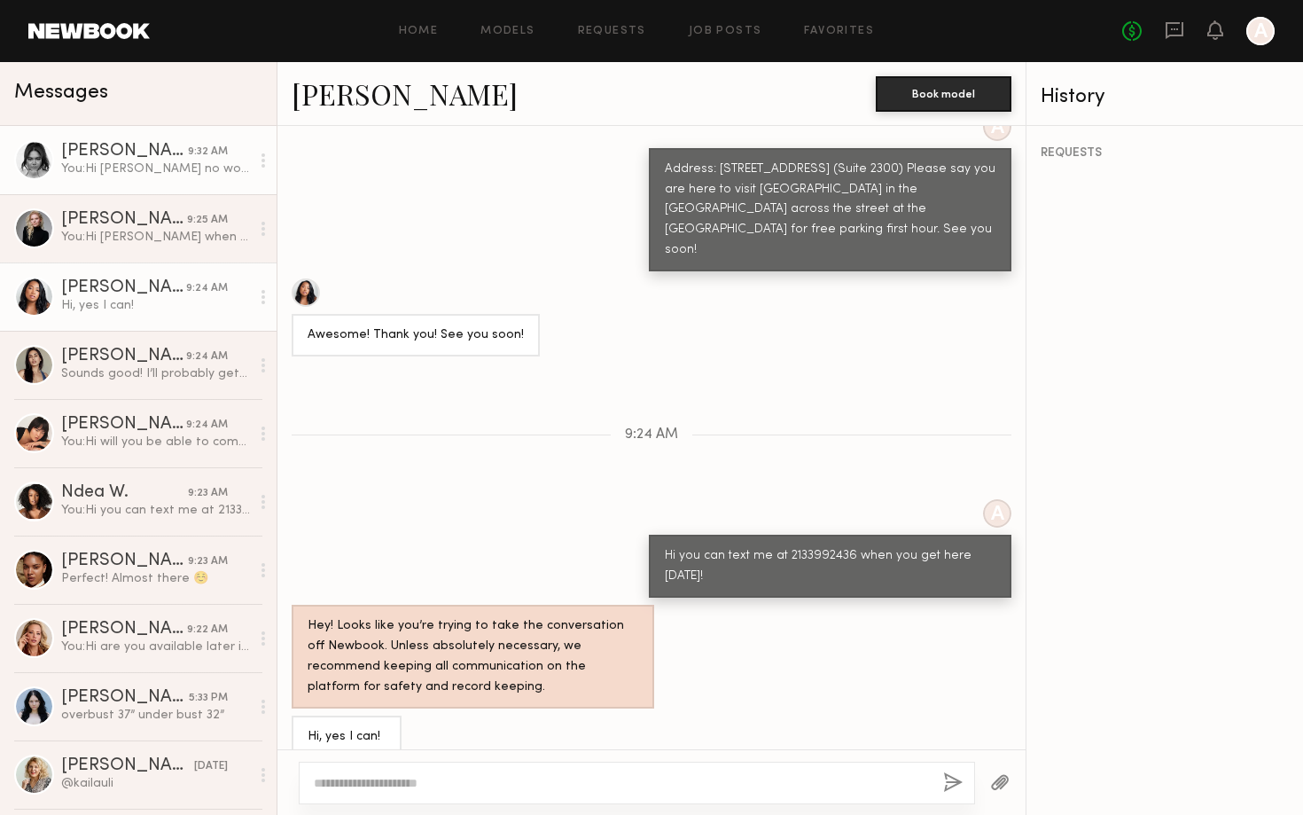
click at [139, 166] on div "You: Hi Mackenzie no worries-- we will keep you in the loop for future" at bounding box center [155, 168] width 189 height 17
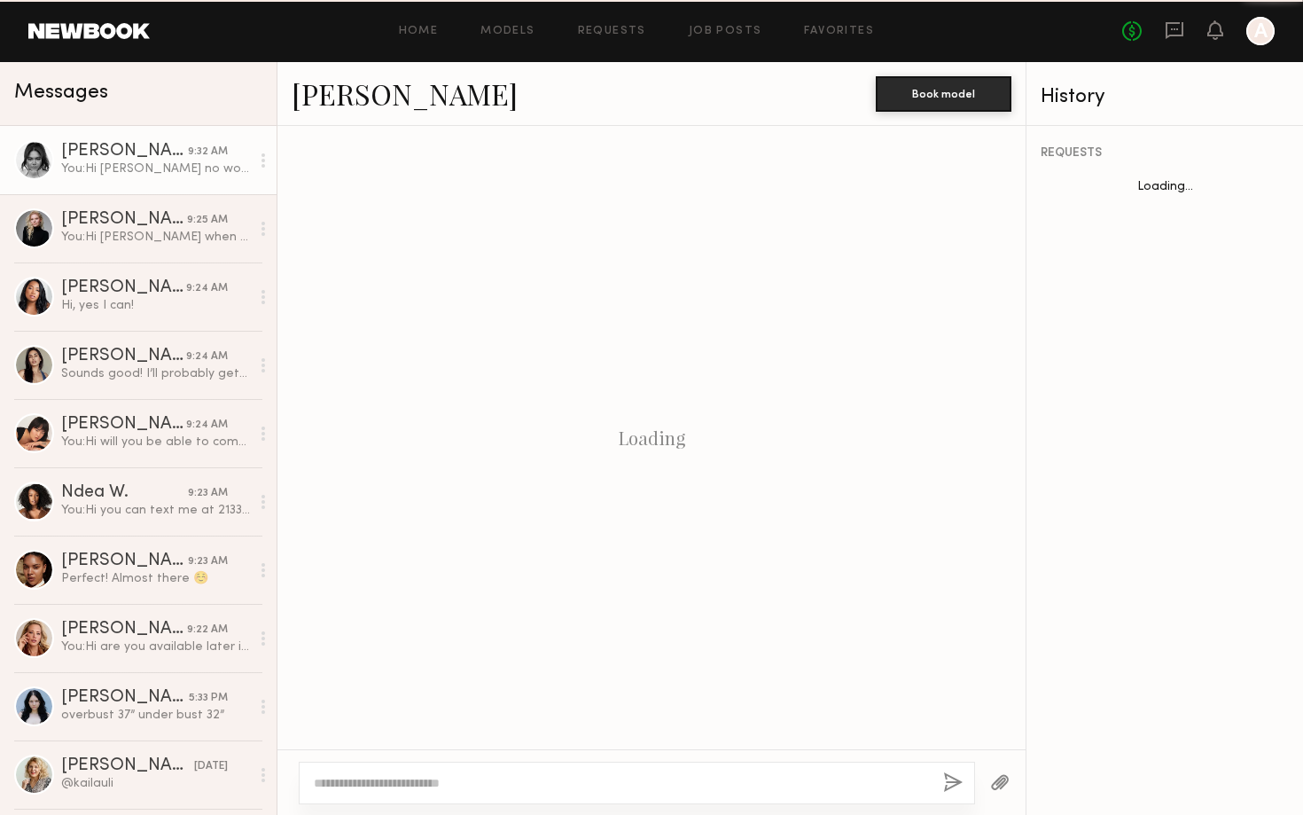
scroll to position [864, 0]
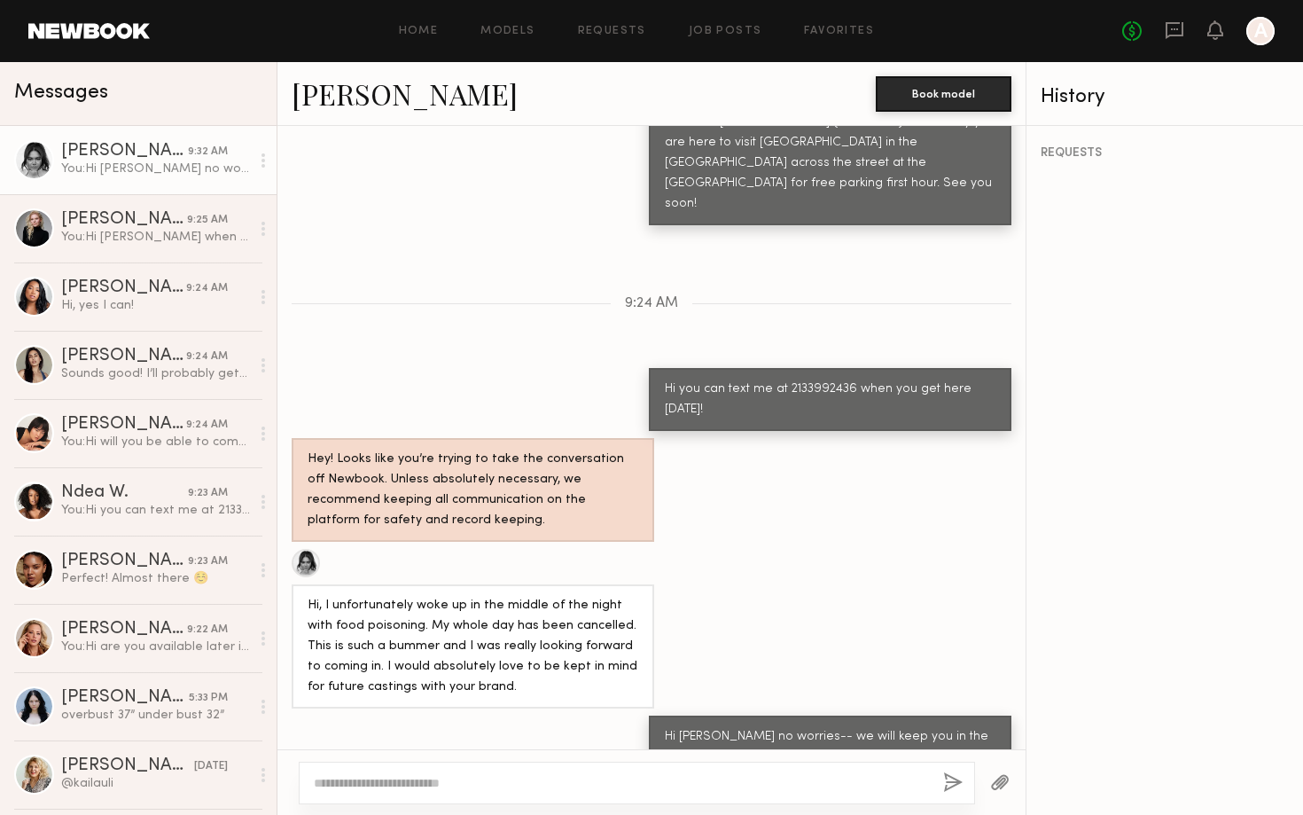
click at [449, 97] on link "[PERSON_NAME]" at bounding box center [405, 93] width 226 height 38
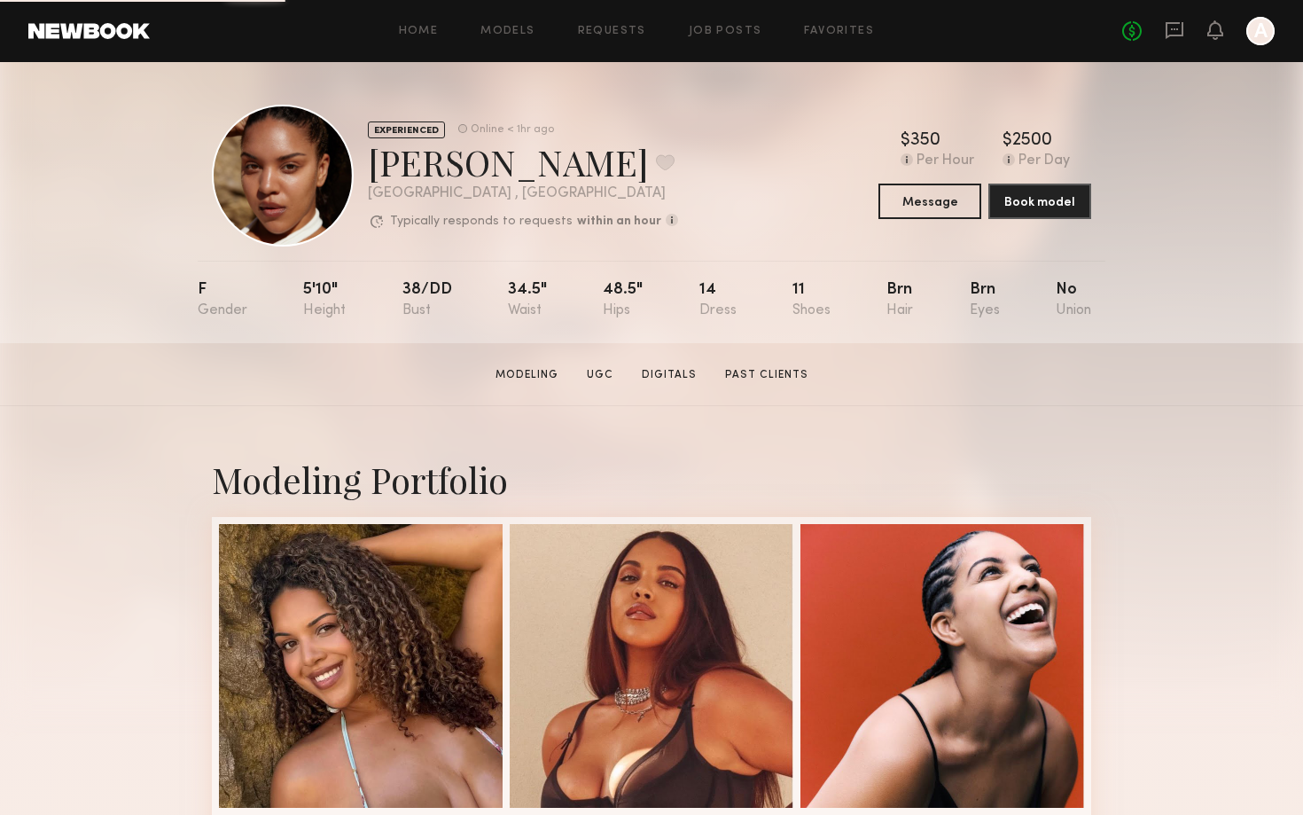
scroll to position [6, 0]
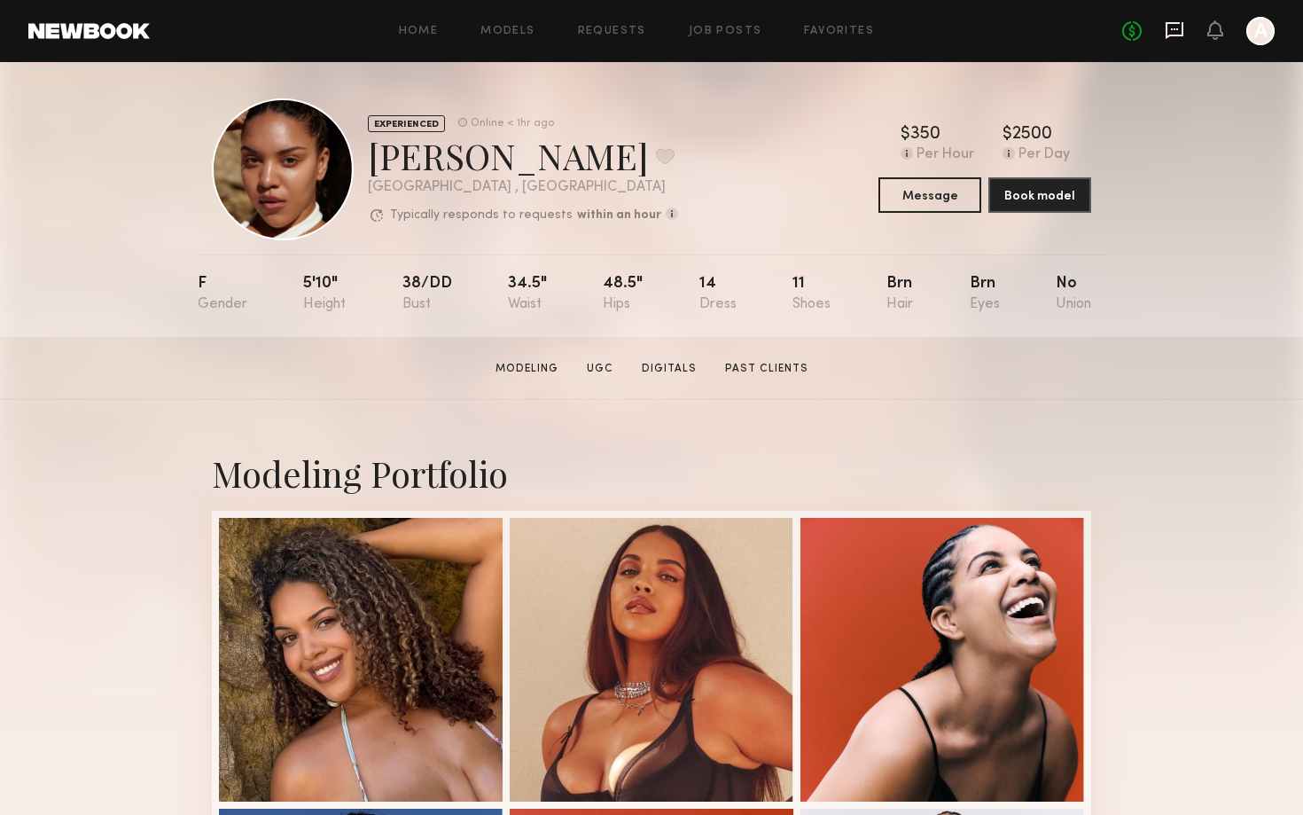
click at [1172, 39] on icon at bounding box center [1175, 30] width 20 height 20
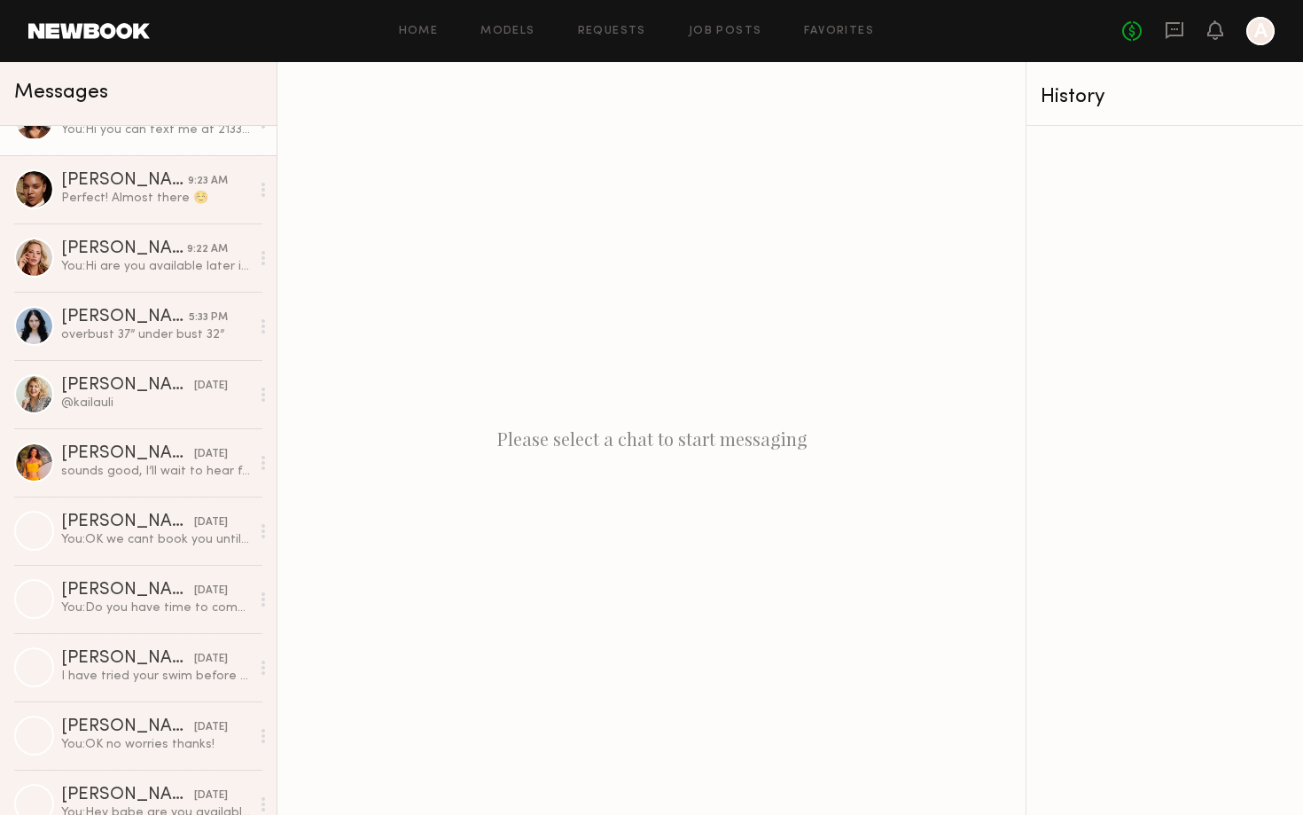
scroll to position [389, 0]
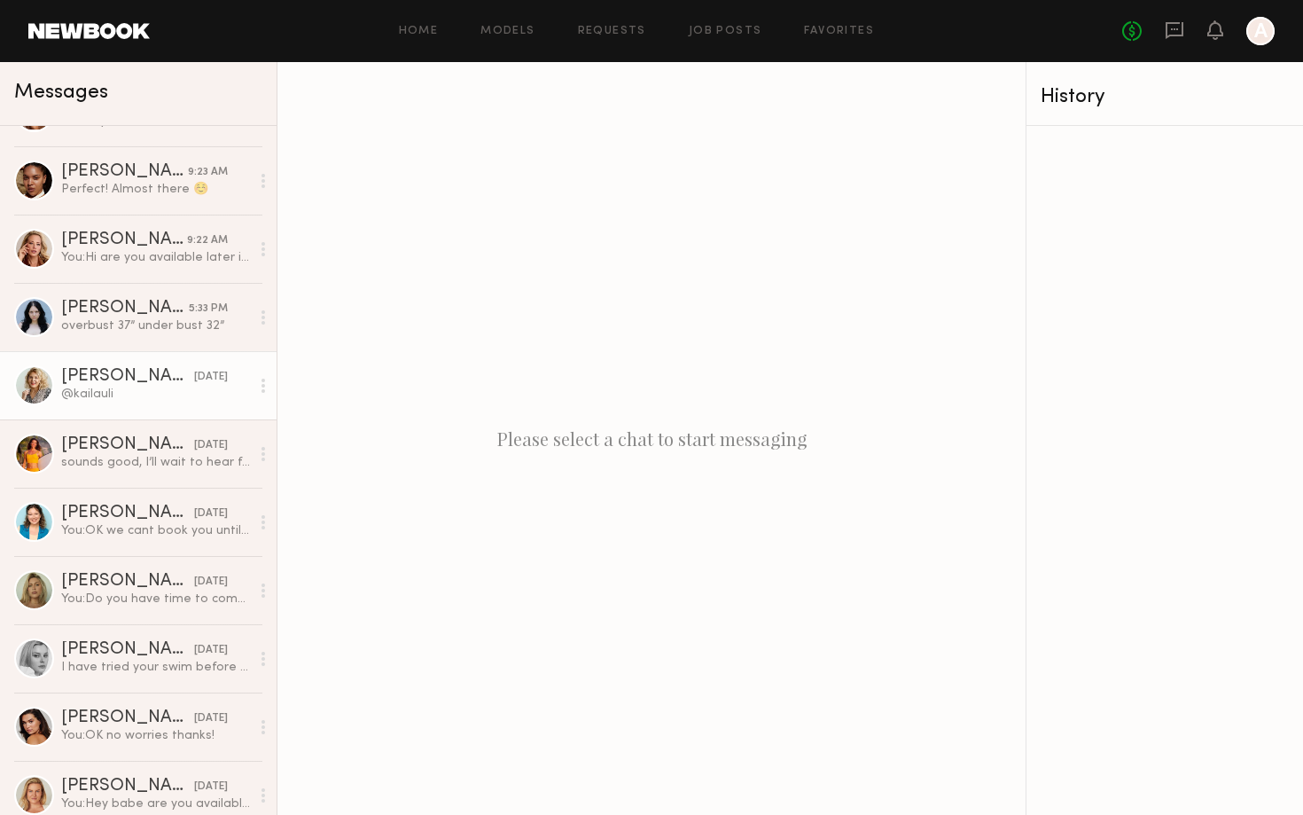
click at [107, 379] on div "[PERSON_NAME]" at bounding box center [127, 377] width 133 height 18
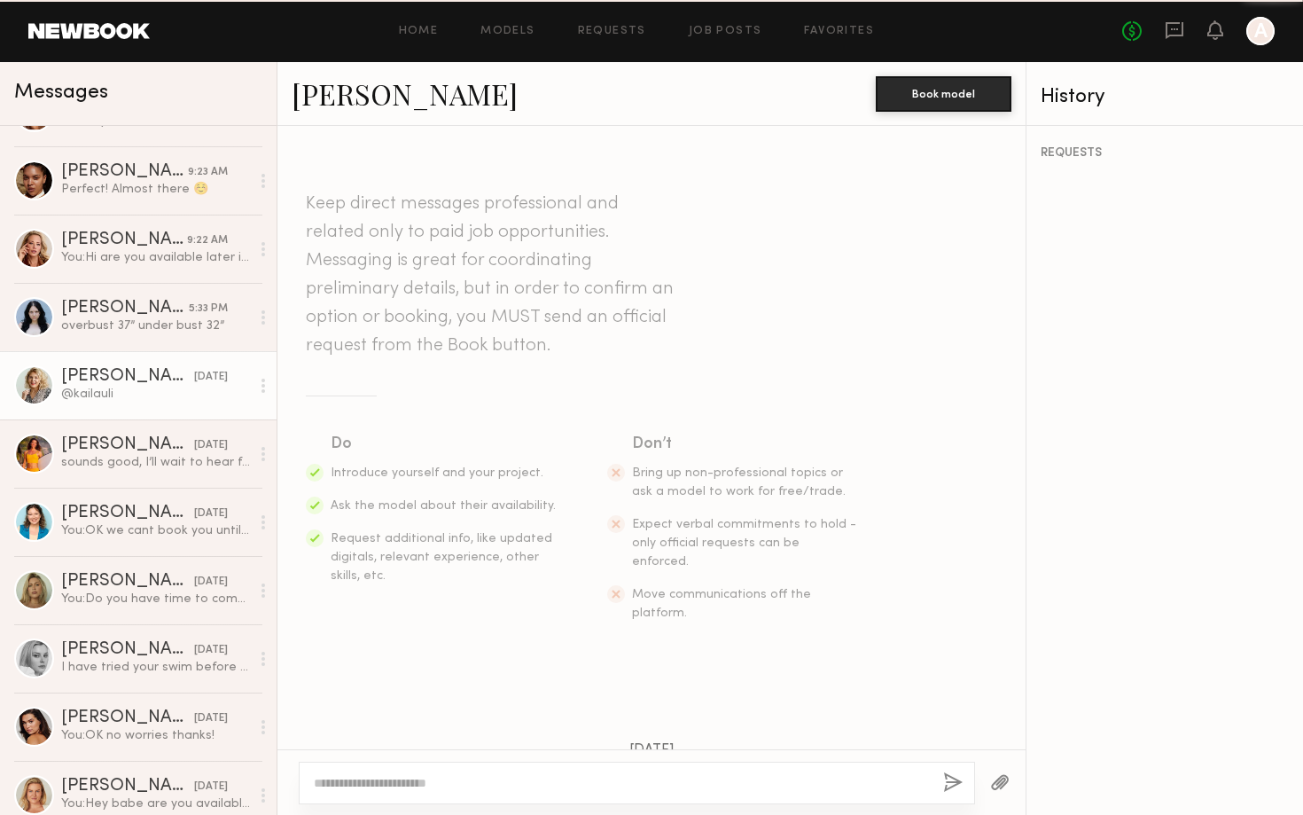
scroll to position [988, 0]
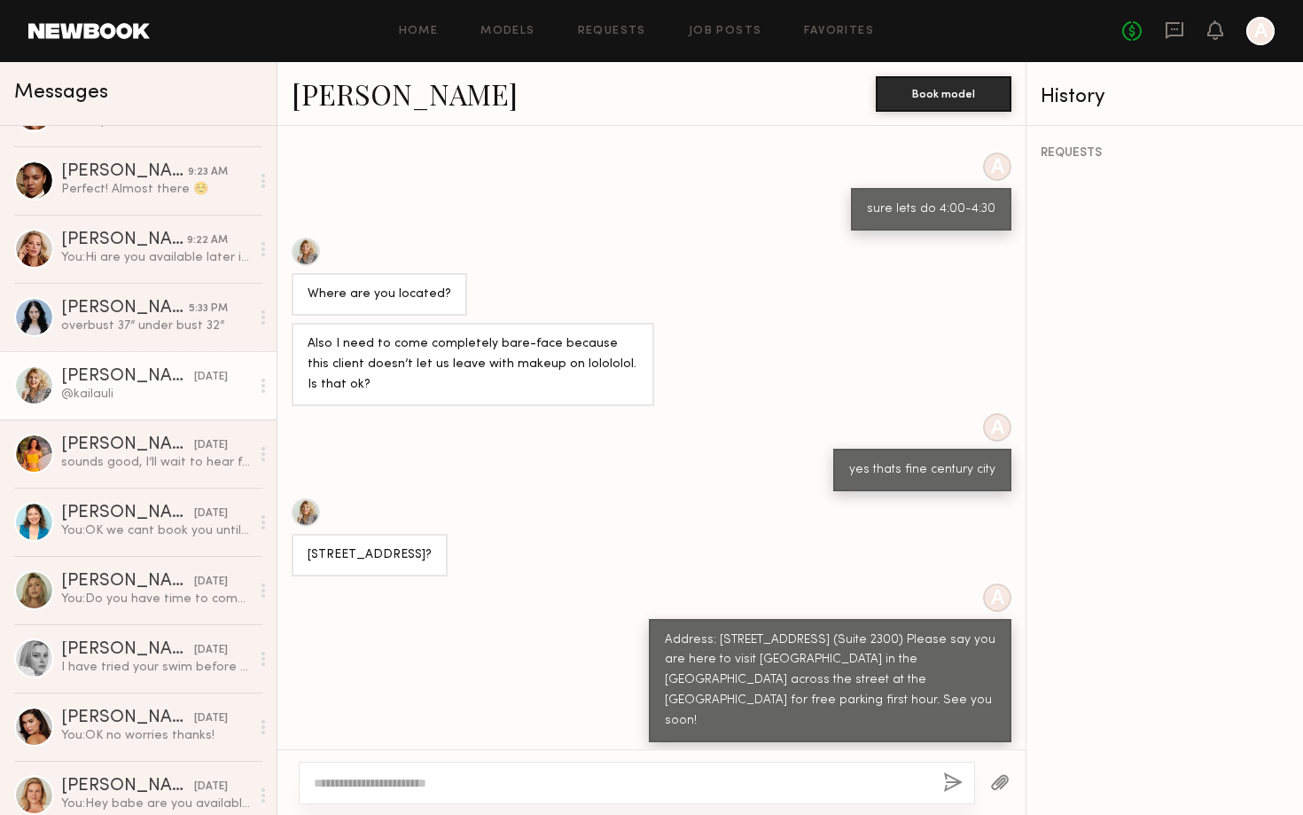
click at [332, 88] on link "[PERSON_NAME]" at bounding box center [405, 93] width 226 height 38
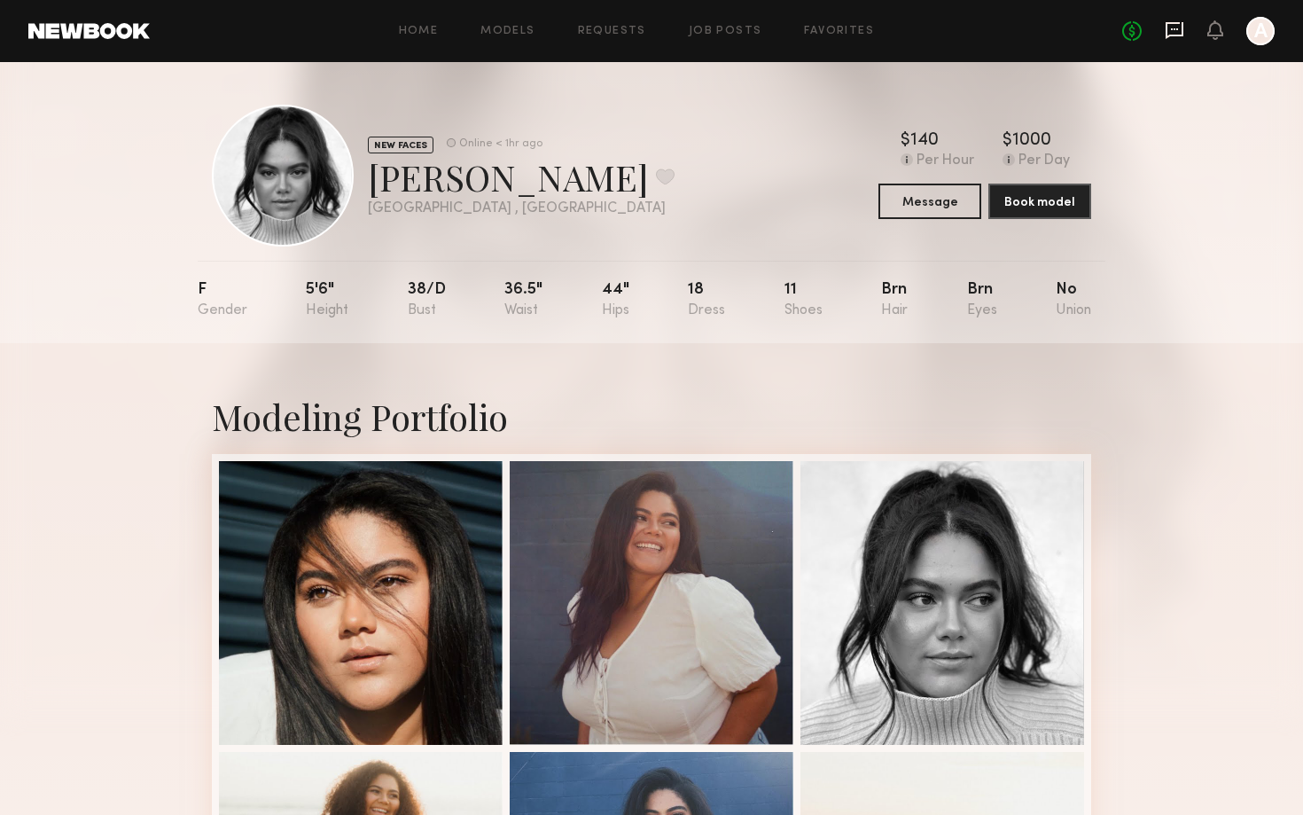
click at [1179, 33] on icon at bounding box center [1175, 30] width 20 height 20
